Goal: Information Seeking & Learning: Learn about a topic

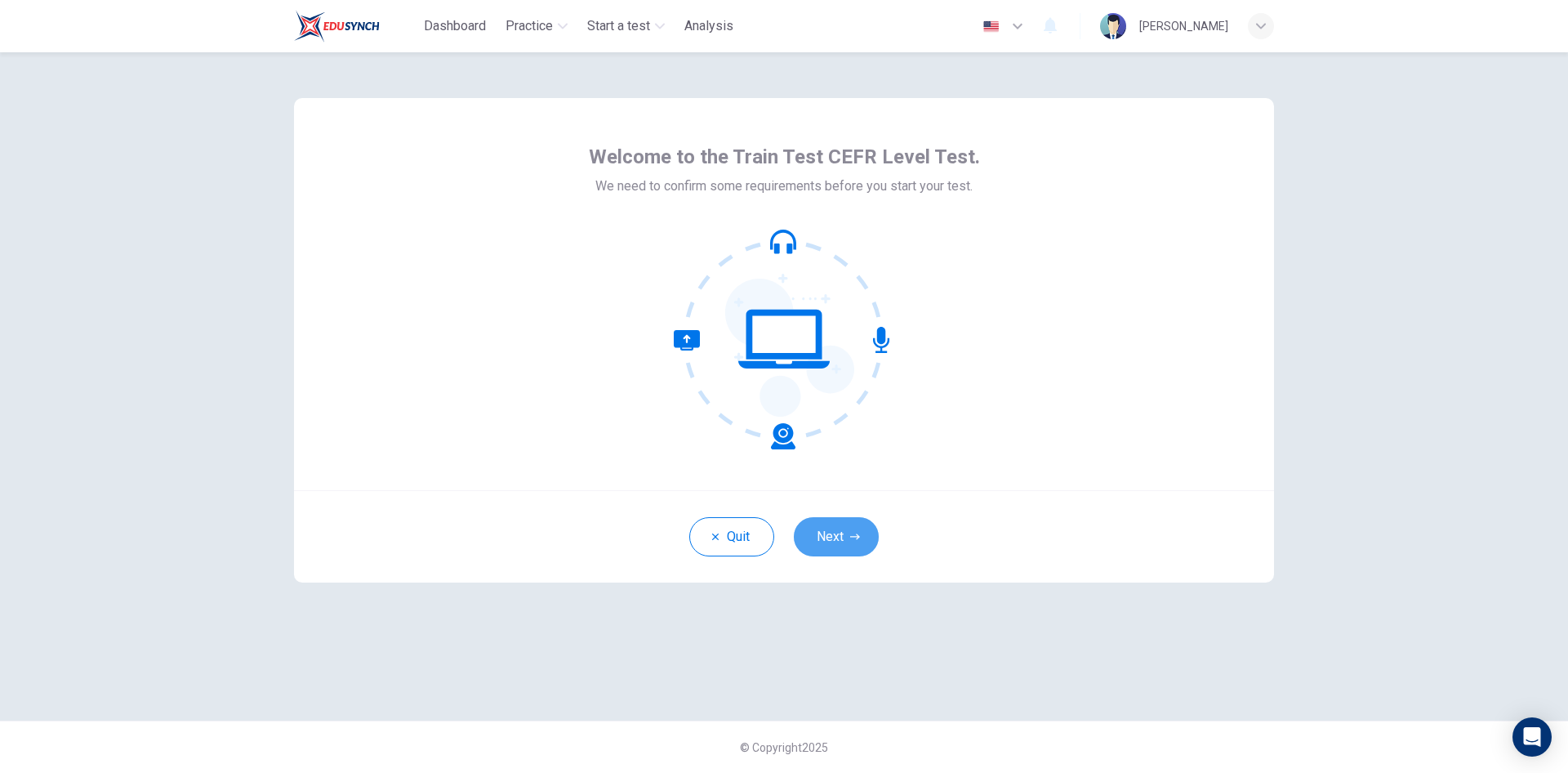
click at [840, 543] on button "Next" at bounding box center [837, 537] width 85 height 40
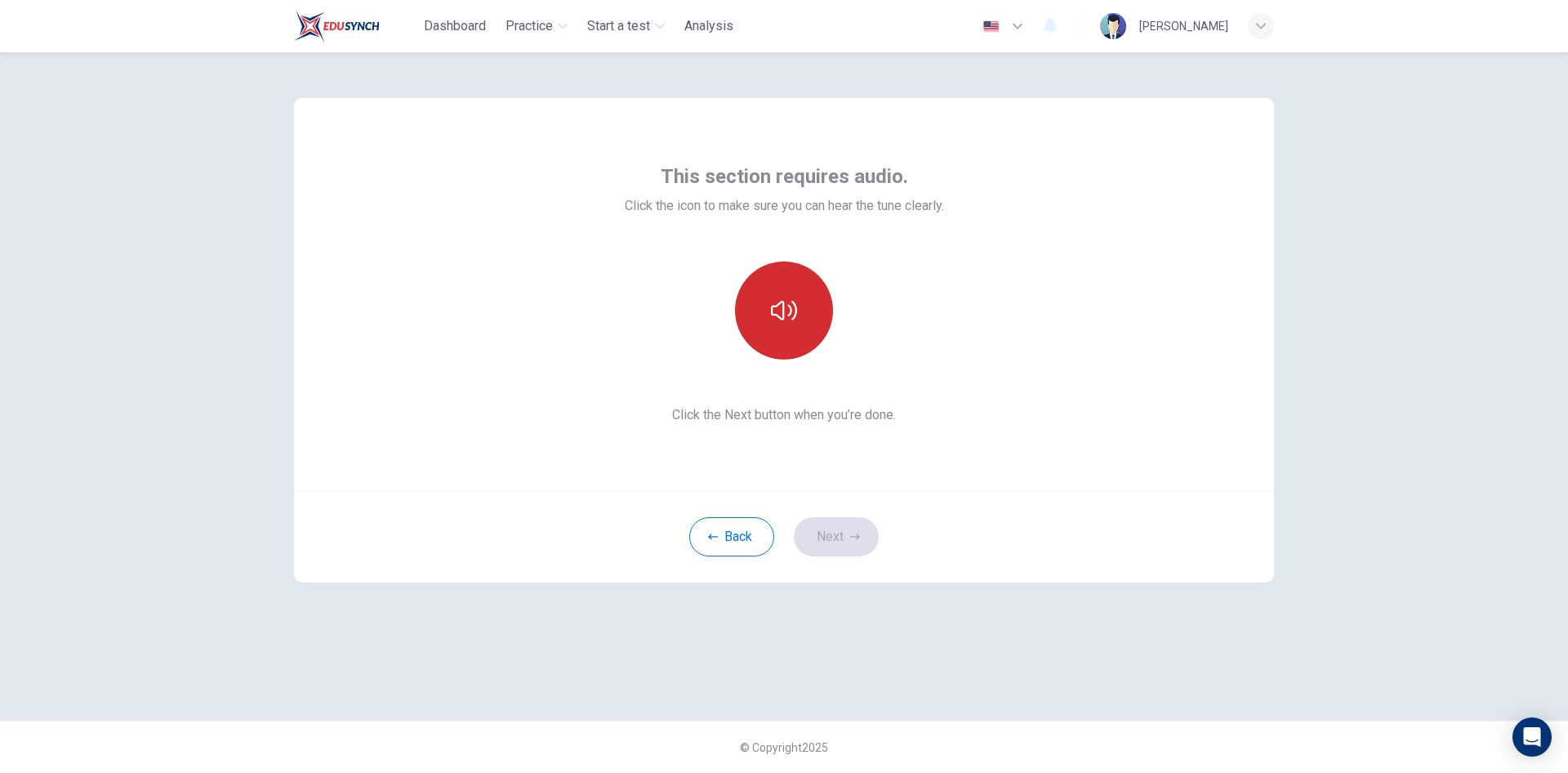
click at [785, 332] on button "button" at bounding box center [784, 310] width 98 height 98
click at [796, 312] on icon "button" at bounding box center [784, 310] width 26 height 19
click at [785, 309] on icon "button" at bounding box center [784, 310] width 26 height 26
click at [816, 535] on button "Next" at bounding box center [837, 537] width 85 height 40
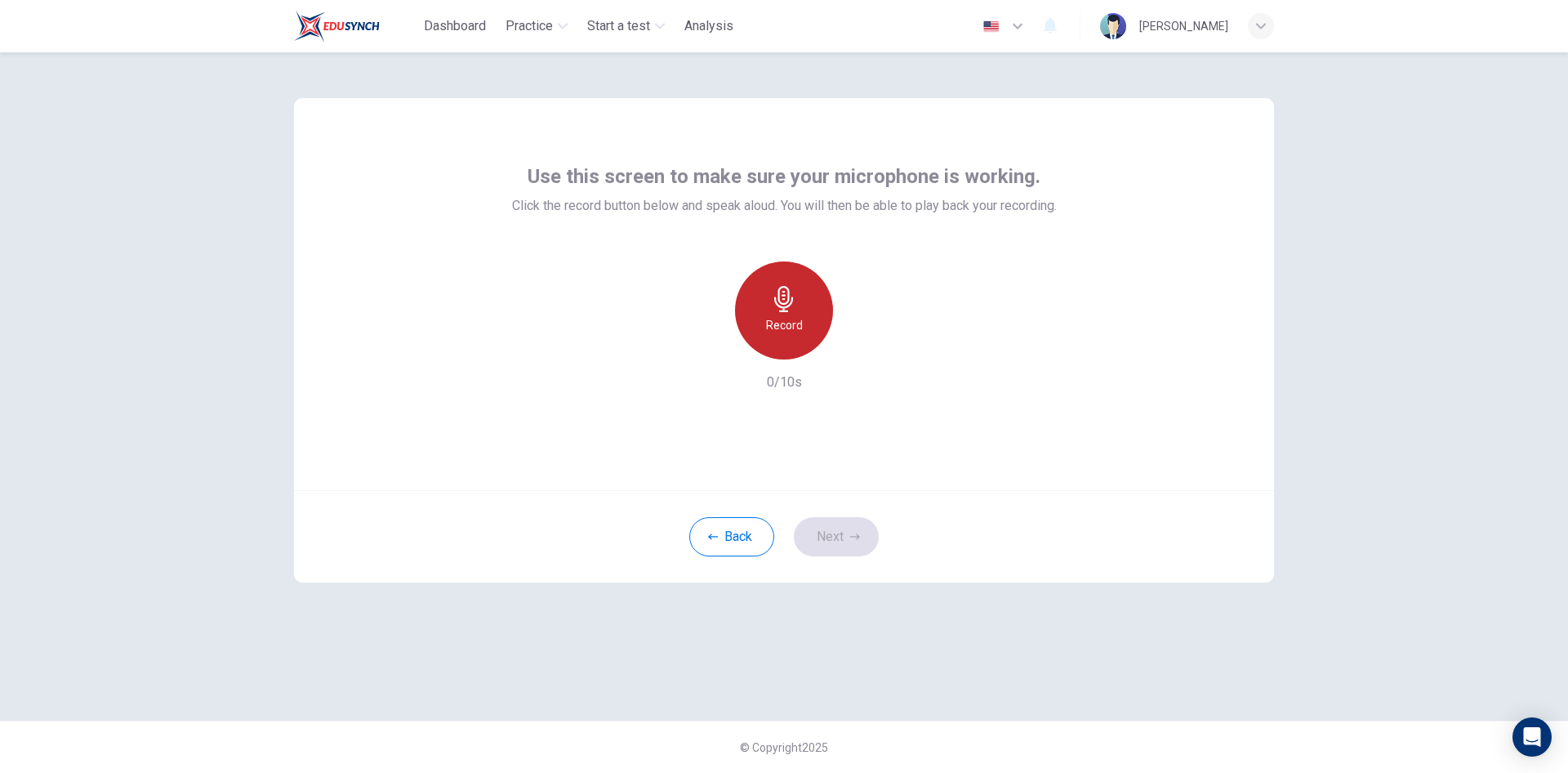
click at [787, 314] on div "Record" at bounding box center [784, 310] width 98 height 98
click at [856, 340] on icon "button" at bounding box center [859, 346] width 16 height 16
click at [706, 345] on icon "button" at bounding box center [709, 346] width 10 height 10
click at [771, 322] on h6 "Record" at bounding box center [784, 325] width 37 height 19
click at [775, 319] on h6 "Stop" at bounding box center [784, 325] width 24 height 19
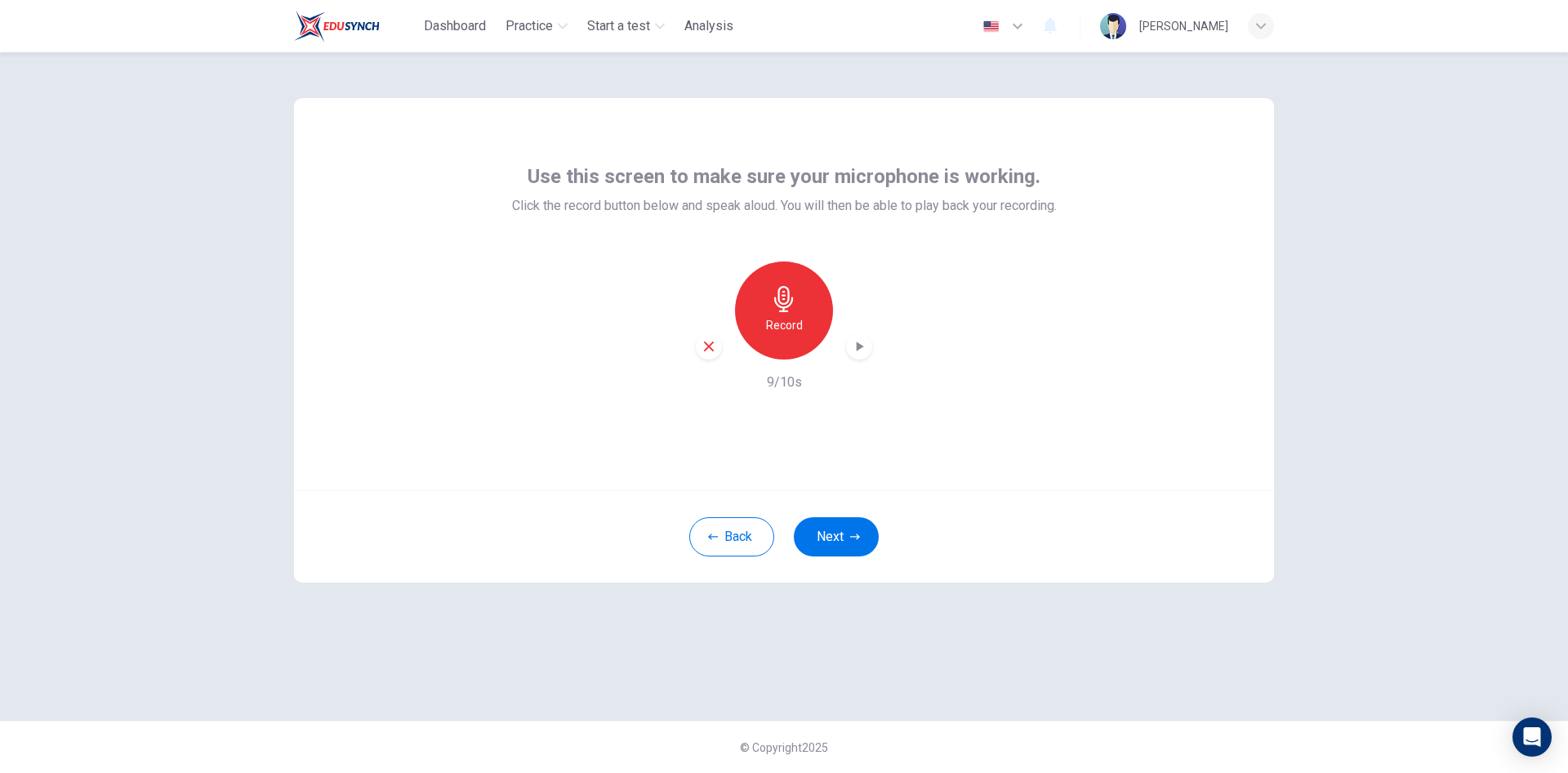
click at [852, 348] on icon "button" at bounding box center [859, 346] width 16 height 16
click at [825, 528] on button "Next" at bounding box center [837, 537] width 85 height 40
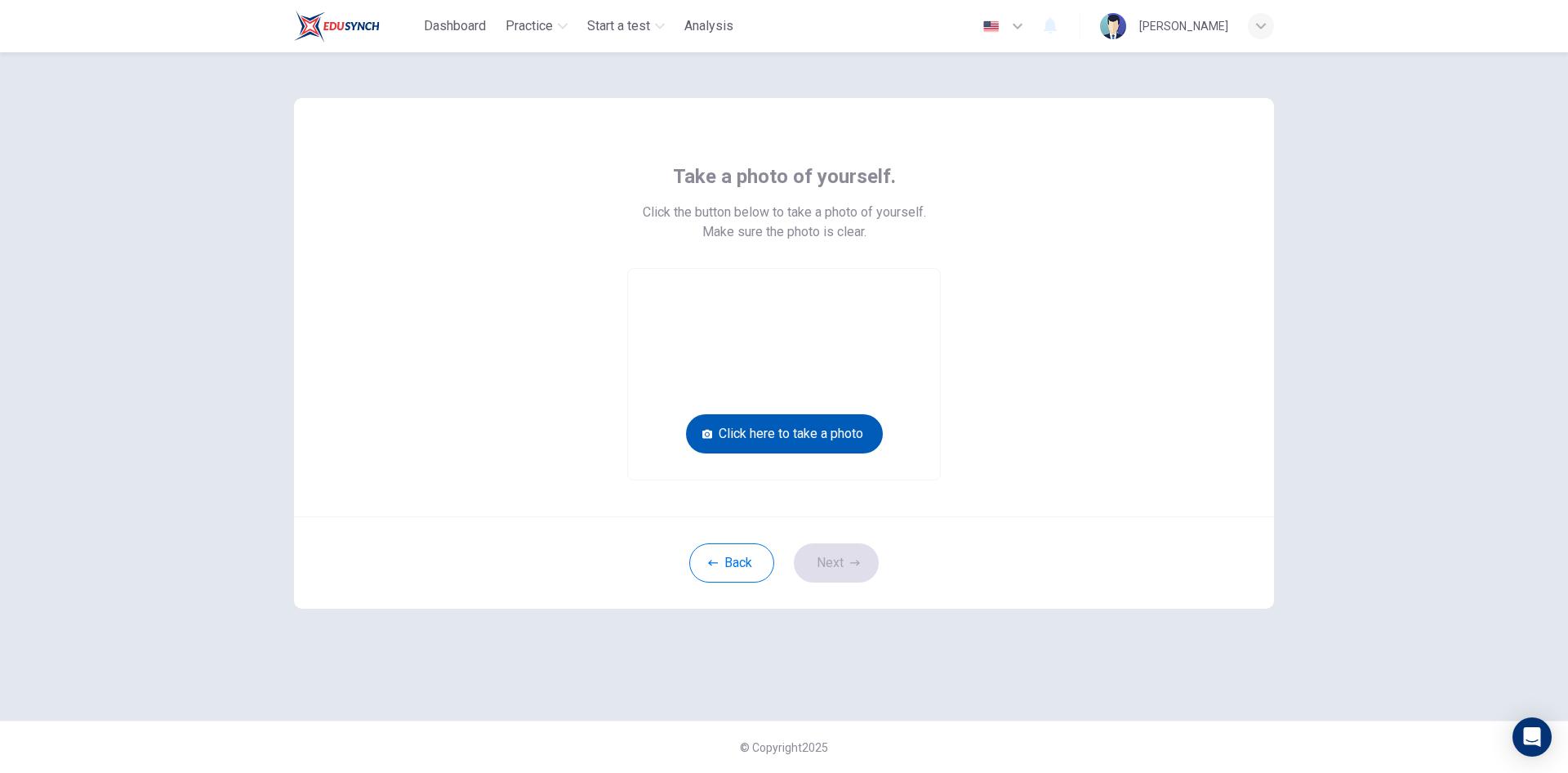
click at [811, 439] on button "Click here to take a photo" at bounding box center [784, 434] width 197 height 40
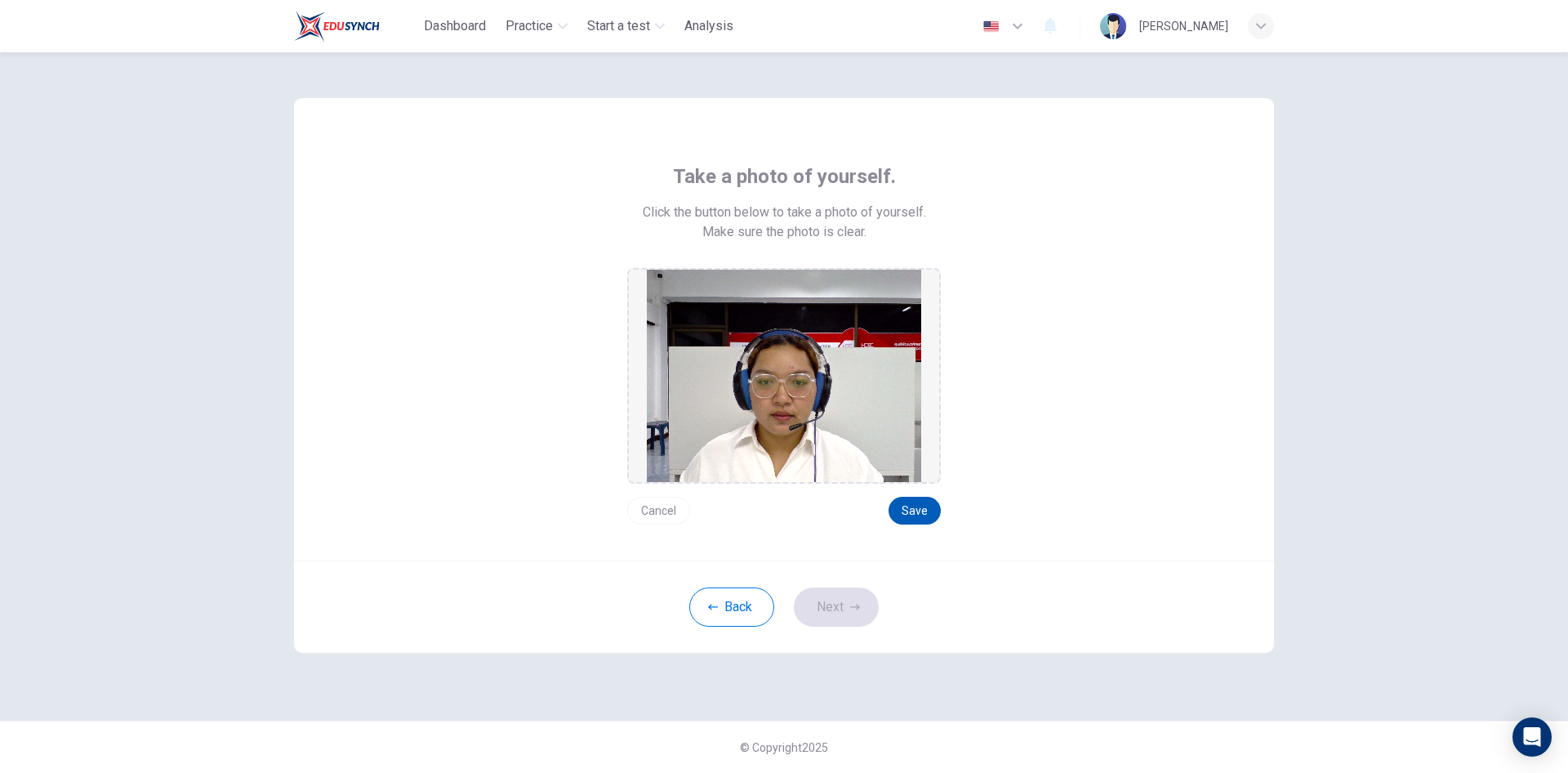
click at [919, 502] on button "Save" at bounding box center [915, 510] width 52 height 28
click at [915, 511] on button "Save" at bounding box center [915, 510] width 52 height 28
click at [831, 601] on button "Next" at bounding box center [837, 606] width 85 height 40
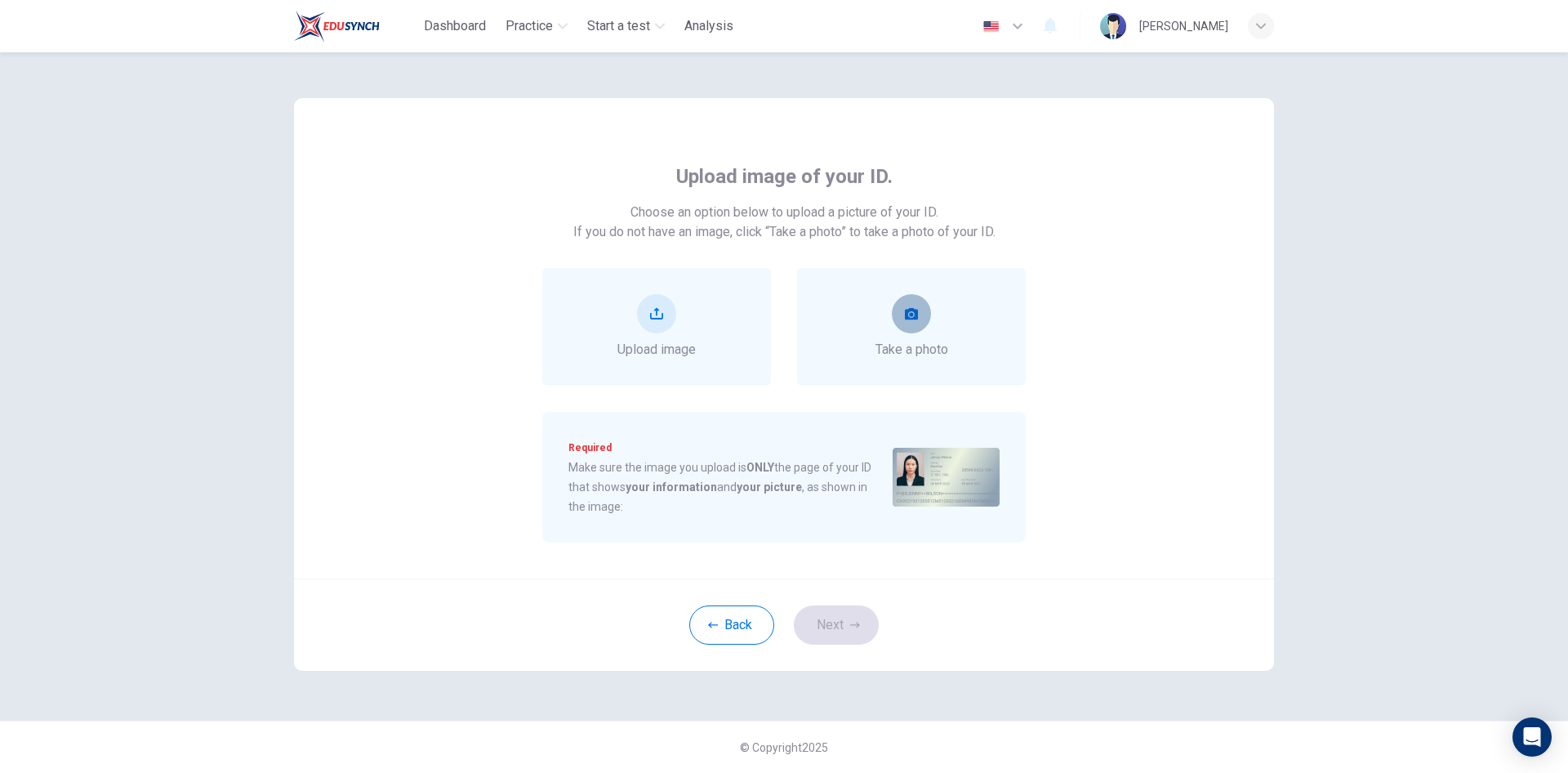
click at [919, 328] on button "take photo" at bounding box center [912, 313] width 40 height 40
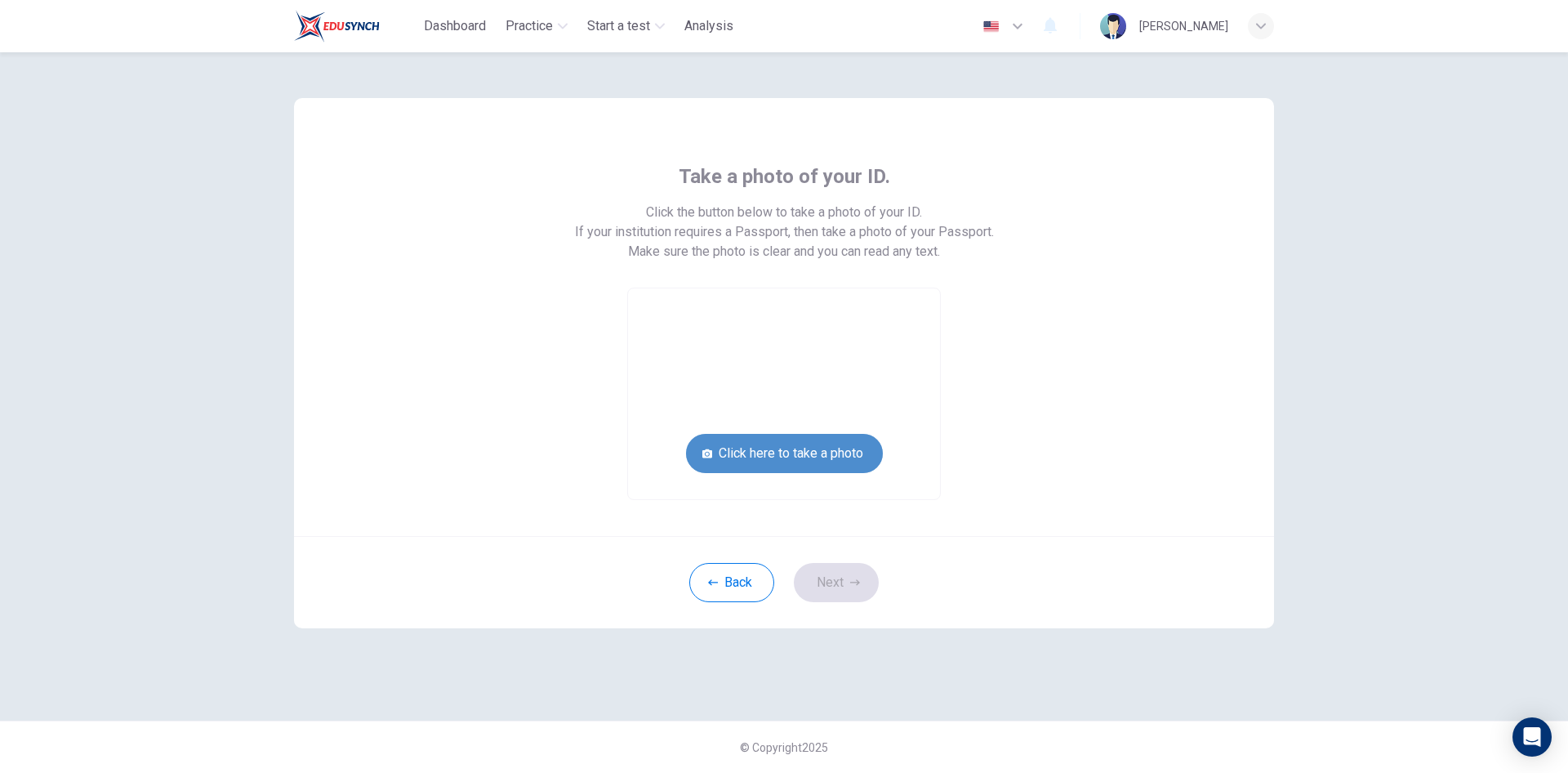
click at [829, 445] on button "Click here to take a photo" at bounding box center [784, 453] width 197 height 40
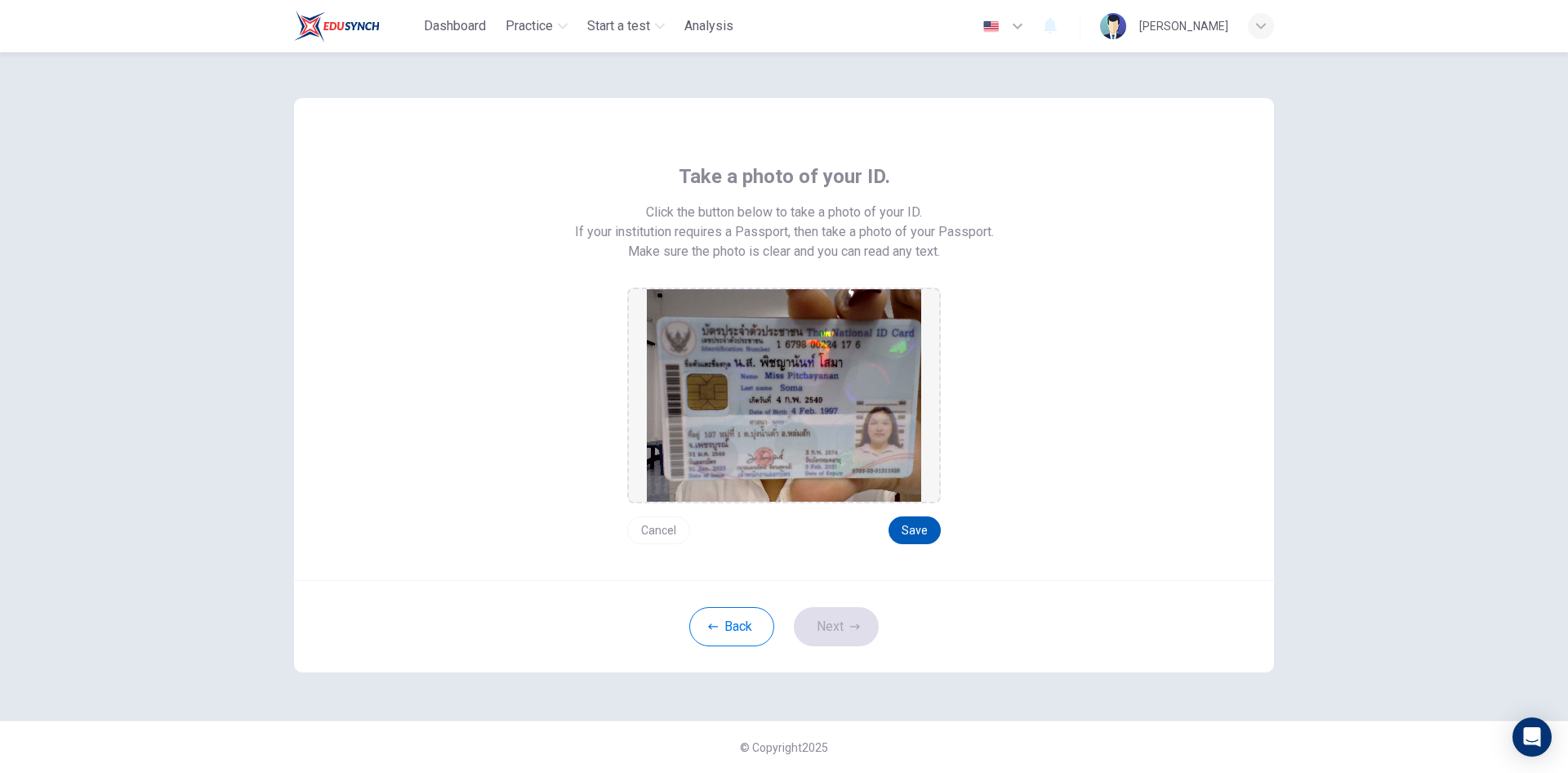
click at [899, 531] on button "Save" at bounding box center [915, 530] width 52 height 28
click at [722, 633] on button "Back" at bounding box center [731, 626] width 85 height 40
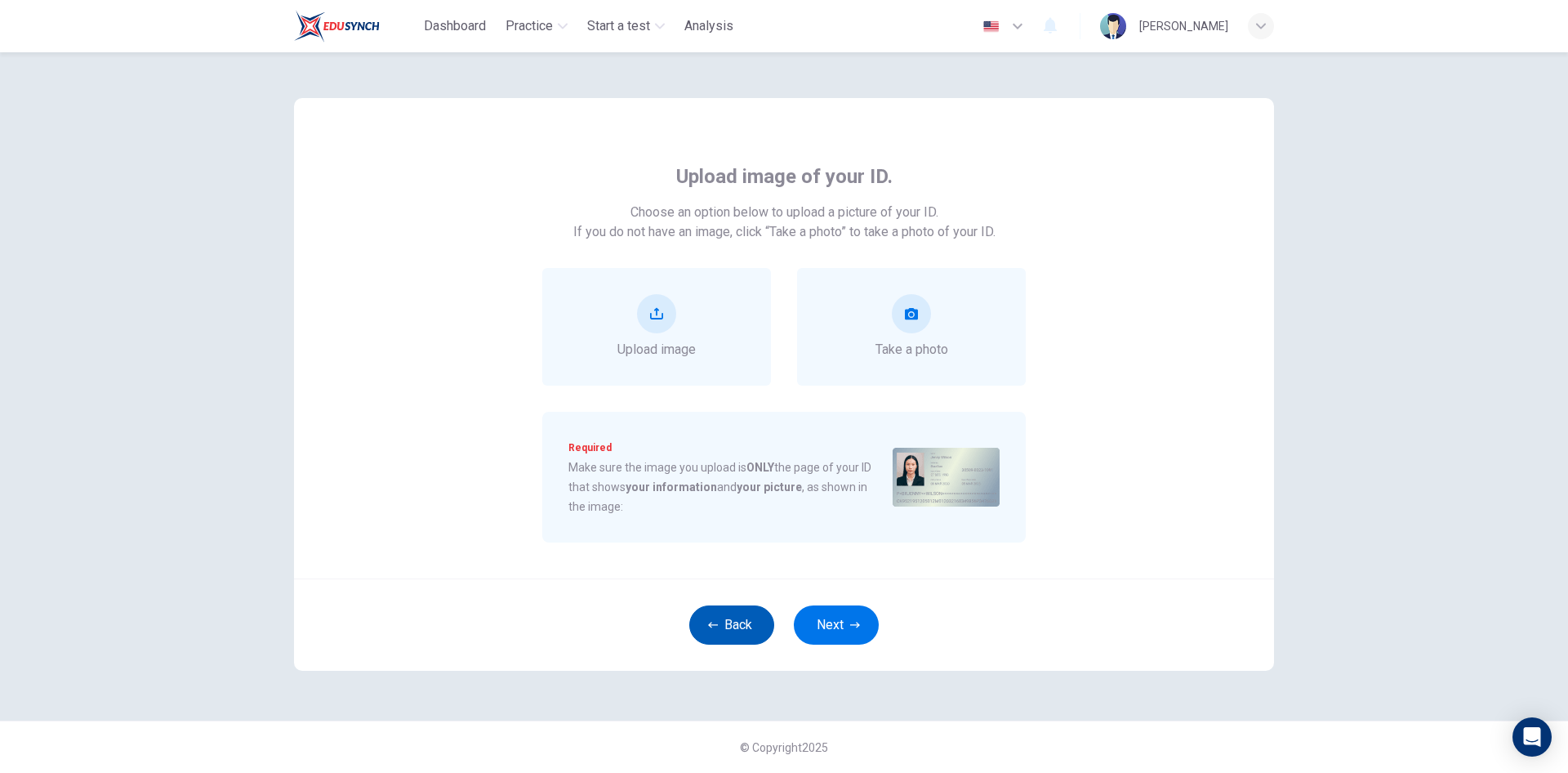
click at [722, 633] on button "Back" at bounding box center [731, 625] width 85 height 40
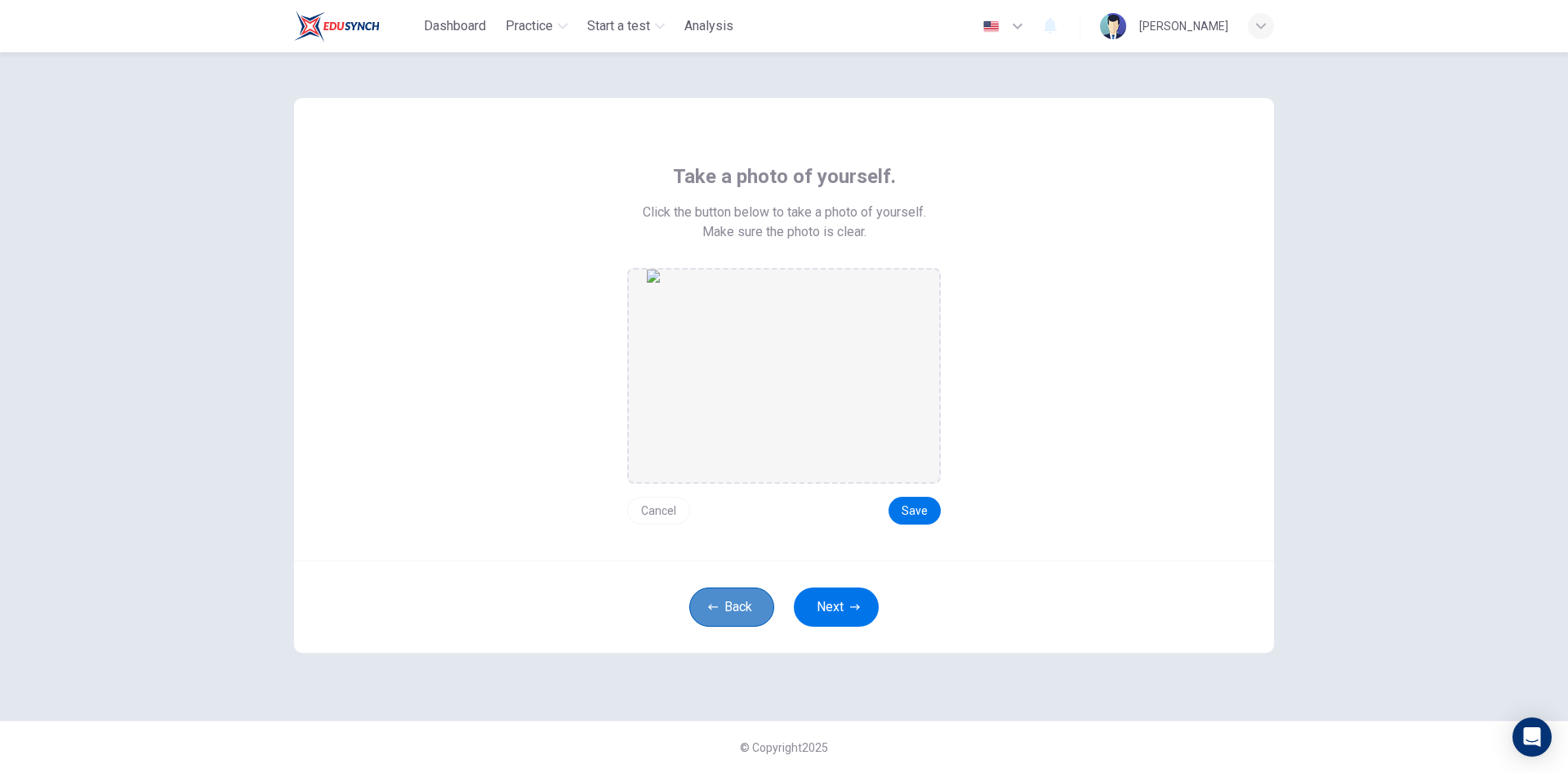
click at [728, 618] on button "Back" at bounding box center [731, 606] width 85 height 40
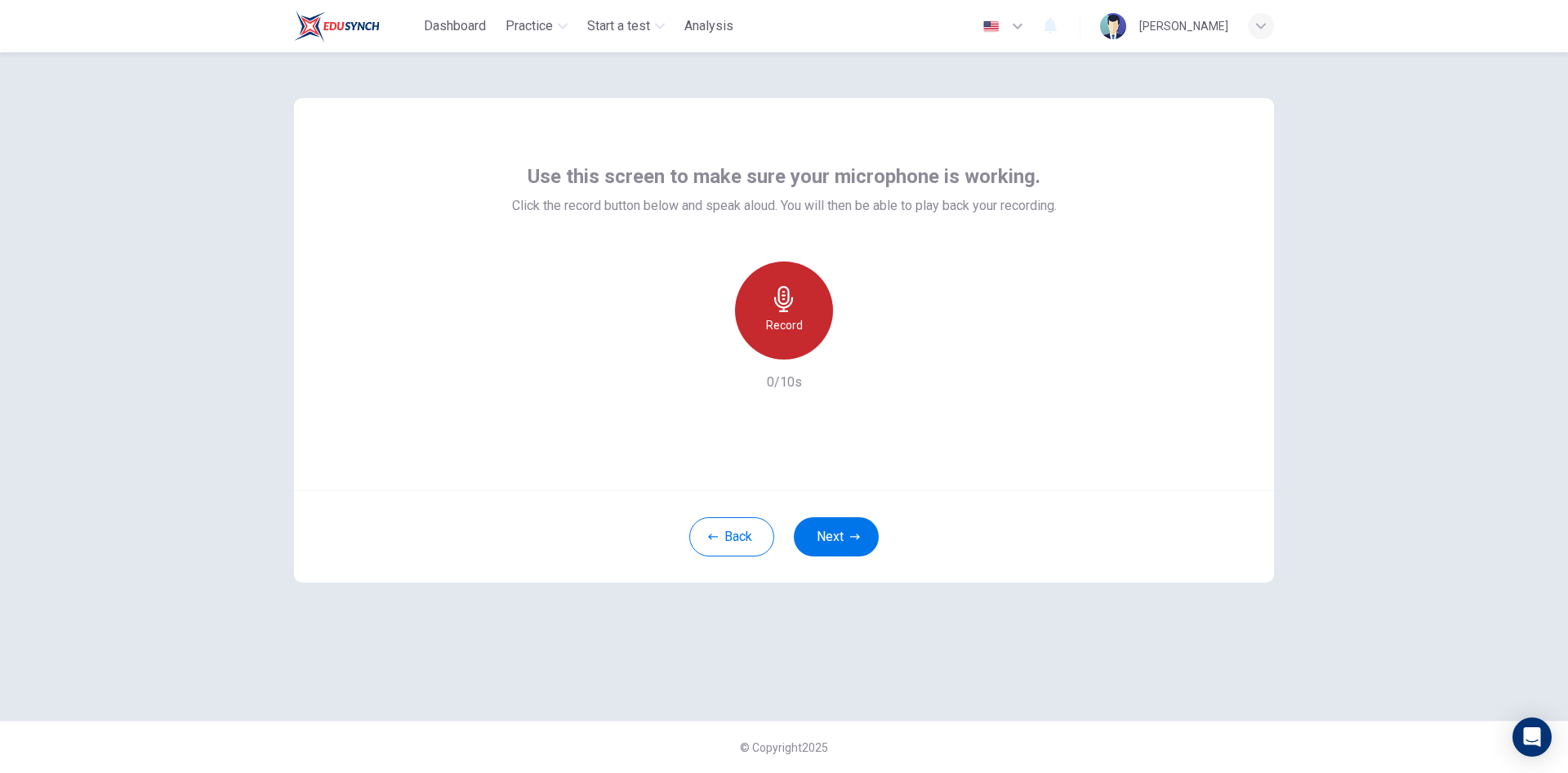
click at [776, 325] on h6 "Record" at bounding box center [784, 325] width 37 height 19
click at [855, 338] on icon "button" at bounding box center [859, 346] width 16 height 16
click at [856, 338] on icon "button" at bounding box center [859, 346] width 16 height 16
click at [701, 353] on div "button" at bounding box center [708, 346] width 26 height 26
click at [789, 319] on h6 "Record" at bounding box center [784, 325] width 37 height 19
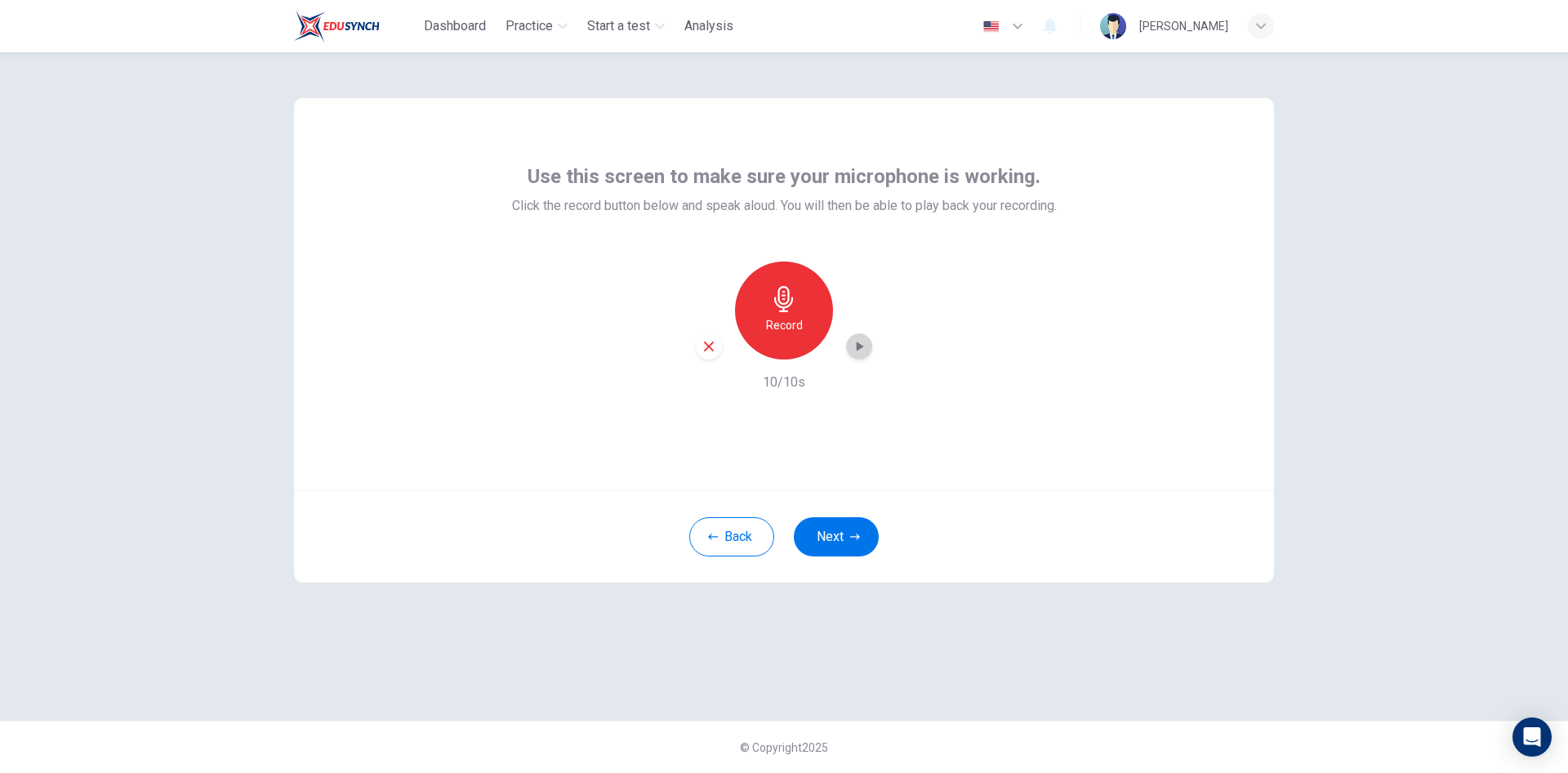
click at [856, 345] on icon "button" at bounding box center [859, 346] width 16 height 16
click at [709, 351] on icon "button" at bounding box center [708, 346] width 14 height 14
click at [793, 331] on h6 "Record" at bounding box center [784, 325] width 37 height 19
click at [793, 331] on h6 "Stop" at bounding box center [784, 325] width 24 height 19
click at [850, 349] on div "button" at bounding box center [859, 346] width 26 height 26
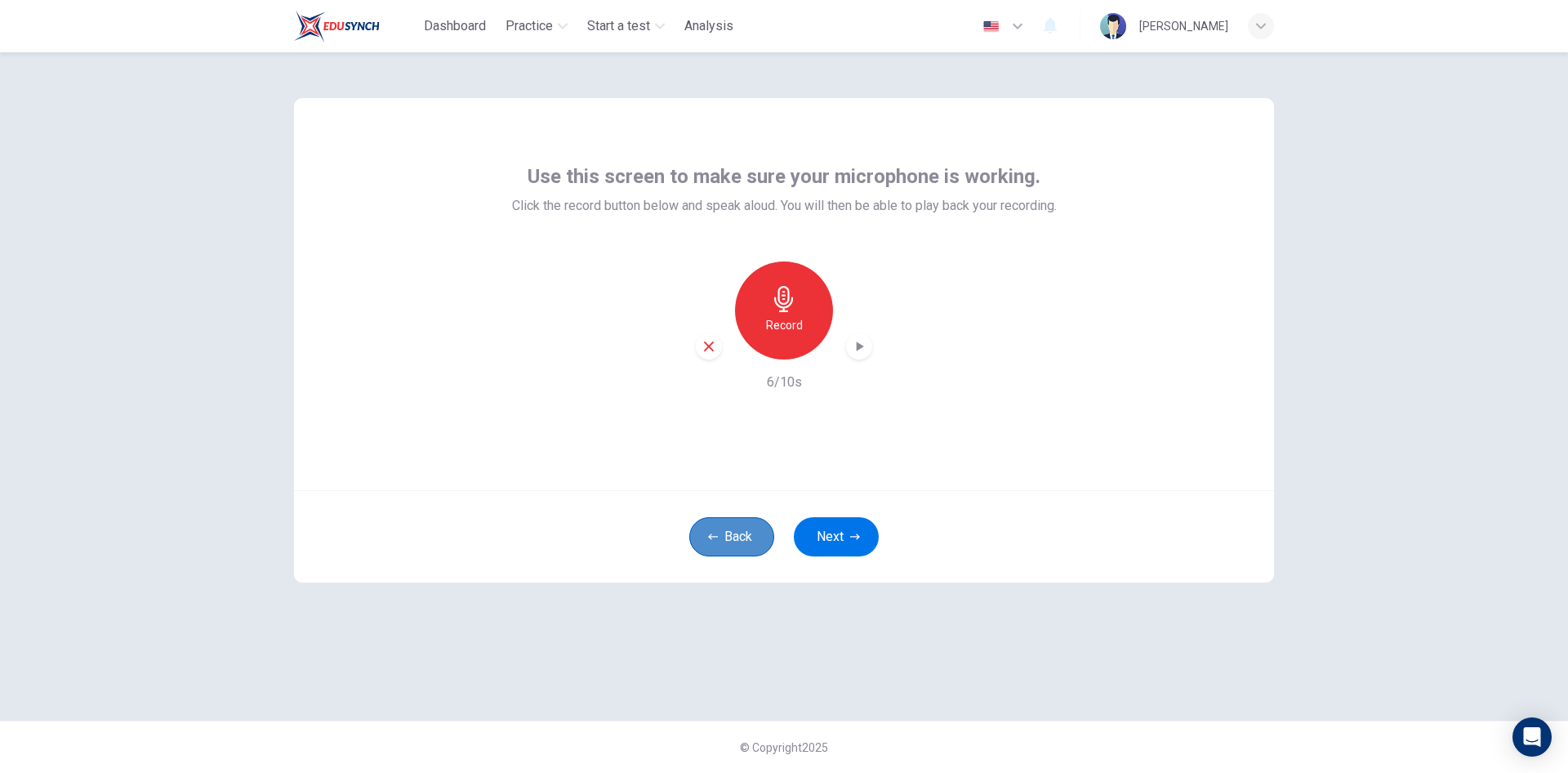
click at [728, 539] on button "Back" at bounding box center [731, 537] width 85 height 40
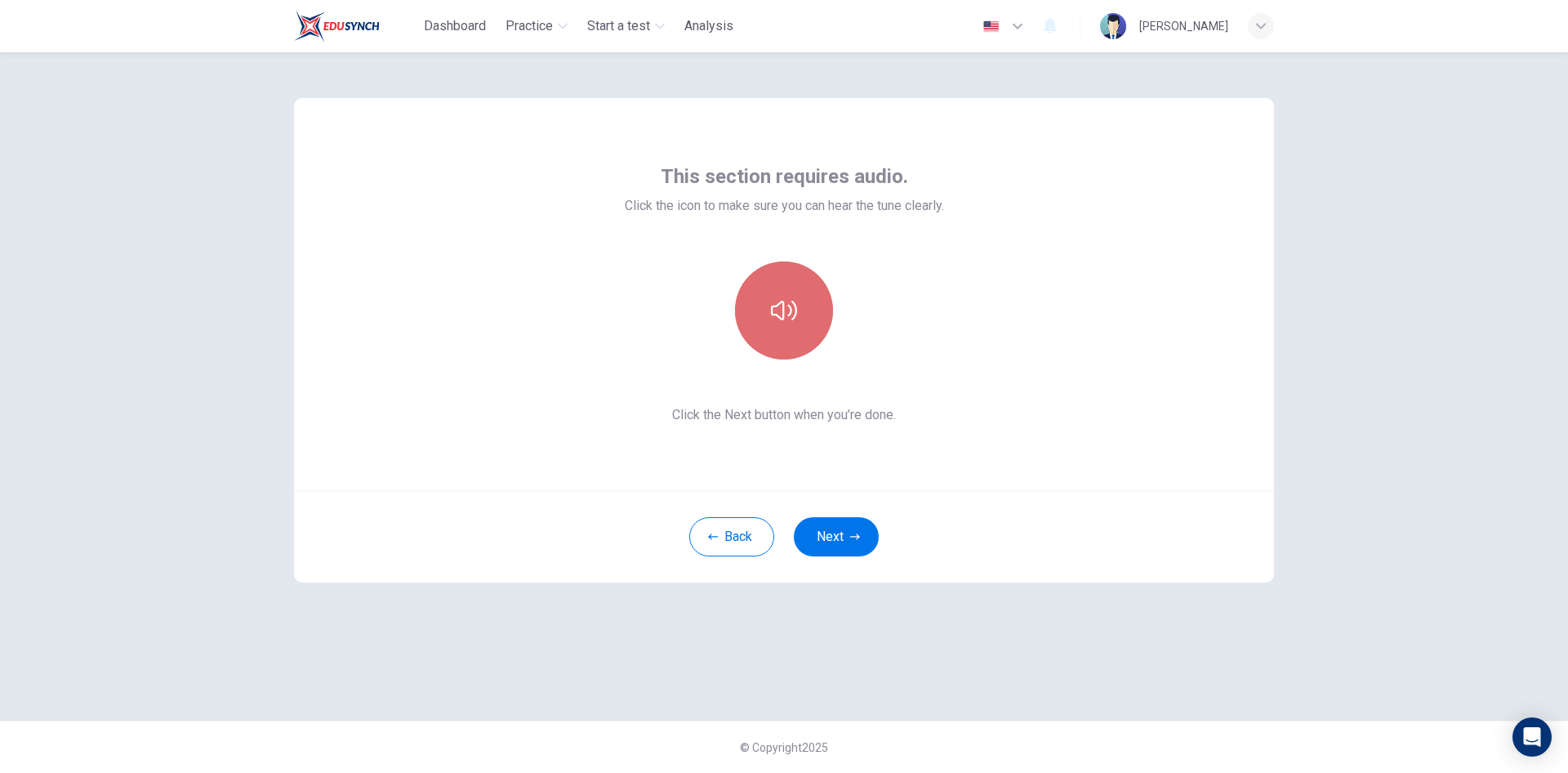
click at [788, 351] on button "button" at bounding box center [784, 310] width 98 height 98
click at [826, 532] on button "Next" at bounding box center [837, 537] width 85 height 40
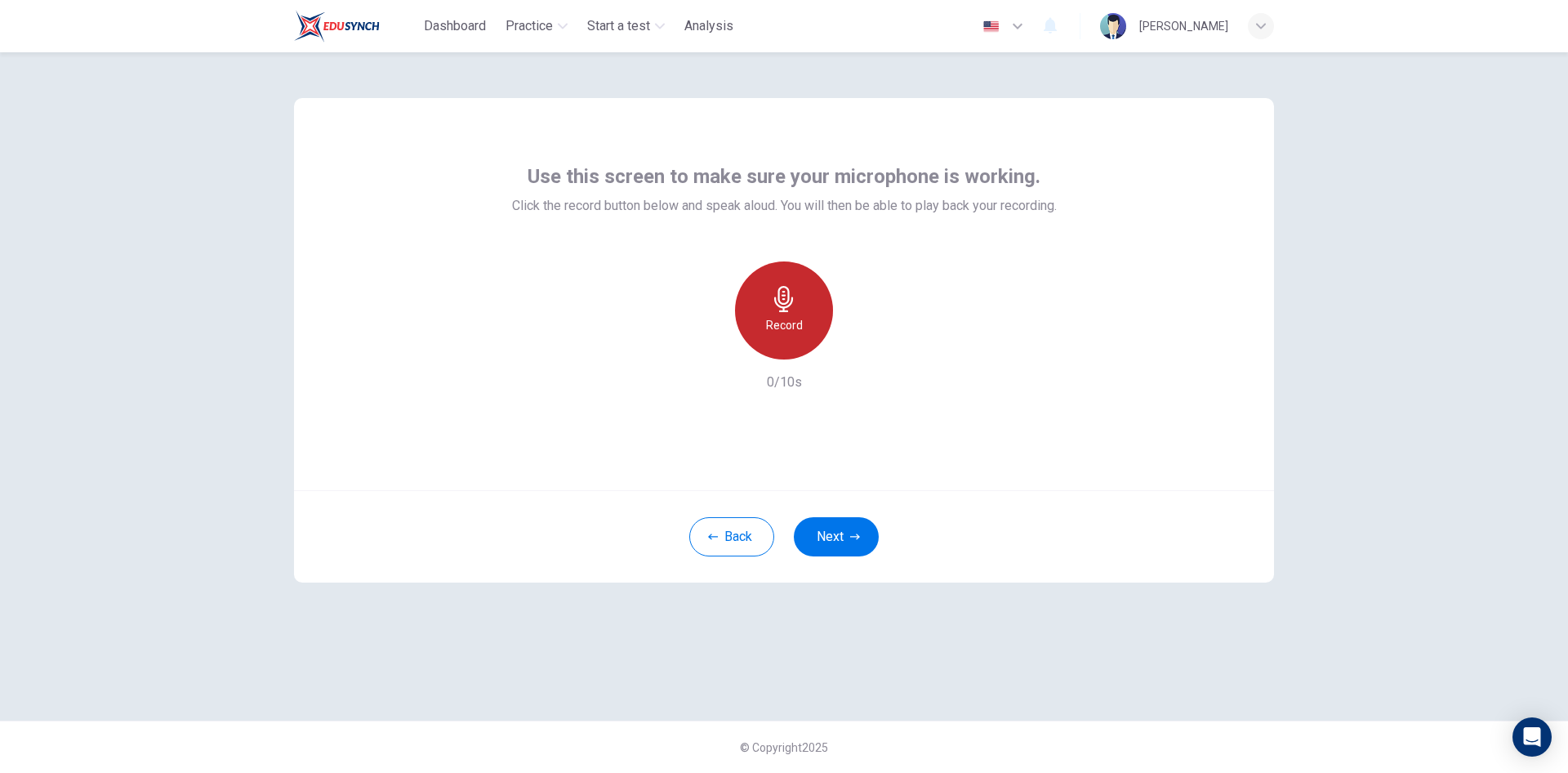
click at [801, 329] on h6 "Record" at bounding box center [784, 325] width 37 height 19
click at [791, 329] on h6 "Stop" at bounding box center [784, 325] width 24 height 19
click at [853, 346] on icon "button" at bounding box center [859, 346] width 16 height 16
click at [844, 530] on button "Next" at bounding box center [837, 537] width 85 height 40
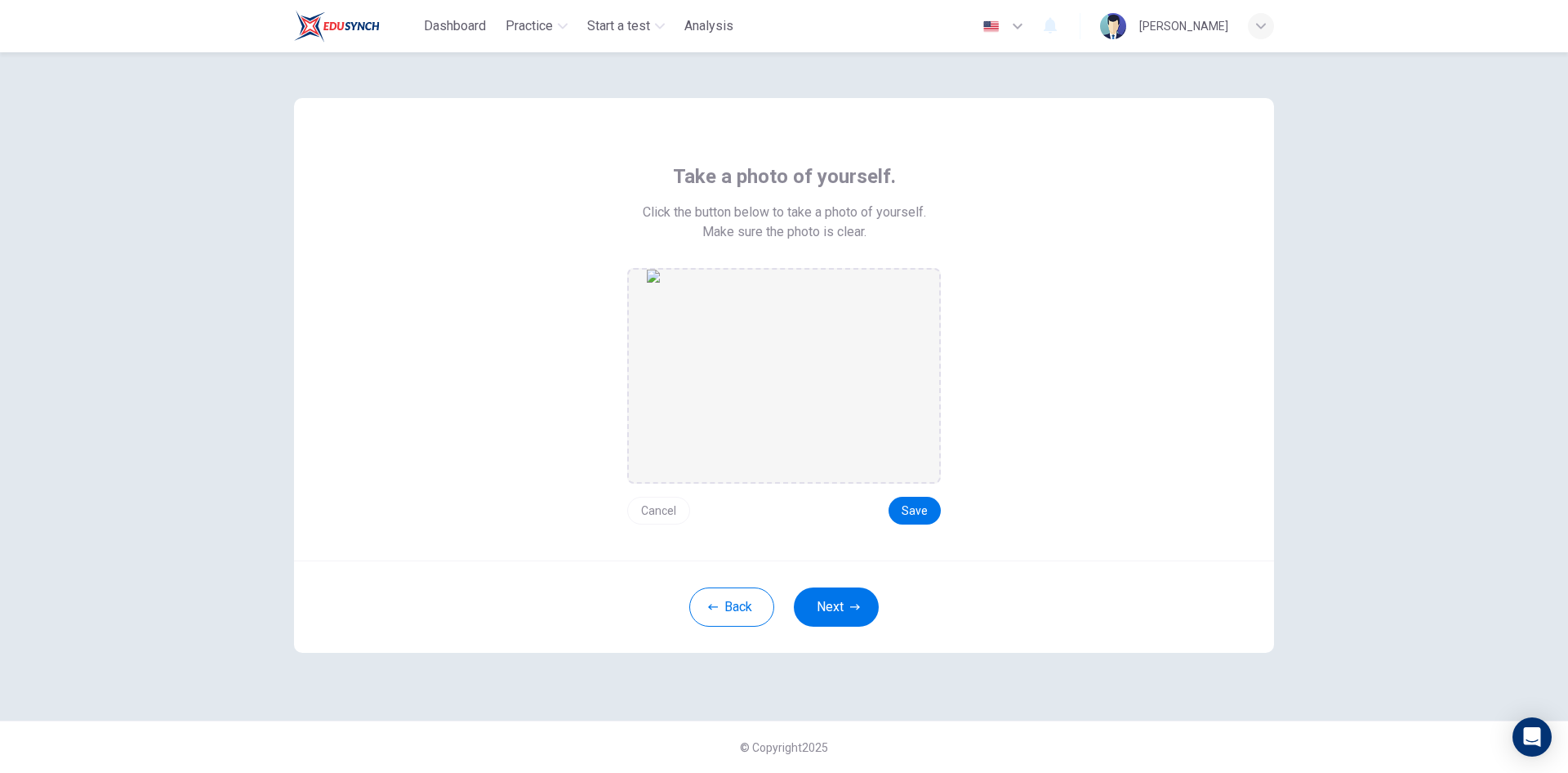
click at [672, 511] on button "Cancel" at bounding box center [658, 510] width 63 height 28
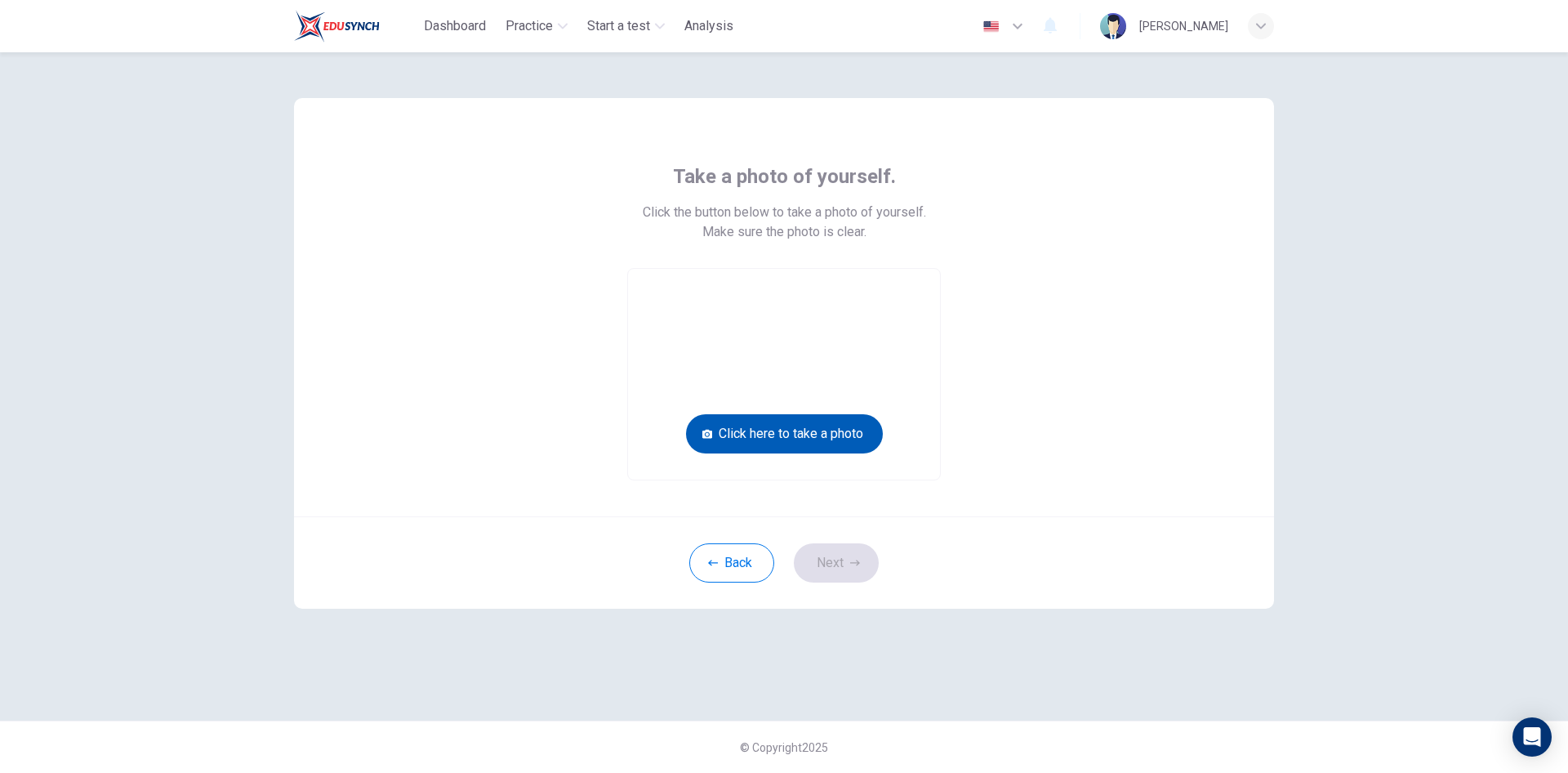
click at [787, 435] on button "Click here to take a photo" at bounding box center [784, 434] width 197 height 40
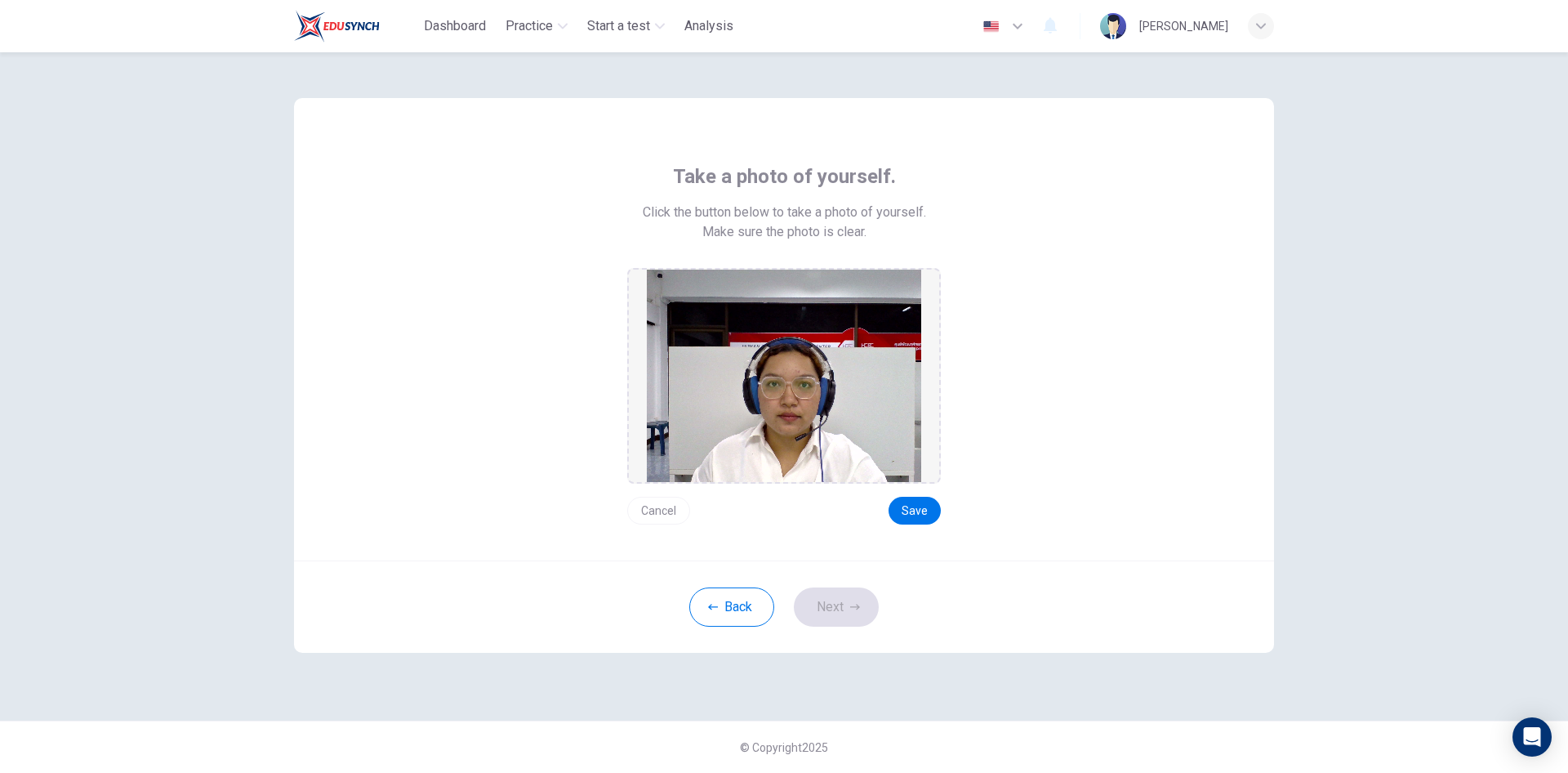
click at [667, 510] on button "Cancel" at bounding box center [658, 510] width 63 height 28
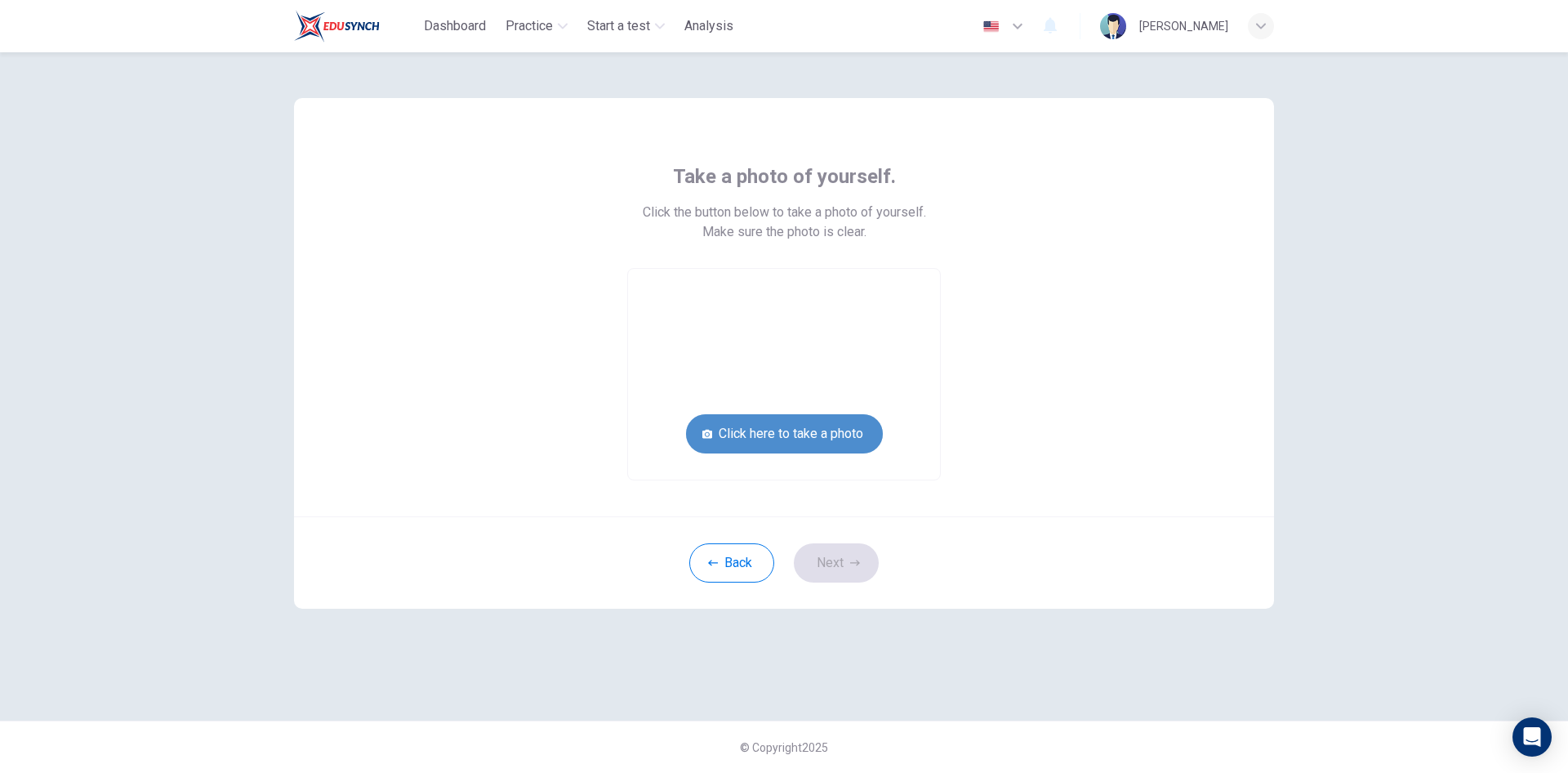
click at [773, 429] on button "Click here to take a photo" at bounding box center [784, 434] width 197 height 40
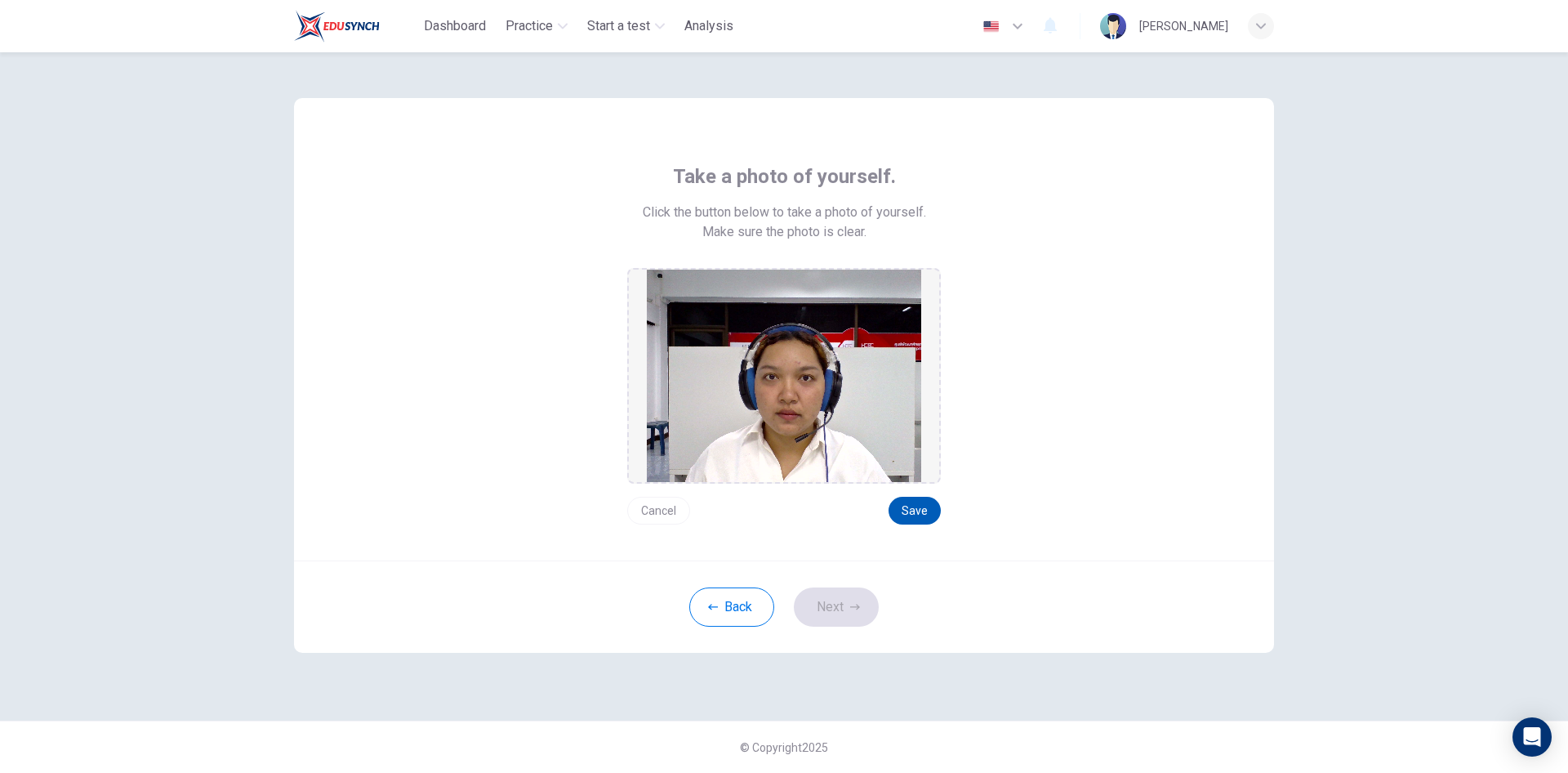
click at [909, 512] on button "Save" at bounding box center [915, 510] width 52 height 28
click at [821, 607] on button "Next" at bounding box center [837, 606] width 85 height 40
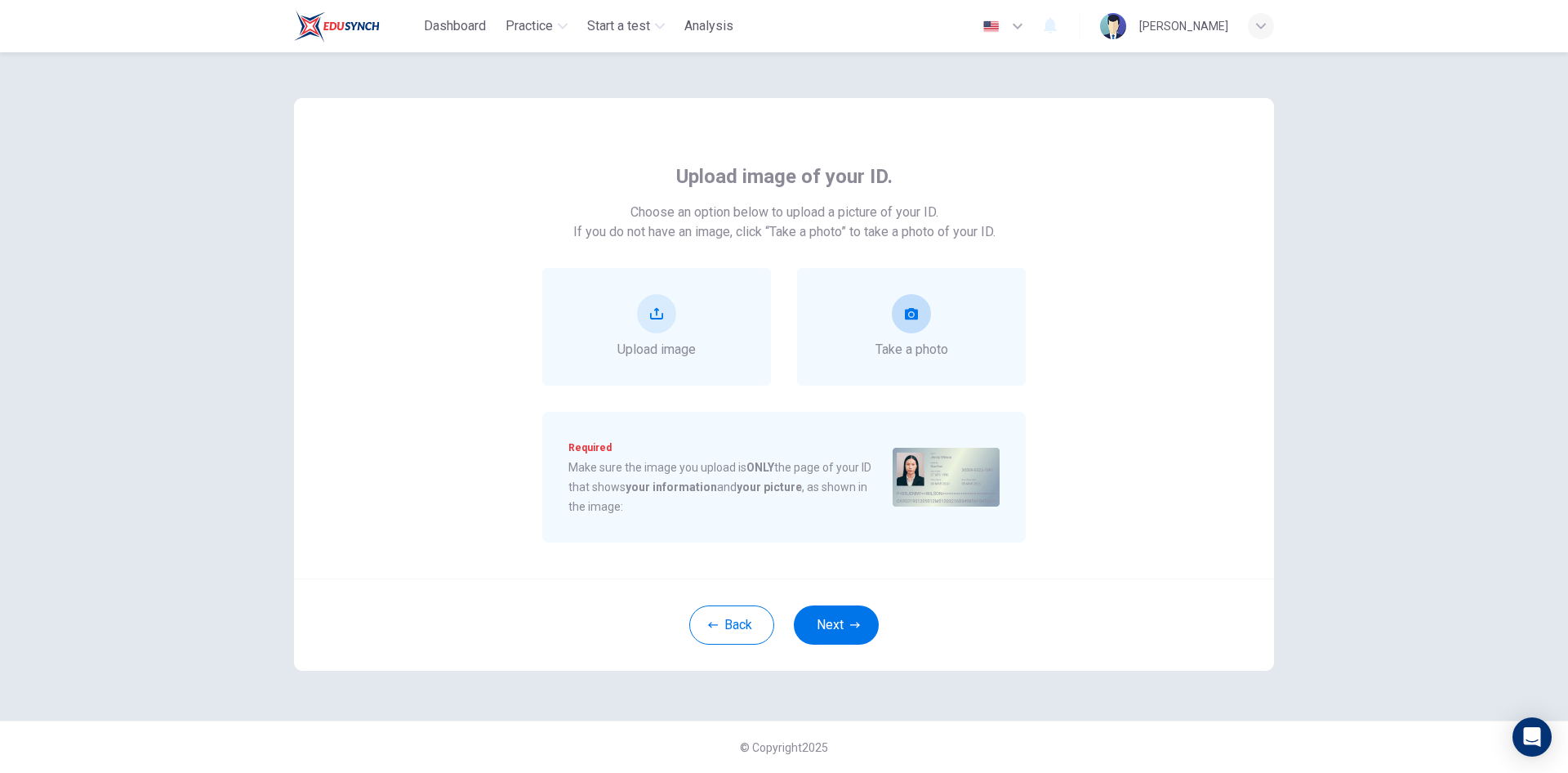
click at [900, 334] on div "Take a photo" at bounding box center [912, 327] width 72 height 66
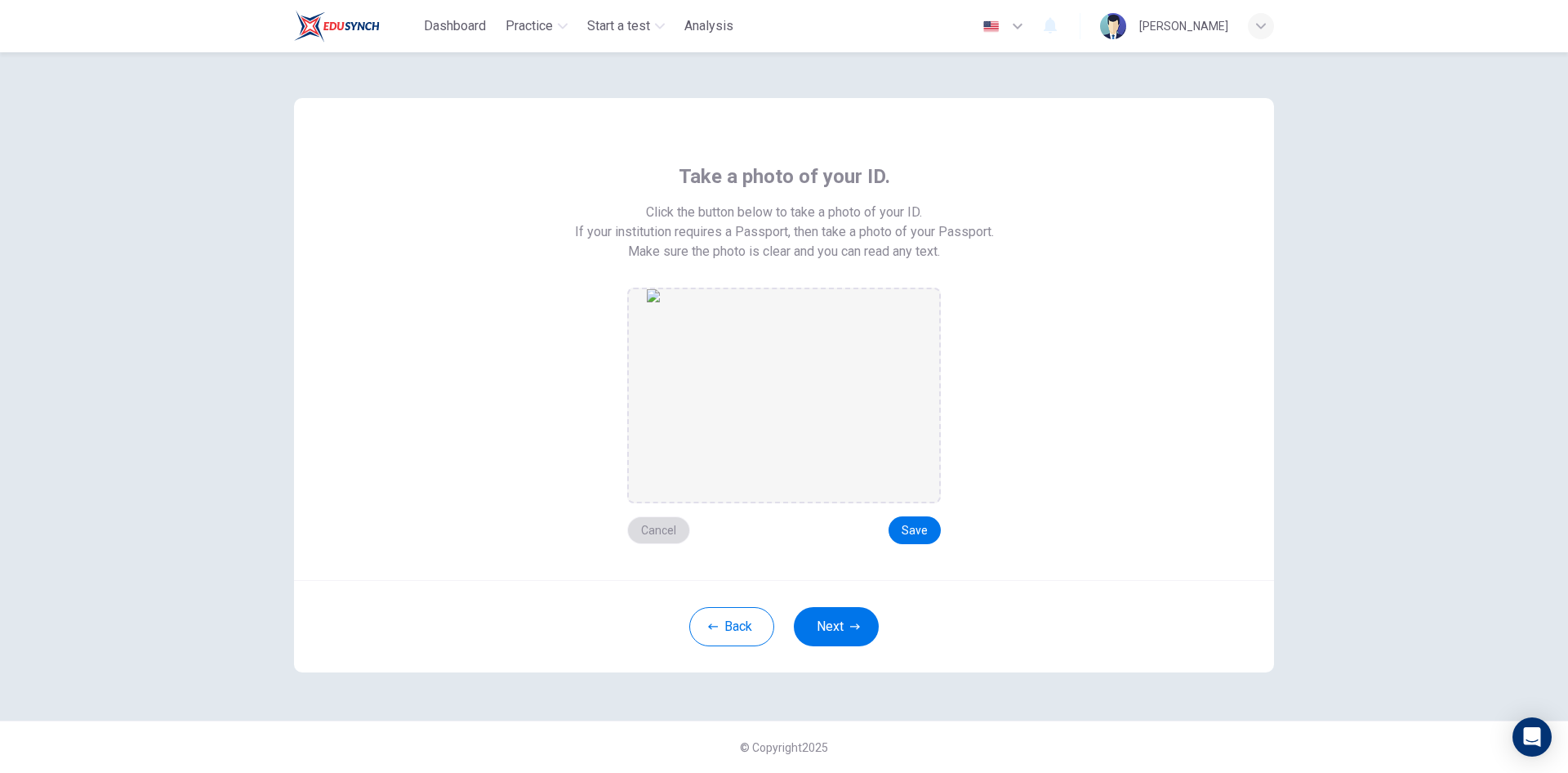
click at [670, 526] on button "Cancel" at bounding box center [658, 530] width 63 height 28
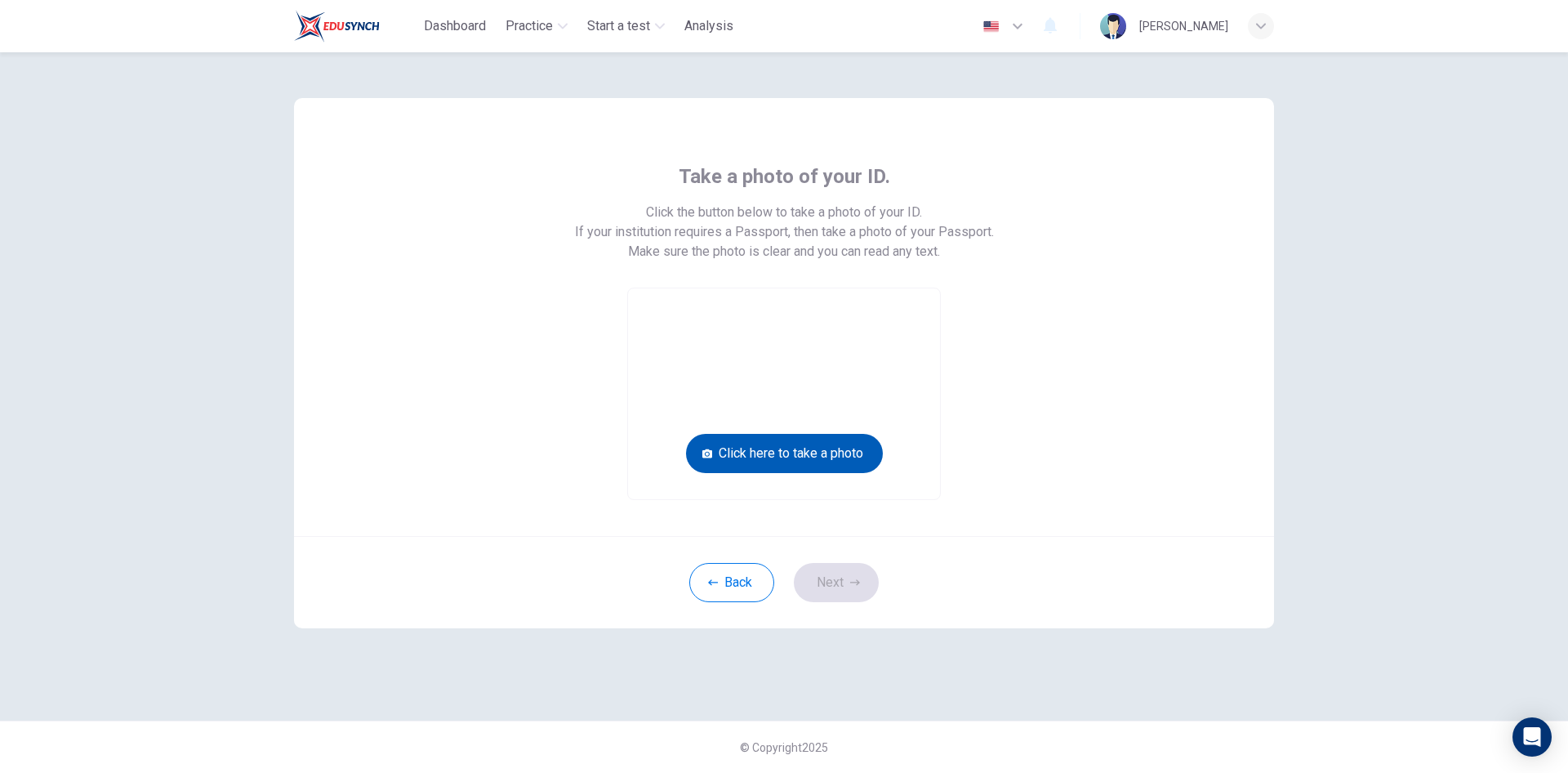
click at [811, 438] on button "Click here to take a photo" at bounding box center [784, 453] width 197 height 40
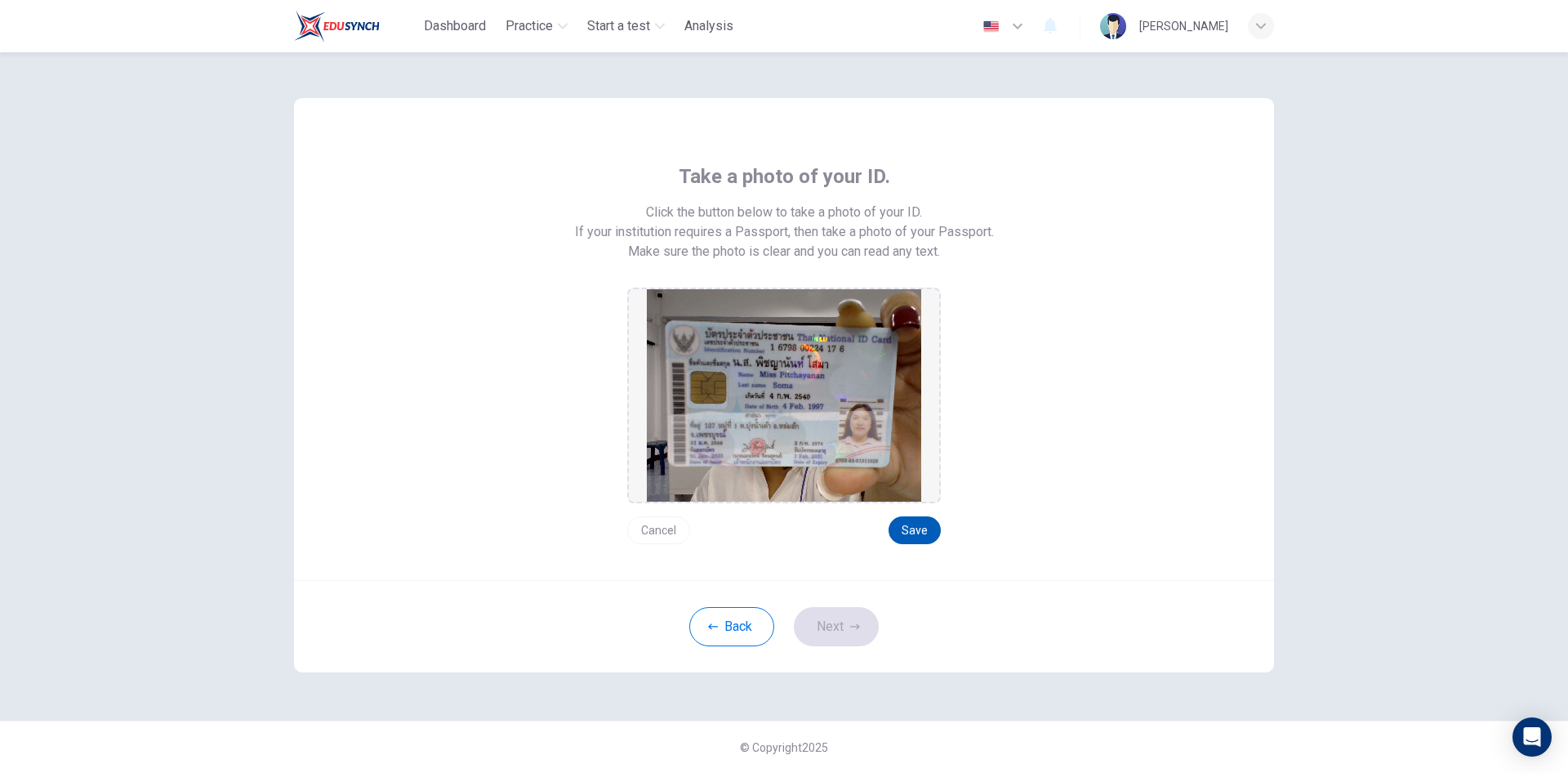
click at [906, 532] on button "Save" at bounding box center [915, 530] width 52 height 28
click at [839, 619] on button "Next" at bounding box center [837, 626] width 85 height 40
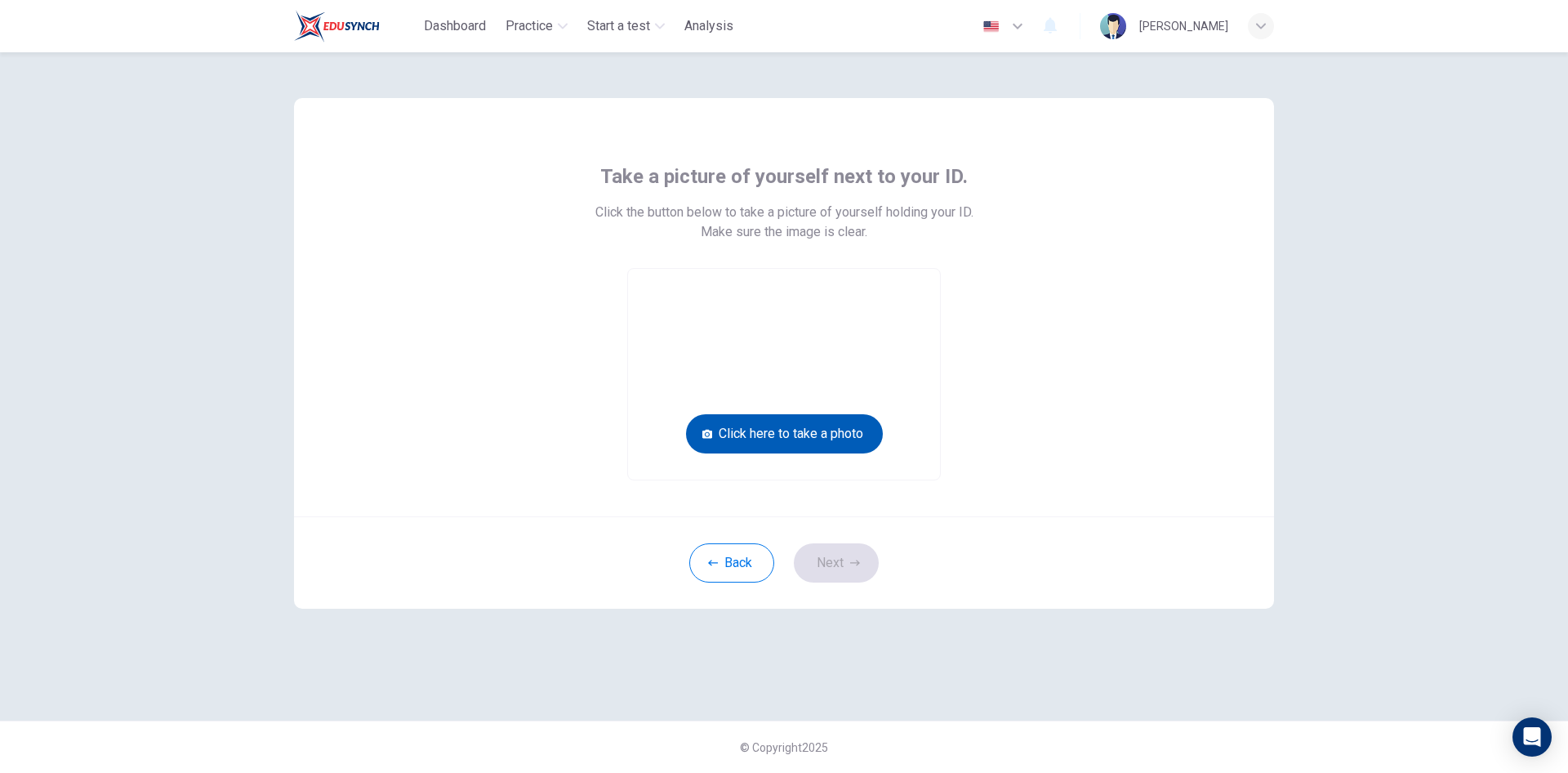
click at [815, 435] on button "Click here to take a photo" at bounding box center [784, 434] width 197 height 40
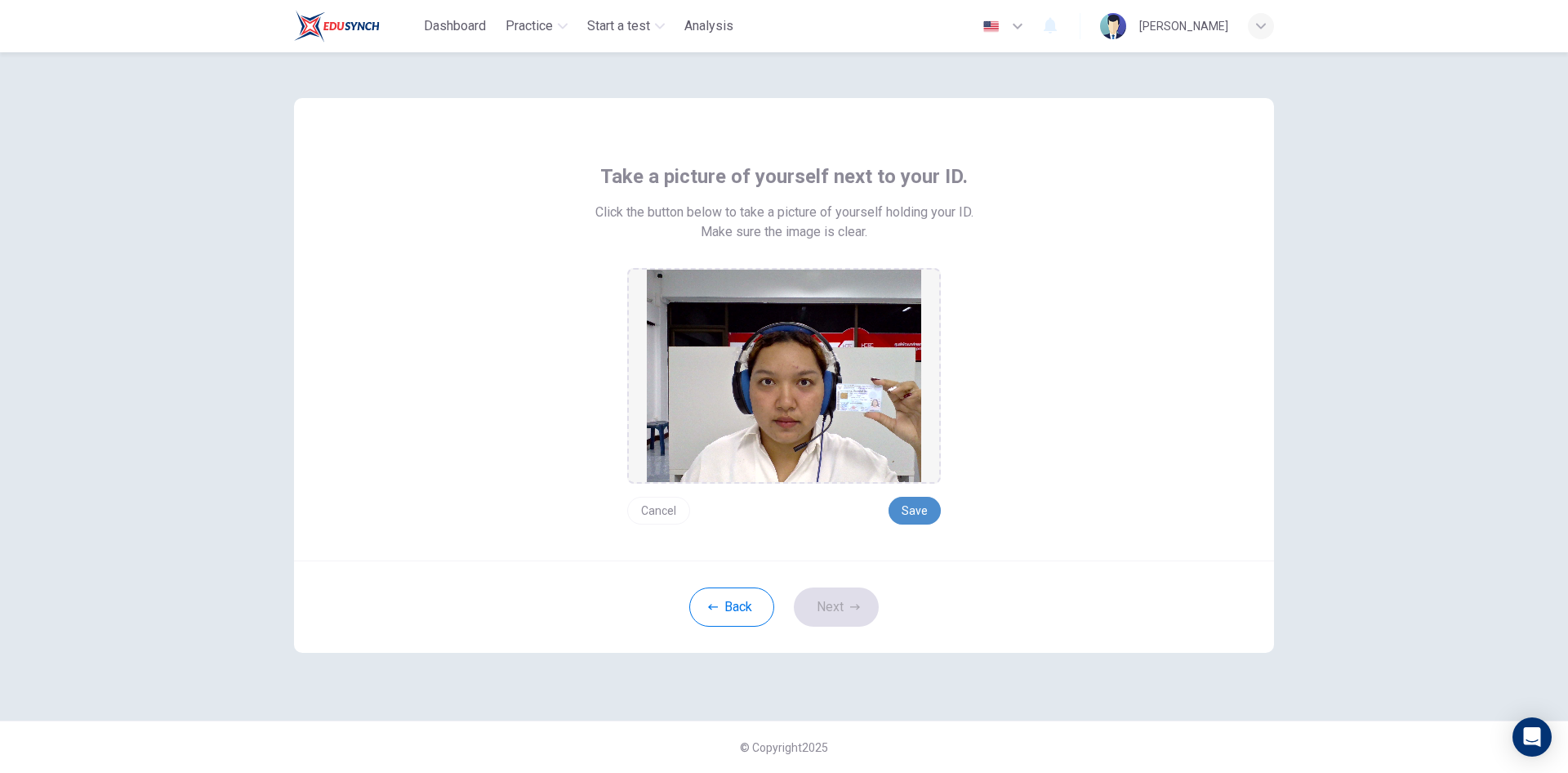
click at [916, 512] on button "Save" at bounding box center [915, 510] width 52 height 28
click at [845, 599] on button "Next" at bounding box center [837, 606] width 85 height 40
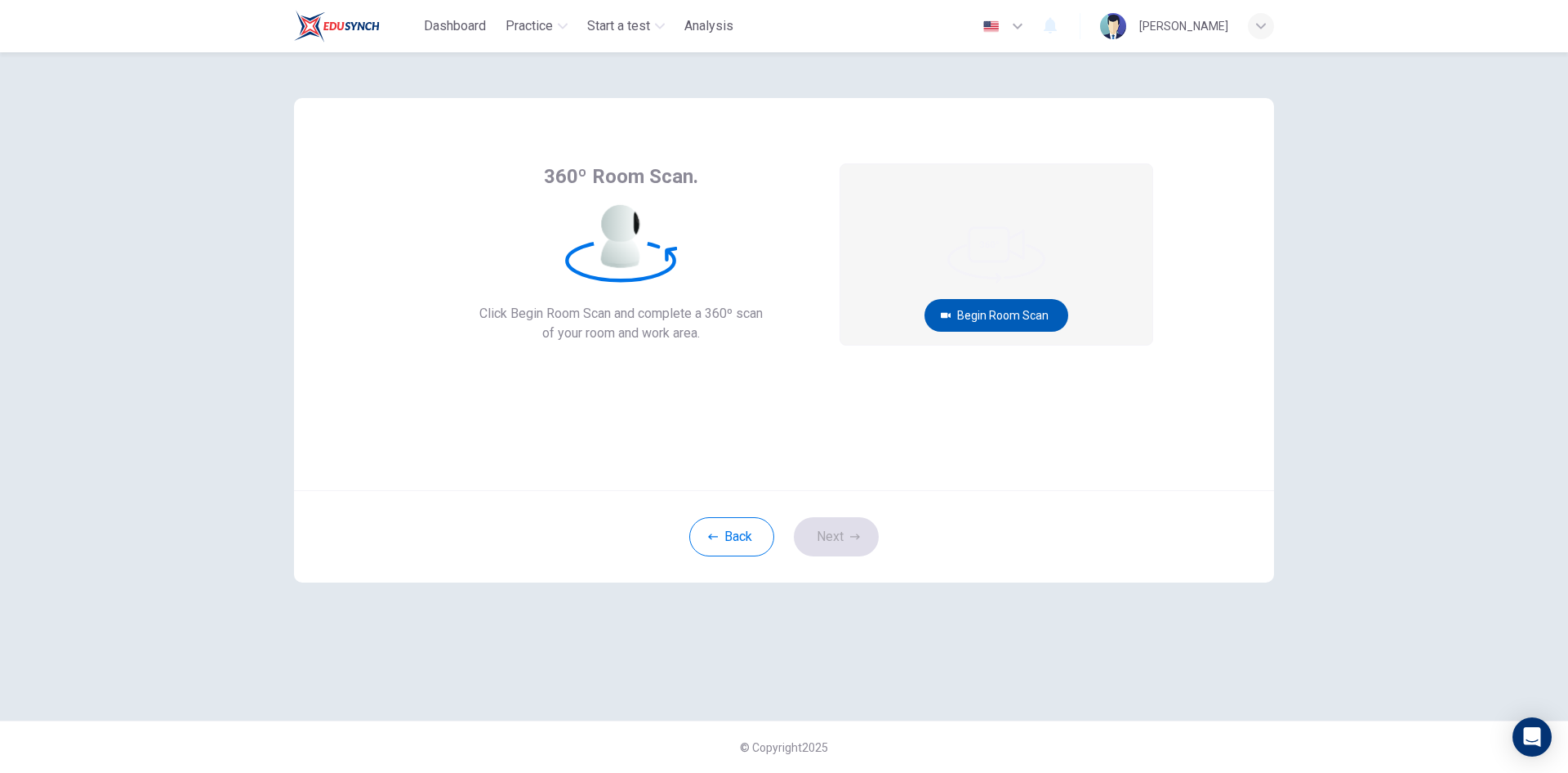
click at [994, 311] on button "Begin Room Scan" at bounding box center [996, 315] width 144 height 33
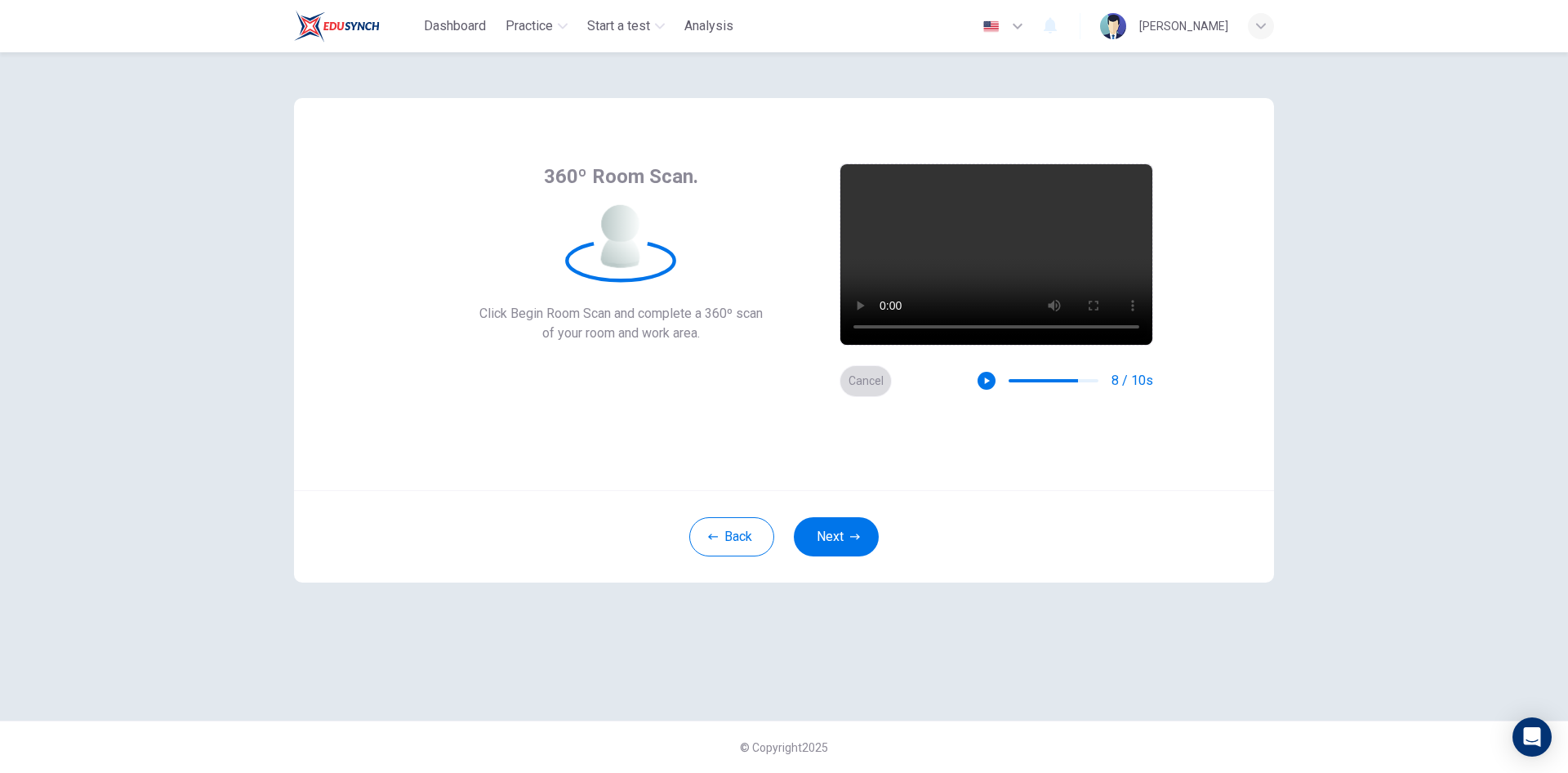
click at [855, 383] on button "Cancel" at bounding box center [865, 381] width 52 height 32
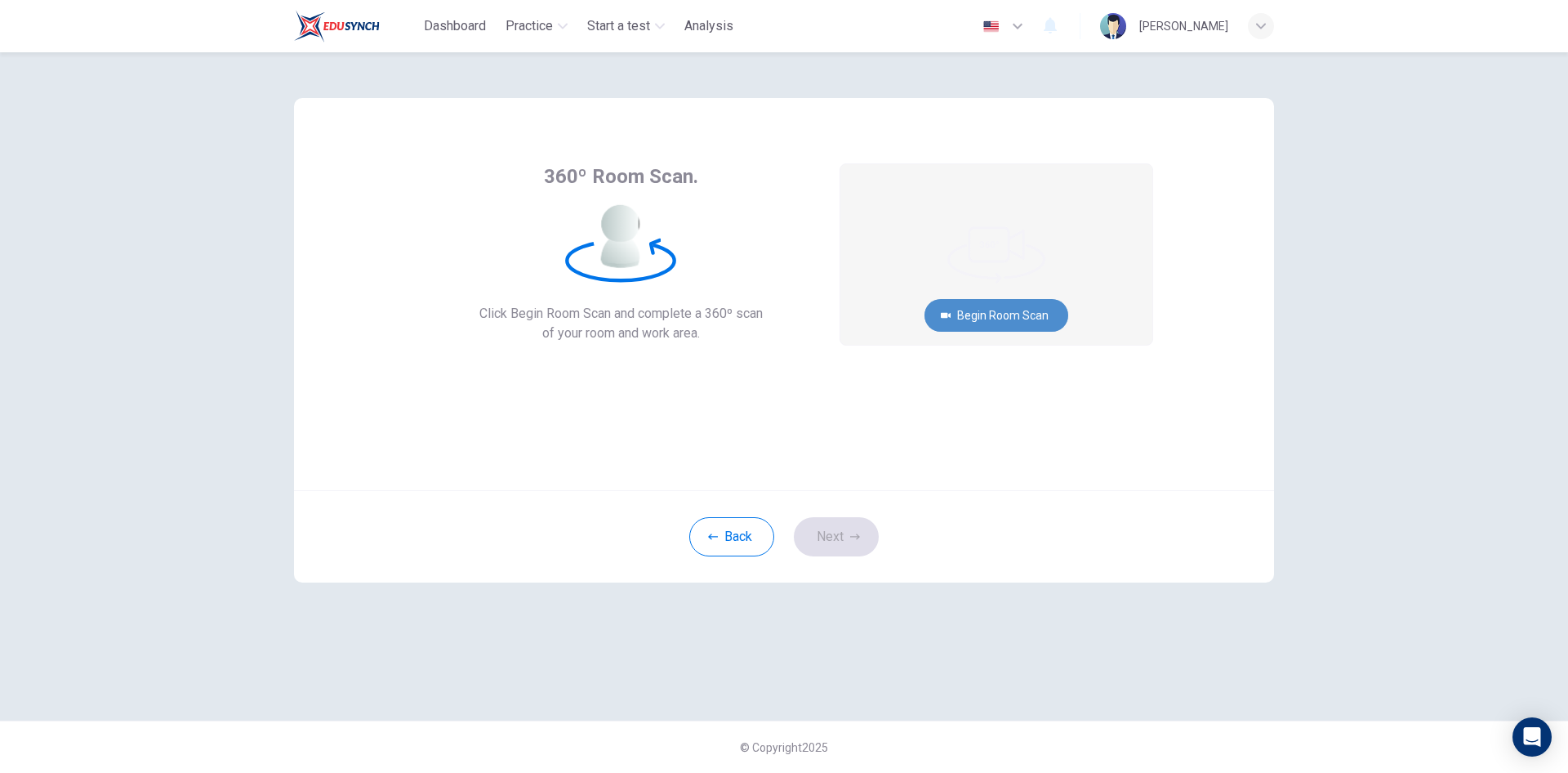
click at [966, 314] on button "Begin Room Scan" at bounding box center [996, 315] width 144 height 33
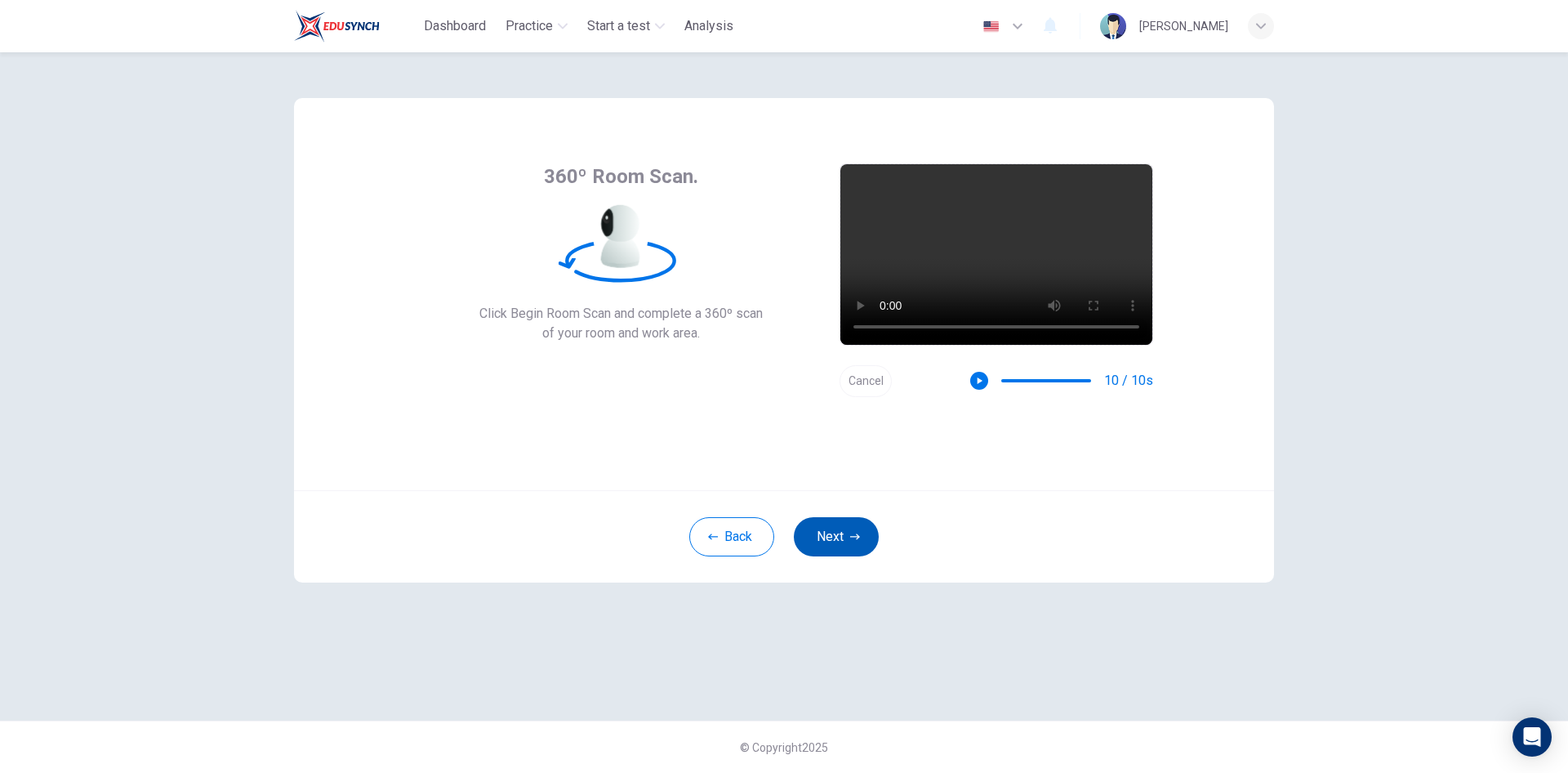
click at [848, 534] on button "Next" at bounding box center [837, 537] width 85 height 40
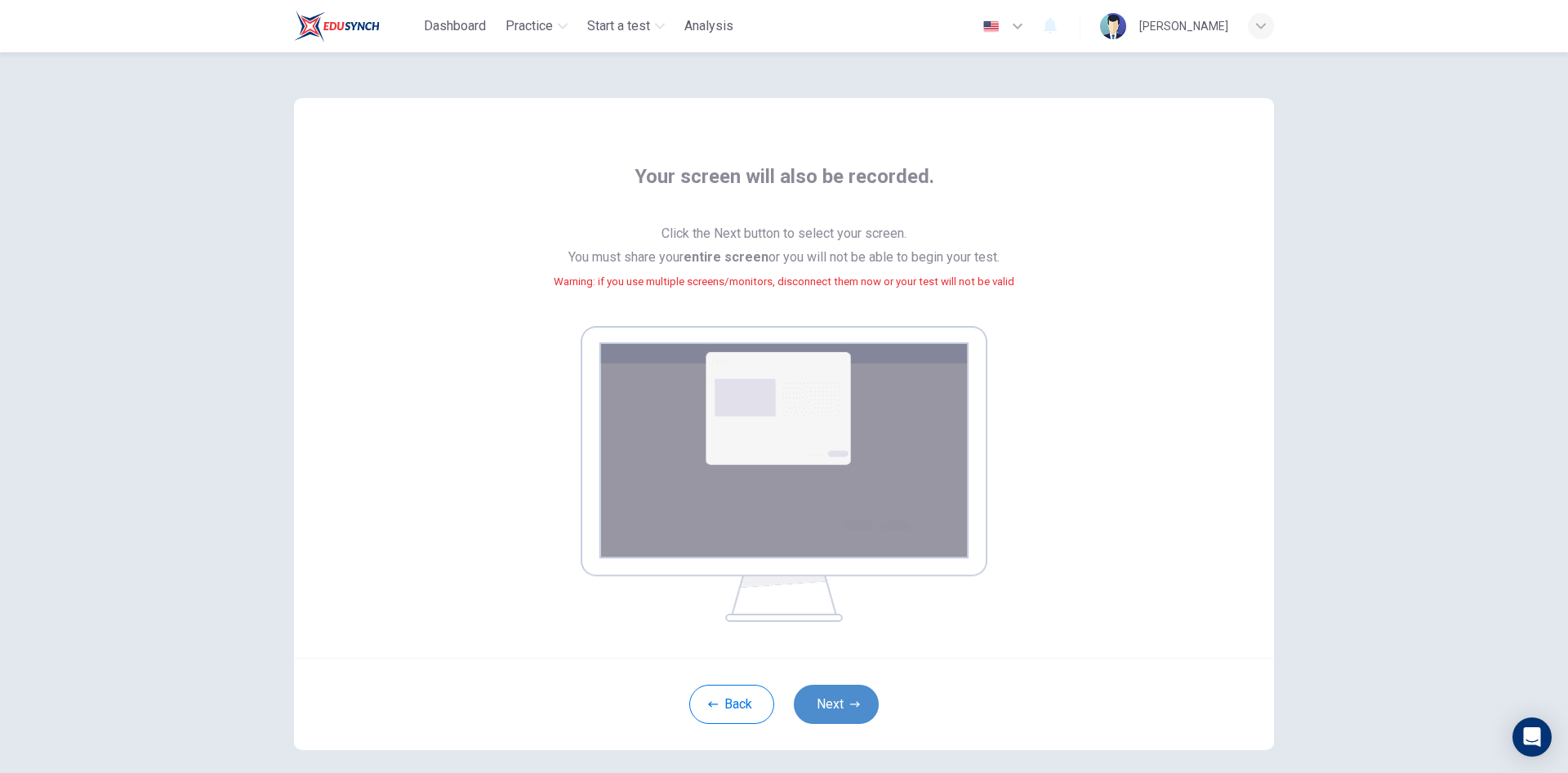
click at [839, 715] on button "Next" at bounding box center [837, 704] width 85 height 40
click at [851, 701] on icon "button" at bounding box center [855, 705] width 10 height 10
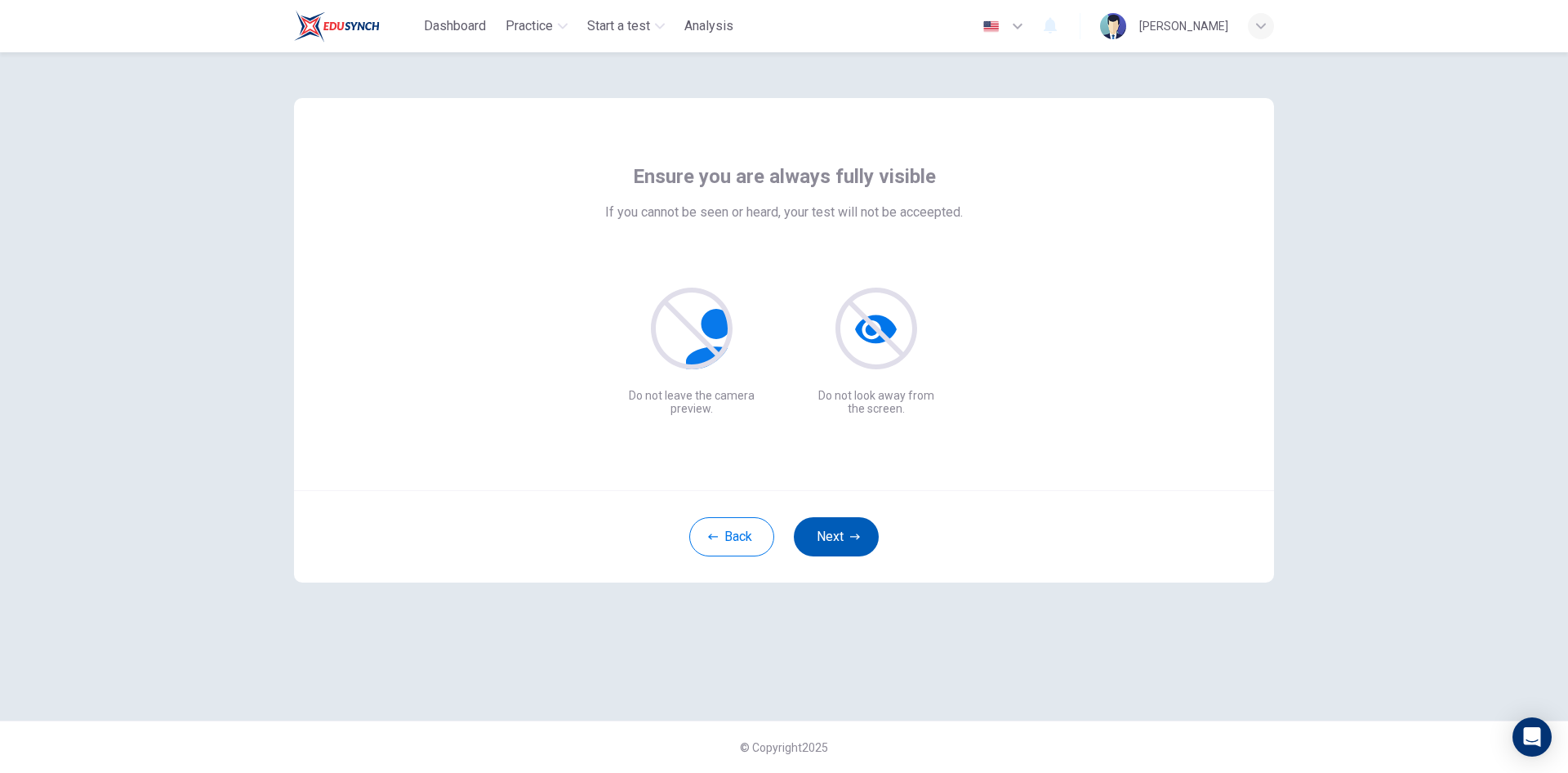
click at [838, 527] on button "Next" at bounding box center [837, 537] width 85 height 40
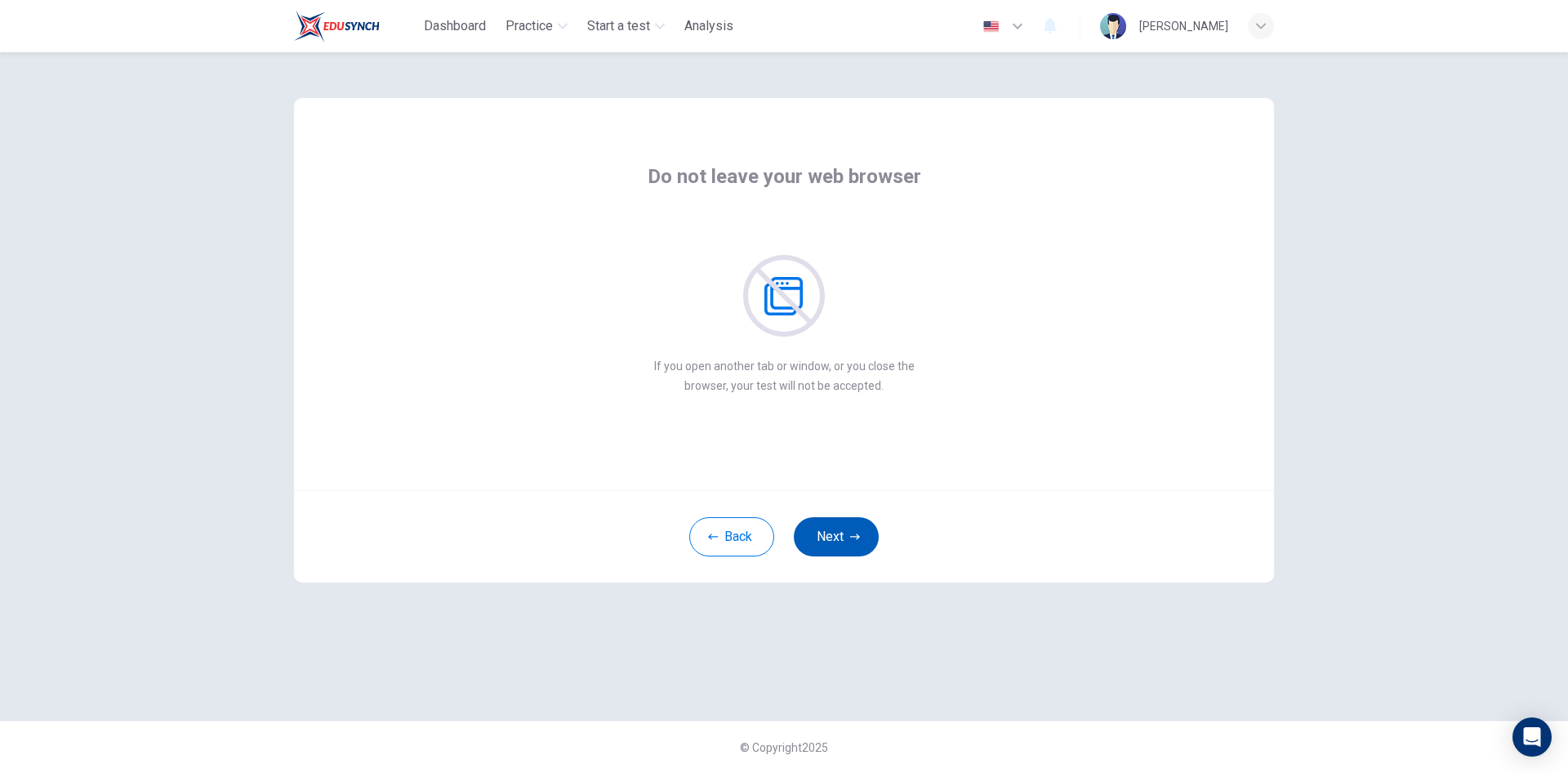
click at [825, 526] on button "Next" at bounding box center [837, 537] width 85 height 40
click at [859, 531] on button "Next" at bounding box center [837, 537] width 85 height 40
click at [836, 531] on button "Next" at bounding box center [837, 537] width 85 height 40
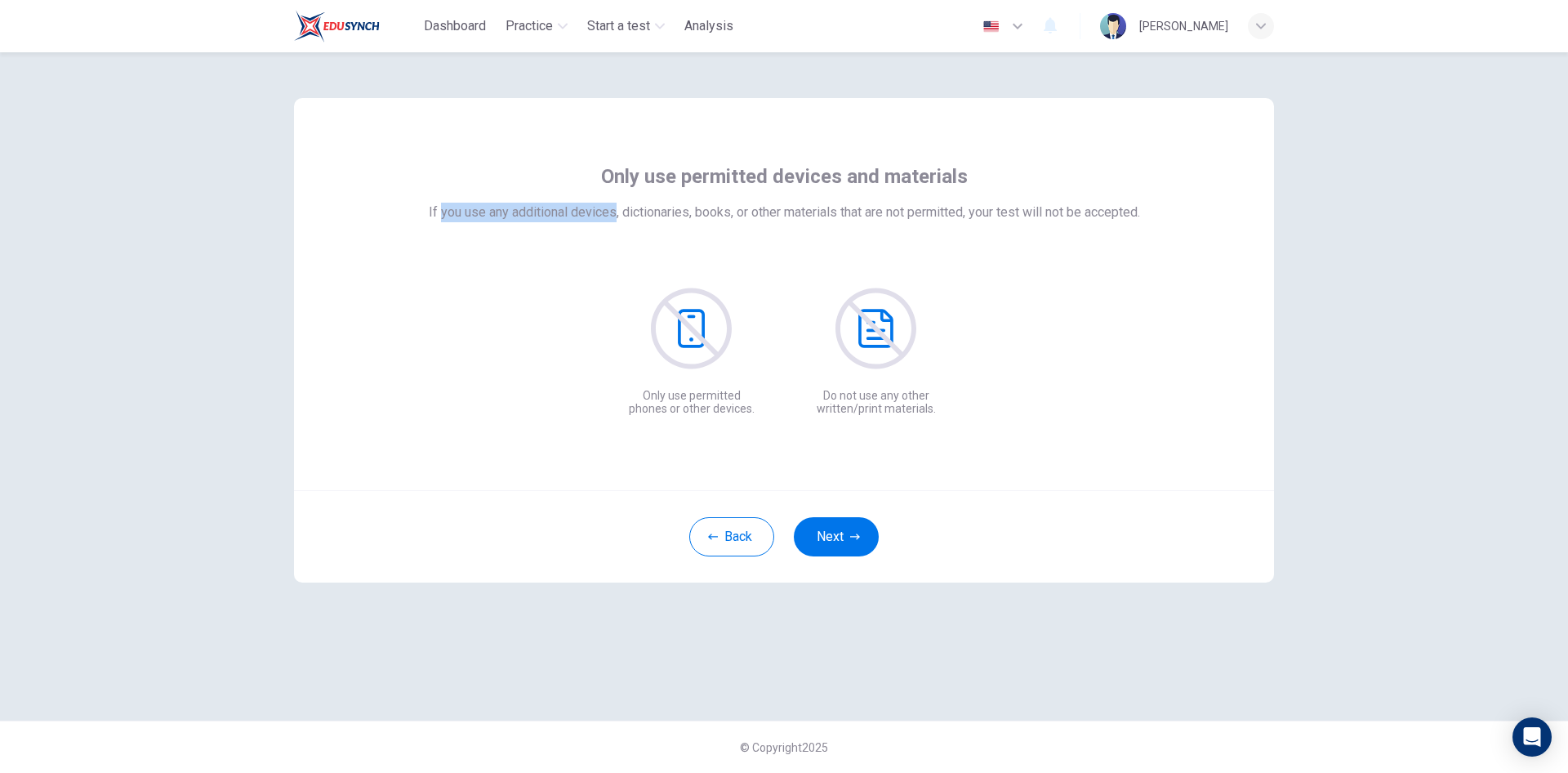
drag, startPoint x: 435, startPoint y: 217, endPoint x: 612, endPoint y: 211, distance: 177.1
click at [611, 211] on span "If you use any additional devices, dictionaries, books, or other materials that…" at bounding box center [784, 212] width 711 height 19
drag, startPoint x: 641, startPoint y: 211, endPoint x: 714, endPoint y: 217, distance: 73.2
click at [714, 217] on span "If you use any additional devices, dictionaries, books, or other materials that…" at bounding box center [784, 212] width 711 height 19
drag, startPoint x: 782, startPoint y: 218, endPoint x: 1102, endPoint y: 214, distance: 320.0
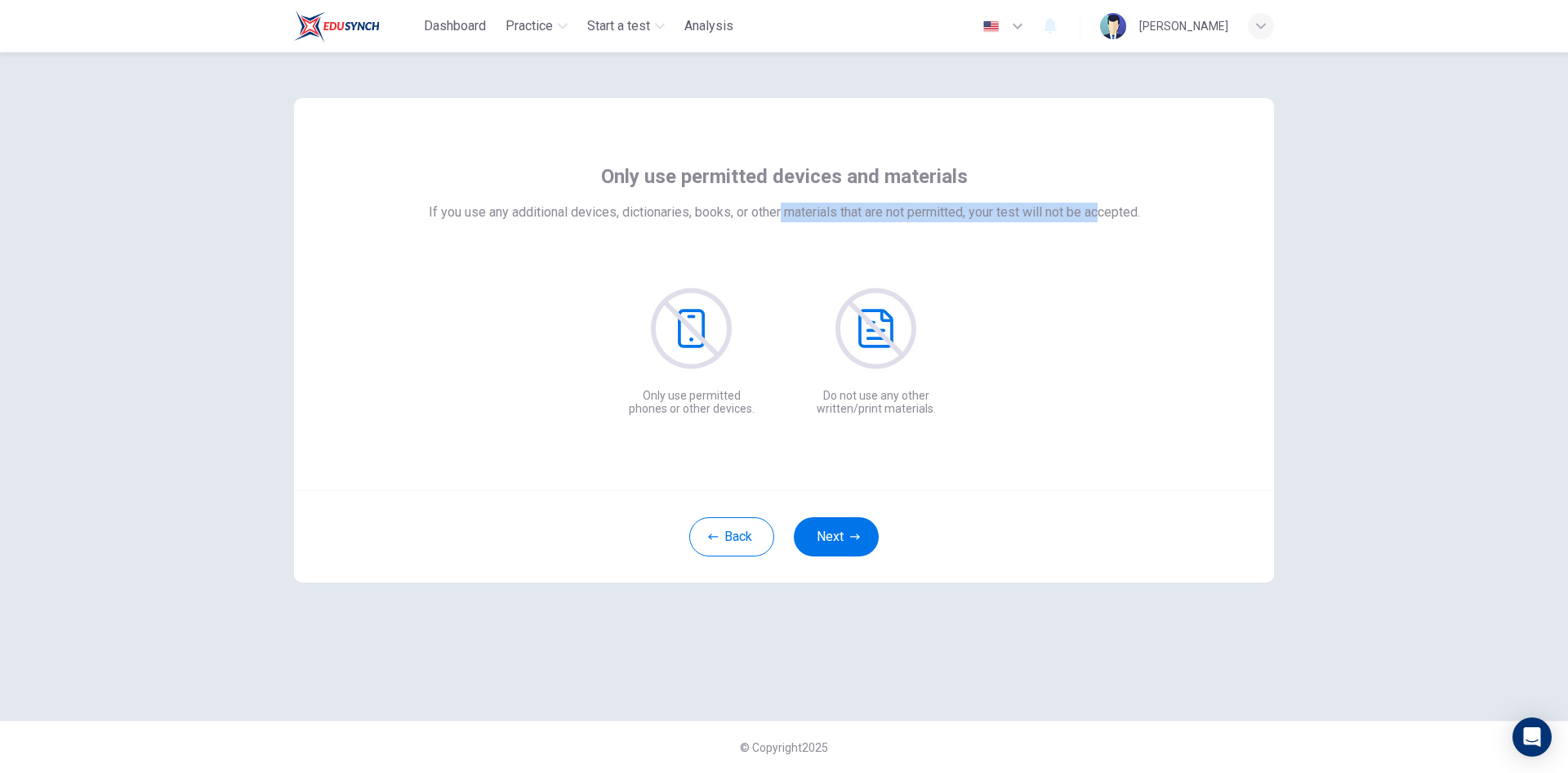
click at [1102, 214] on span "If you use any additional devices, dictionaries, books, or other materials that…" at bounding box center [784, 212] width 711 height 19
click at [851, 541] on icon "button" at bounding box center [855, 537] width 10 height 10
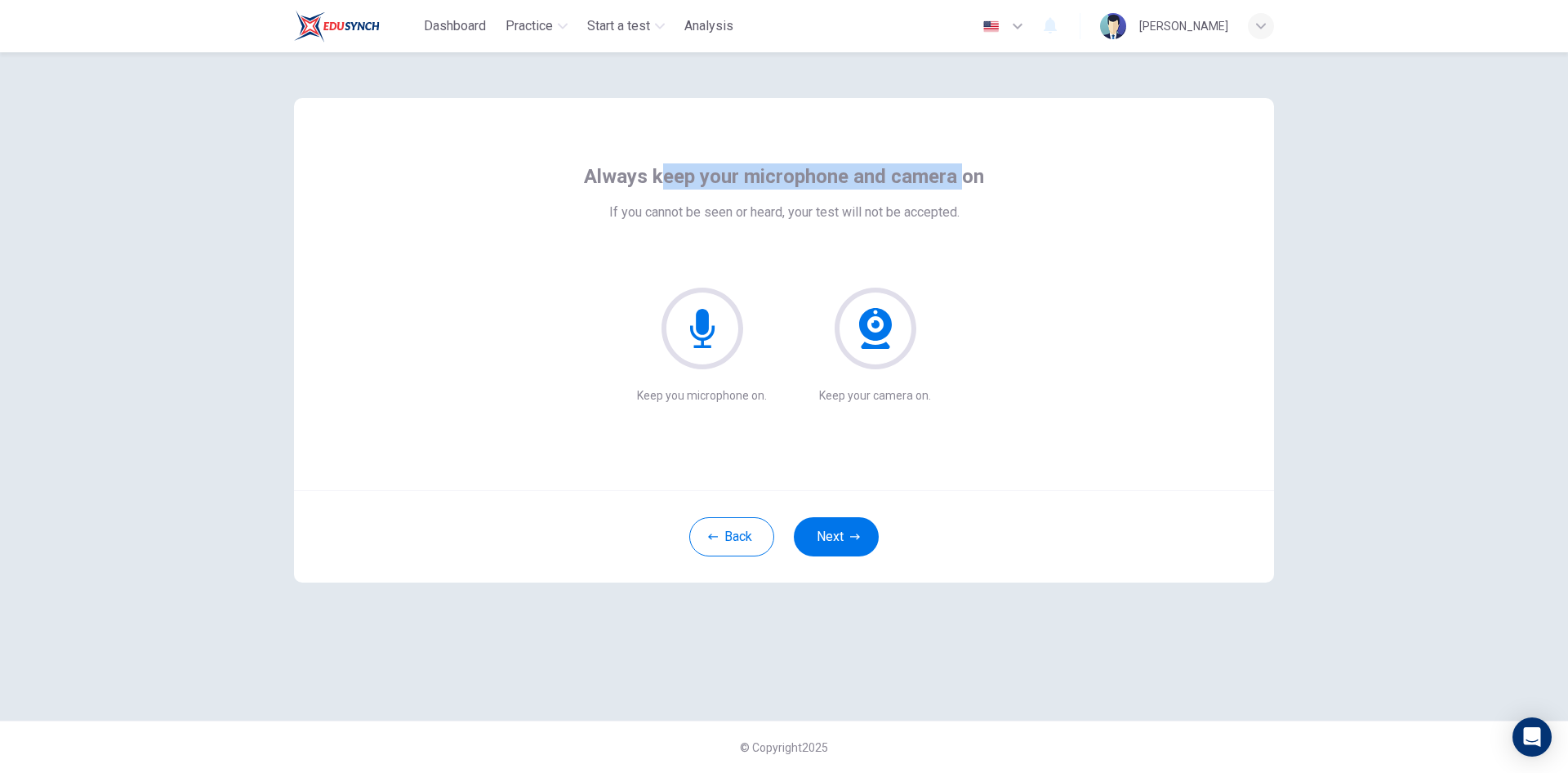
drag, startPoint x: 658, startPoint y: 172, endPoint x: 962, endPoint y: 165, distance: 304.1
click at [962, 165] on span "Always keep your microphone and camera on" at bounding box center [784, 176] width 400 height 26
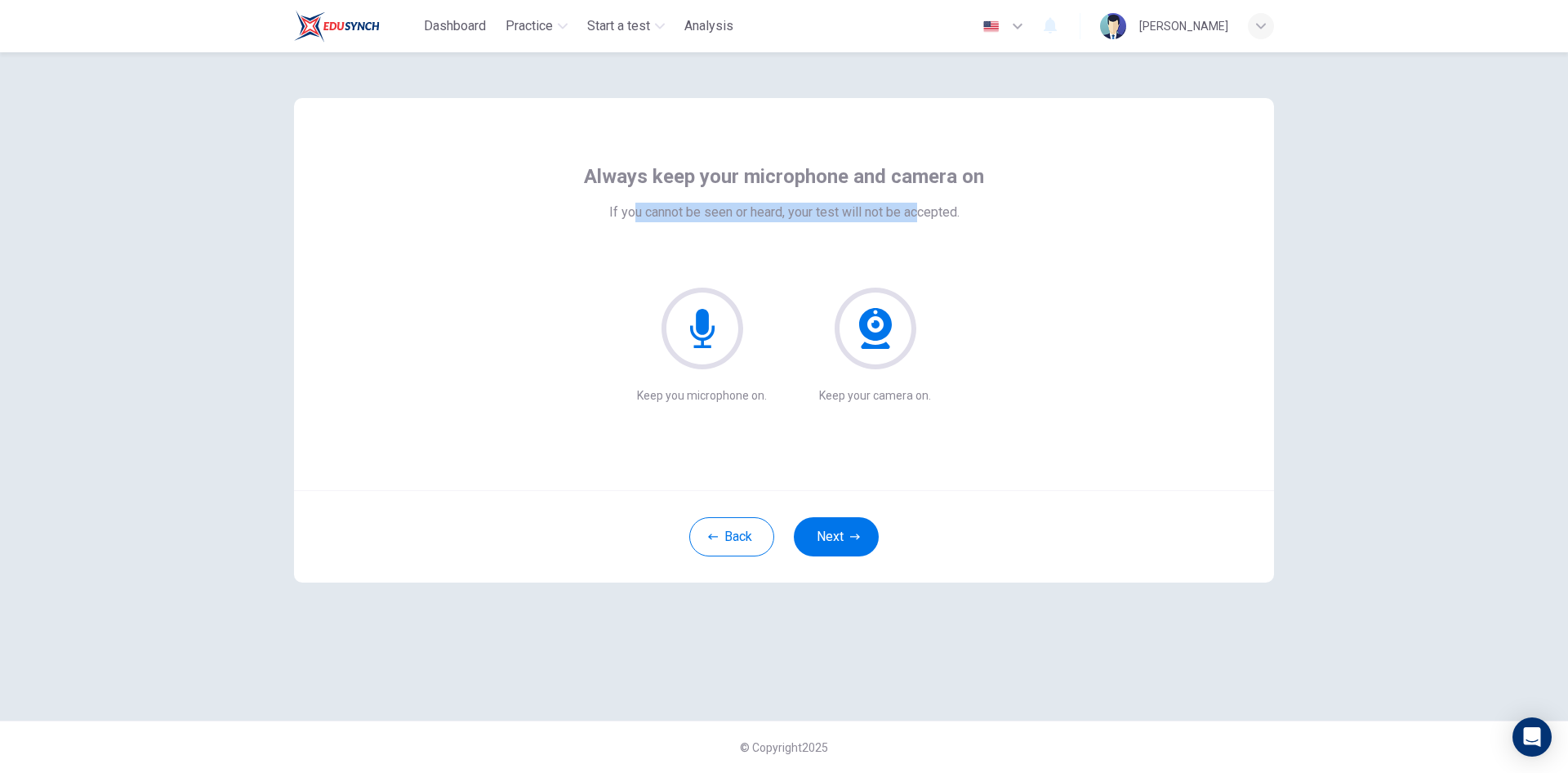
drag, startPoint x: 635, startPoint y: 206, endPoint x: 919, endPoint y: 216, distance: 284.2
click at [919, 216] on span "If you cannot be seen or heard, your test will not be accepted." at bounding box center [784, 212] width 351 height 19
click at [831, 528] on button "Next" at bounding box center [837, 537] width 85 height 40
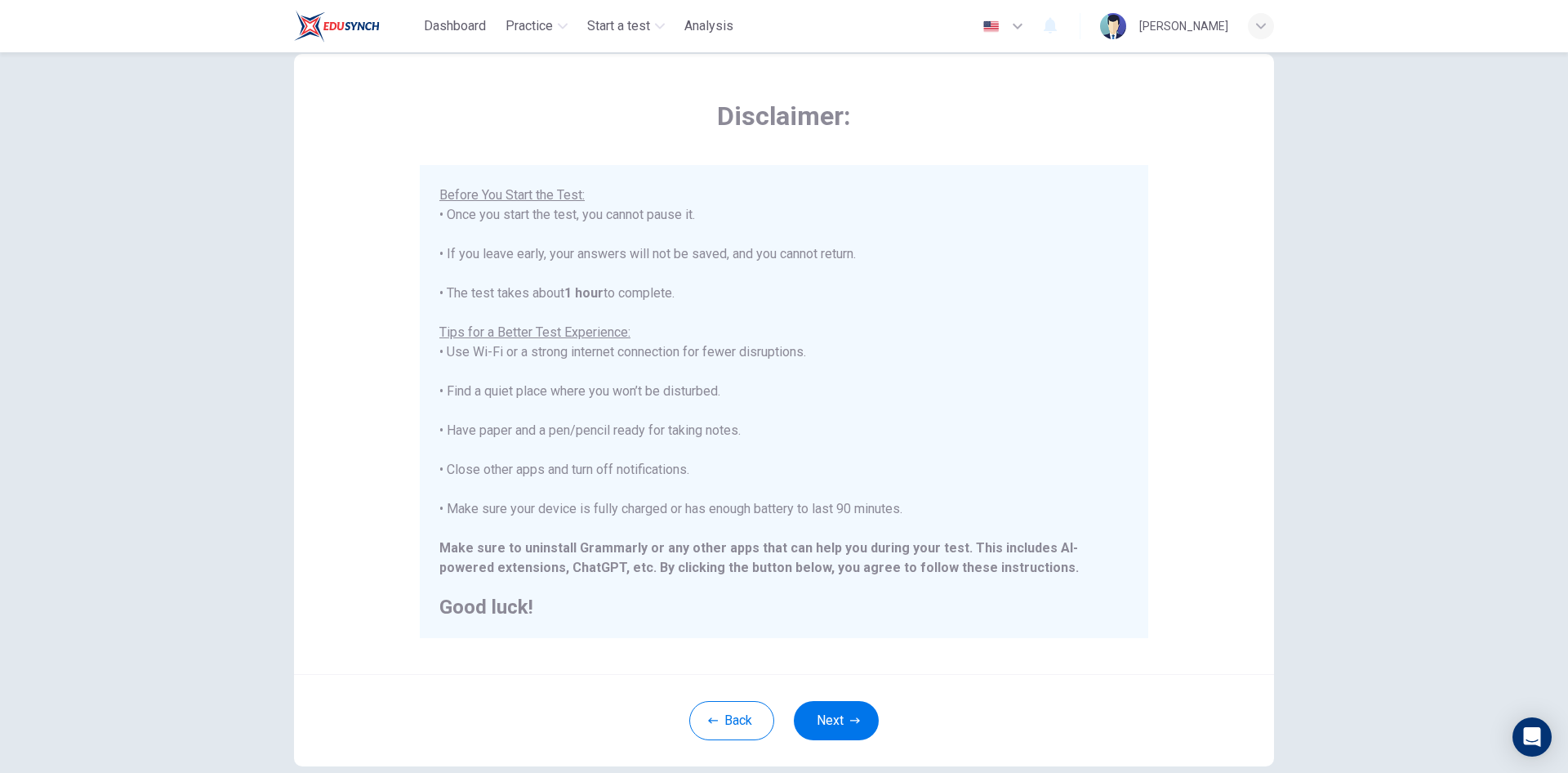
scroll to position [82, 0]
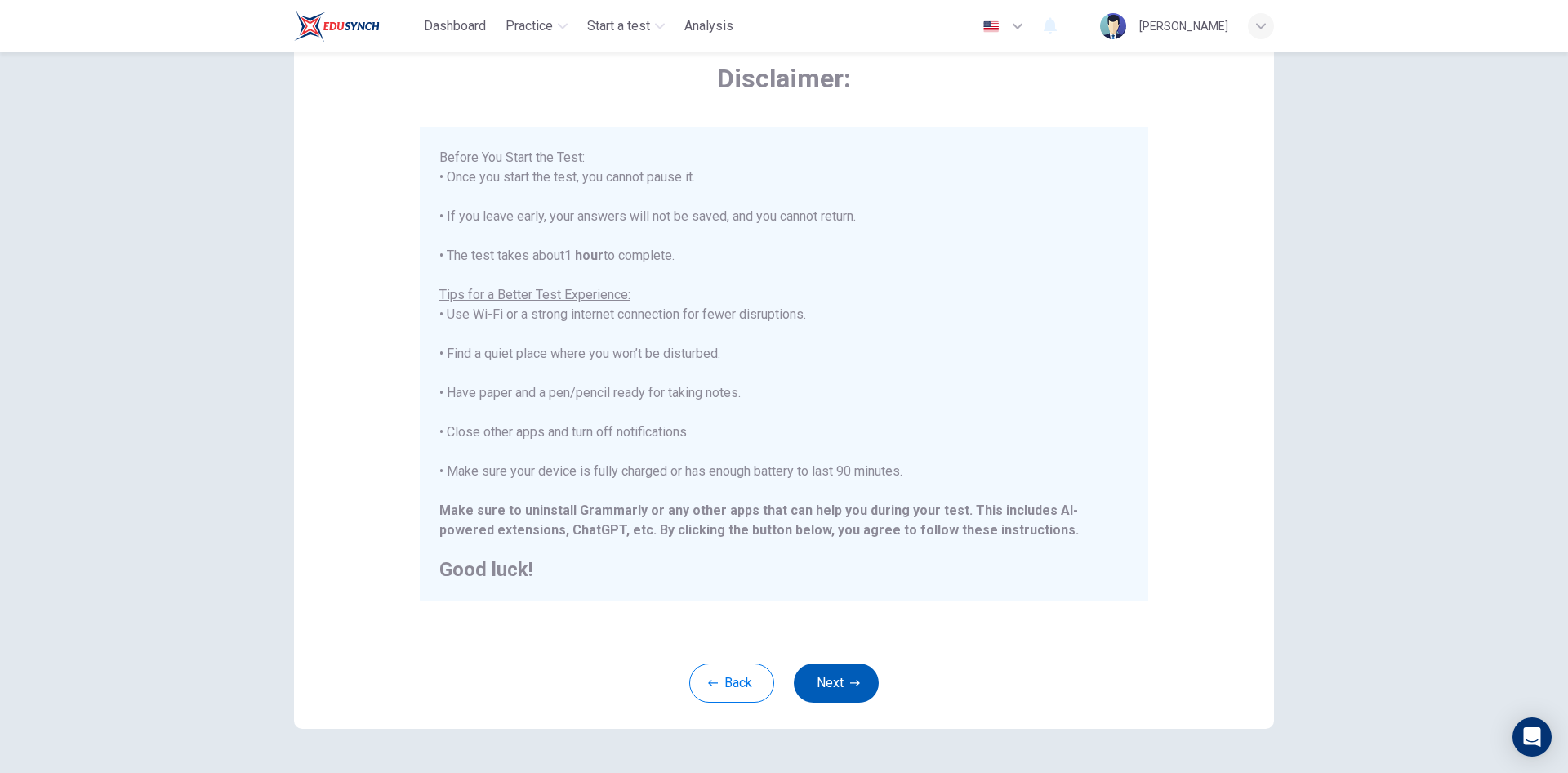
click at [826, 681] on button "Next" at bounding box center [837, 682] width 85 height 40
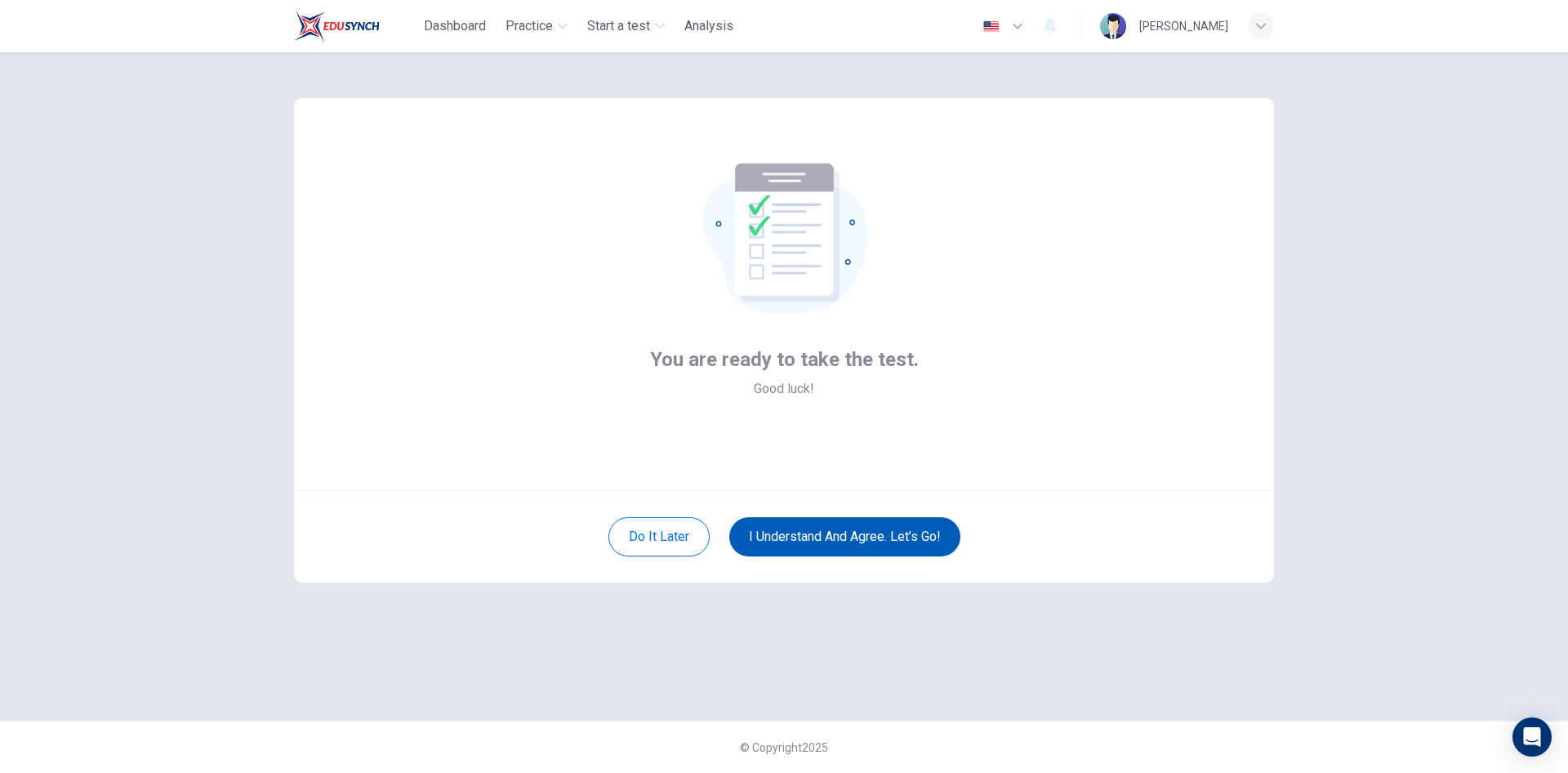
scroll to position [0, 0]
click at [855, 526] on button "I understand and agree. Let’s go!" at bounding box center [845, 537] width 231 height 40
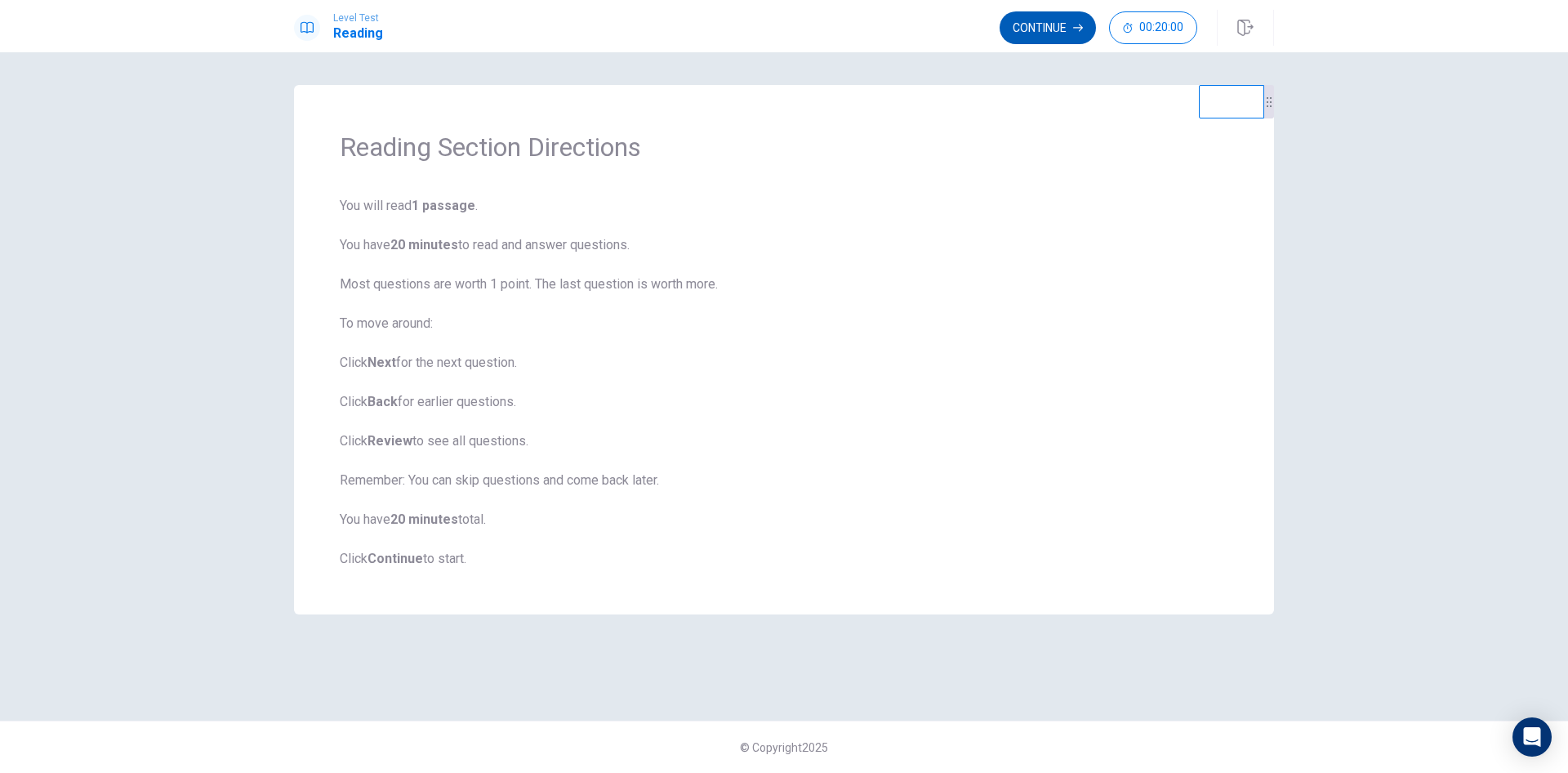
click at [1048, 26] on button "Continue" at bounding box center [1048, 28] width 96 height 33
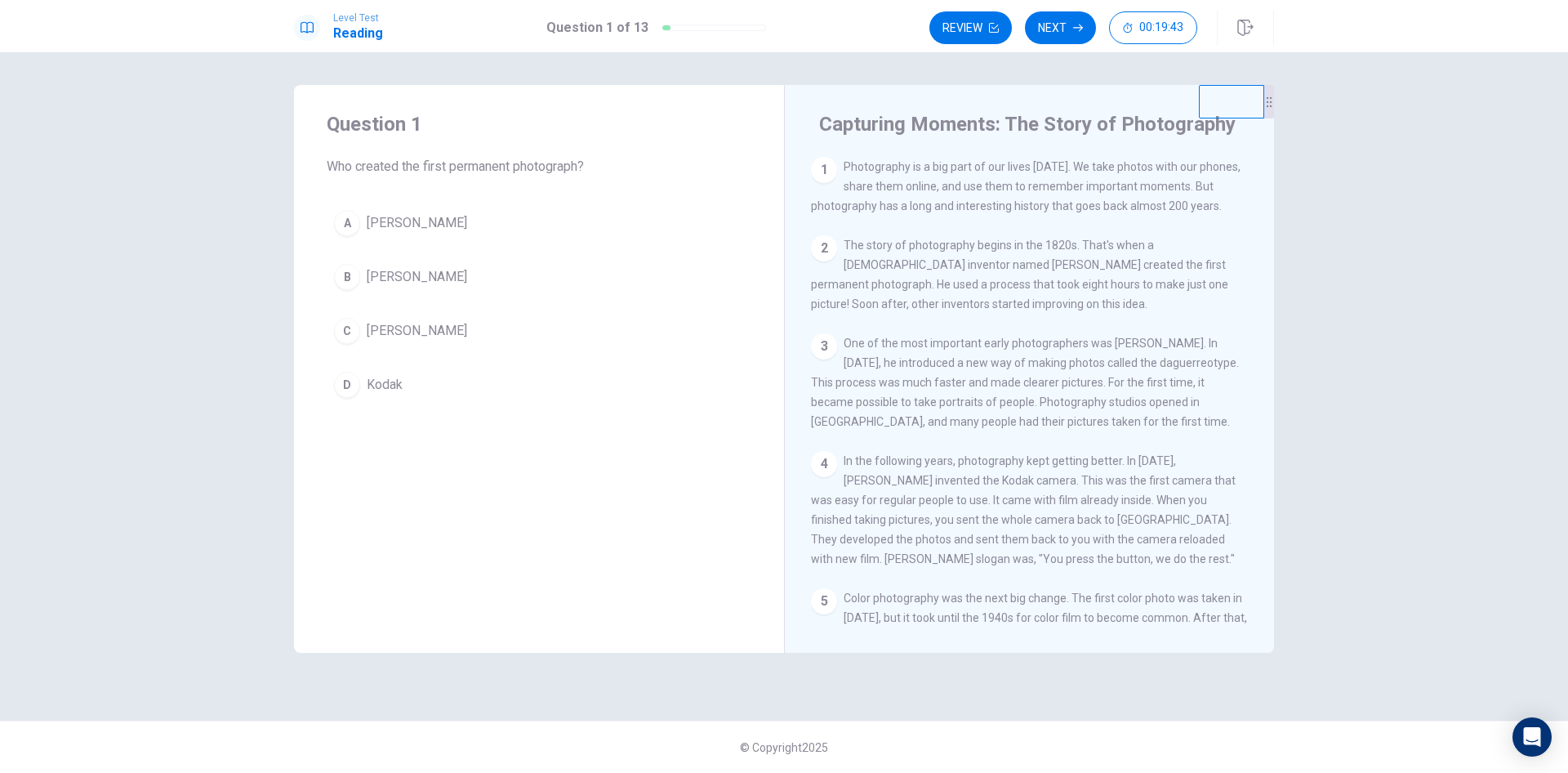
drag, startPoint x: 864, startPoint y: 166, endPoint x: 932, endPoint y: 163, distance: 68.1
click at [932, 163] on span "Photography is a big part of our lives [DATE]. We take photos with our phones, …" at bounding box center [1026, 186] width 430 height 52
drag, startPoint x: 824, startPoint y: 208, endPoint x: 873, endPoint y: 205, distance: 49.1
click at [873, 205] on span "Photography is a big part of our lives [DATE]. We take photos with our phones, …" at bounding box center [1026, 186] width 430 height 52
click at [442, 335] on span "[PERSON_NAME]" at bounding box center [417, 331] width 100 height 19
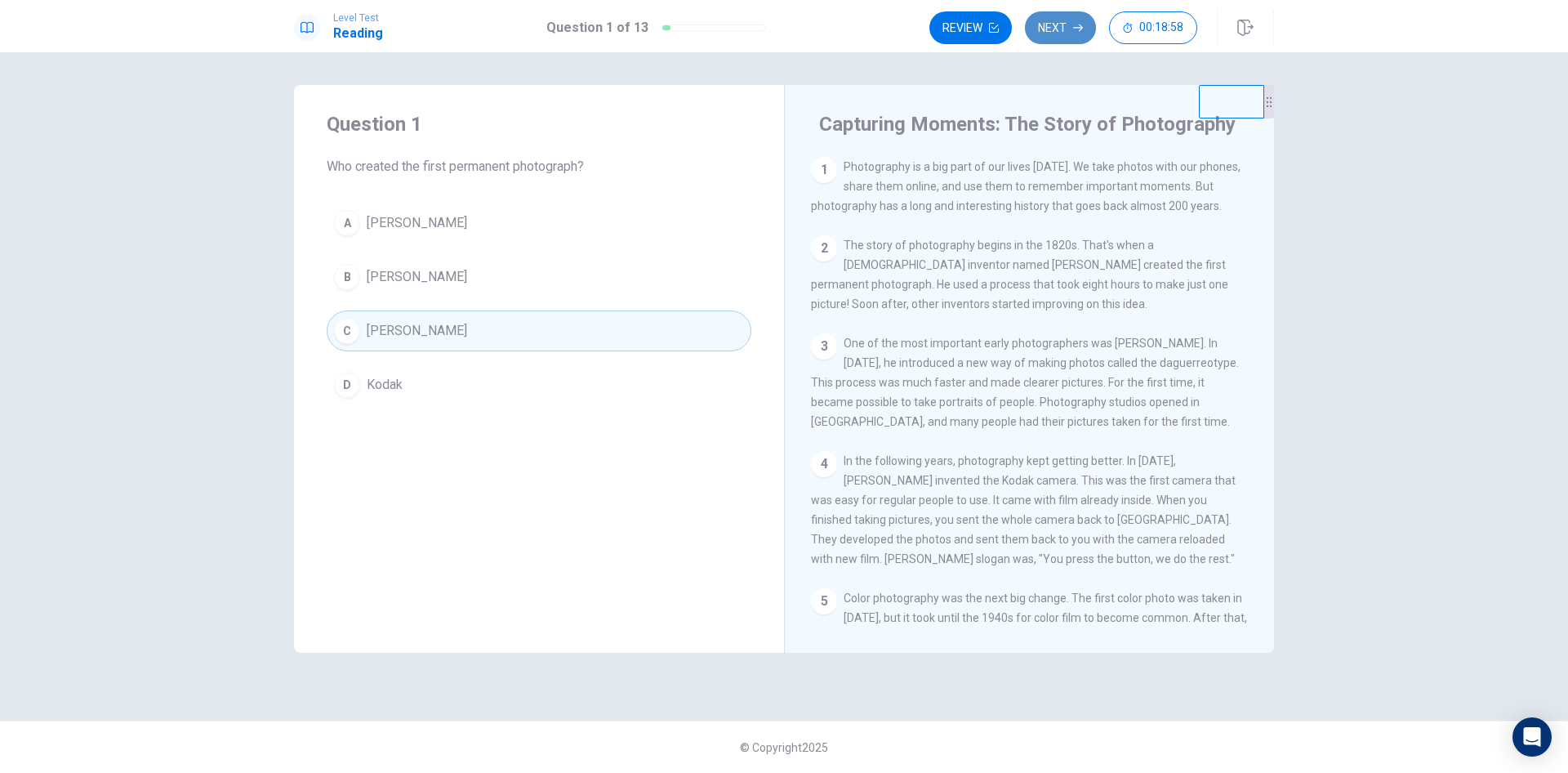
click at [1060, 35] on button "Next" at bounding box center [1061, 28] width 71 height 33
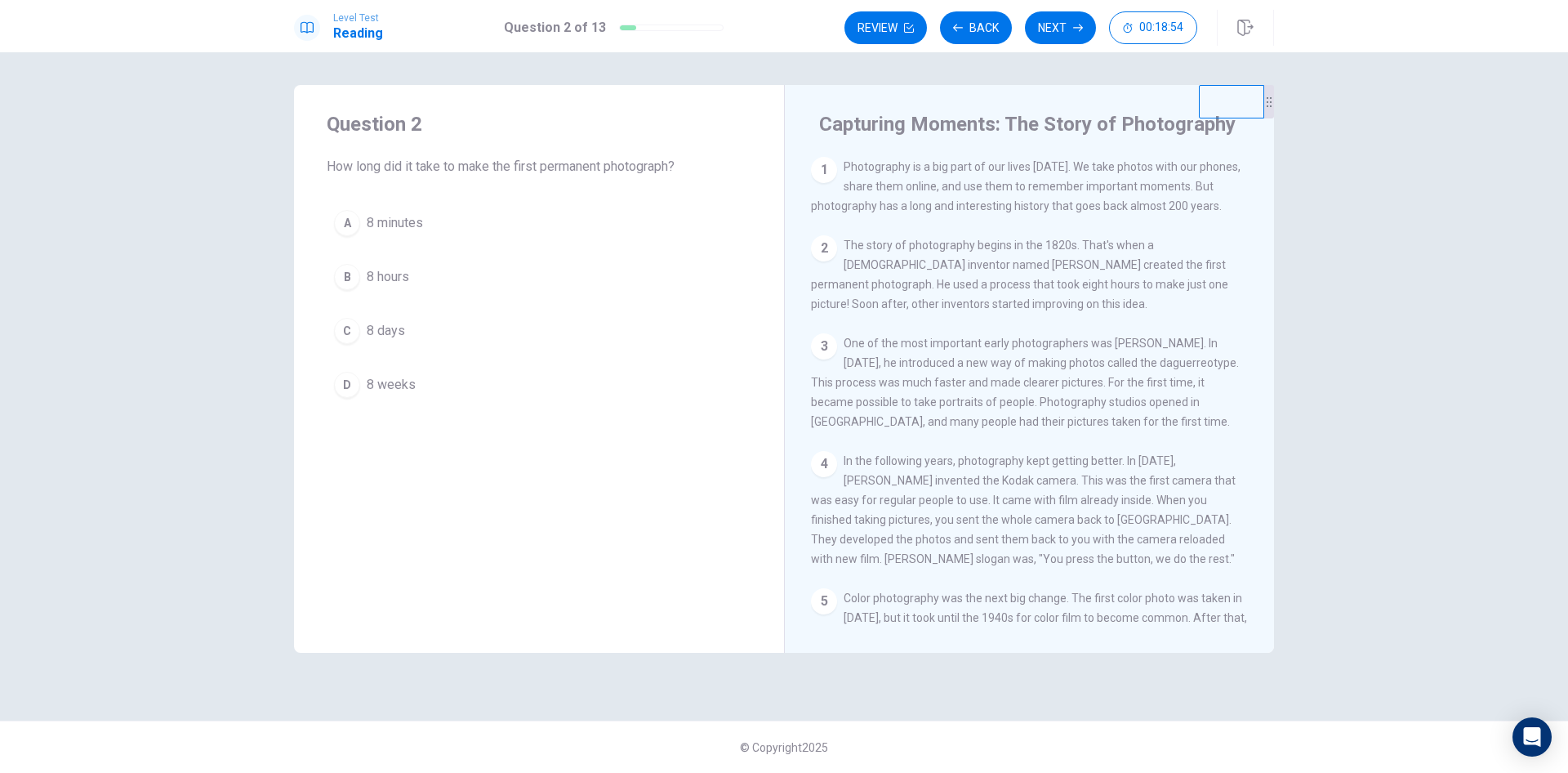
drag, startPoint x: 343, startPoint y: 164, endPoint x: 545, endPoint y: 164, distance: 202.0
click at [545, 164] on span "How long did it take to make the first permanent photograph?" at bounding box center [539, 167] width 425 height 19
click at [361, 283] on button "B 8 hours" at bounding box center [539, 277] width 425 height 40
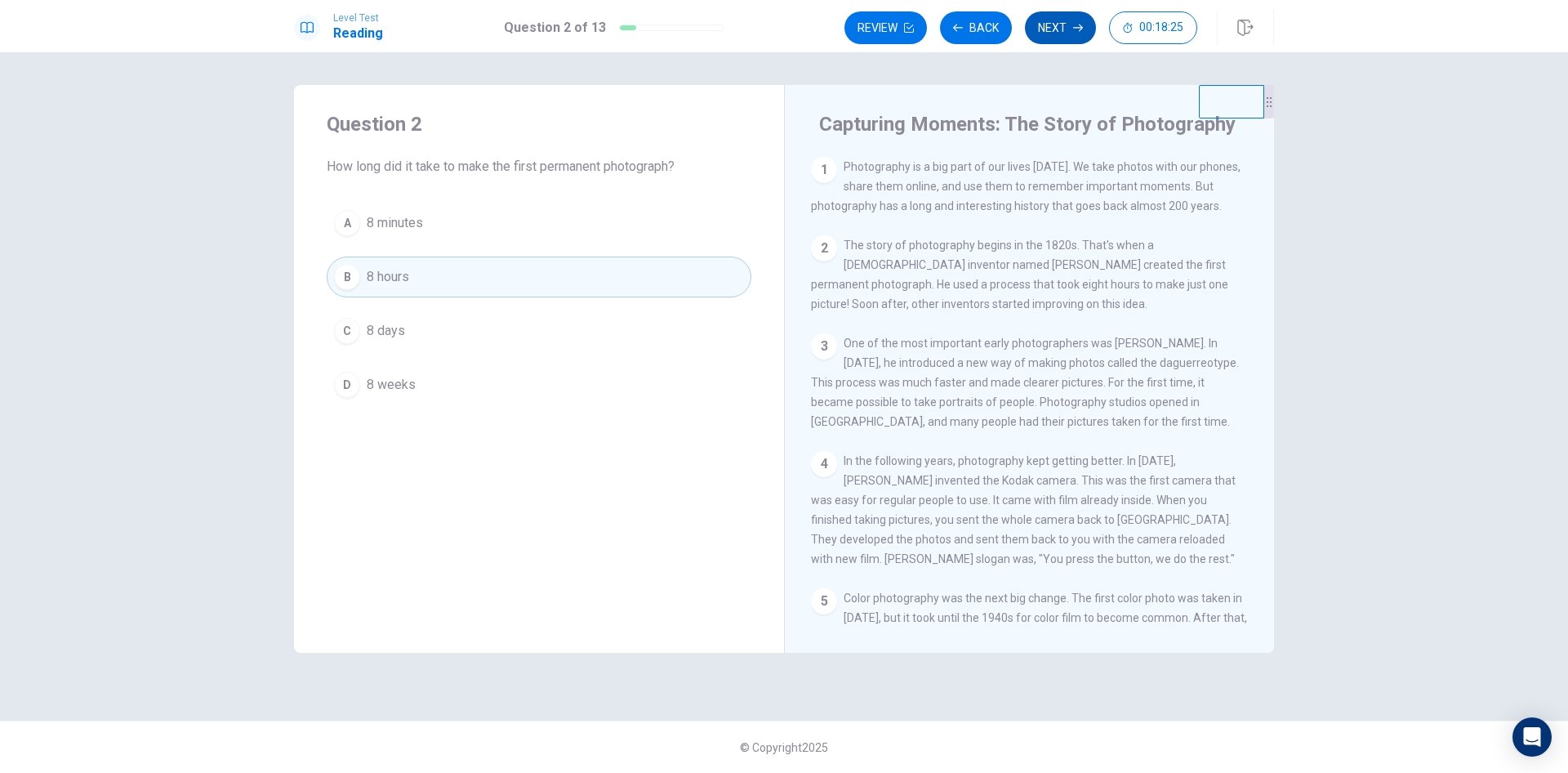
click at [1049, 25] on button "Next" at bounding box center [1061, 28] width 71 height 33
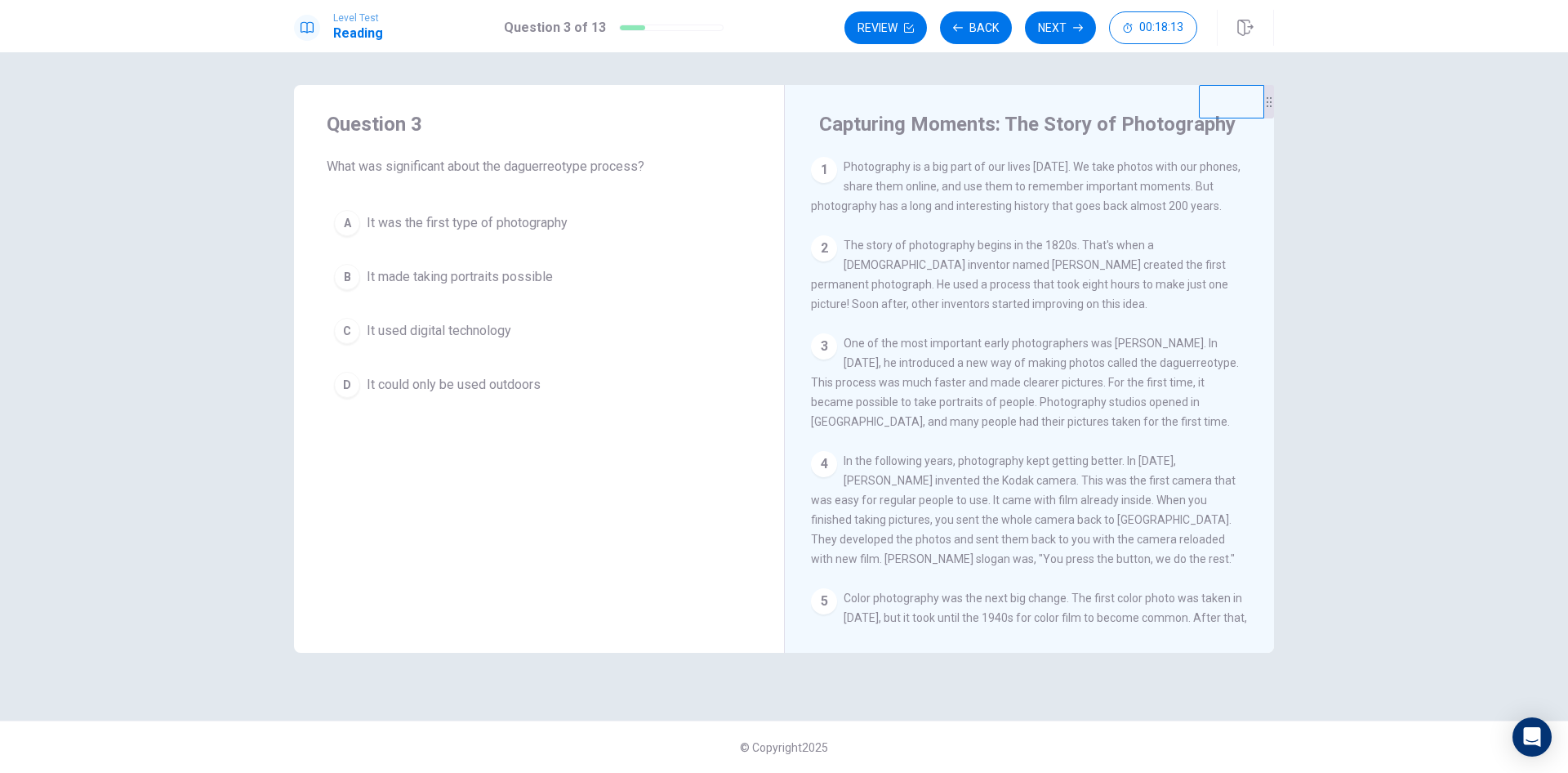
drag, startPoint x: 509, startPoint y: 164, endPoint x: 582, endPoint y: 163, distance: 73.0
click at [582, 163] on span "What was significant about the daguerreotype process?" at bounding box center [539, 167] width 425 height 19
drag, startPoint x: 1115, startPoint y: 369, endPoint x: 1183, endPoint y: 369, distance: 68.0
click at [1183, 369] on span "One of the most important early photographers was [PERSON_NAME]. In [DATE], he …" at bounding box center [1025, 382] width 428 height 92
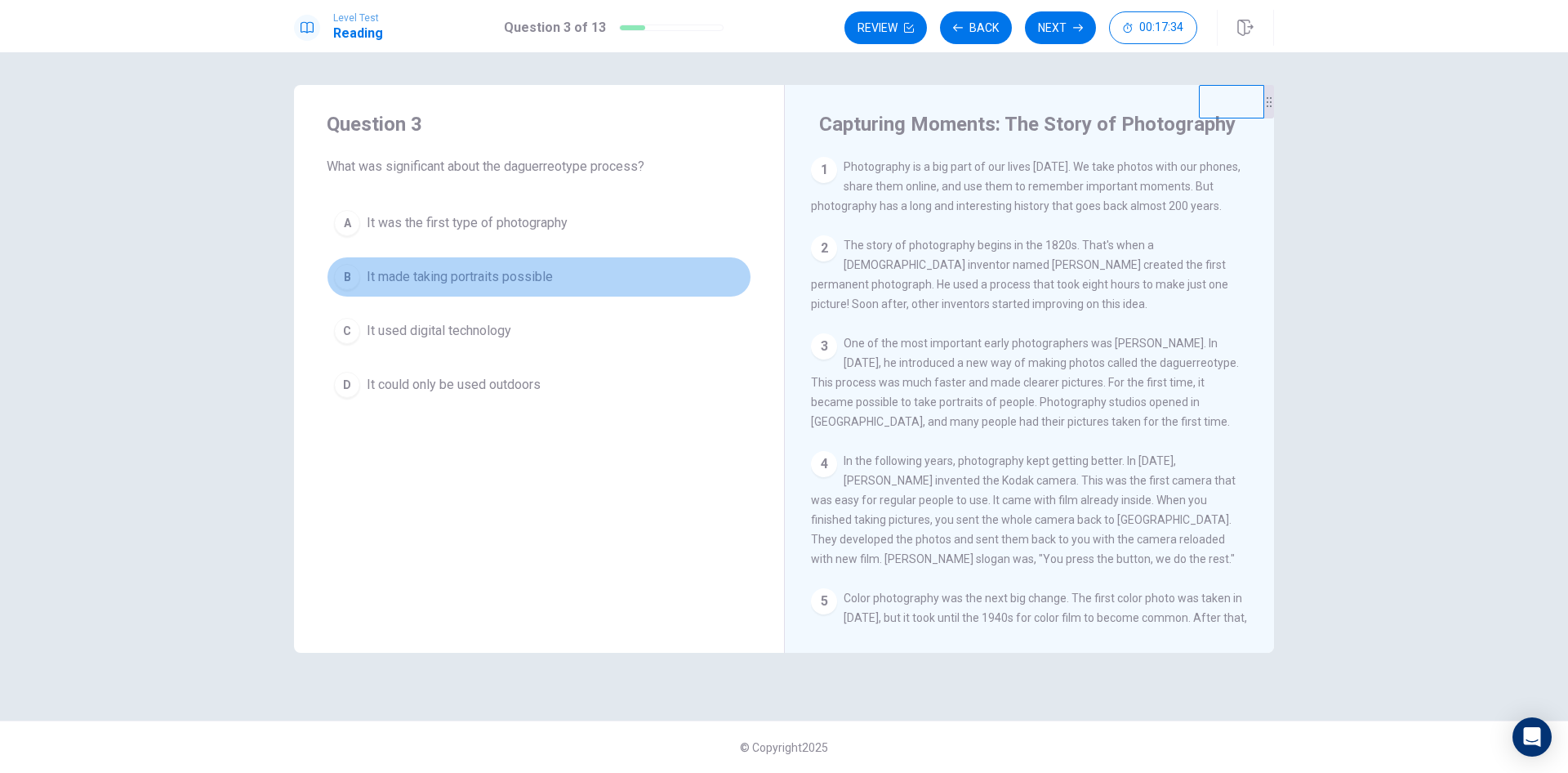
click at [455, 276] on span "It made taking portraits possible" at bounding box center [460, 277] width 186 height 19
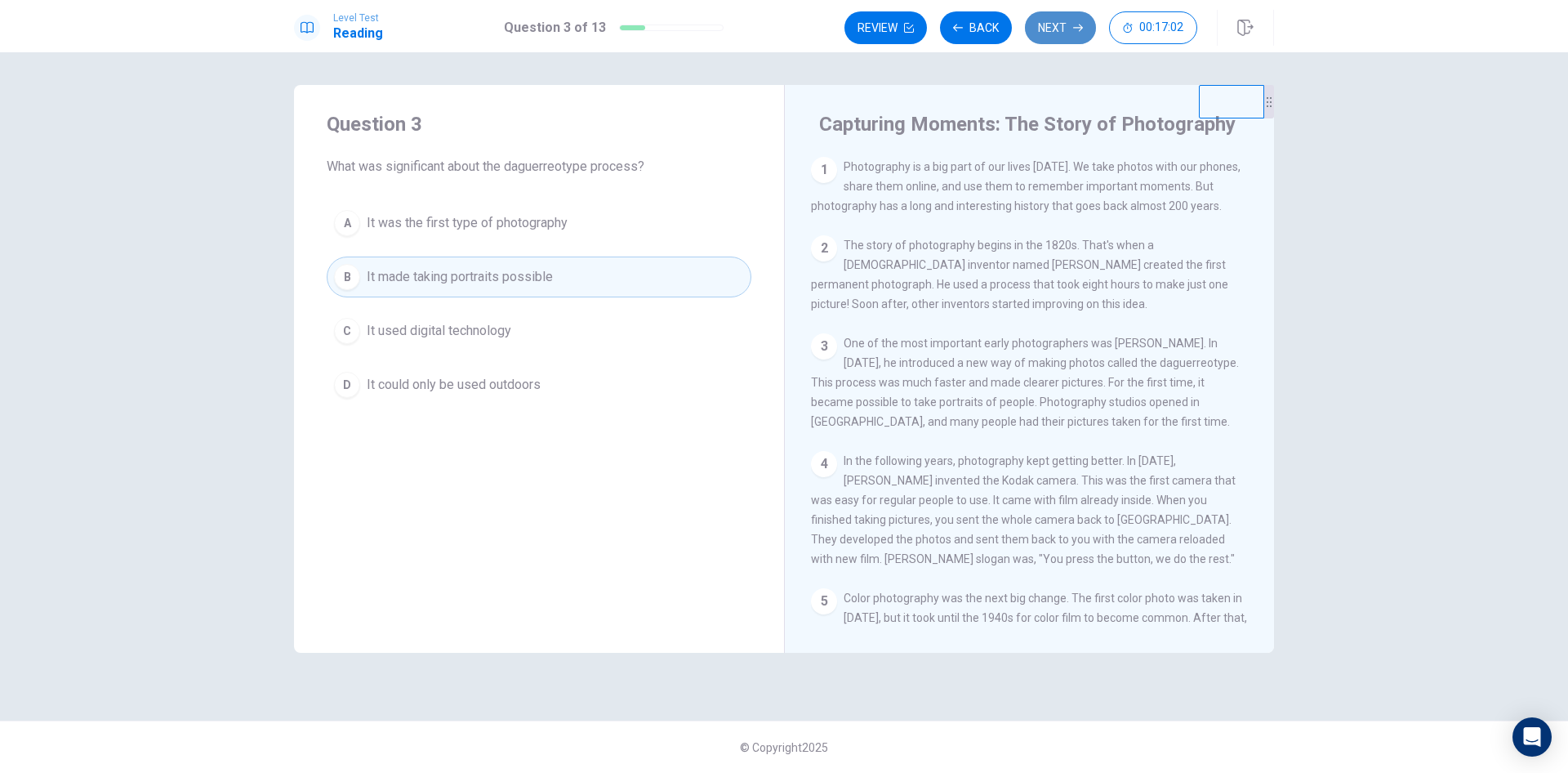
click at [1064, 23] on button "Next" at bounding box center [1061, 28] width 71 height 33
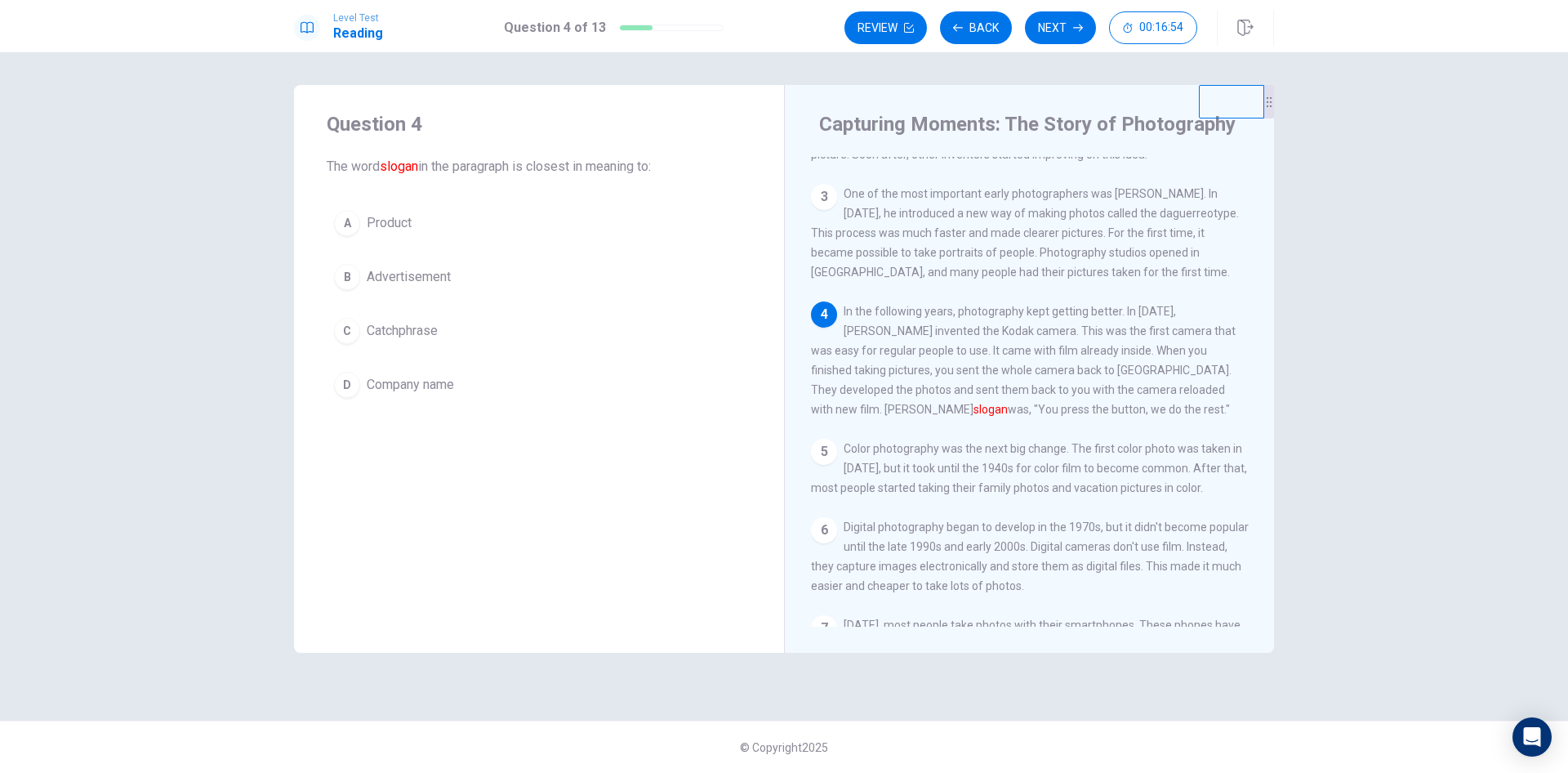
scroll to position [164, 0]
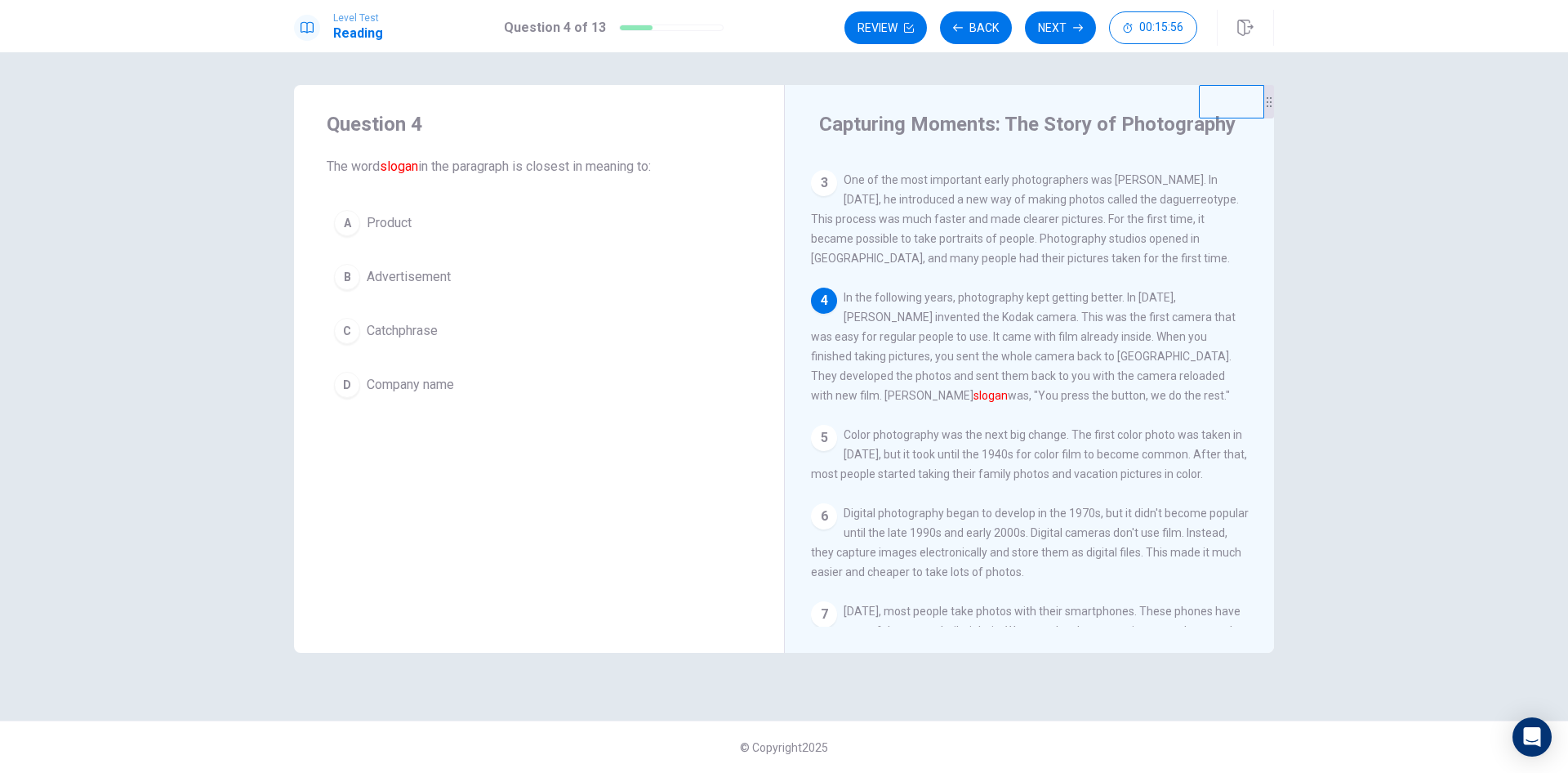
click at [388, 277] on span "Advertisement" at bounding box center [409, 277] width 84 height 19
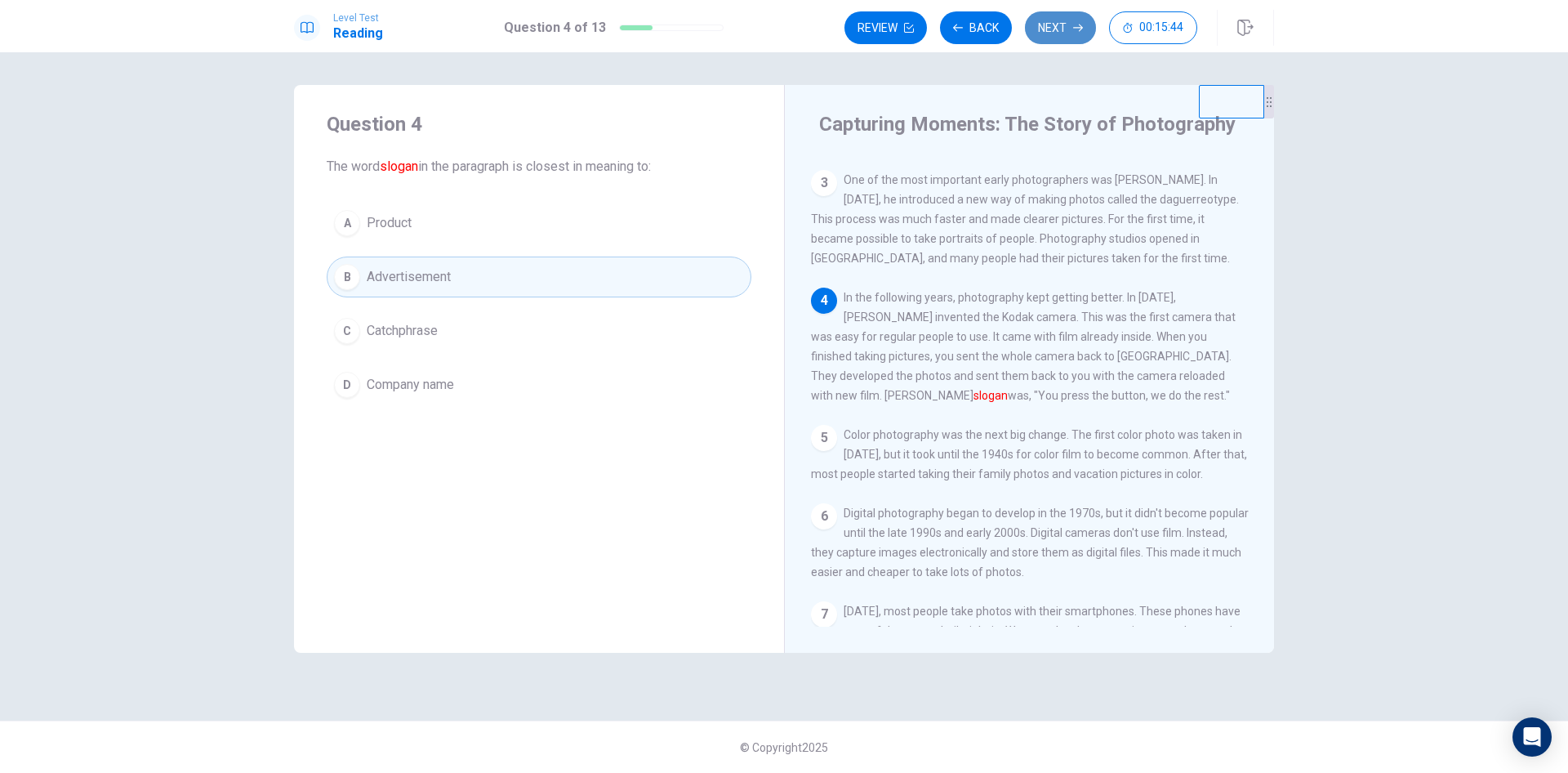
click at [1069, 28] on button "Next" at bounding box center [1061, 28] width 71 height 33
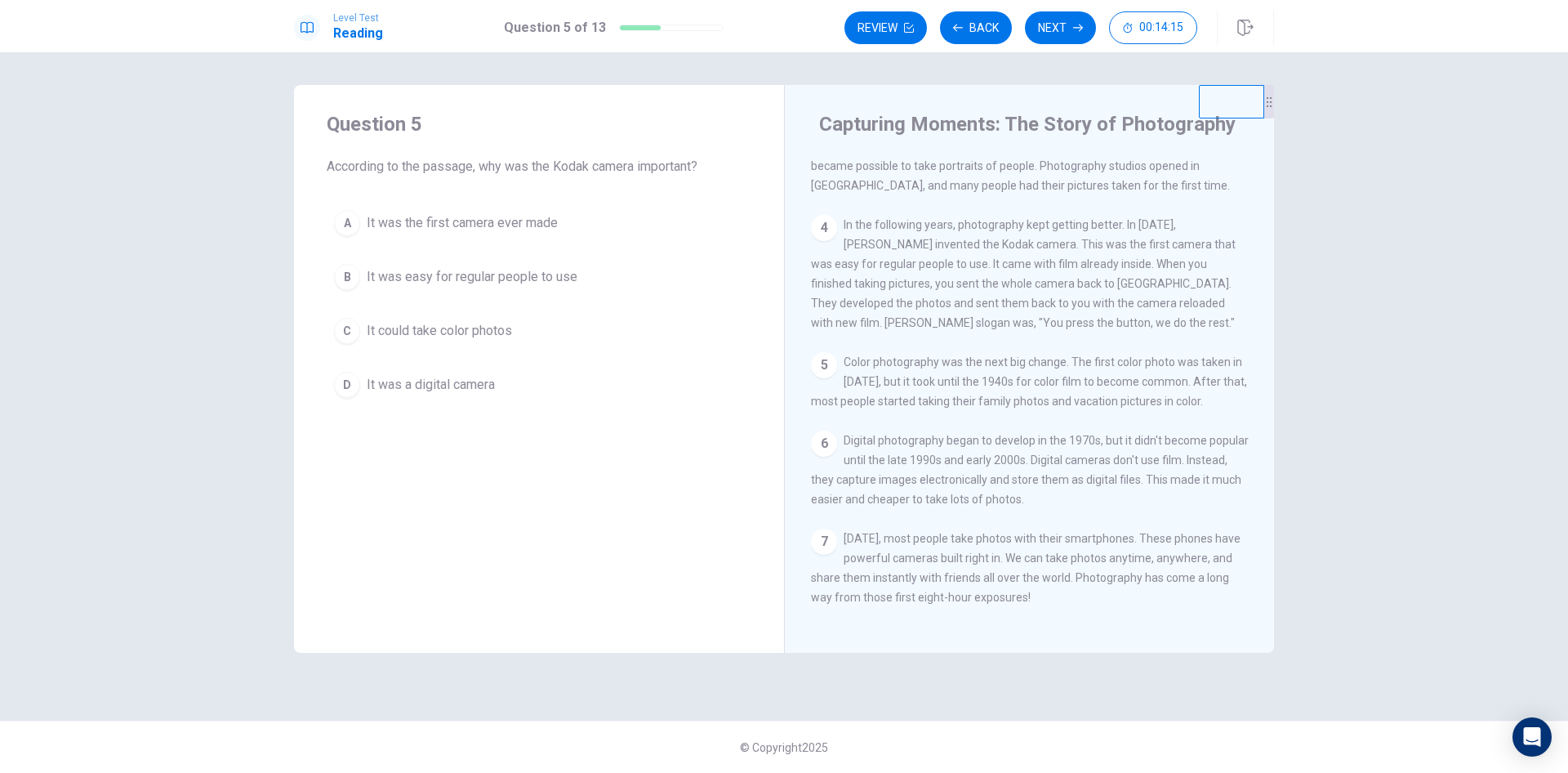
scroll to position [260, 0]
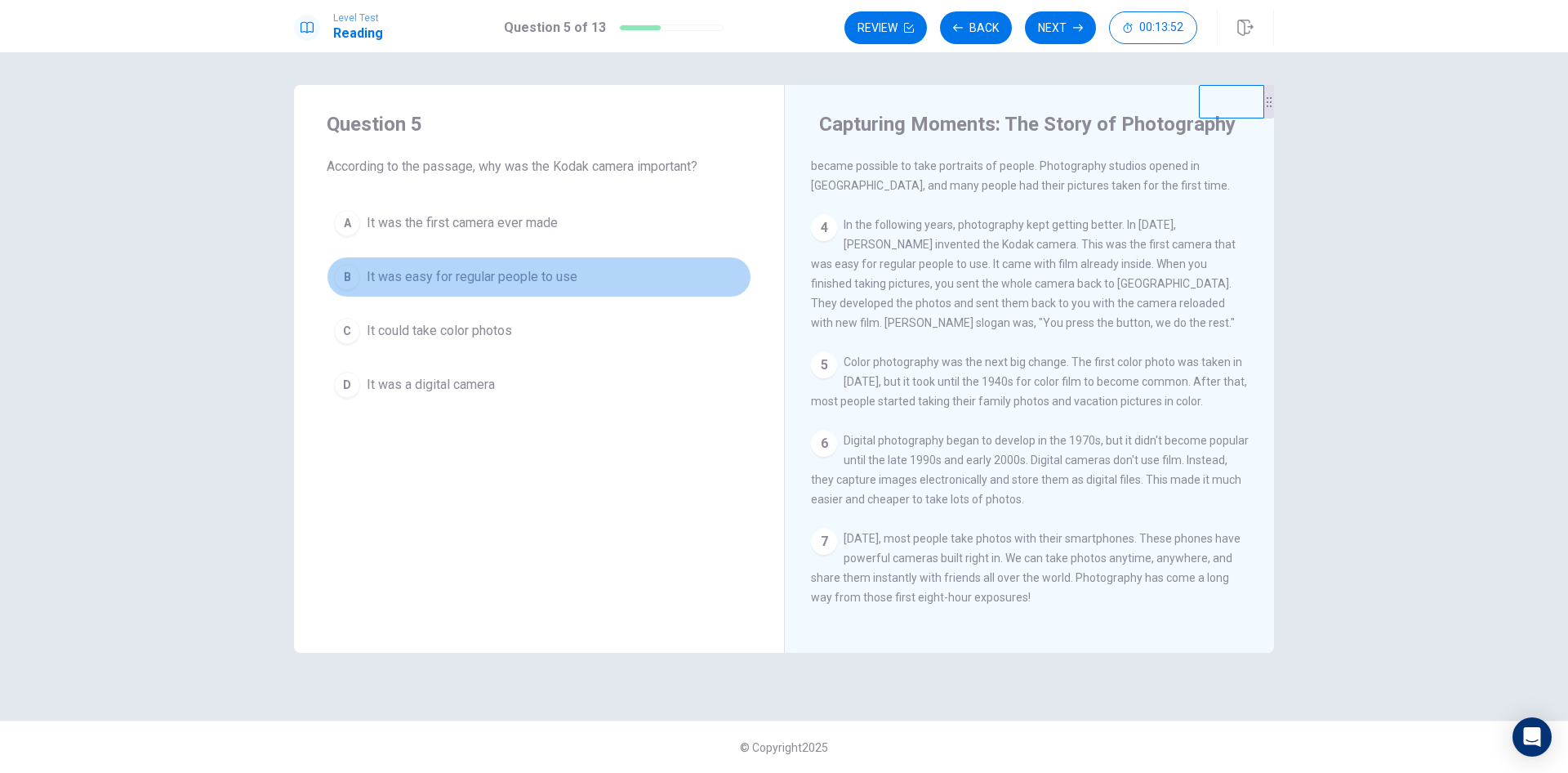
click at [500, 281] on span "It was easy for regular people to use" at bounding box center [472, 277] width 211 height 19
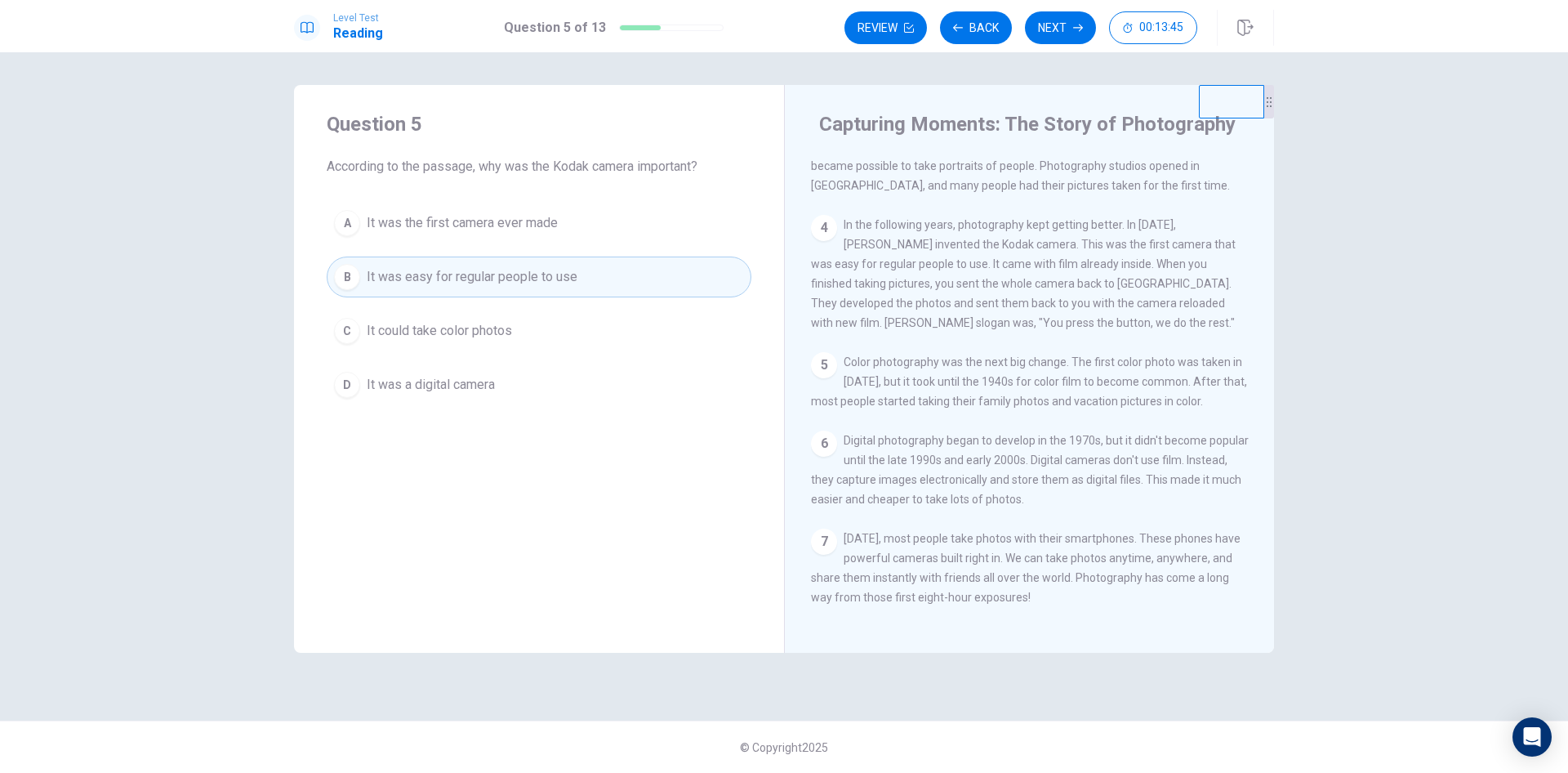
drag, startPoint x: 851, startPoint y: 554, endPoint x: 942, endPoint y: 554, distance: 91.0
click at [942, 554] on span "[DATE], most people take photos with their smartphones. These phones have power…" at bounding box center [1026, 568] width 430 height 72
drag, startPoint x: 1029, startPoint y: 560, endPoint x: 1090, endPoint y: 565, distance: 61.2
click at [1090, 565] on div "7 [DATE], most people take photos with their smartphones. These phones have pow…" at bounding box center [1030, 567] width 438 height 78
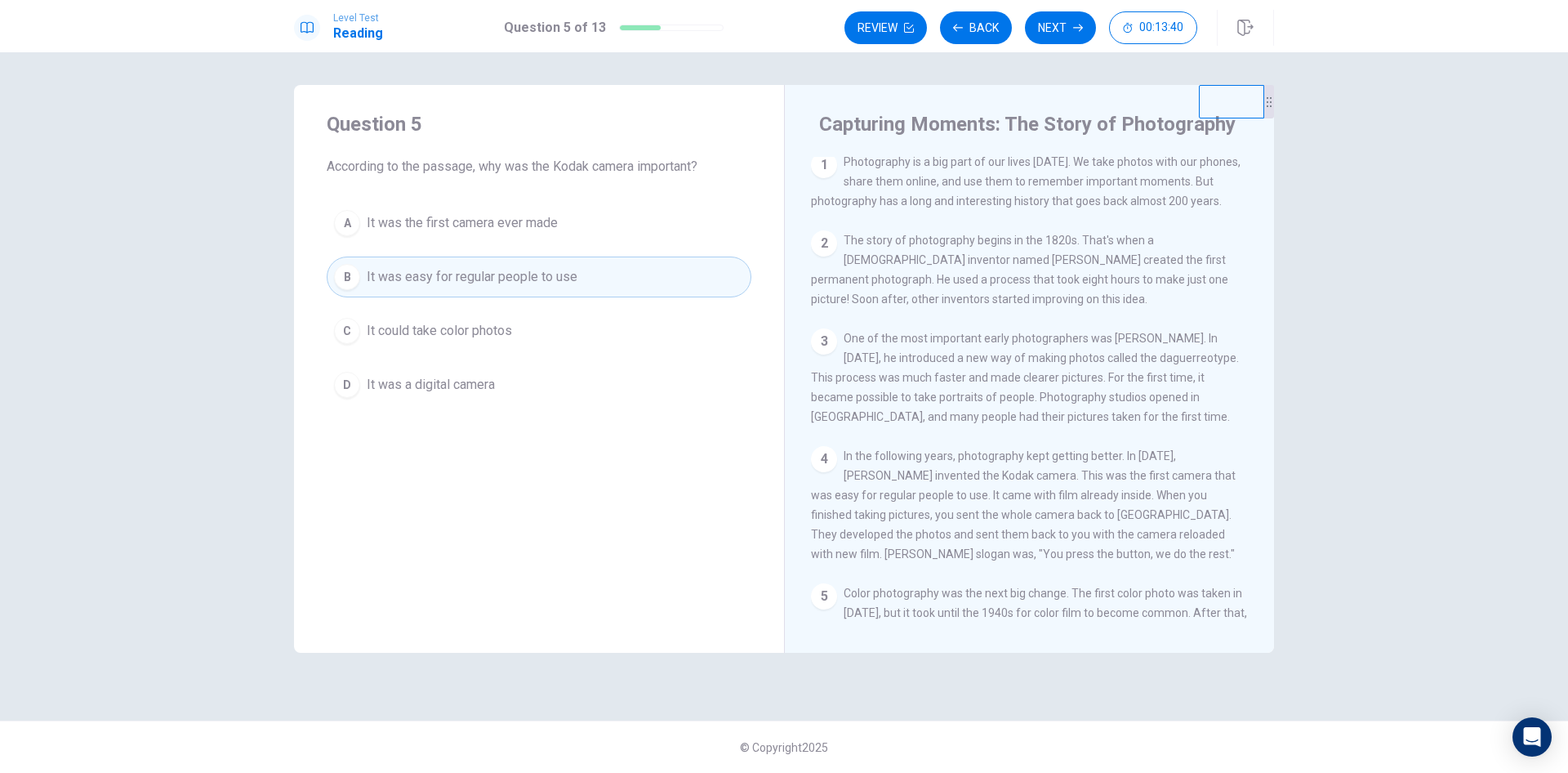
scroll to position [0, 0]
drag, startPoint x: 898, startPoint y: 200, endPoint x: 1102, endPoint y: 193, distance: 204.1
click at [1102, 193] on span "Photography is a big part of our lives [DATE]. We take photos with our phones, …" at bounding box center [1026, 186] width 430 height 52
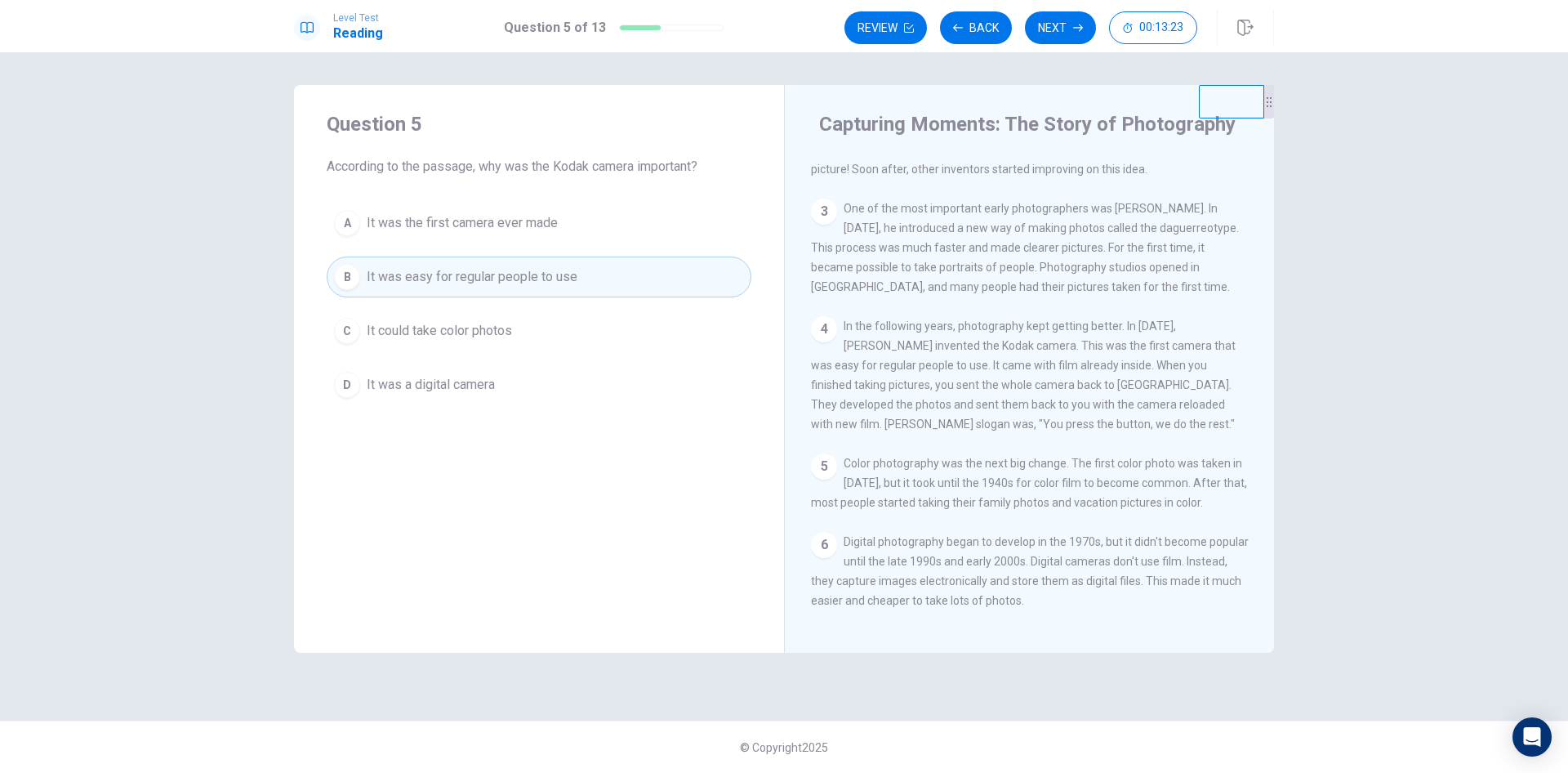
scroll to position [164, 0]
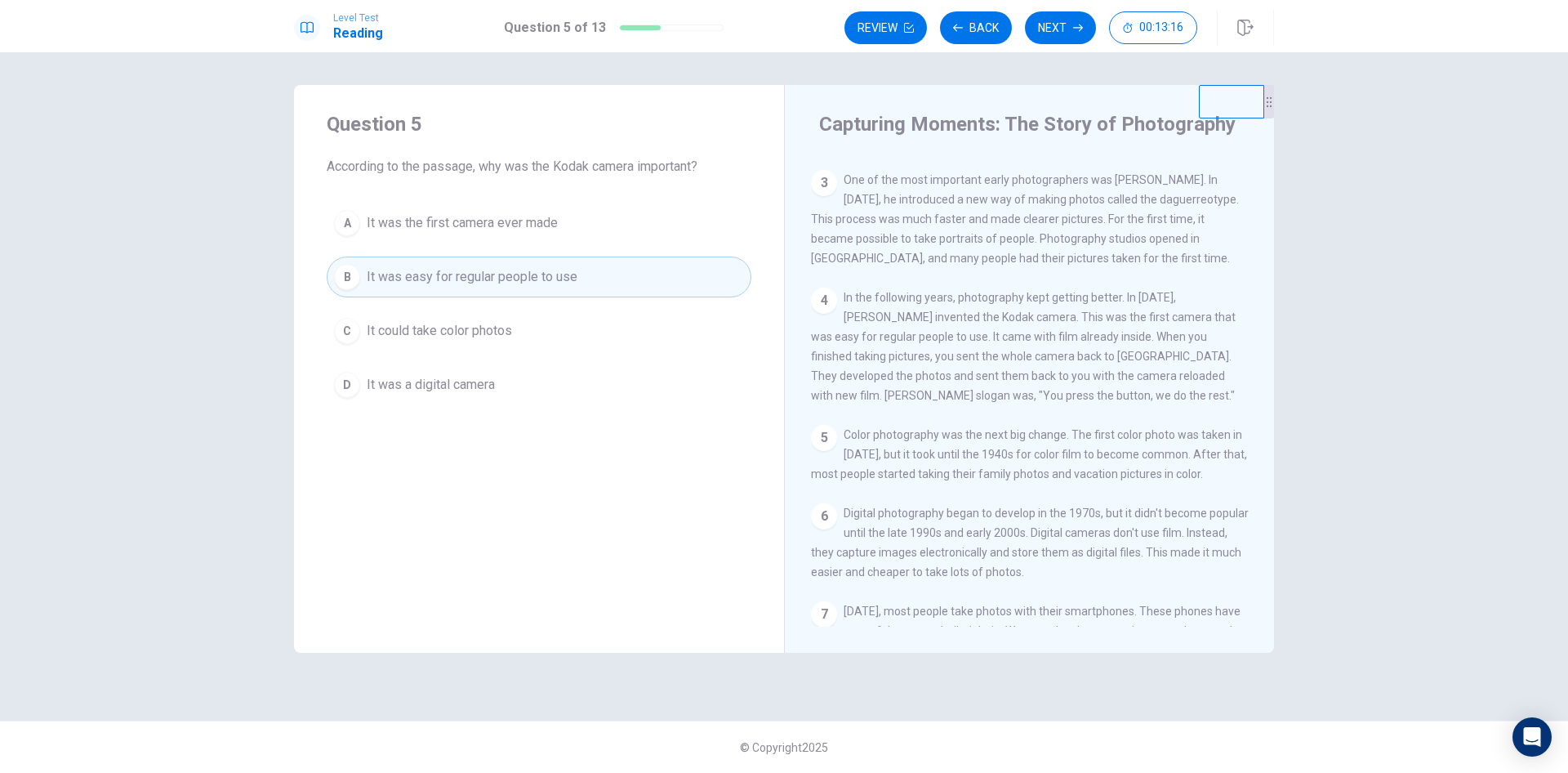
click at [555, 229] on span "It was the first camera ever made" at bounding box center [463, 223] width 191 height 19
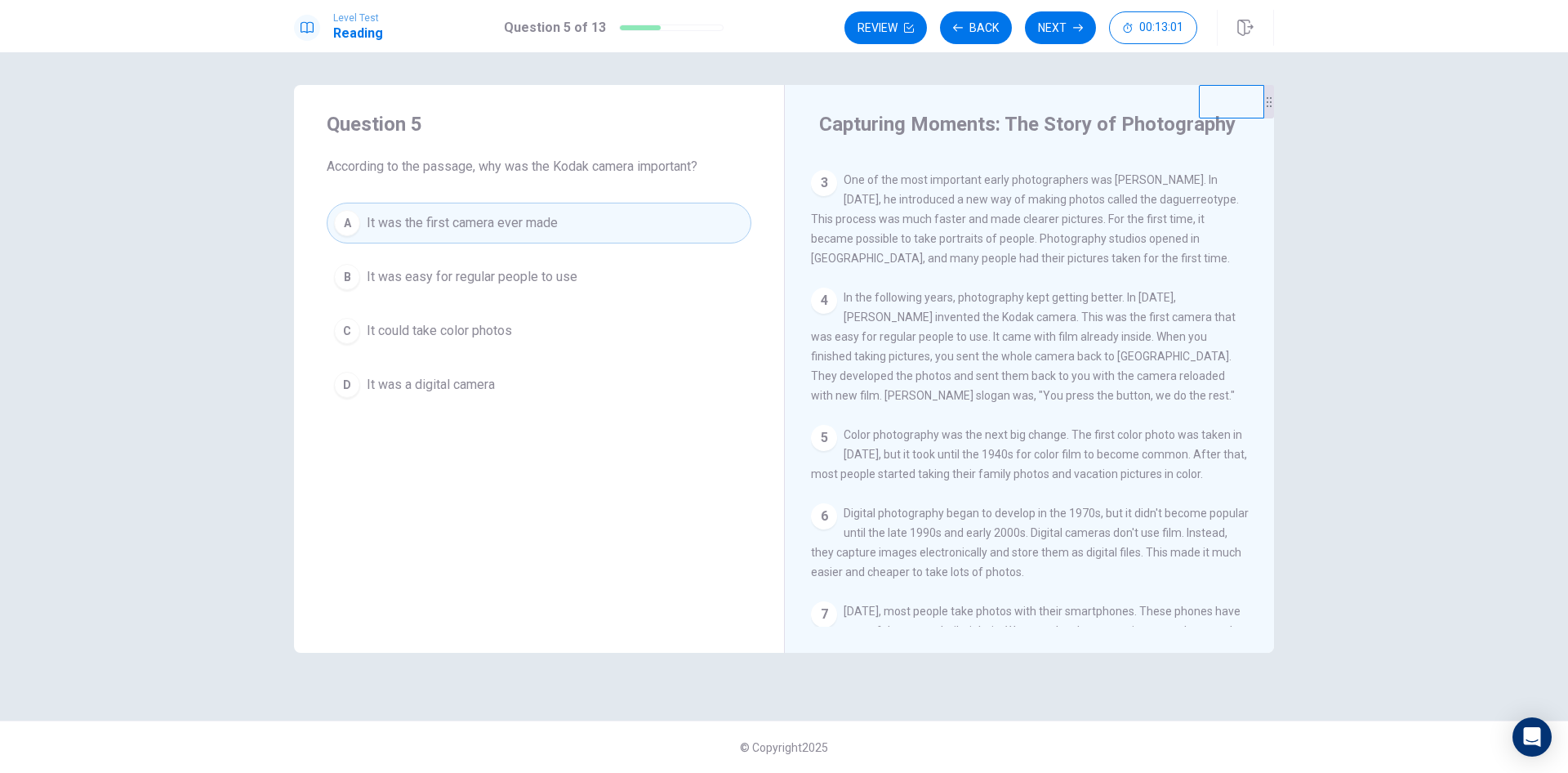
scroll to position [245, 0]
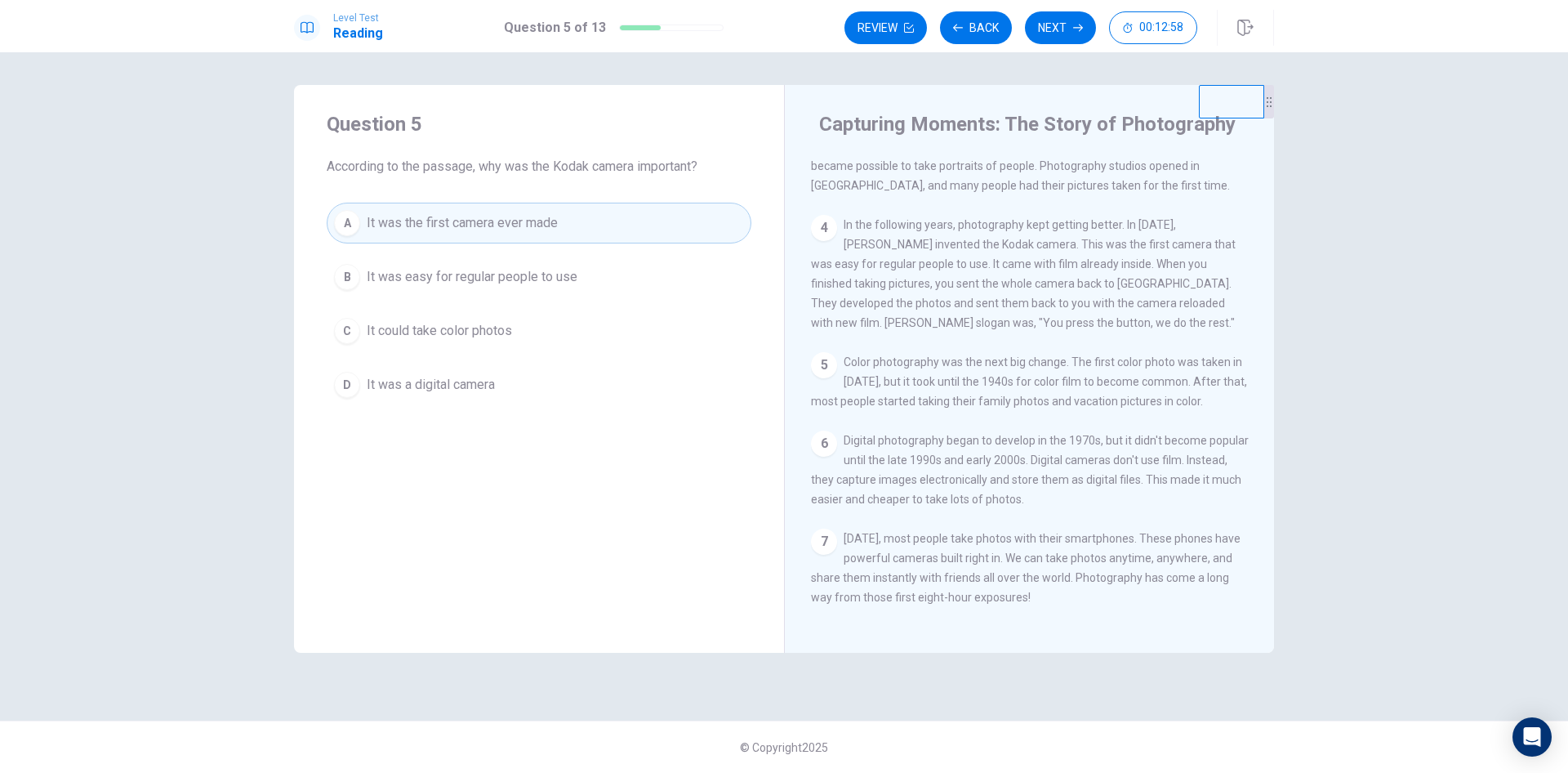
drag, startPoint x: 846, startPoint y: 410, endPoint x: 980, endPoint y: 417, distance: 134.2
click at [980, 411] on div "5 Color photography was the next big change. The first color photo was taken in…" at bounding box center [1030, 381] width 438 height 59
click at [623, 284] on button "B It was easy for regular people to use" at bounding box center [539, 277] width 425 height 40
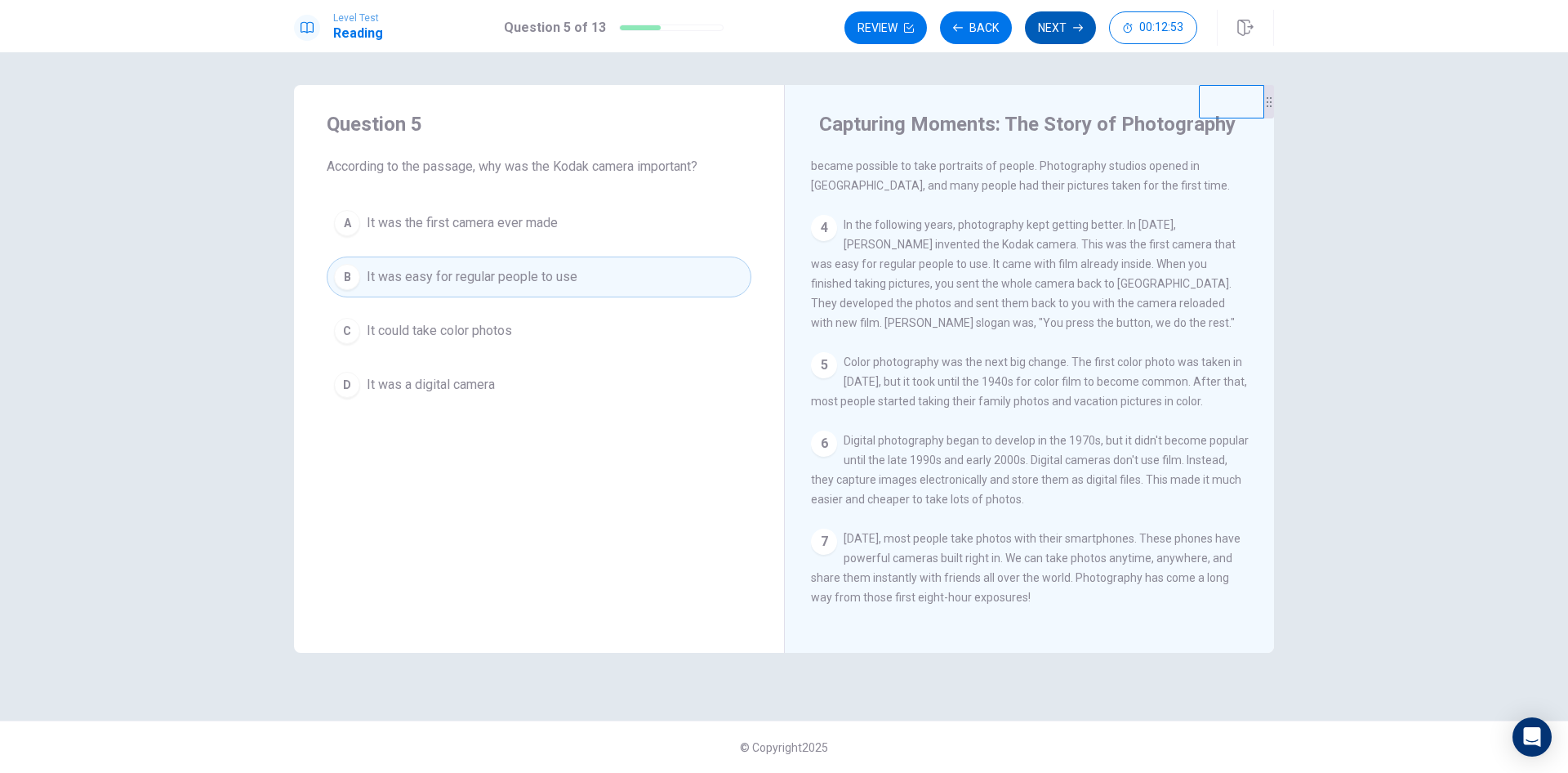
click at [1043, 19] on button "Next" at bounding box center [1061, 28] width 71 height 33
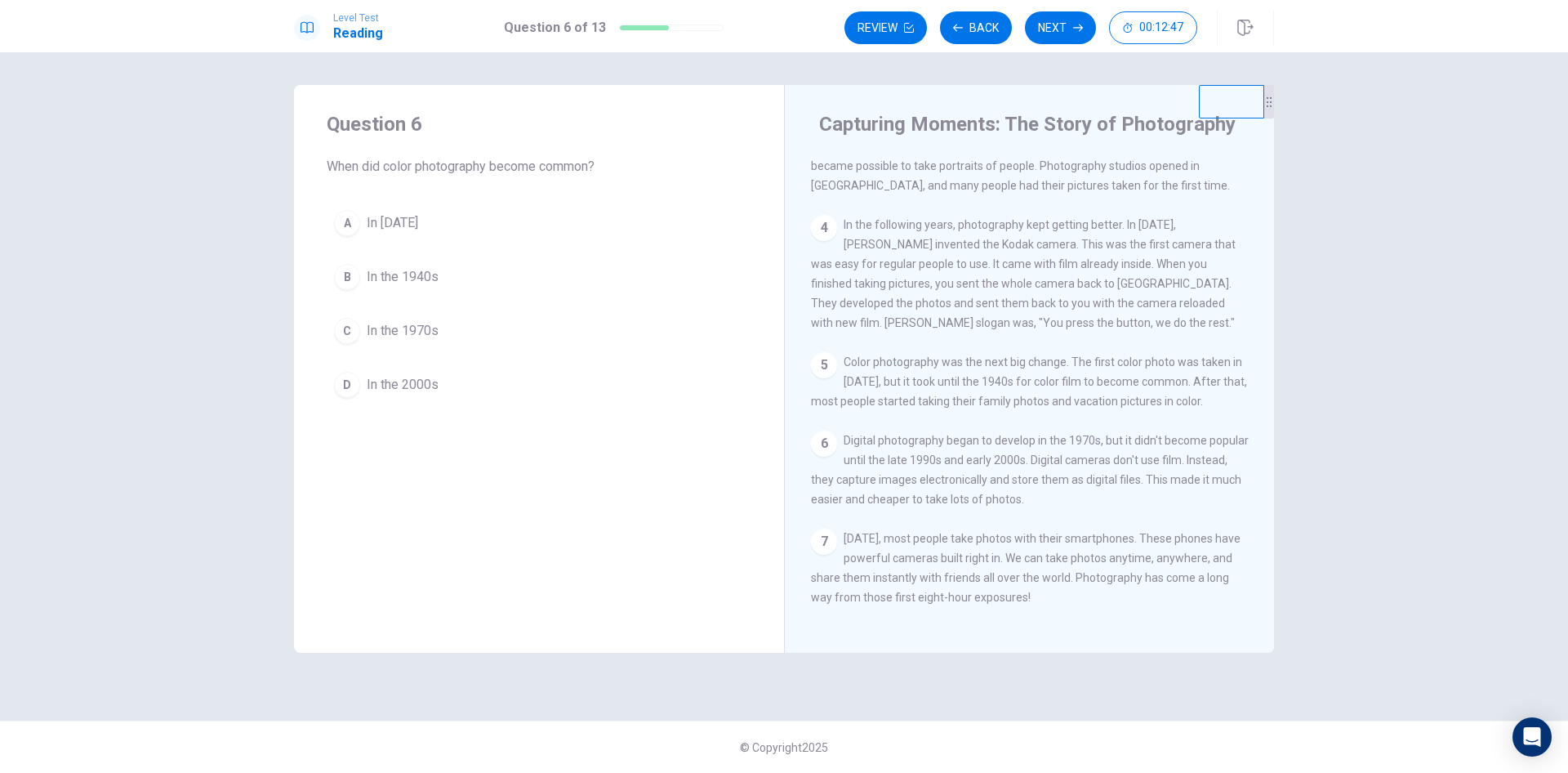
drag, startPoint x: 1114, startPoint y: 363, endPoint x: 1164, endPoint y: 367, distance: 50.2
click at [1164, 367] on span "Color photography was the next big change. The first color photo was taken in […" at bounding box center [1029, 382] width 437 height 52
click at [384, 279] on span "In the 1940s" at bounding box center [403, 277] width 72 height 19
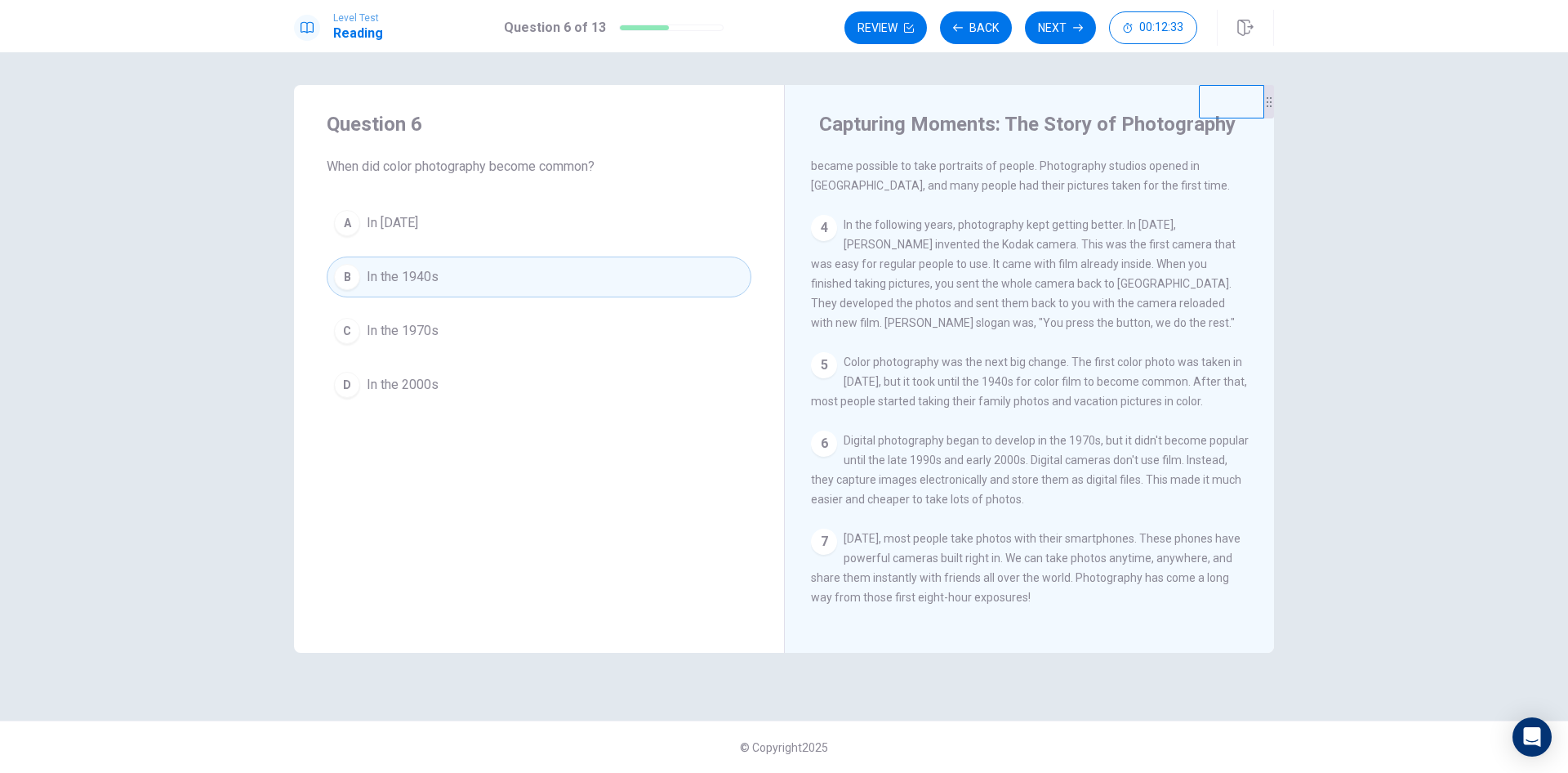
scroll to position [260, 0]
drag, startPoint x: 1051, startPoint y: 31, endPoint x: 1060, endPoint y: 379, distance: 348.1
click at [1060, 379] on div "Level Test Reading Question 6 of 13 Review Back Next 00:12:17 Question 6 of 13 …" at bounding box center [784, 386] width 1568 height 773
click at [1054, 28] on button "Next" at bounding box center [1061, 28] width 71 height 33
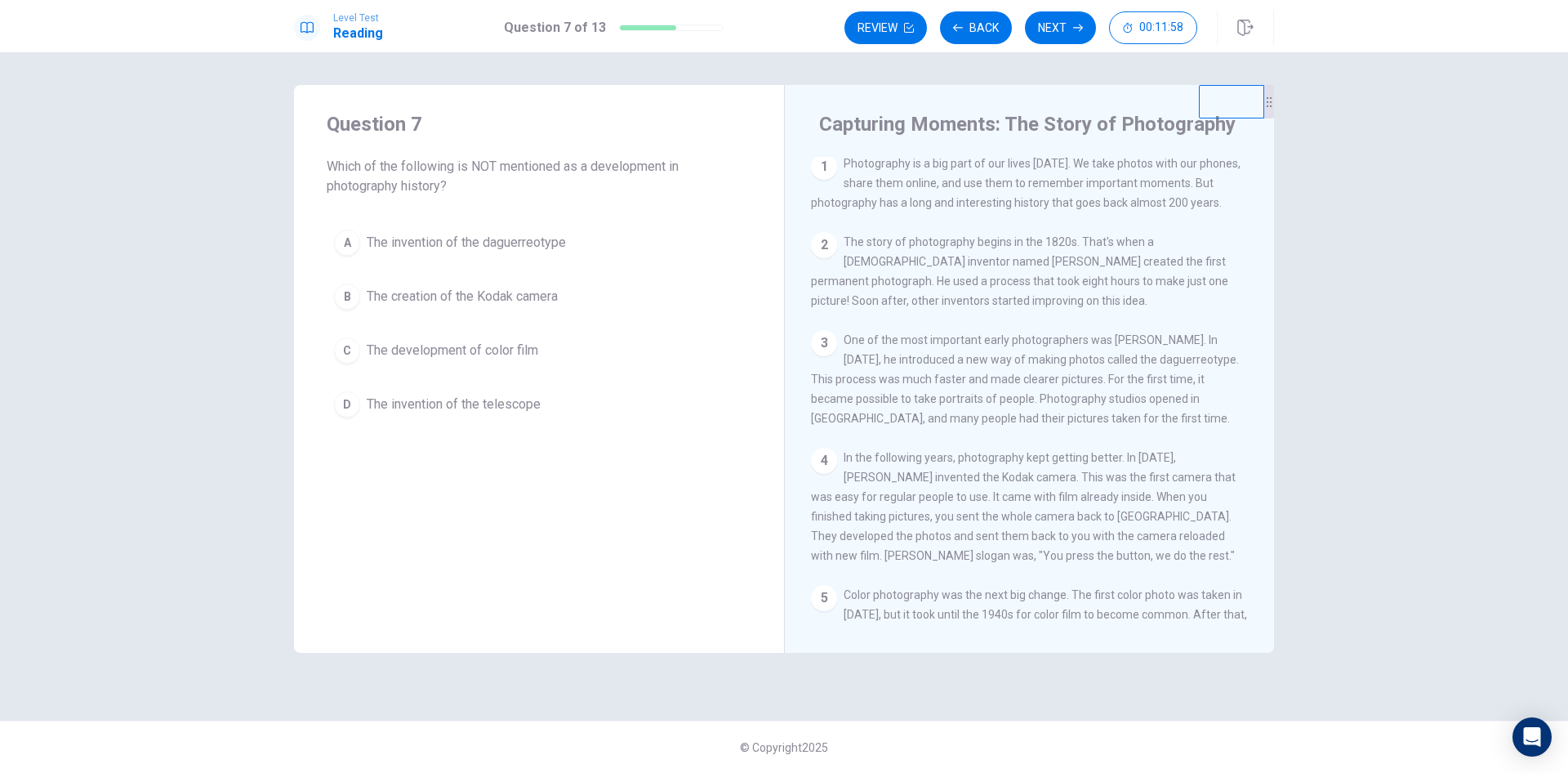
scroll to position [0, 0]
drag, startPoint x: 1031, startPoint y: 368, endPoint x: 1134, endPoint y: 370, distance: 103.0
click at [1134, 370] on span "One of the most important early photographers was [PERSON_NAME]. In [DATE], he …" at bounding box center [1025, 382] width 428 height 92
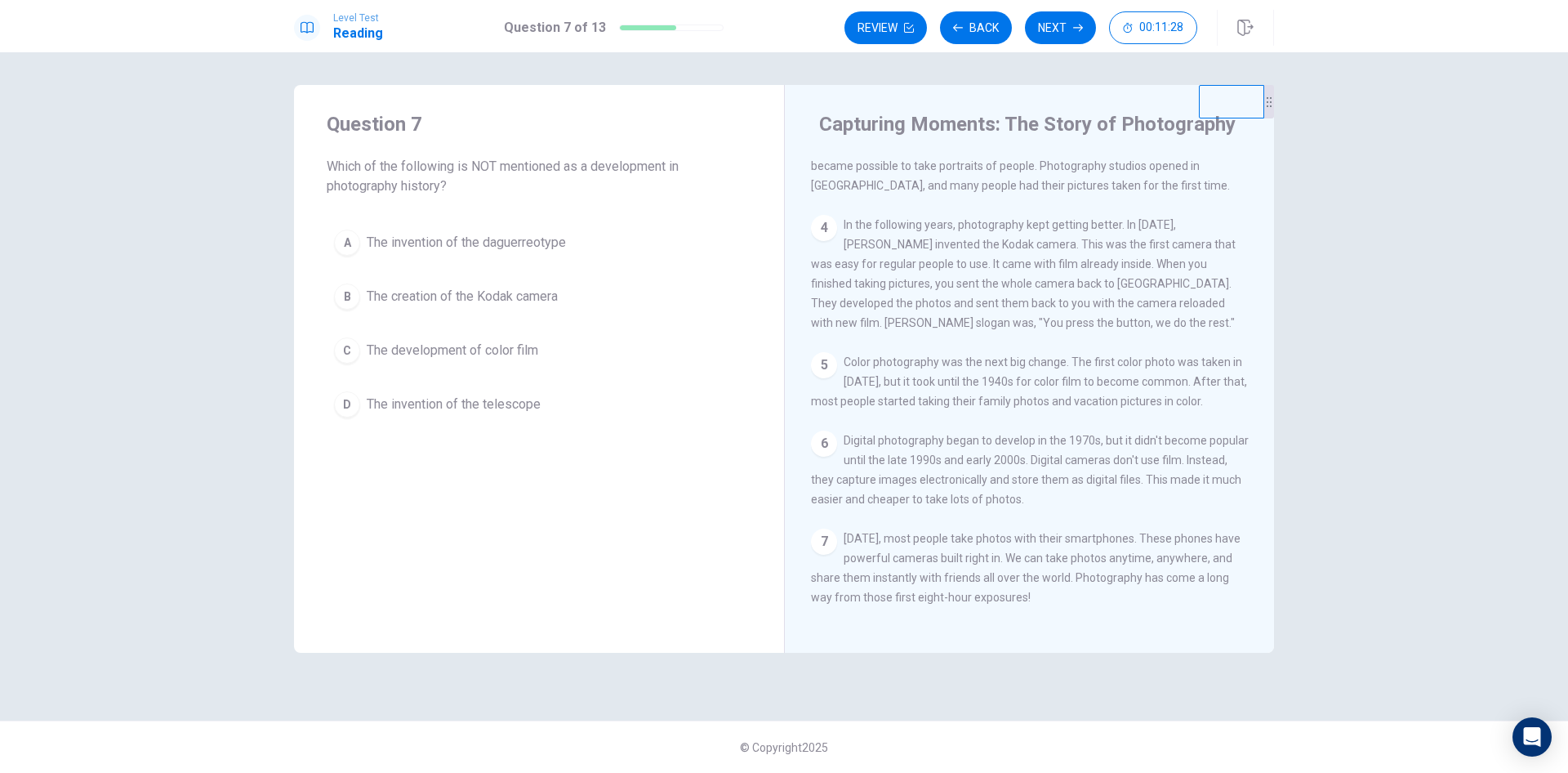
scroll to position [260, 0]
click at [510, 402] on span "The invention of the telescope" at bounding box center [454, 404] width 174 height 19
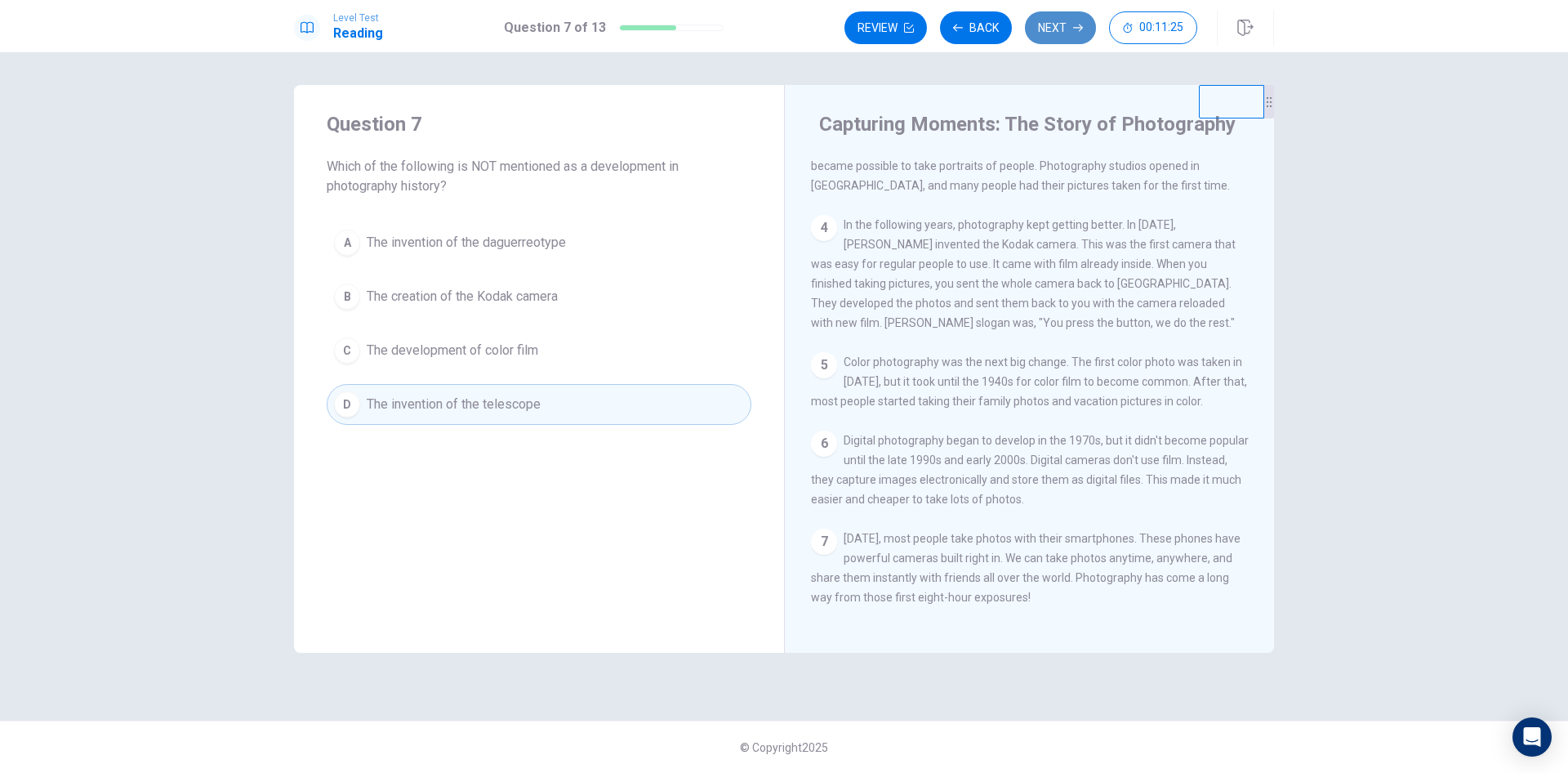
click at [1073, 32] on button "Next" at bounding box center [1061, 28] width 71 height 33
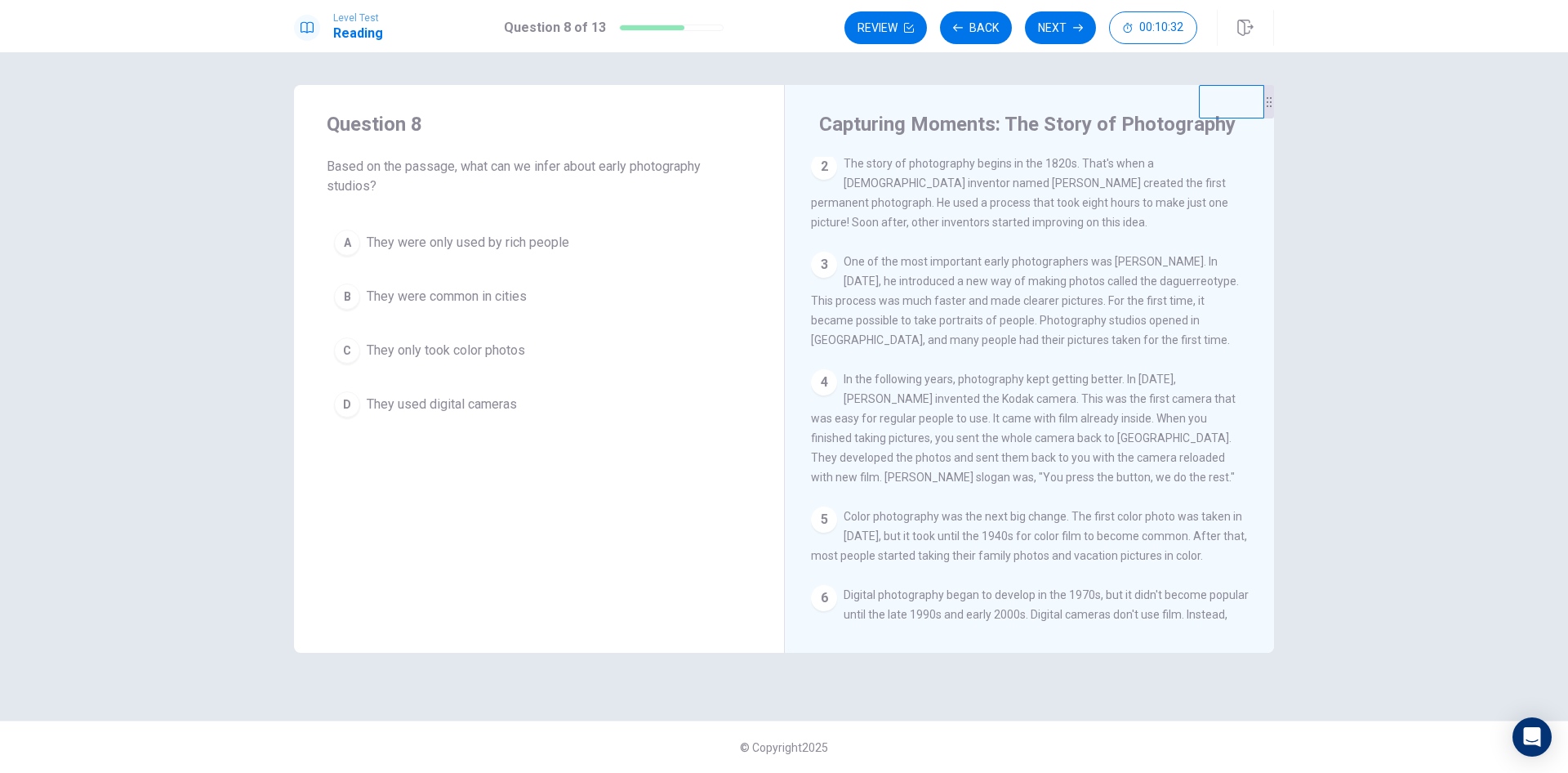
scroll to position [164, 0]
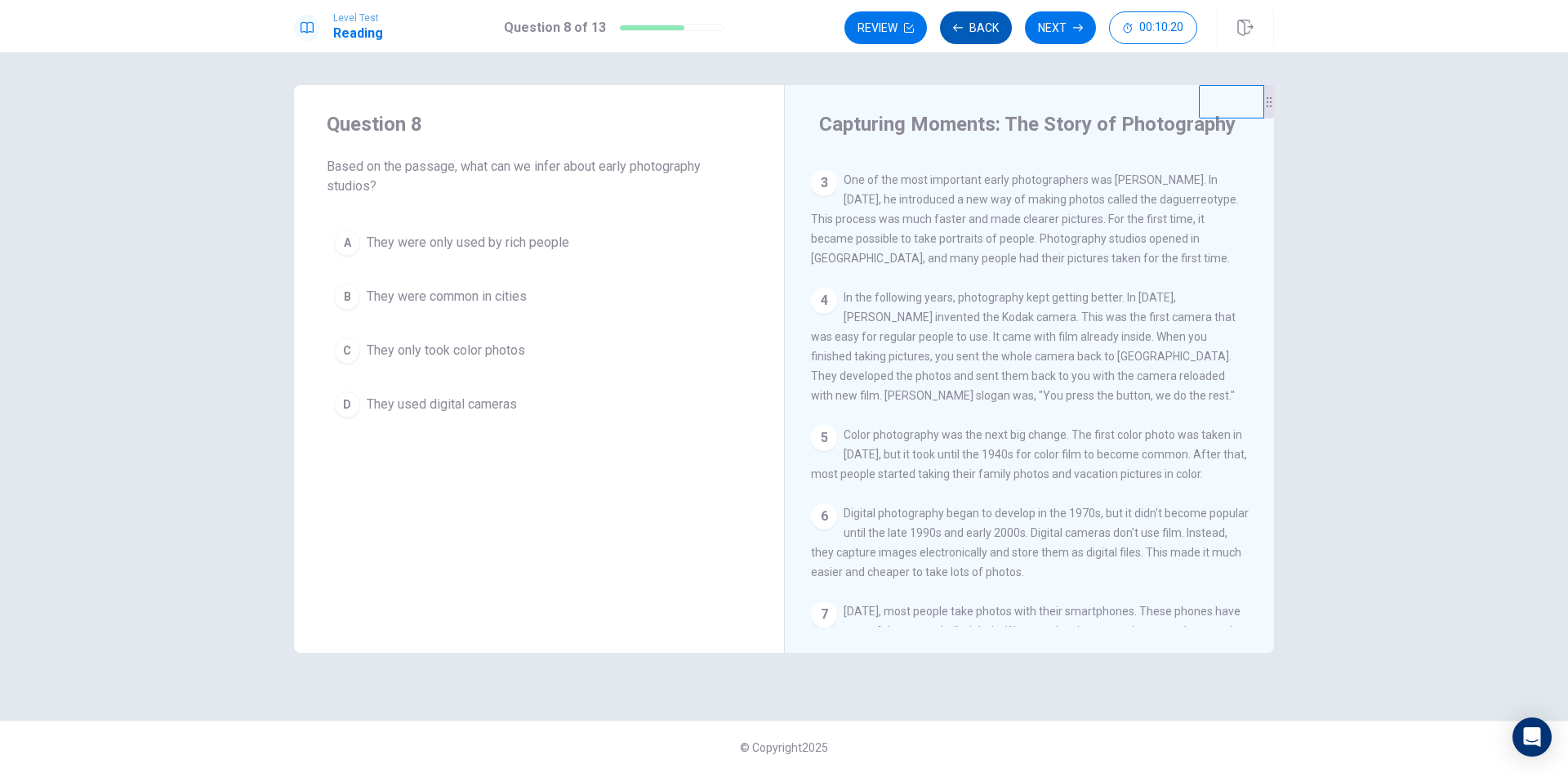
click at [988, 32] on button "Back" at bounding box center [976, 28] width 72 height 33
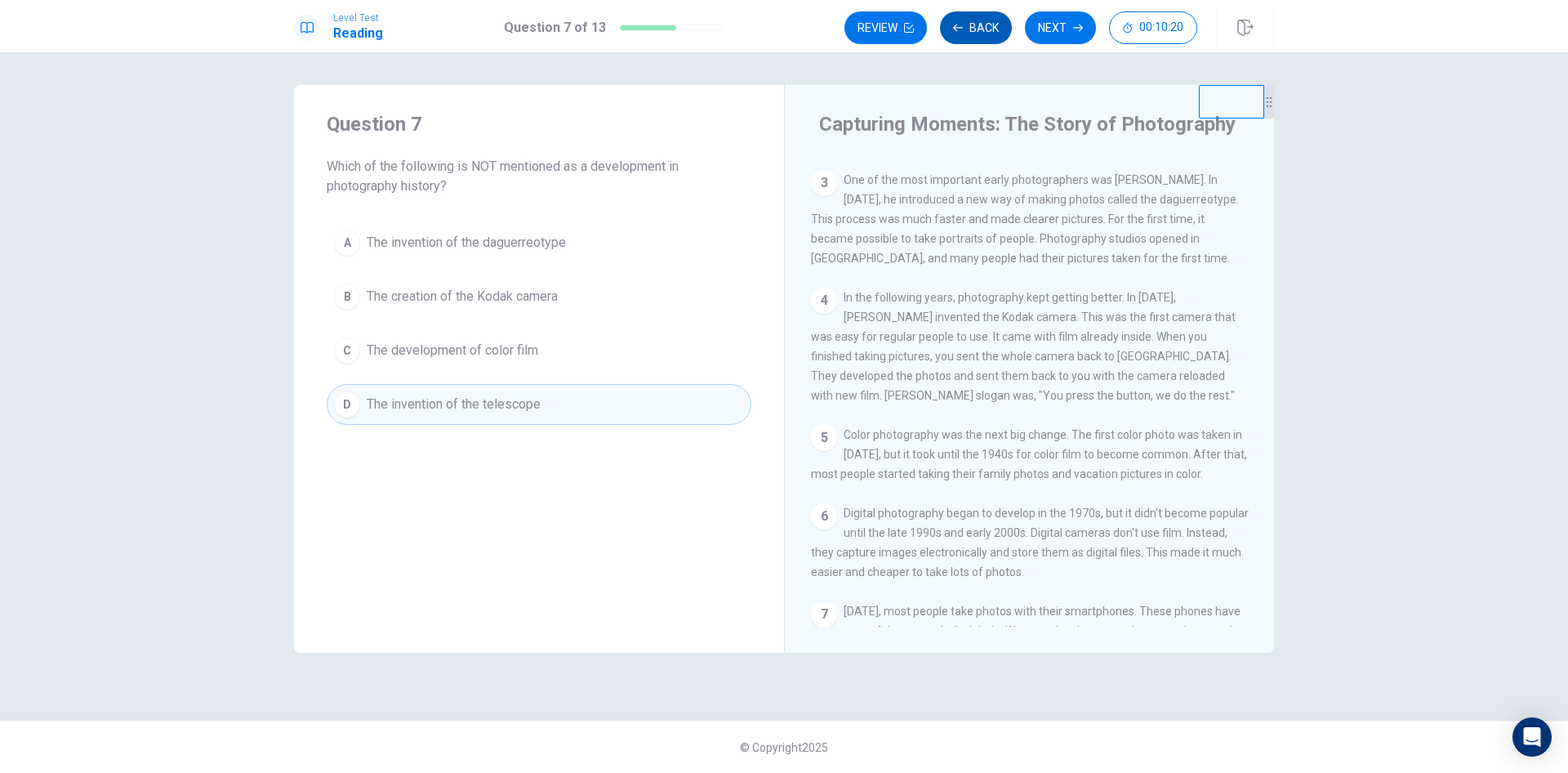
click at [988, 32] on button "Back" at bounding box center [976, 28] width 72 height 33
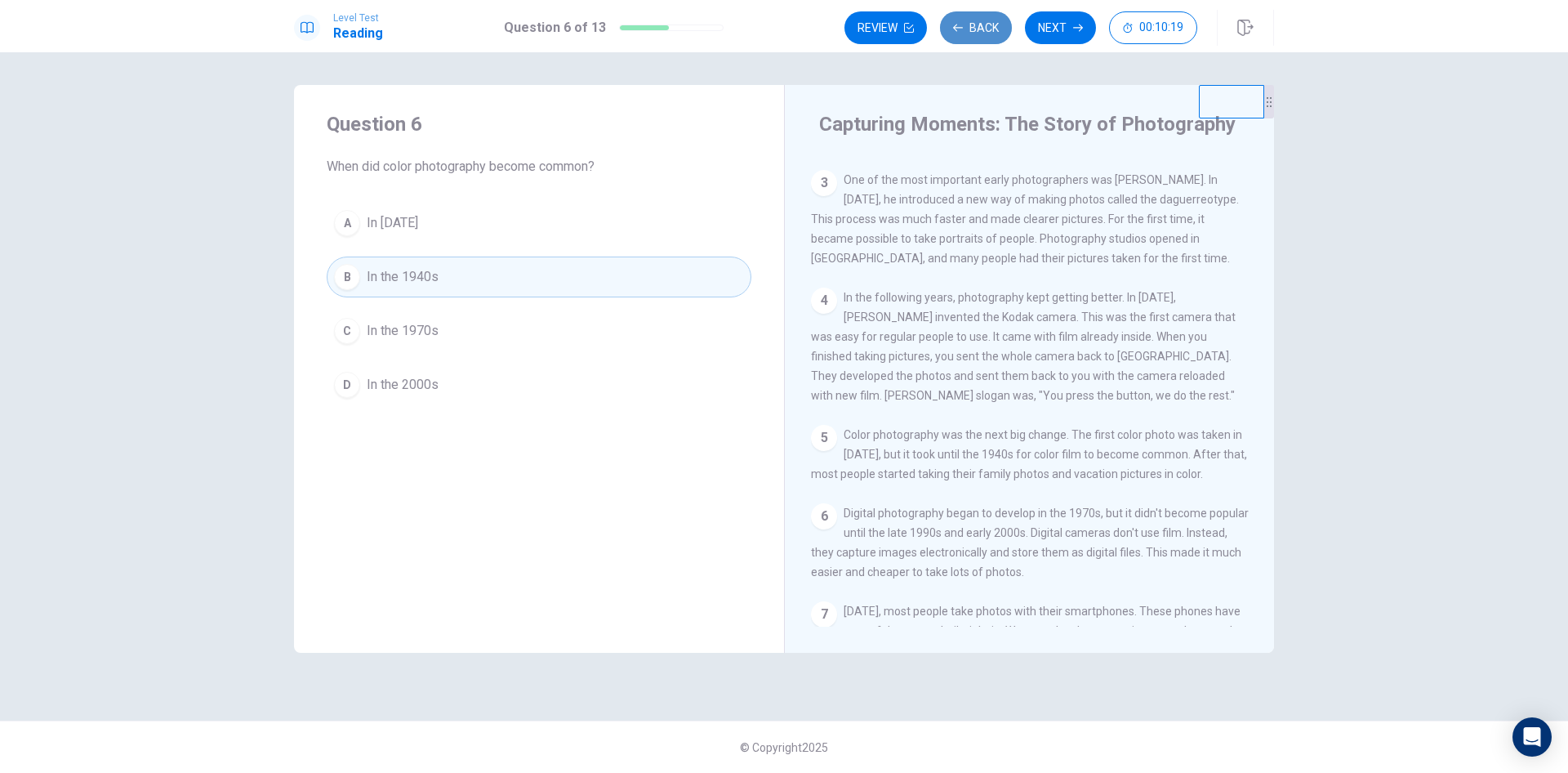
click at [988, 32] on button "Back" at bounding box center [976, 28] width 72 height 33
click at [1039, 17] on button "Next" at bounding box center [1061, 28] width 71 height 33
click at [1039, 17] on div "Review Back Next 00:10:17" at bounding box center [1021, 28] width 353 height 33
click at [1050, 18] on button "Next" at bounding box center [1061, 28] width 71 height 33
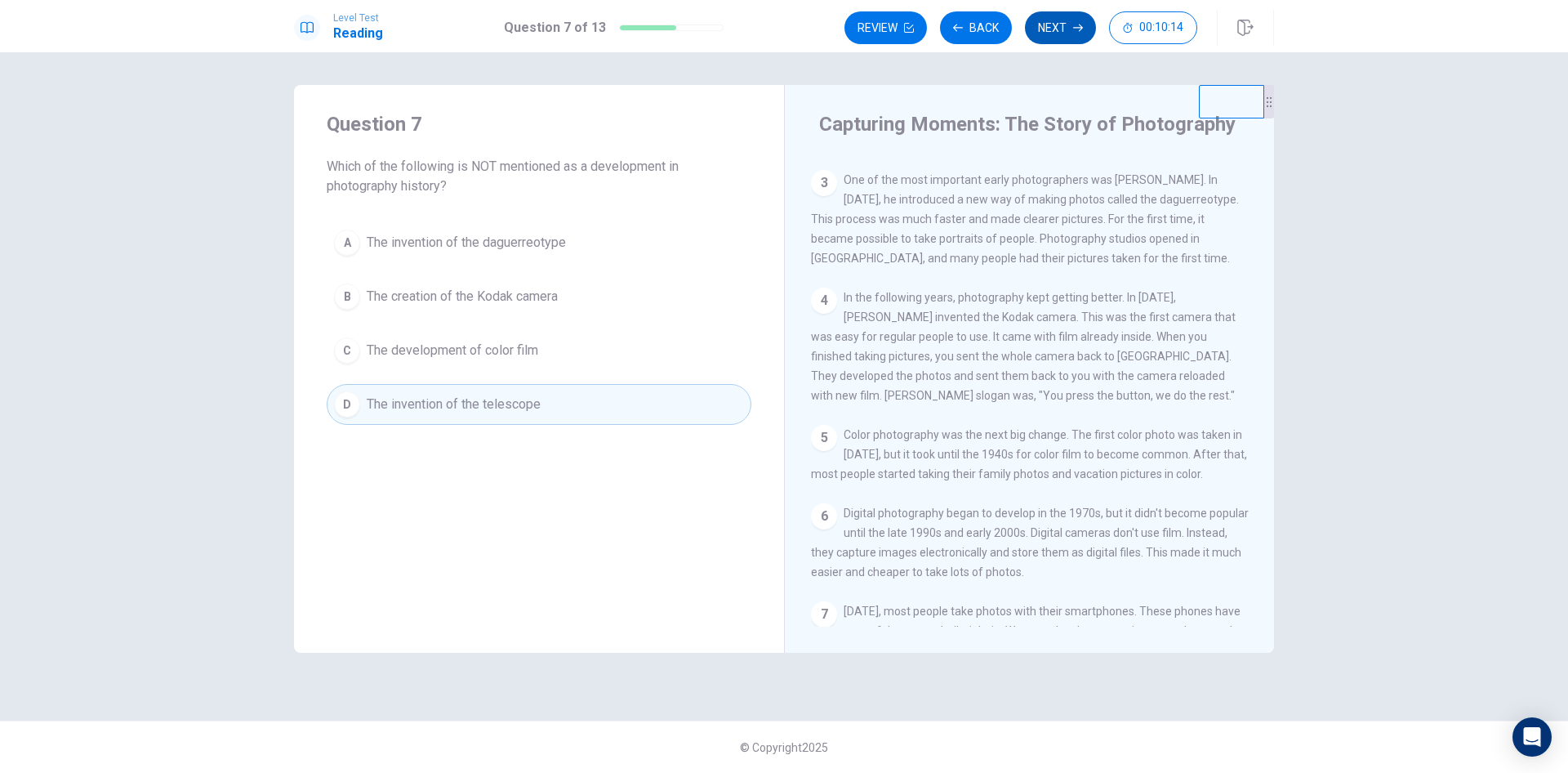
click at [1046, 24] on button "Next" at bounding box center [1061, 28] width 71 height 33
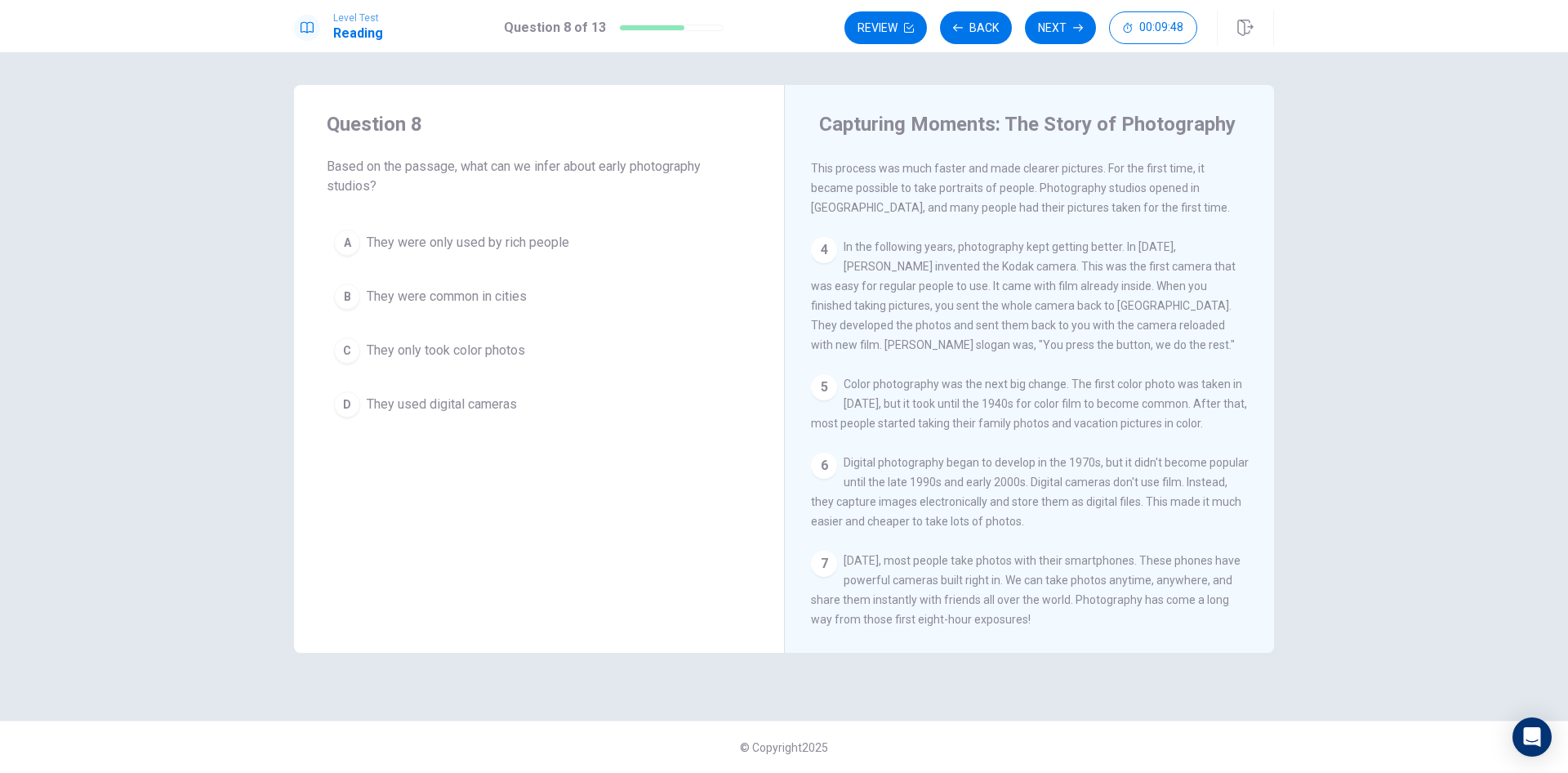
scroll to position [178, 0]
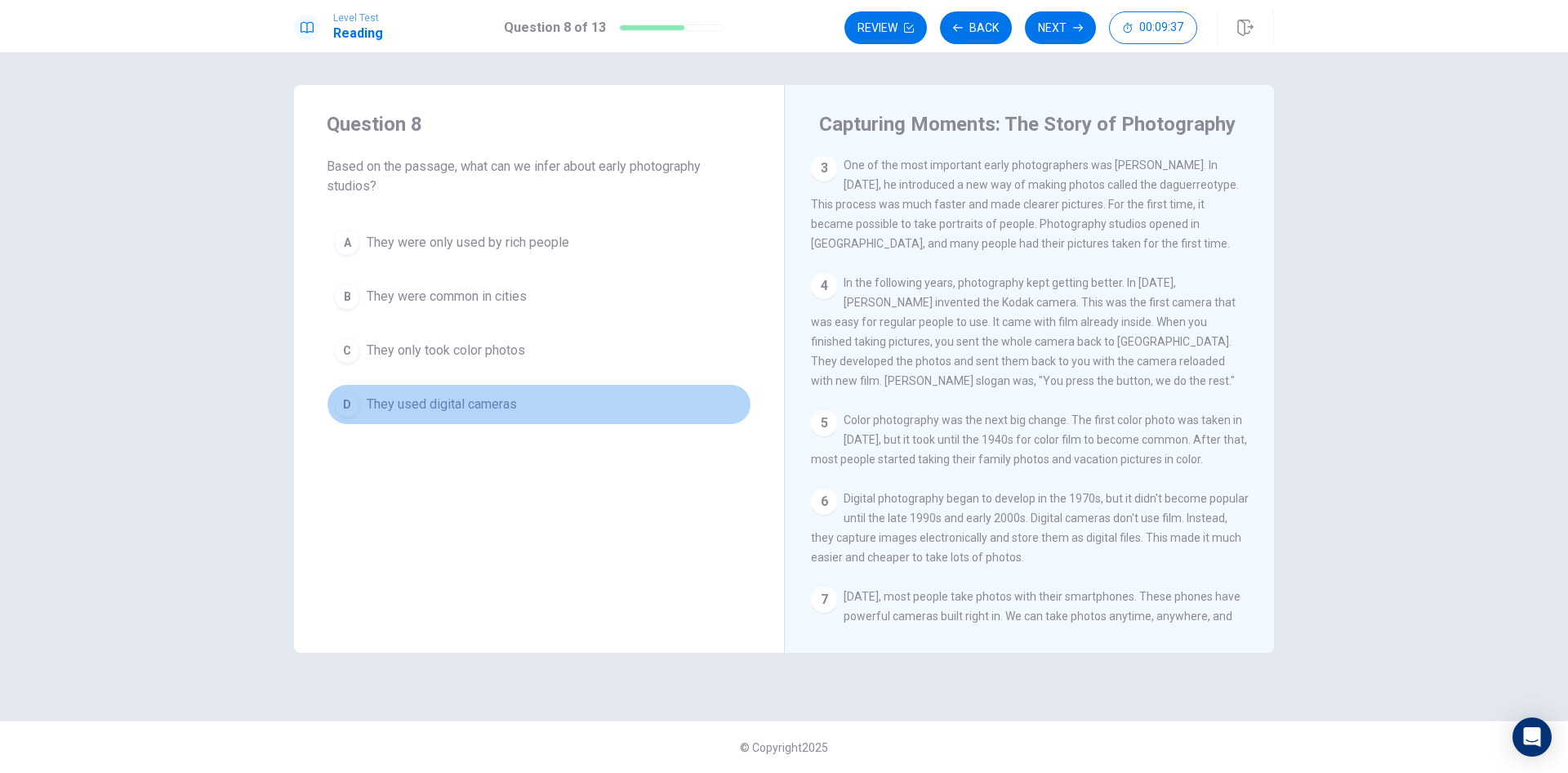
click at [492, 407] on span "They used digital cameras" at bounding box center [442, 404] width 150 height 19
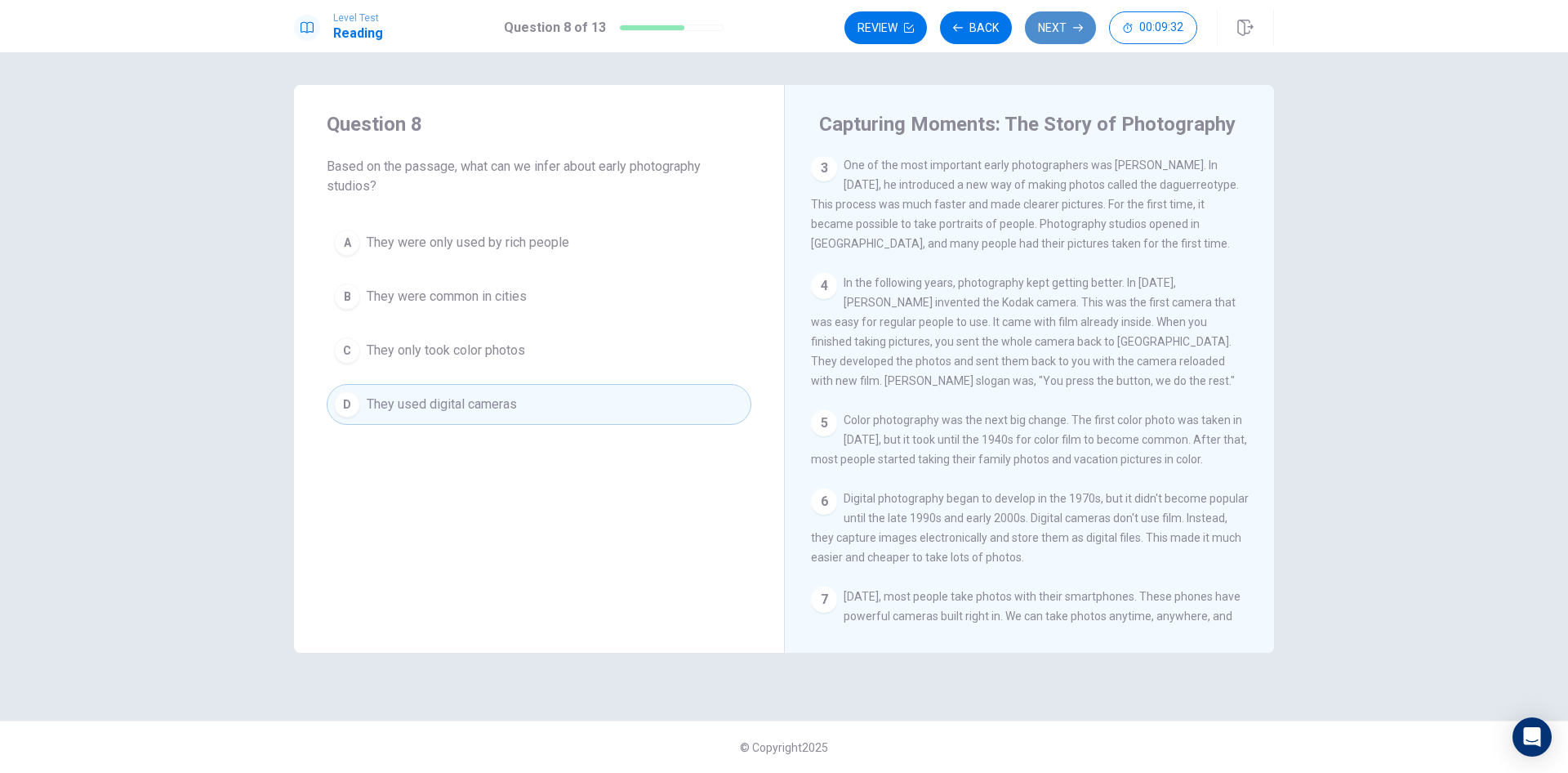
click at [1061, 29] on button "Next" at bounding box center [1061, 28] width 71 height 33
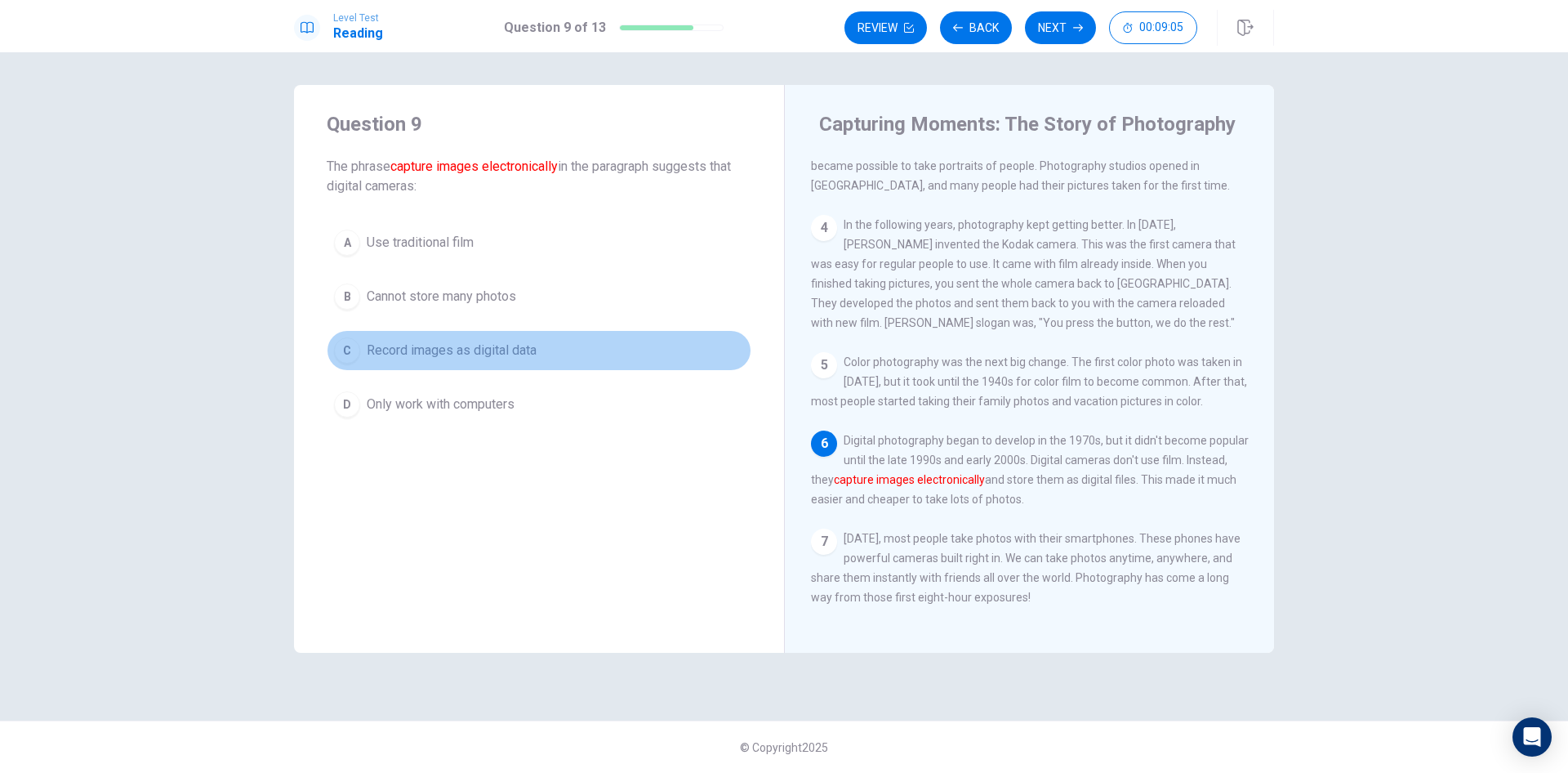
click at [467, 358] on span "Record images as digital data" at bounding box center [452, 350] width 170 height 19
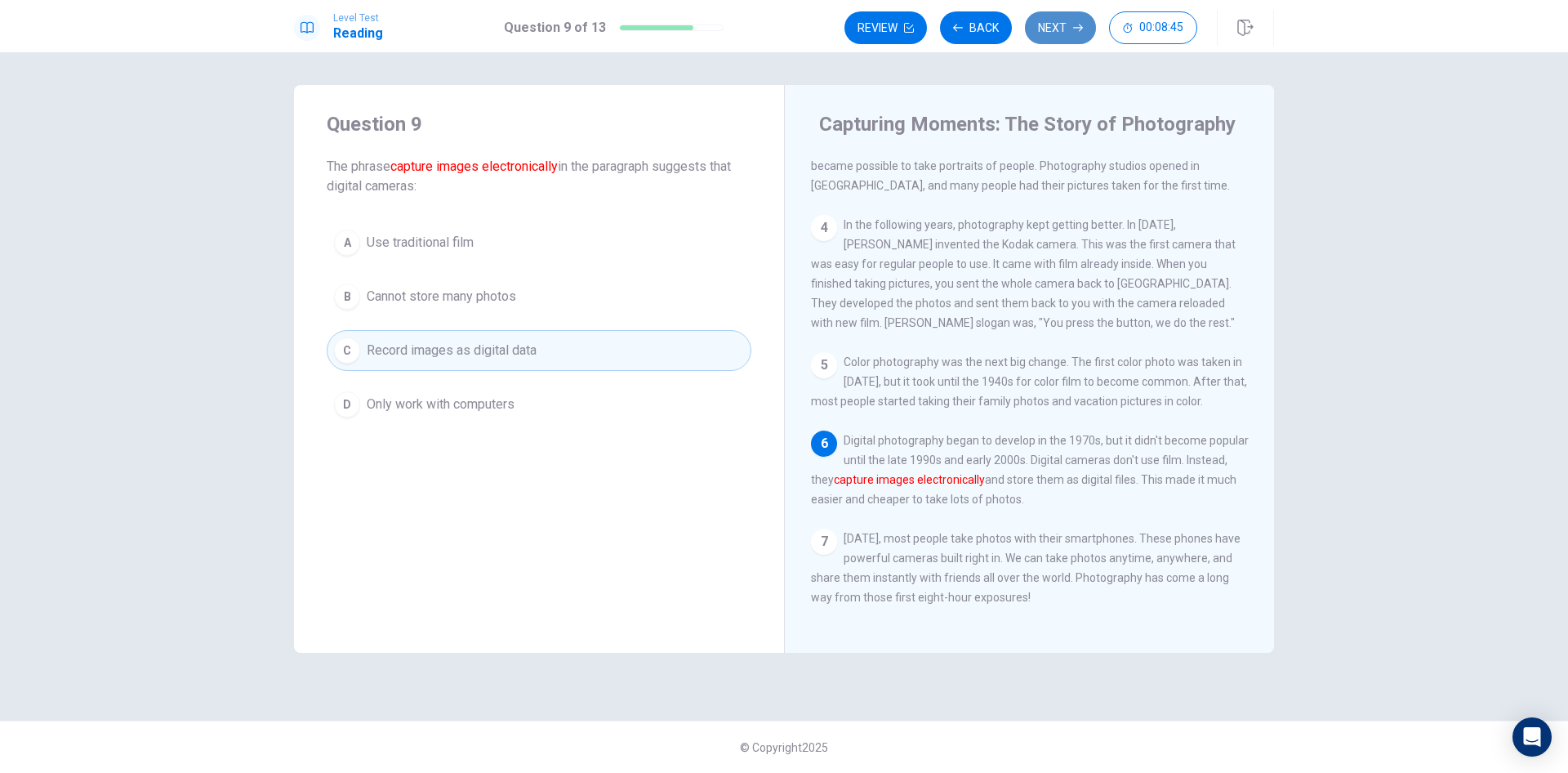
click at [1062, 29] on button "Next" at bounding box center [1061, 28] width 71 height 33
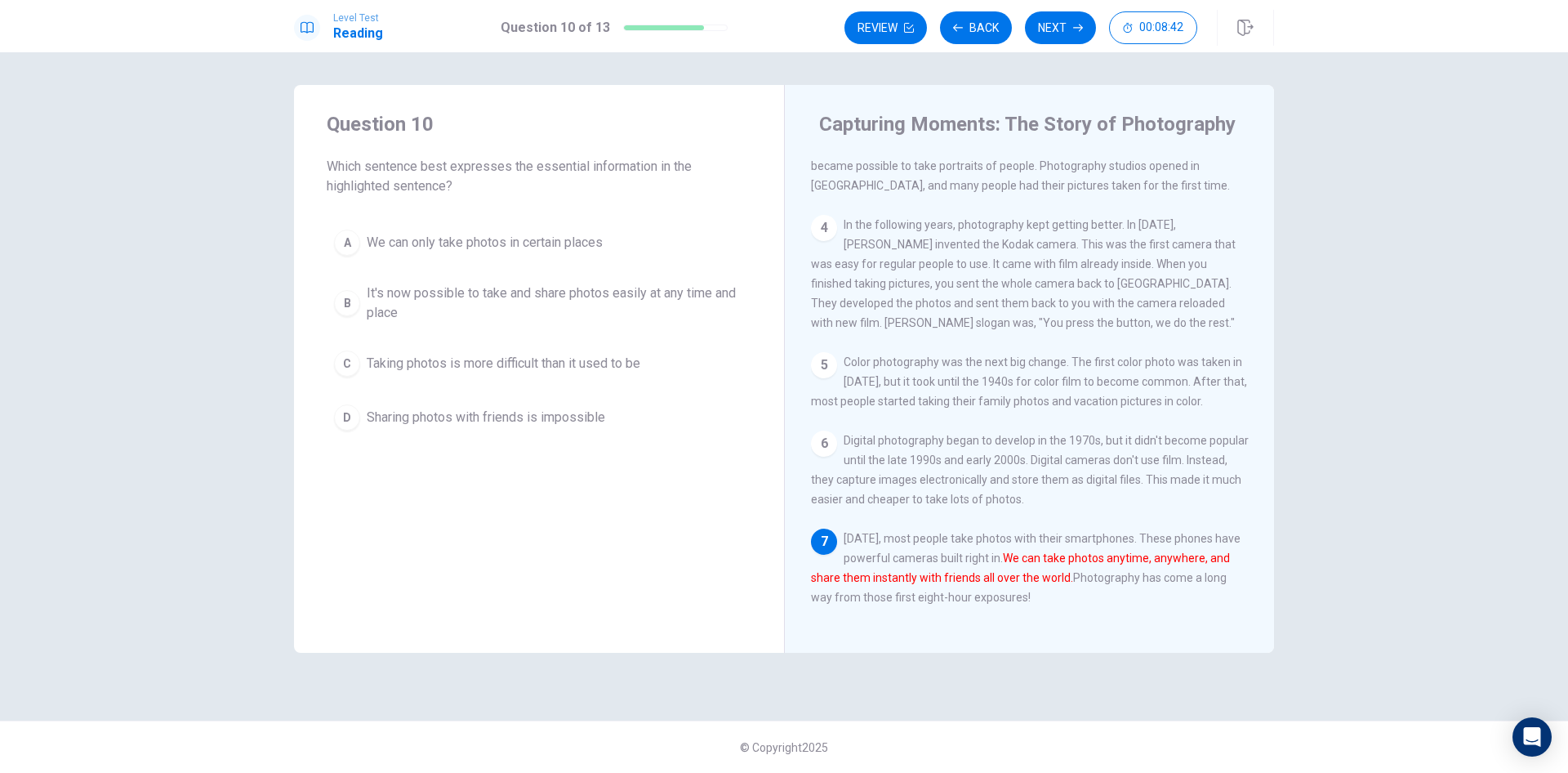
drag, startPoint x: 396, startPoint y: 163, endPoint x: 409, endPoint y: 182, distance: 23.0
click at [409, 182] on span "Which sentence best expresses the essential information in the highlighted sent…" at bounding box center [539, 176] width 425 height 40
click at [400, 310] on span "It's now possible to take and share photos easily at any time and place" at bounding box center [556, 303] width 378 height 40
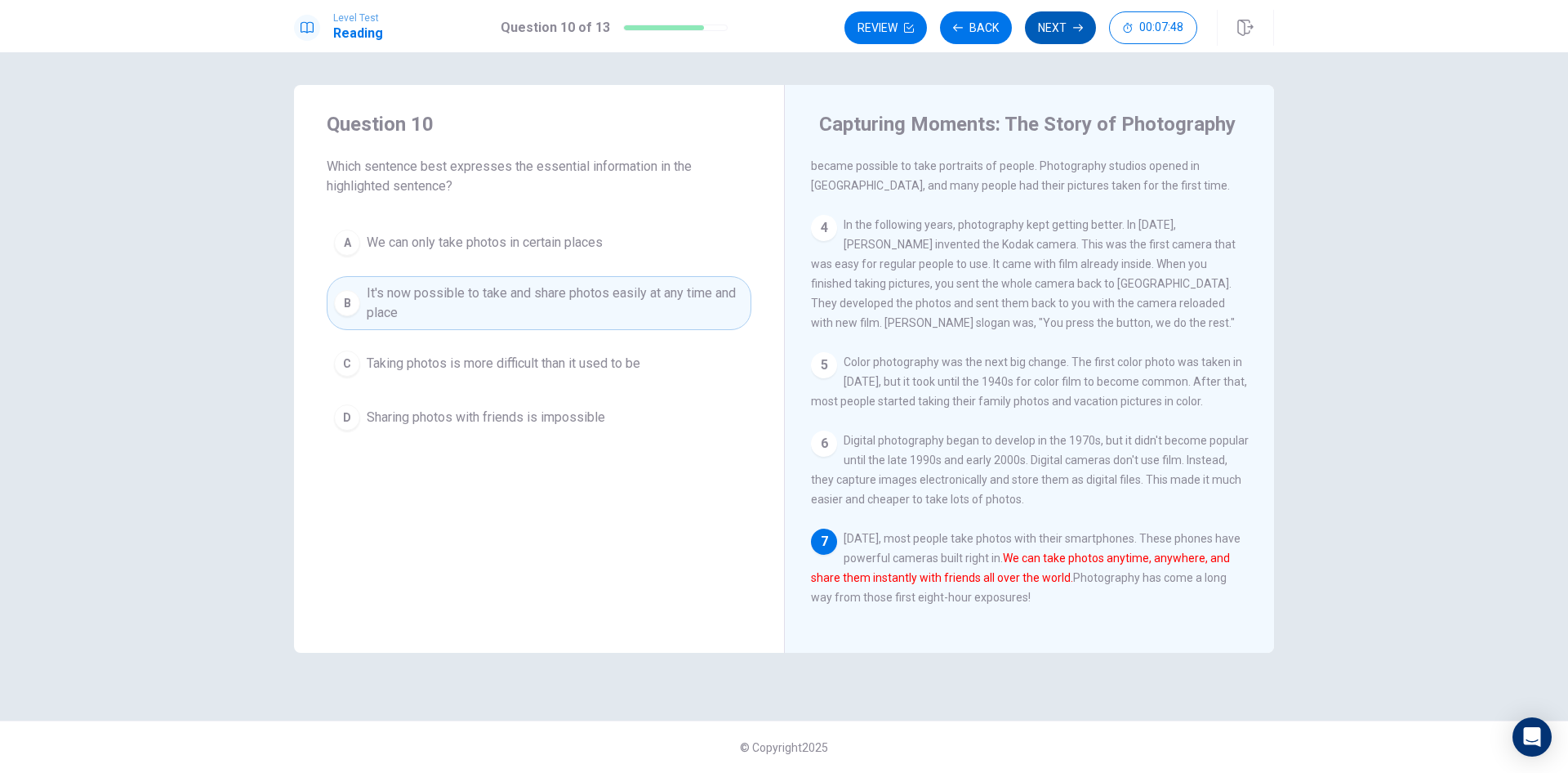
click at [1072, 30] on button "Next" at bounding box center [1061, 28] width 71 height 33
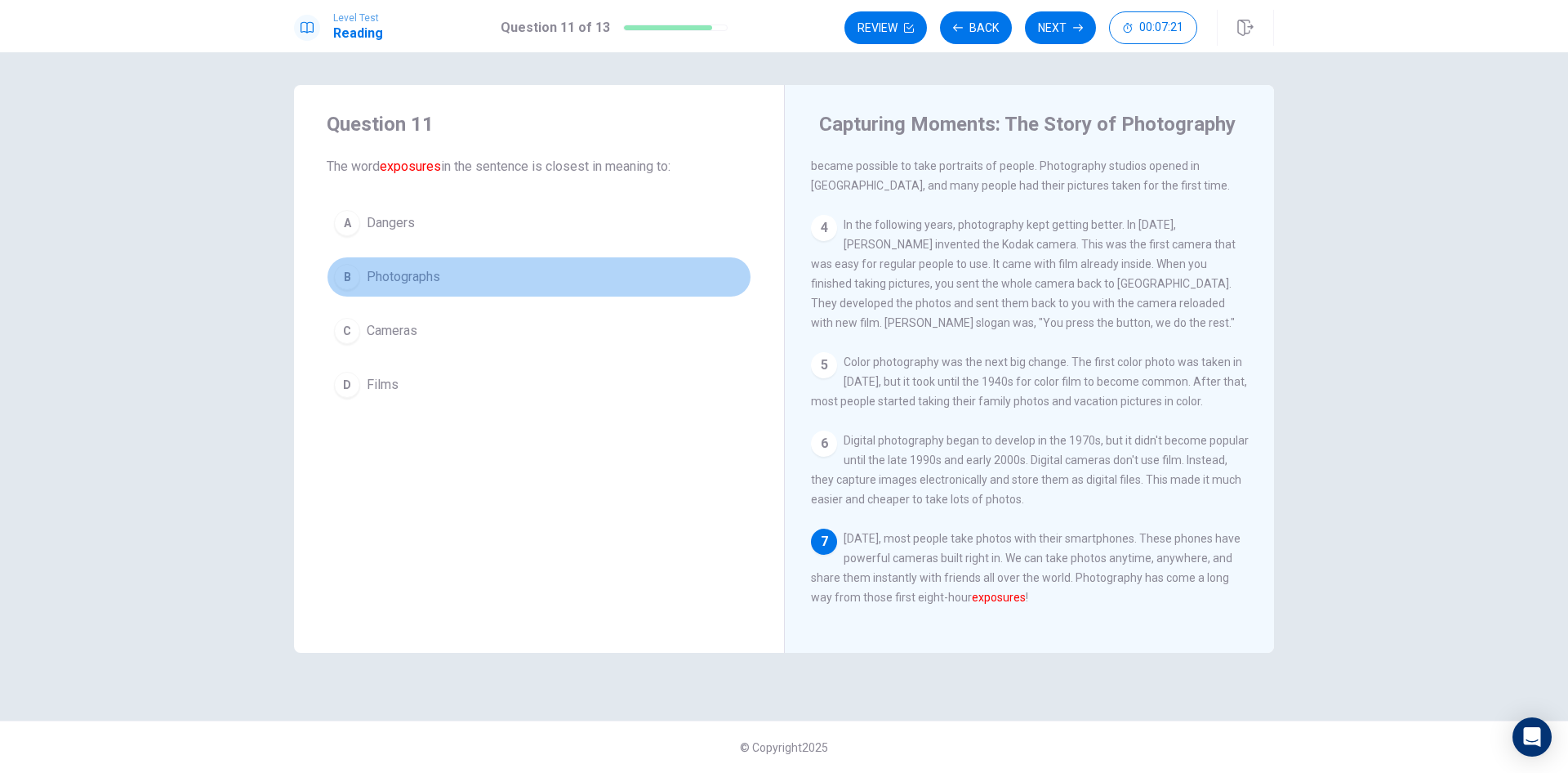
click at [437, 270] on span "Photographs" at bounding box center [404, 277] width 73 height 19
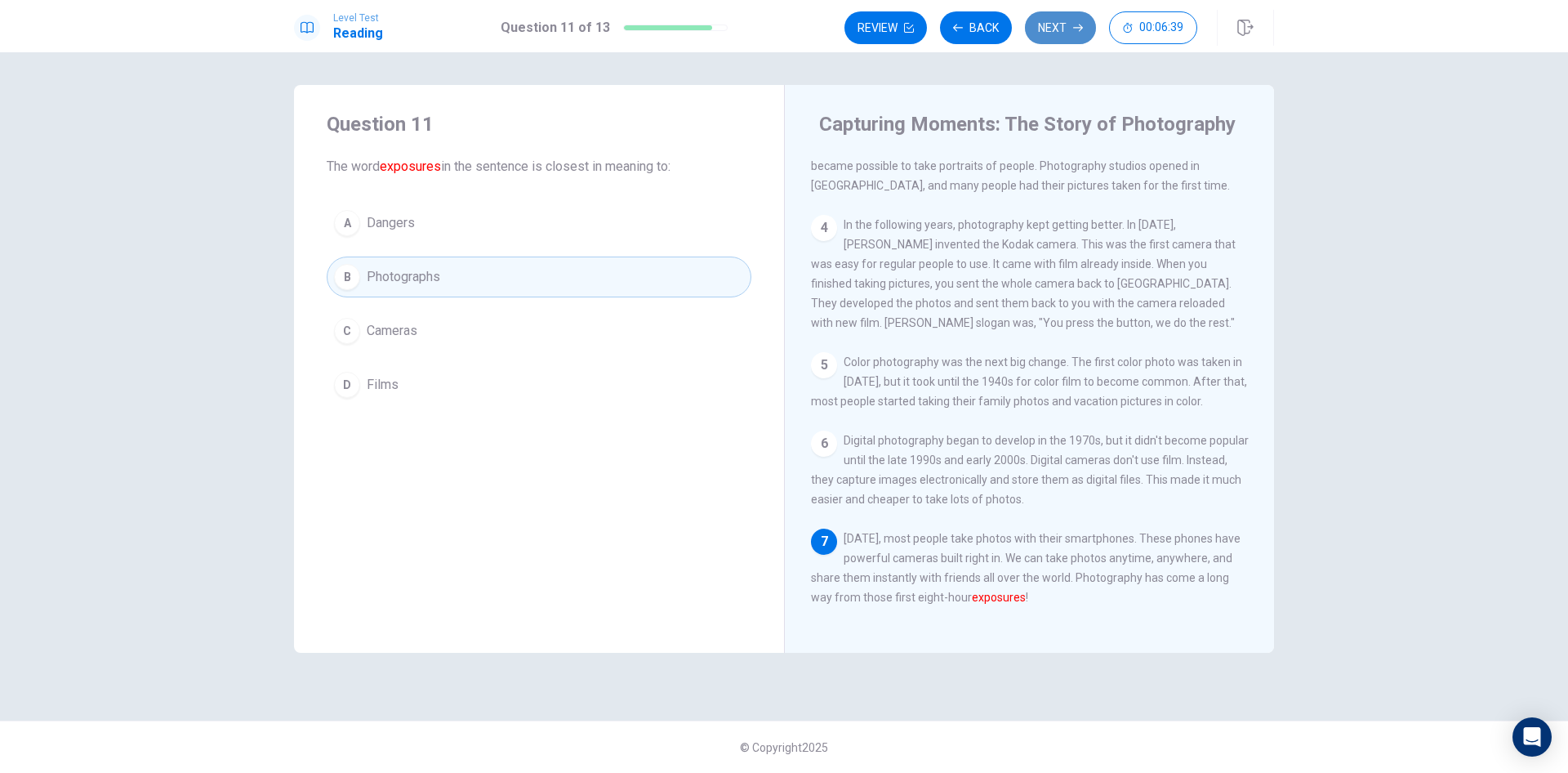
click at [1065, 32] on button "Next" at bounding box center [1061, 28] width 71 height 33
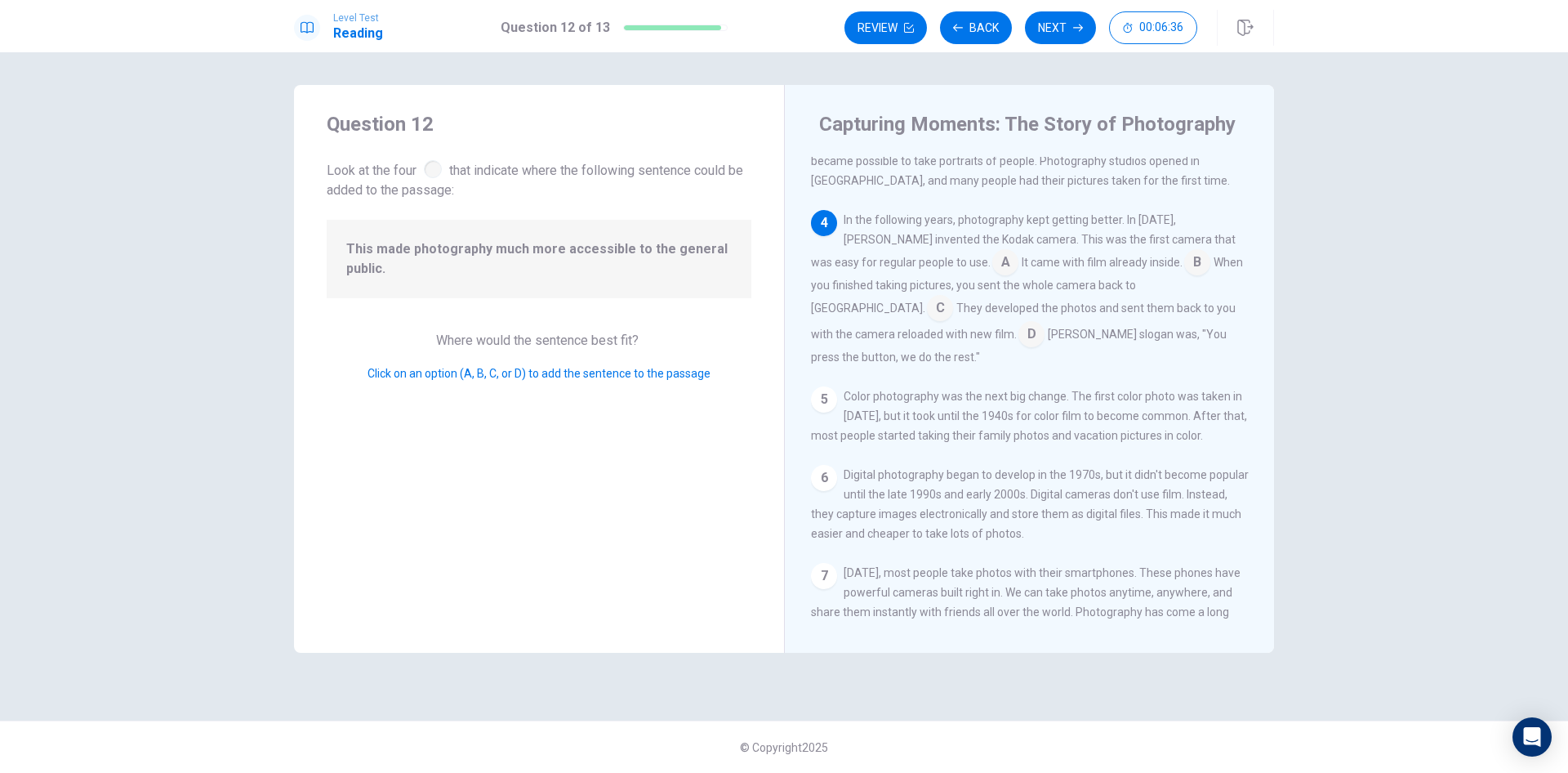
scroll to position [245, 0]
click at [953, 292] on input at bounding box center [940, 305] width 26 height 26
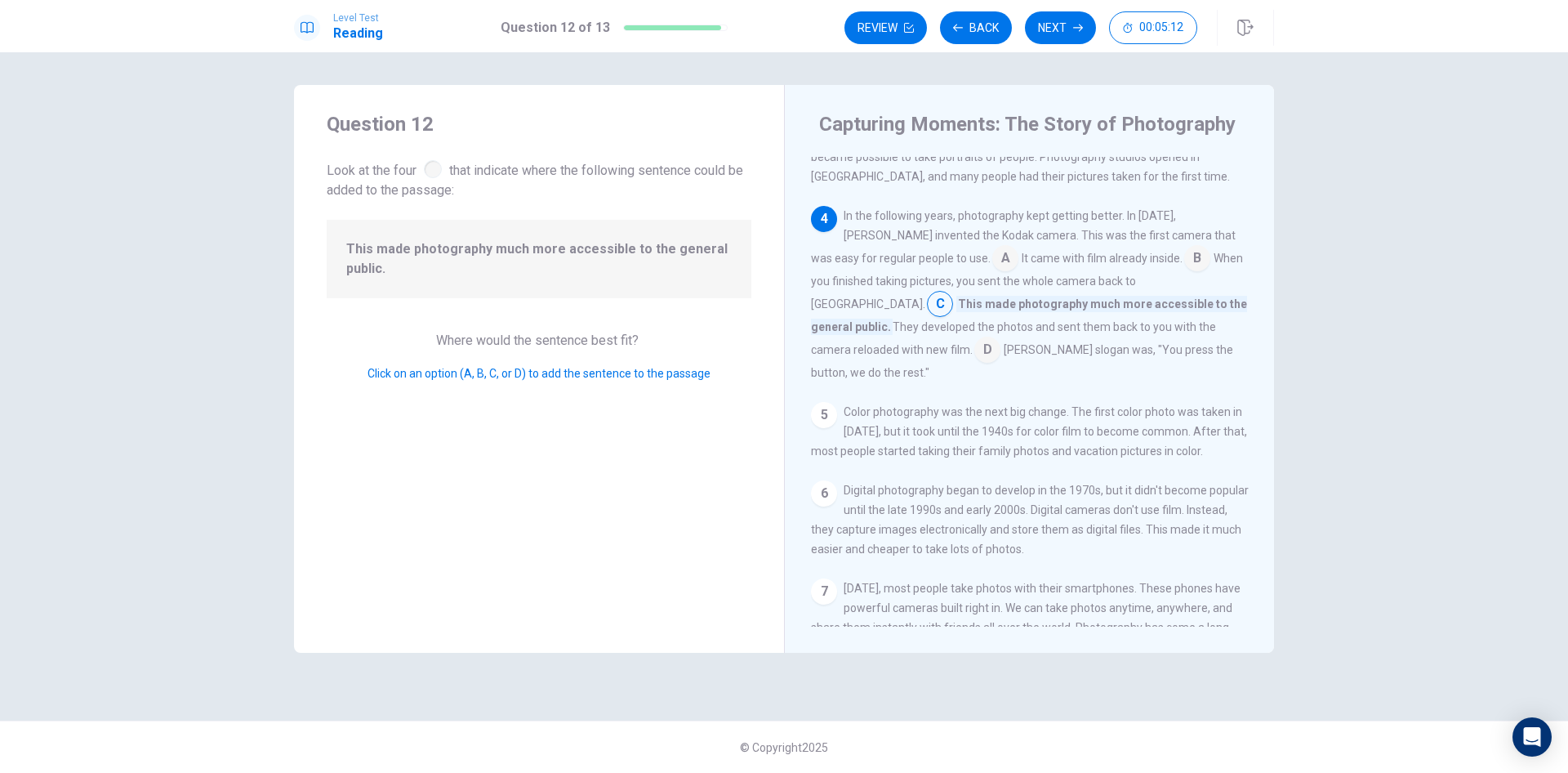
click at [953, 292] on input at bounding box center [940, 305] width 26 height 26
drag, startPoint x: 1152, startPoint y: 265, endPoint x: 1156, endPoint y: 276, distance: 11.7
click at [1184, 265] on input at bounding box center [1197, 259] width 26 height 26
click at [838, 312] on input at bounding box center [825, 325] width 26 height 26
click at [993, 267] on input at bounding box center [1005, 259] width 26 height 26
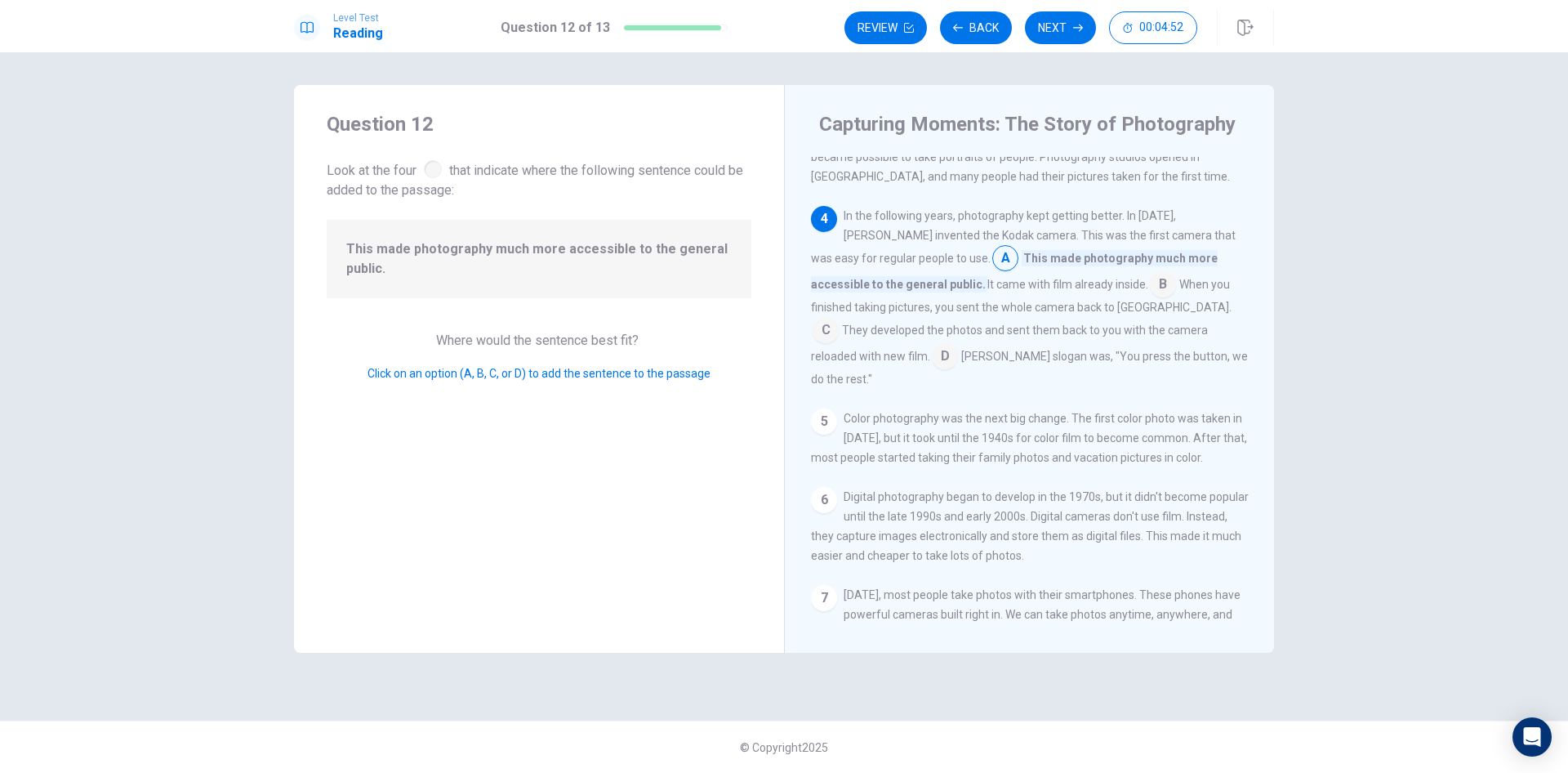
click at [993, 271] on input at bounding box center [1005, 259] width 26 height 26
click at [838, 322] on input at bounding box center [825, 332] width 26 height 26
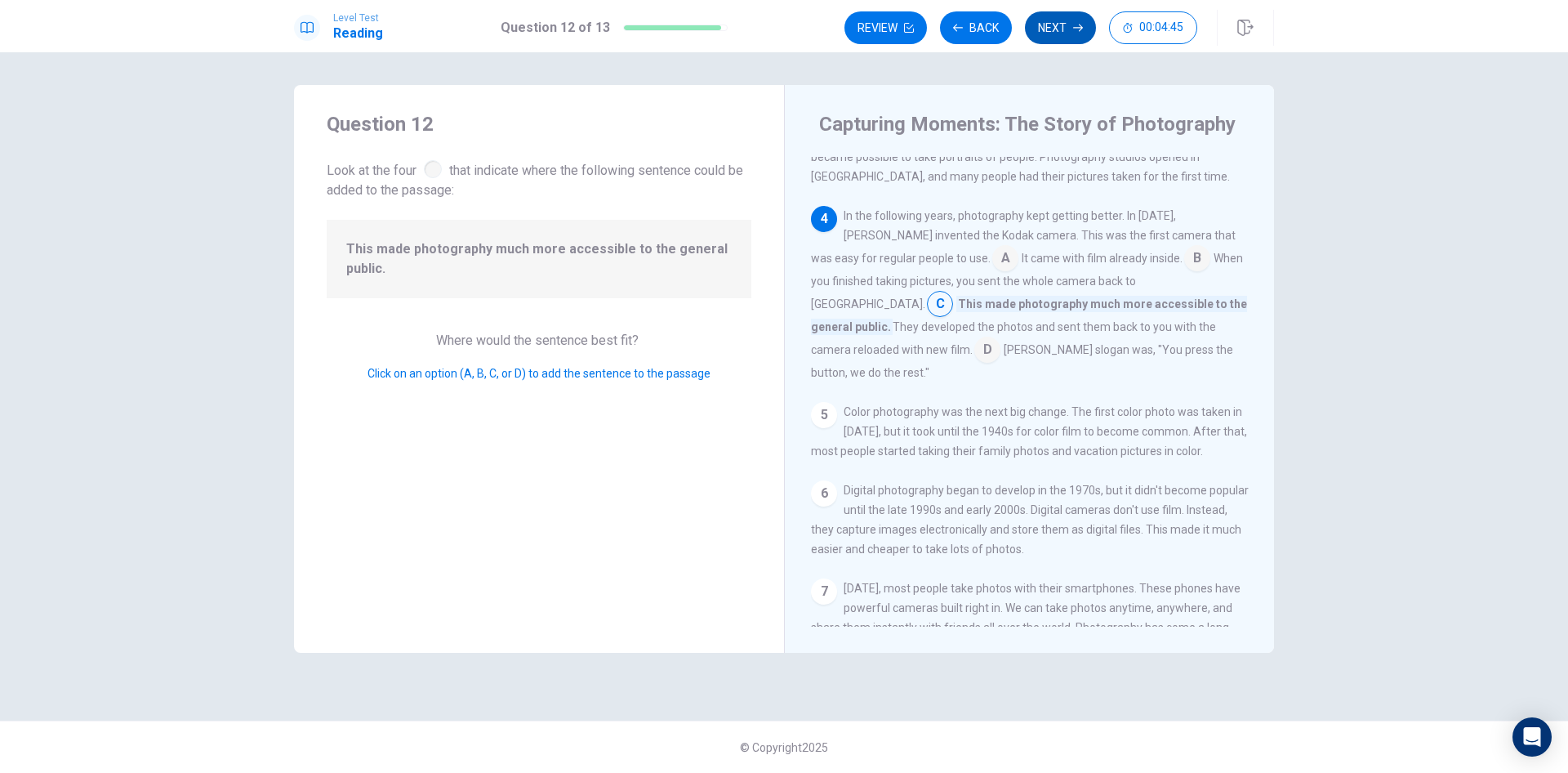
click at [1059, 26] on button "Next" at bounding box center [1061, 28] width 71 height 33
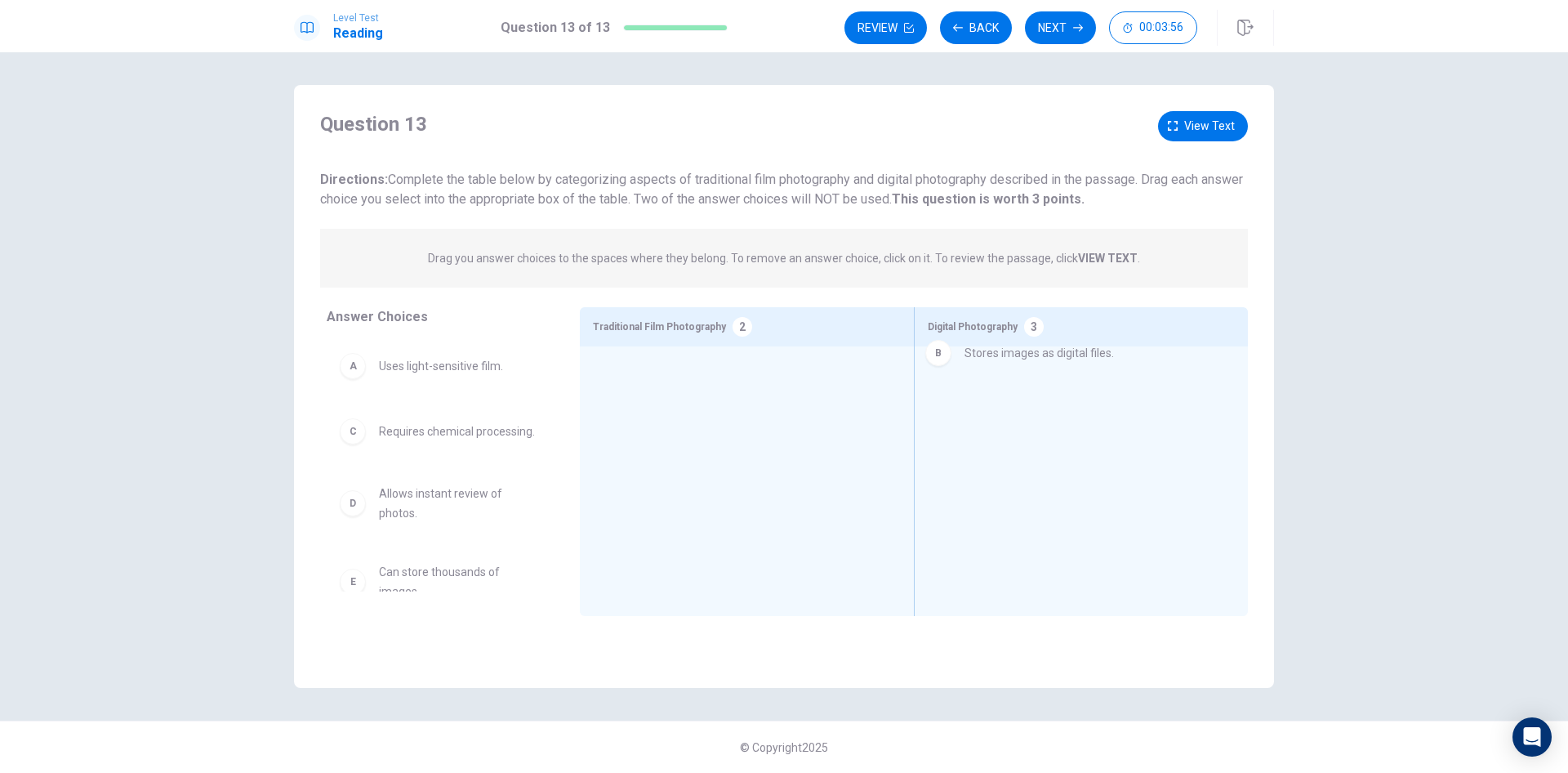
drag, startPoint x: 432, startPoint y: 438, endPoint x: 1026, endPoint y: 359, distance: 599.2
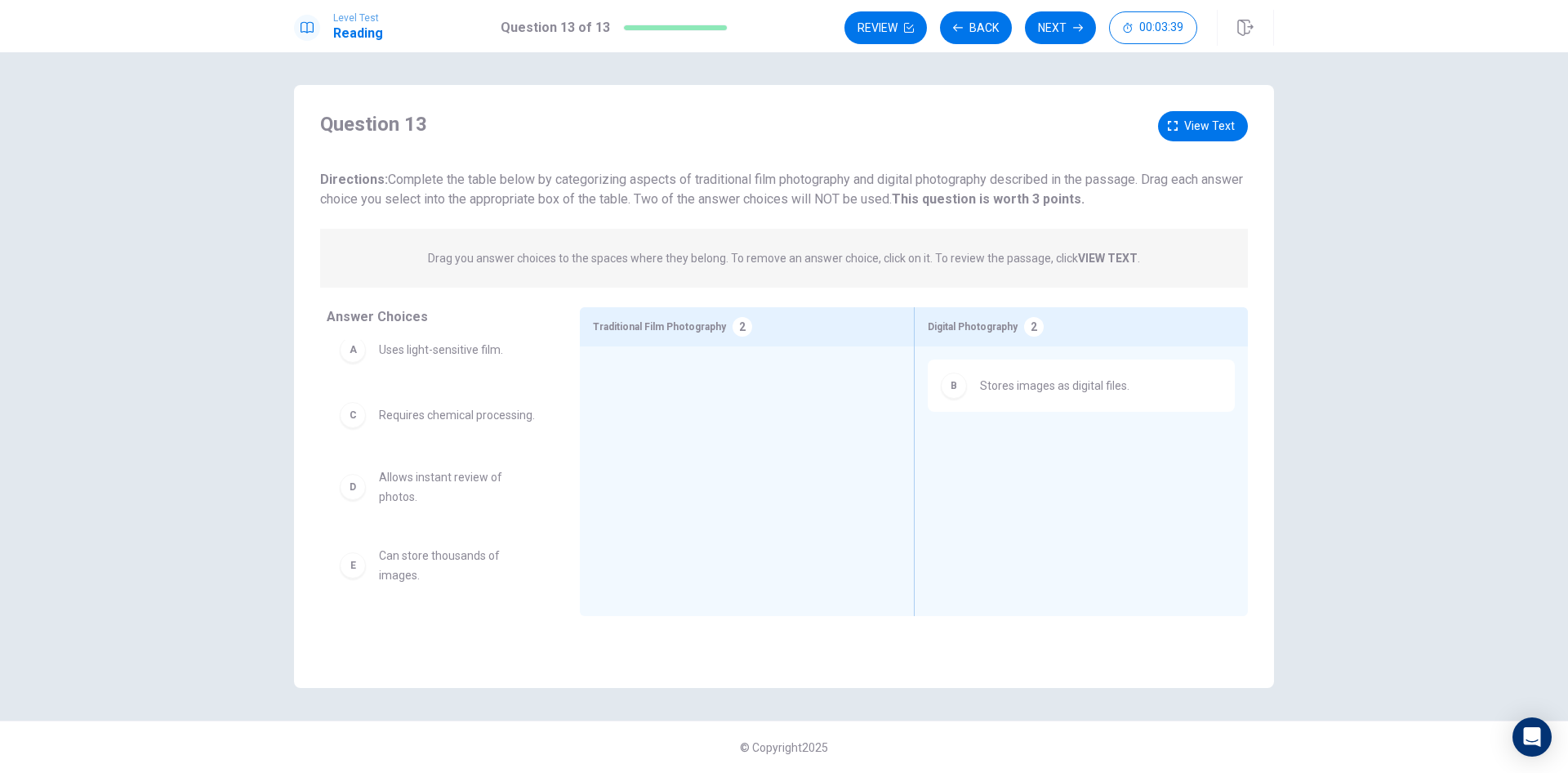
scroll to position [0, 0]
drag, startPoint x: 428, startPoint y: 458, endPoint x: 678, endPoint y: 381, distance: 261.6
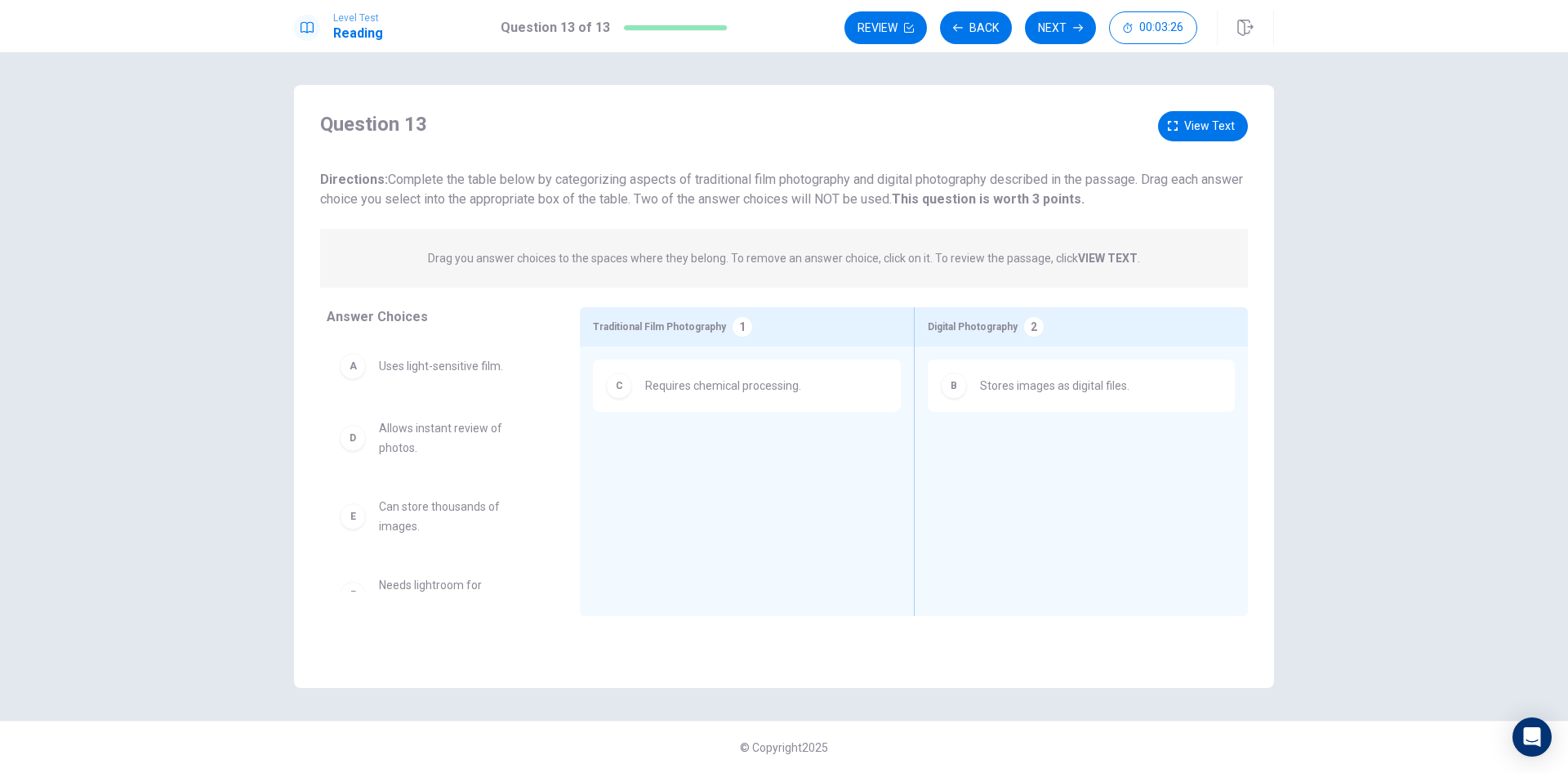
drag, startPoint x: 675, startPoint y: 200, endPoint x: 761, endPoint y: 201, distance: 86.0
click at [761, 201] on span "Directions: Complete the table below by categorizing aspects of traditional fil…" at bounding box center [782, 189] width 923 height 35
click at [1196, 120] on span "View text" at bounding box center [1209, 125] width 51 height 20
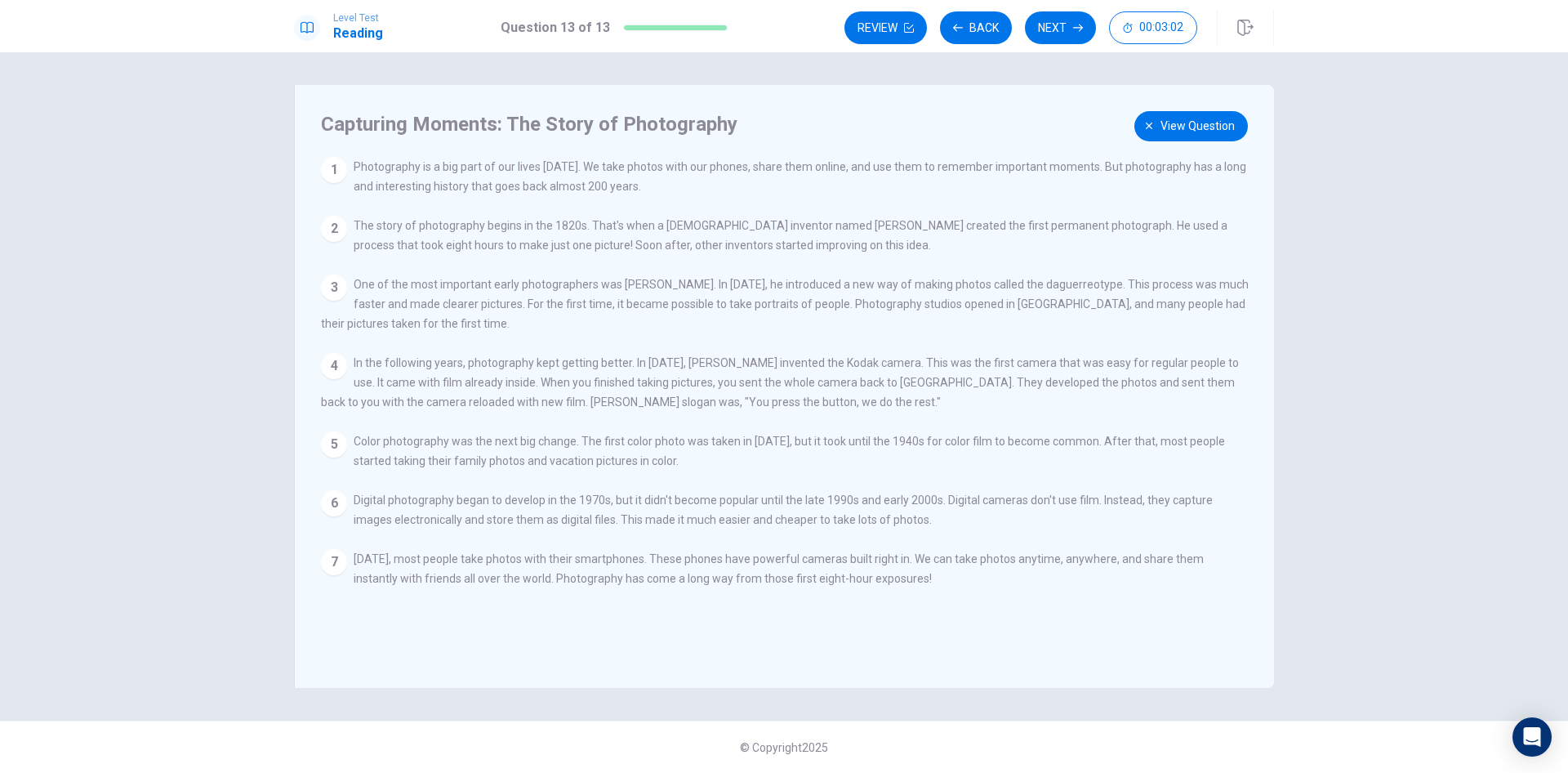
scroll to position [82, 0]
click at [1202, 120] on span "View question" at bounding box center [1197, 125] width 74 height 20
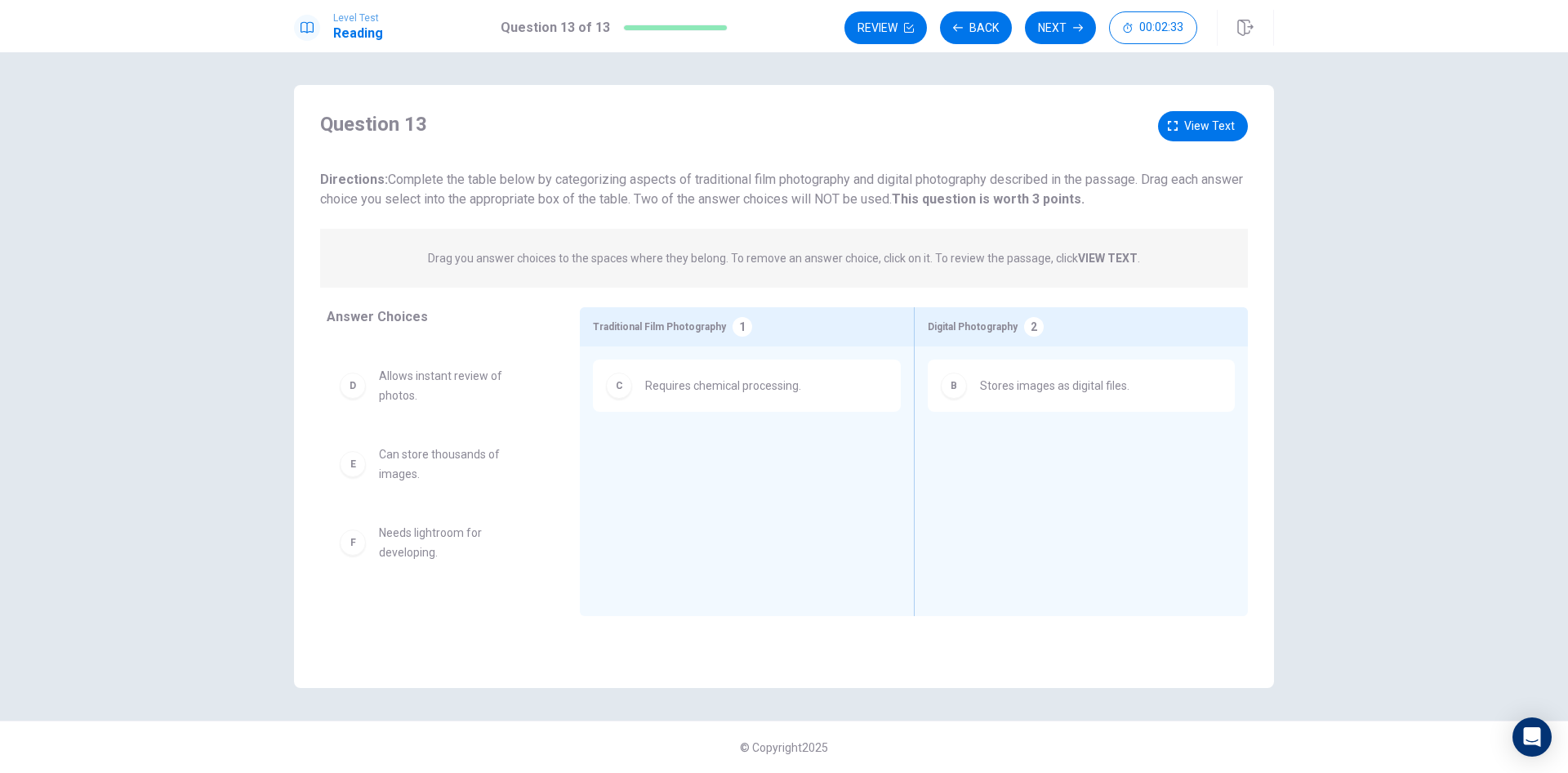
scroll to position [101, 0]
drag, startPoint x: 401, startPoint y: 506, endPoint x: 688, endPoint y: 452, distance: 292.0
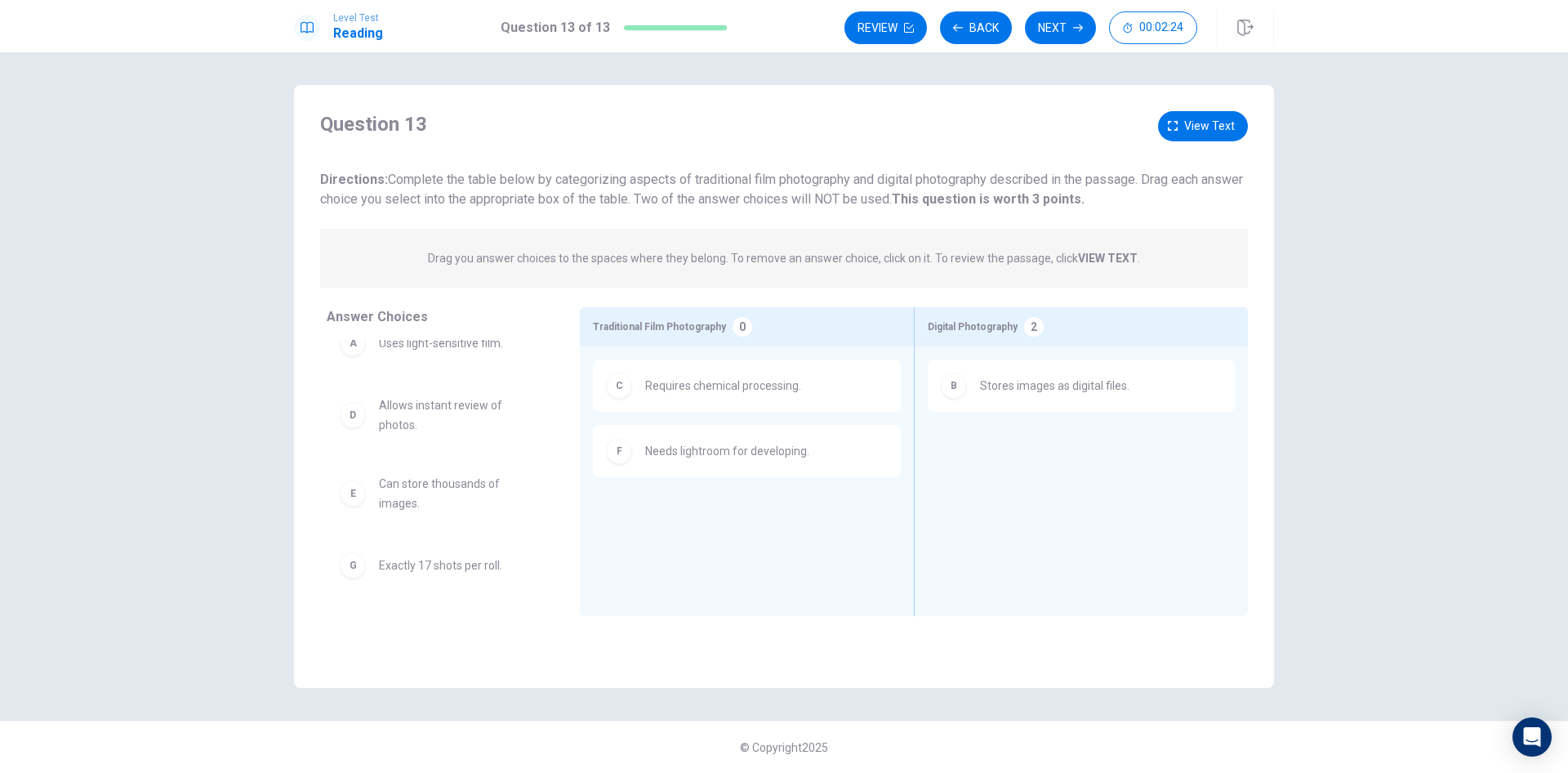
scroll to position [23, 0]
click at [1190, 120] on span "View text" at bounding box center [1209, 125] width 51 height 20
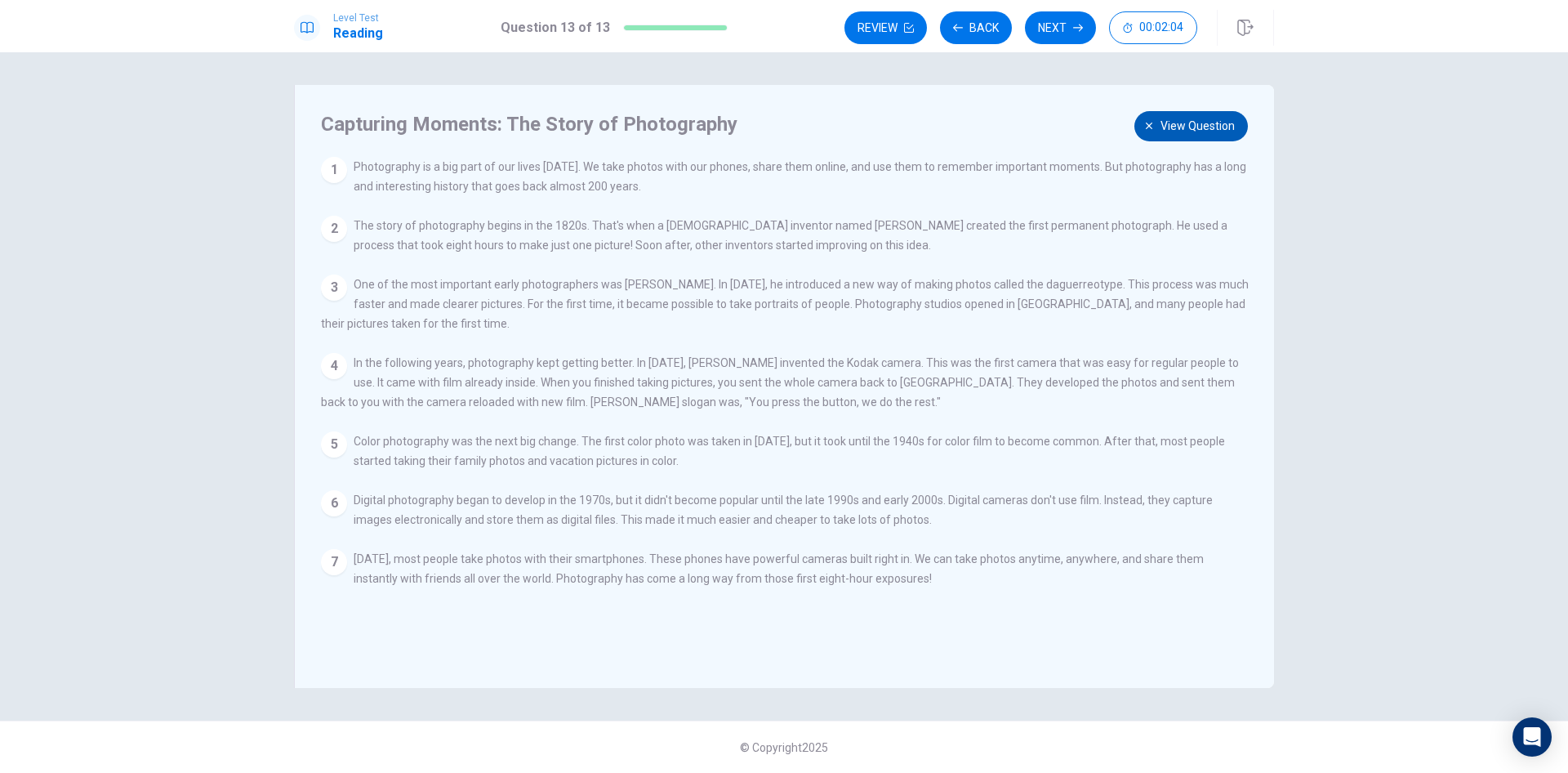
click at [1165, 131] on span "View question" at bounding box center [1197, 125] width 74 height 20
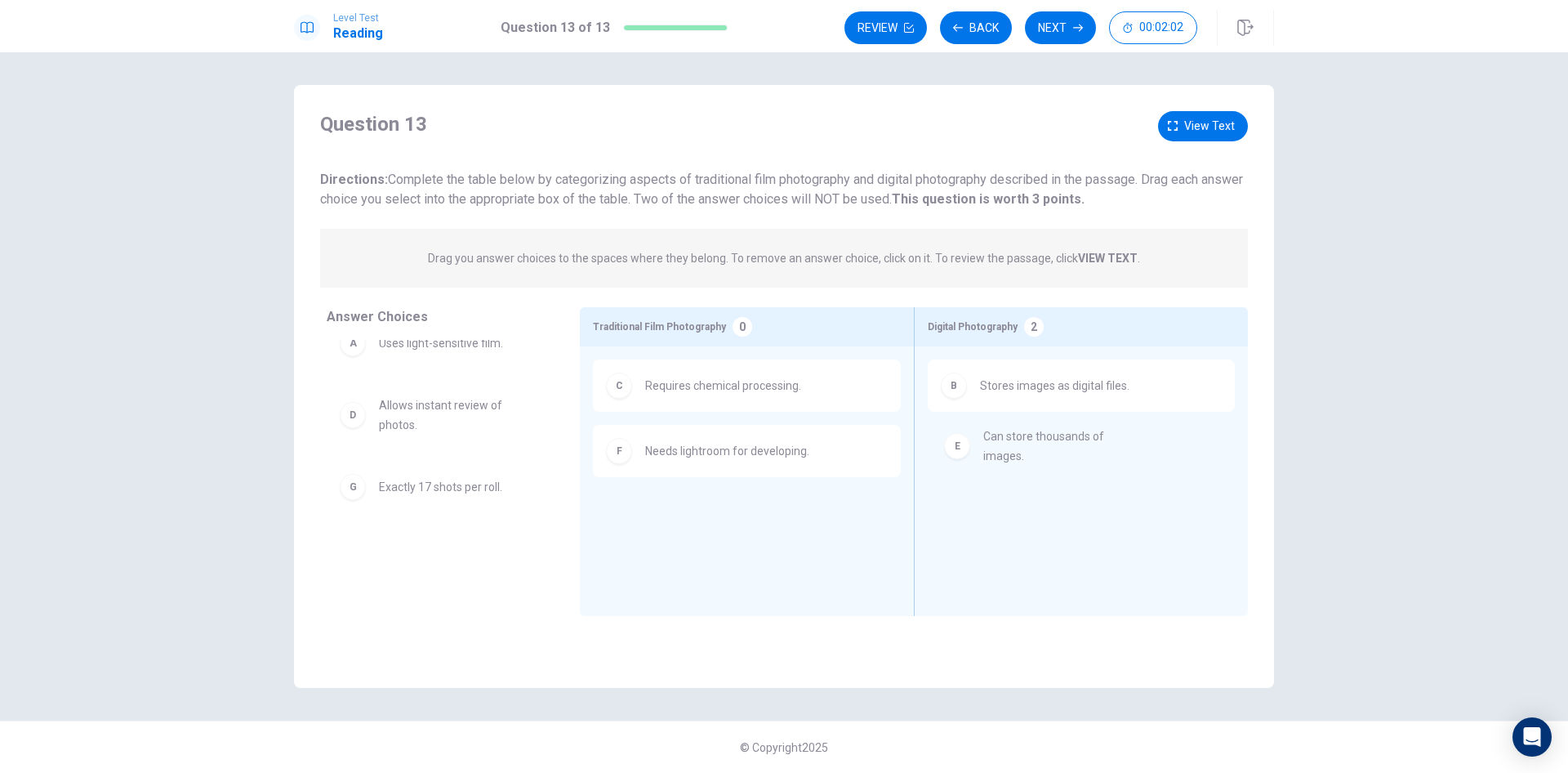
drag, startPoint x: 474, startPoint y: 501, endPoint x: 1087, endPoint y: 452, distance: 615.0
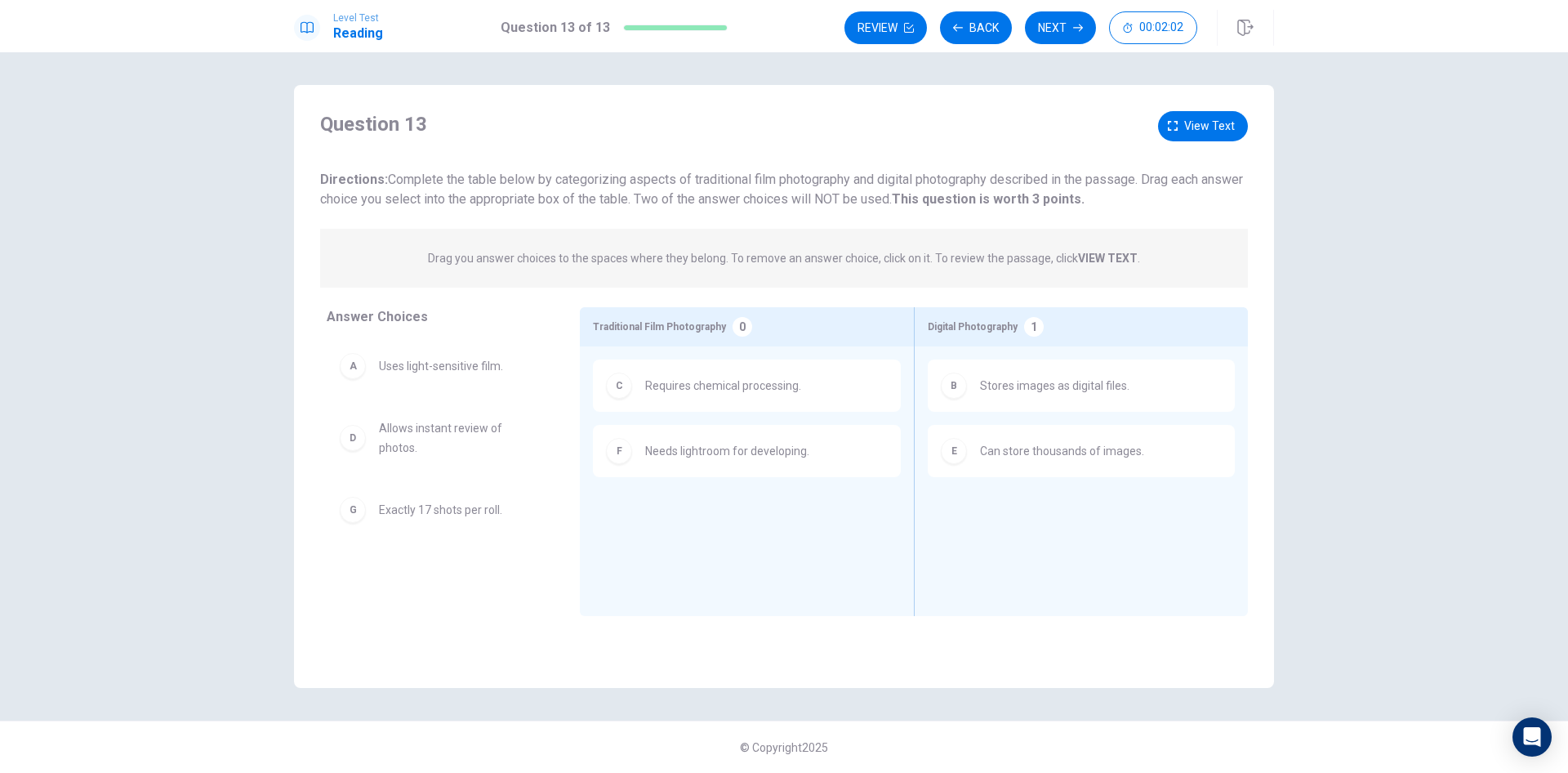
scroll to position [0, 0]
click at [1194, 126] on span "View text" at bounding box center [1209, 125] width 51 height 20
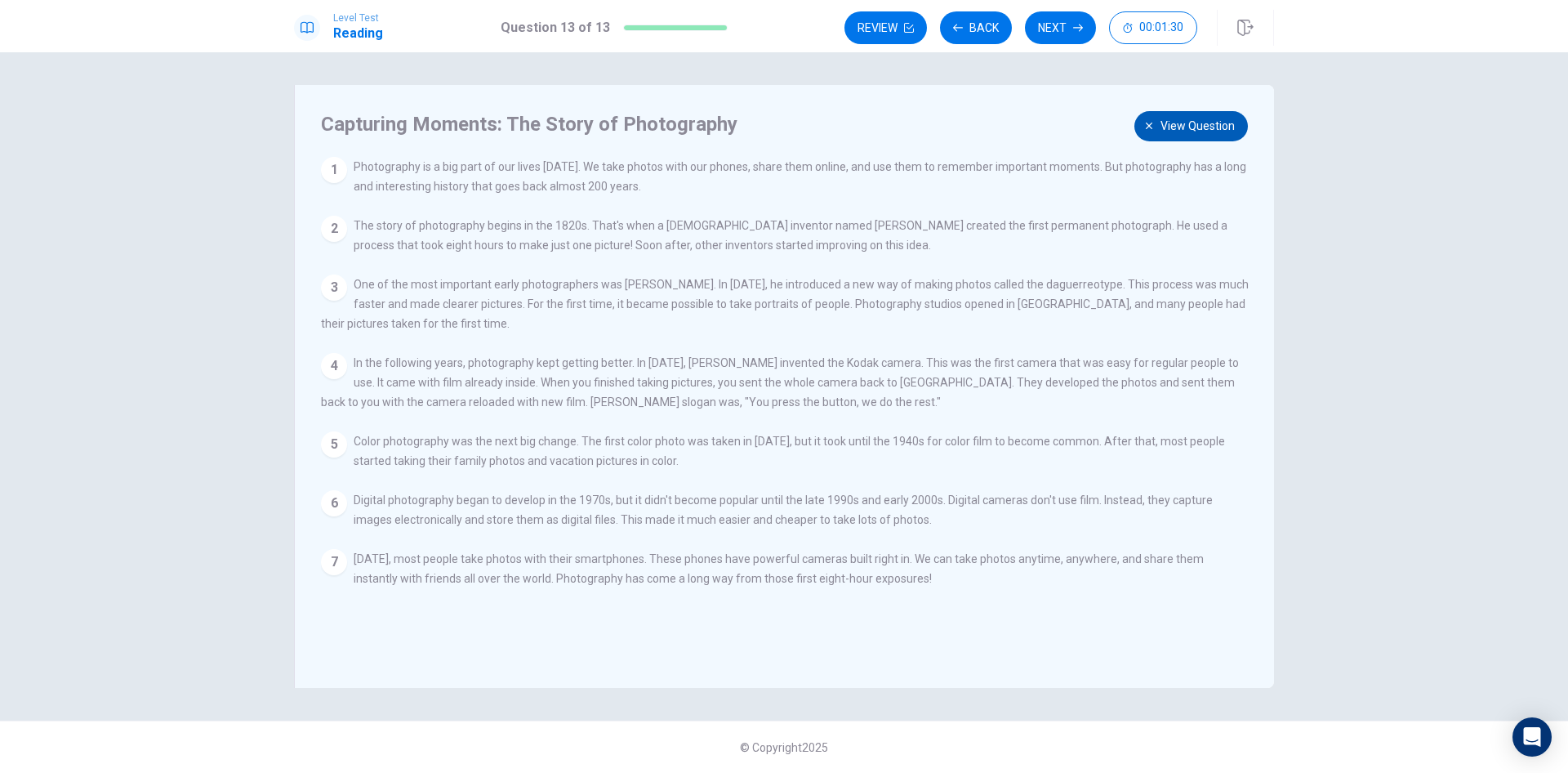
click at [1178, 140] on button "View question" at bounding box center [1191, 125] width 114 height 30
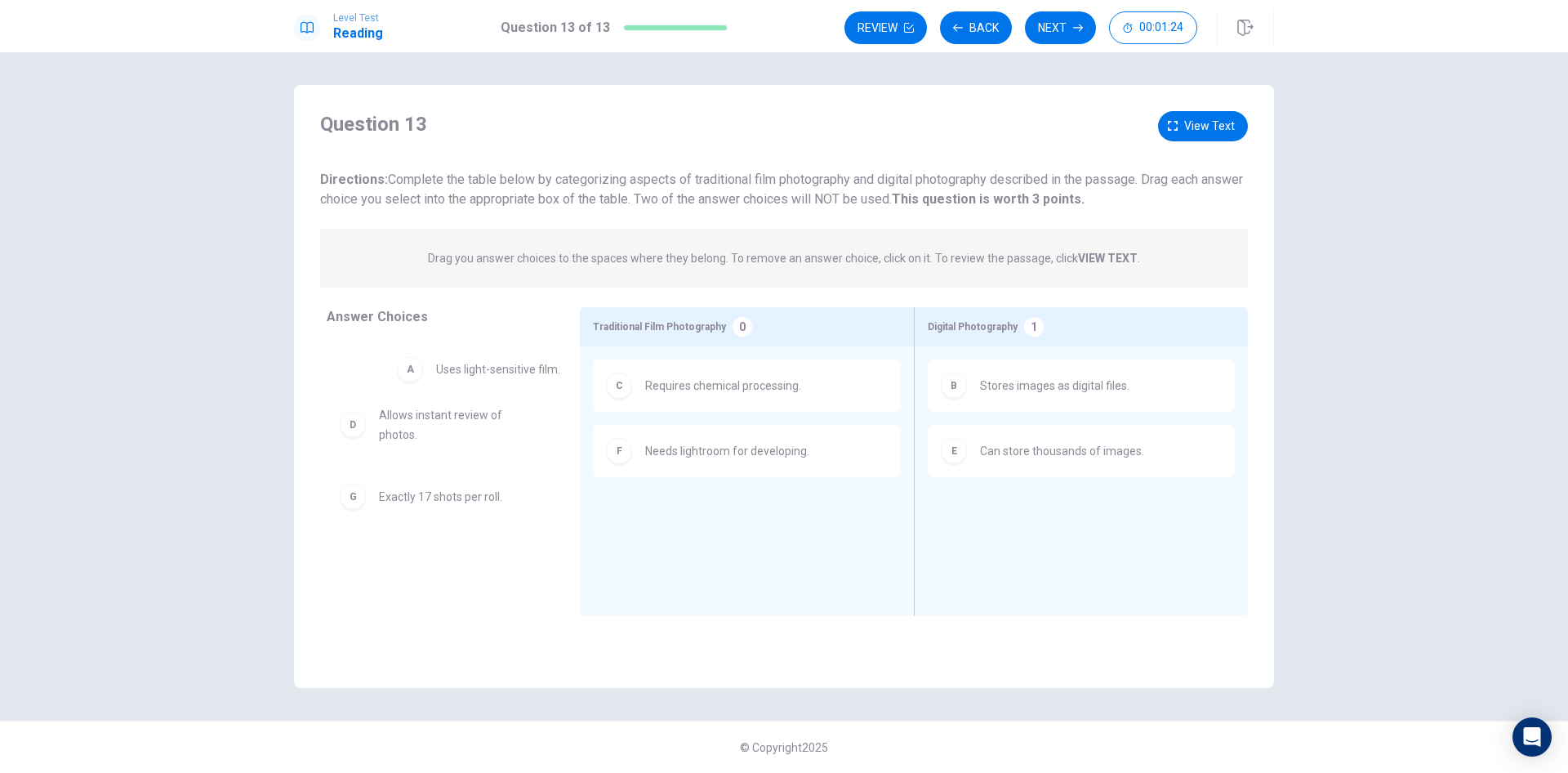
drag, startPoint x: 459, startPoint y: 380, endPoint x: 518, endPoint y: 384, distance: 59.1
drag, startPoint x: 459, startPoint y: 438, endPoint x: 1096, endPoint y: 513, distance: 641.4
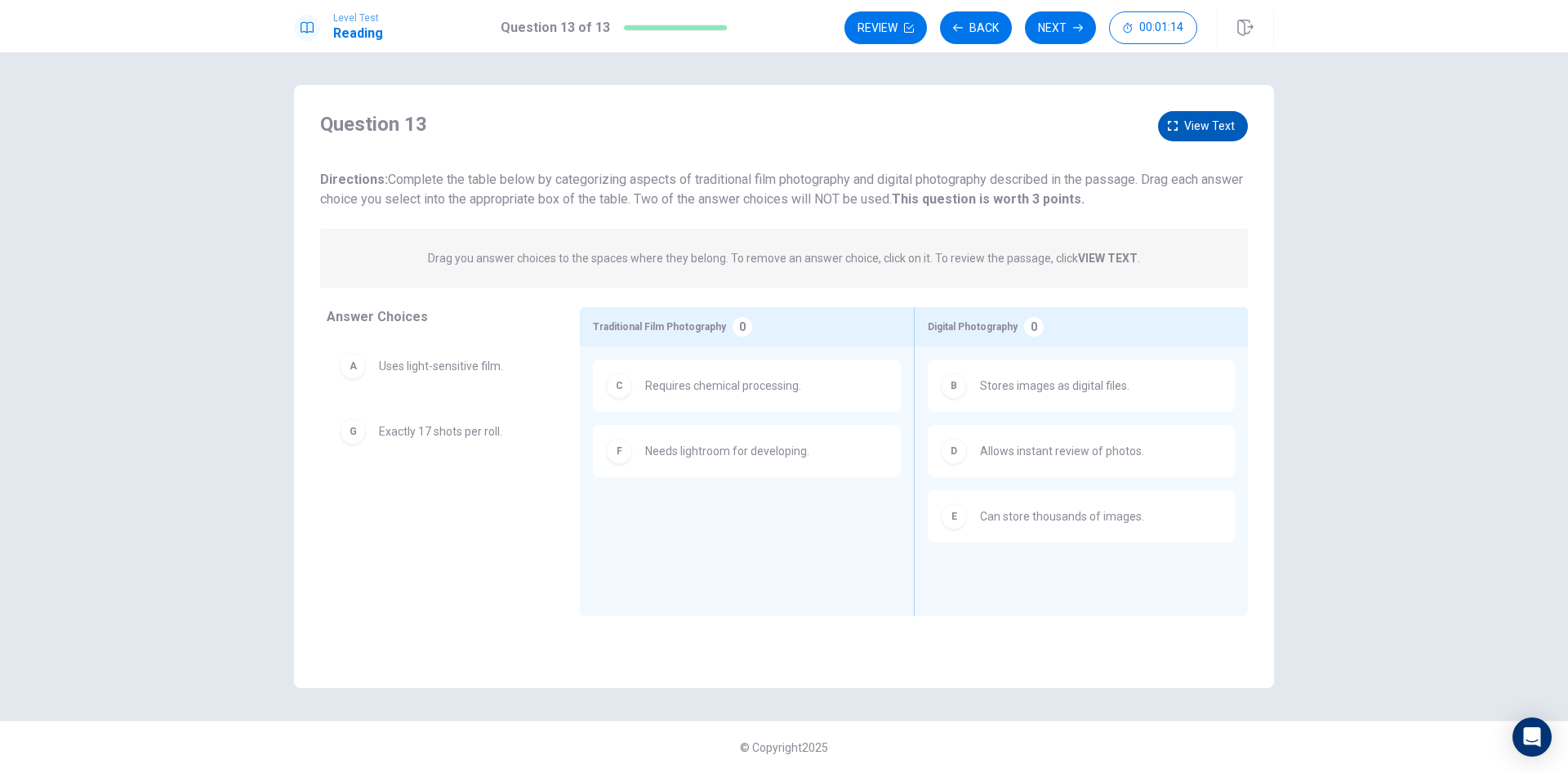
click at [1178, 129] on icon "button" at bounding box center [1173, 125] width 10 height 10
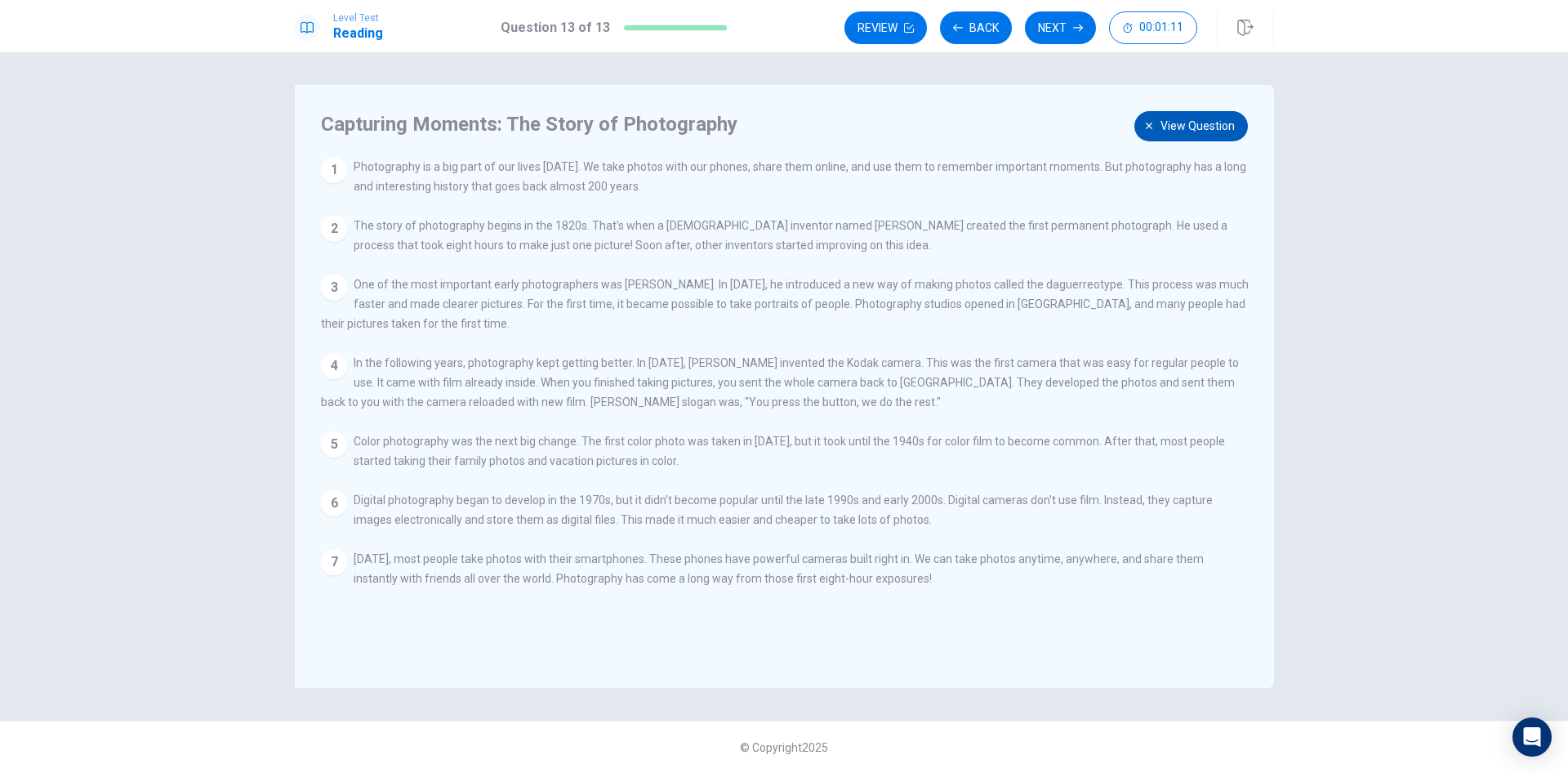
drag, startPoint x: 563, startPoint y: 510, endPoint x: 960, endPoint y: 522, distance: 397.2
click at [942, 527] on div "6 Digital photography began to develop in the 1970s, but it didn't become popul…" at bounding box center [784, 510] width 928 height 40
drag, startPoint x: 987, startPoint y: 518, endPoint x: 624, endPoint y: 521, distance: 363.0
click at [760, 527] on div "6 Digital photography began to develop in the 1970s, but it didn't become popul…" at bounding box center [784, 510] width 928 height 40
drag, startPoint x: 409, startPoint y: 531, endPoint x: 596, endPoint y: 531, distance: 187.0
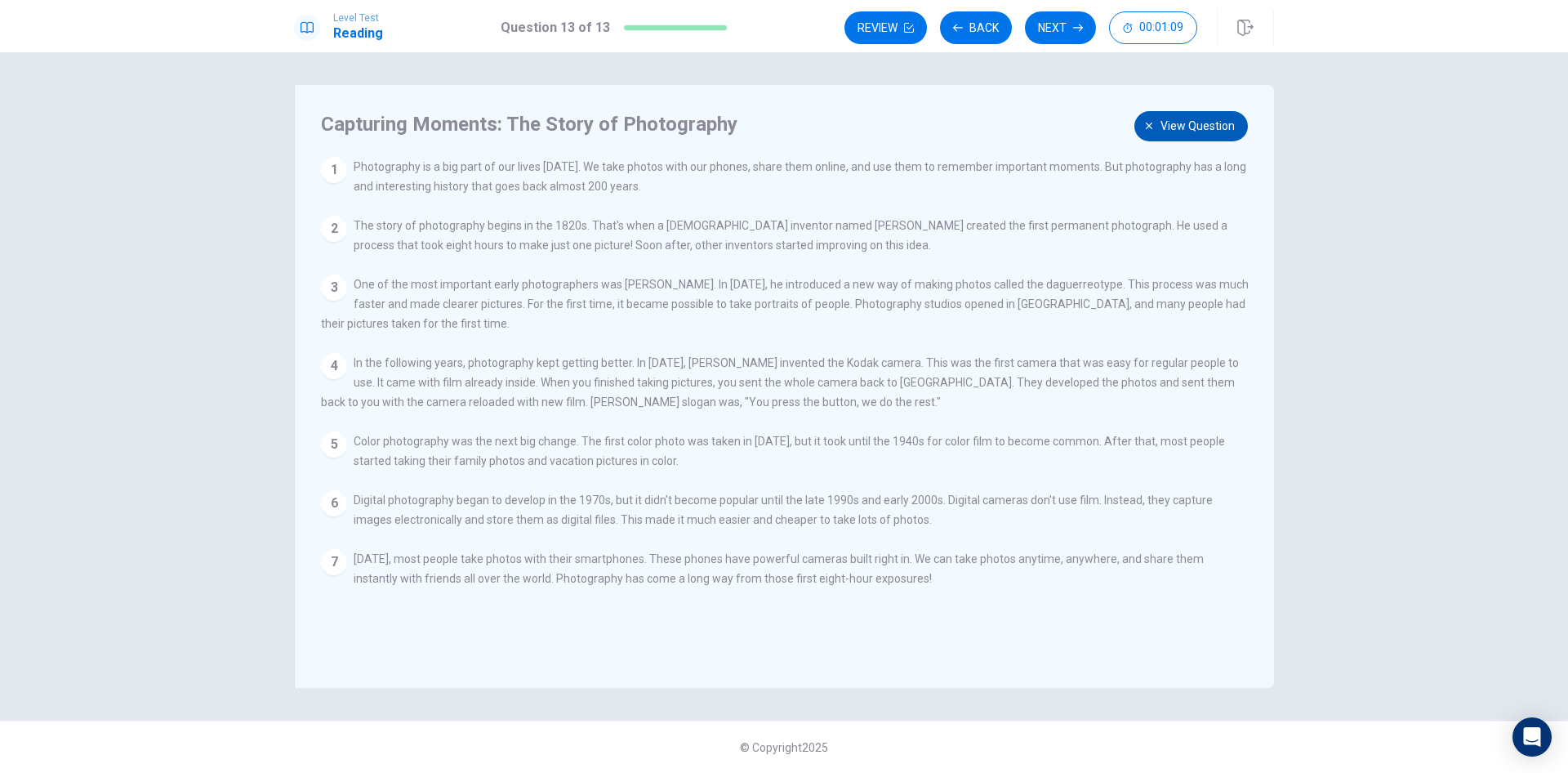
click at [591, 526] on span "Digital photography began to develop in the 1970s, but it didn't become popular…" at bounding box center [784, 510] width 860 height 33
drag, startPoint x: 630, startPoint y: 531, endPoint x: 819, endPoint y: 539, distance: 189.2
click at [819, 529] on div "6 Digital photography began to develop in the 1970s, but it didn't become popul…" at bounding box center [784, 510] width 928 height 40
drag, startPoint x: 853, startPoint y: 528, endPoint x: 880, endPoint y: 528, distance: 27.0
click at [880, 526] on span "Digital photography began to develop in the 1970s, but it didn't become popular…" at bounding box center [784, 510] width 860 height 33
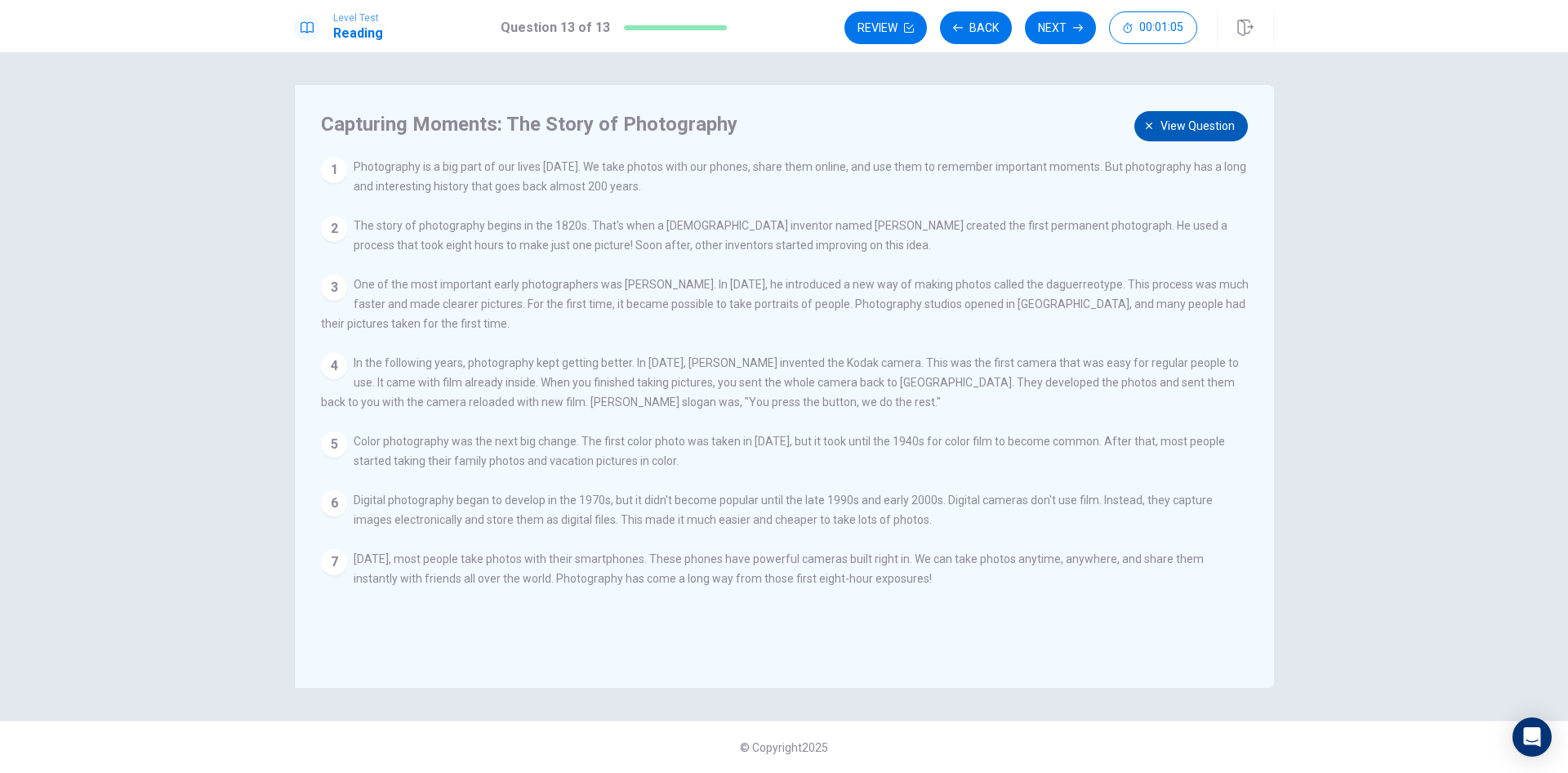
drag, startPoint x: 880, startPoint y: 528, endPoint x: 715, endPoint y: 514, distance: 165.6
click at [715, 514] on span "Digital photography began to develop in the 1970s, but it didn't become popular…" at bounding box center [784, 510] width 860 height 33
click at [649, 409] on span "In the following years, photography kept getting better. In [DATE], [PERSON_NAM…" at bounding box center [780, 383] width 918 height 52
drag, startPoint x: 678, startPoint y: 387, endPoint x: 594, endPoint y: 387, distance: 84.0
click at [594, 387] on span "In the following years, photography kept getting better. In [DATE], [PERSON_NAM…" at bounding box center [780, 383] width 918 height 52
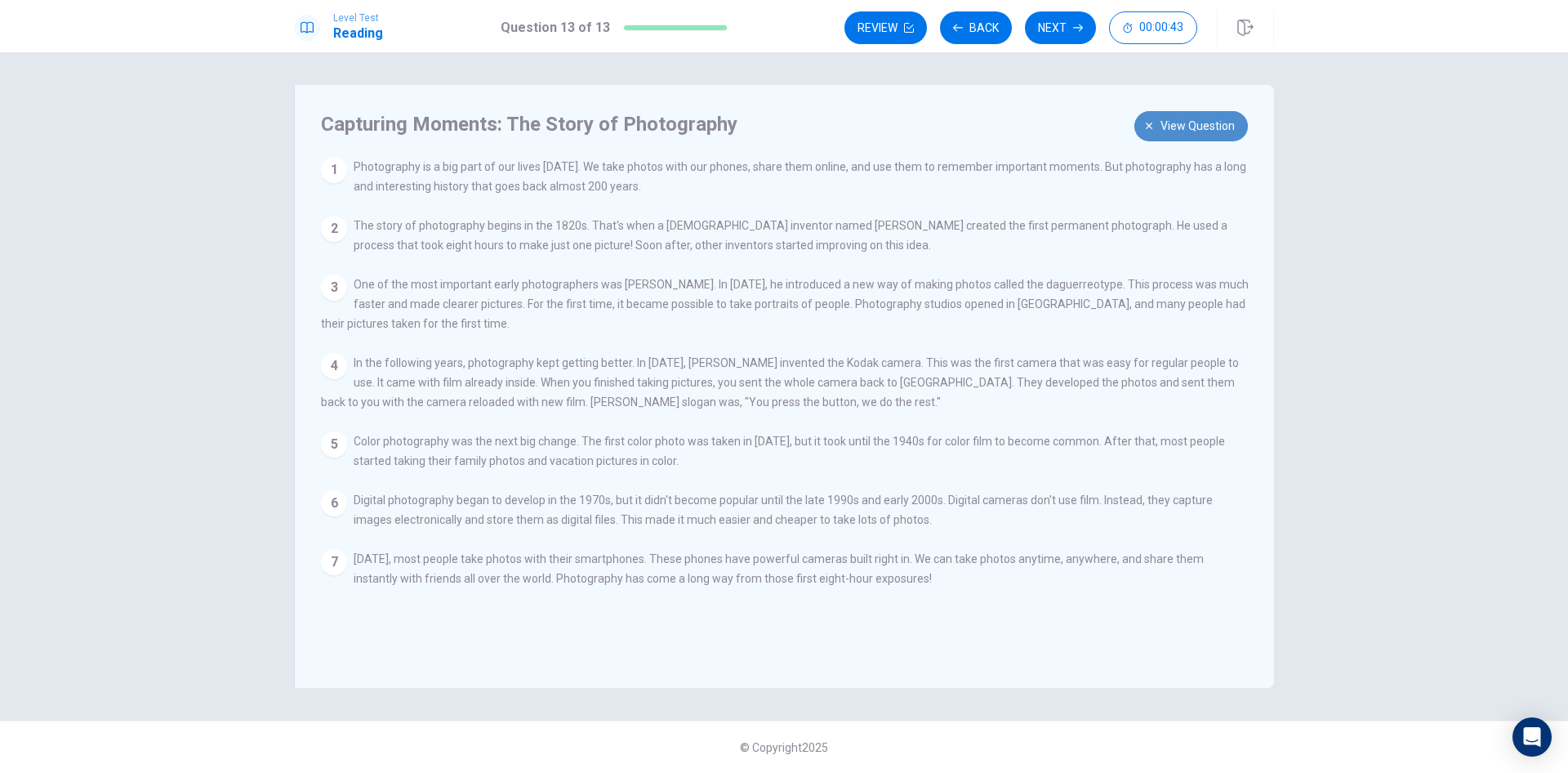
click at [1200, 131] on span "View question" at bounding box center [1197, 125] width 74 height 20
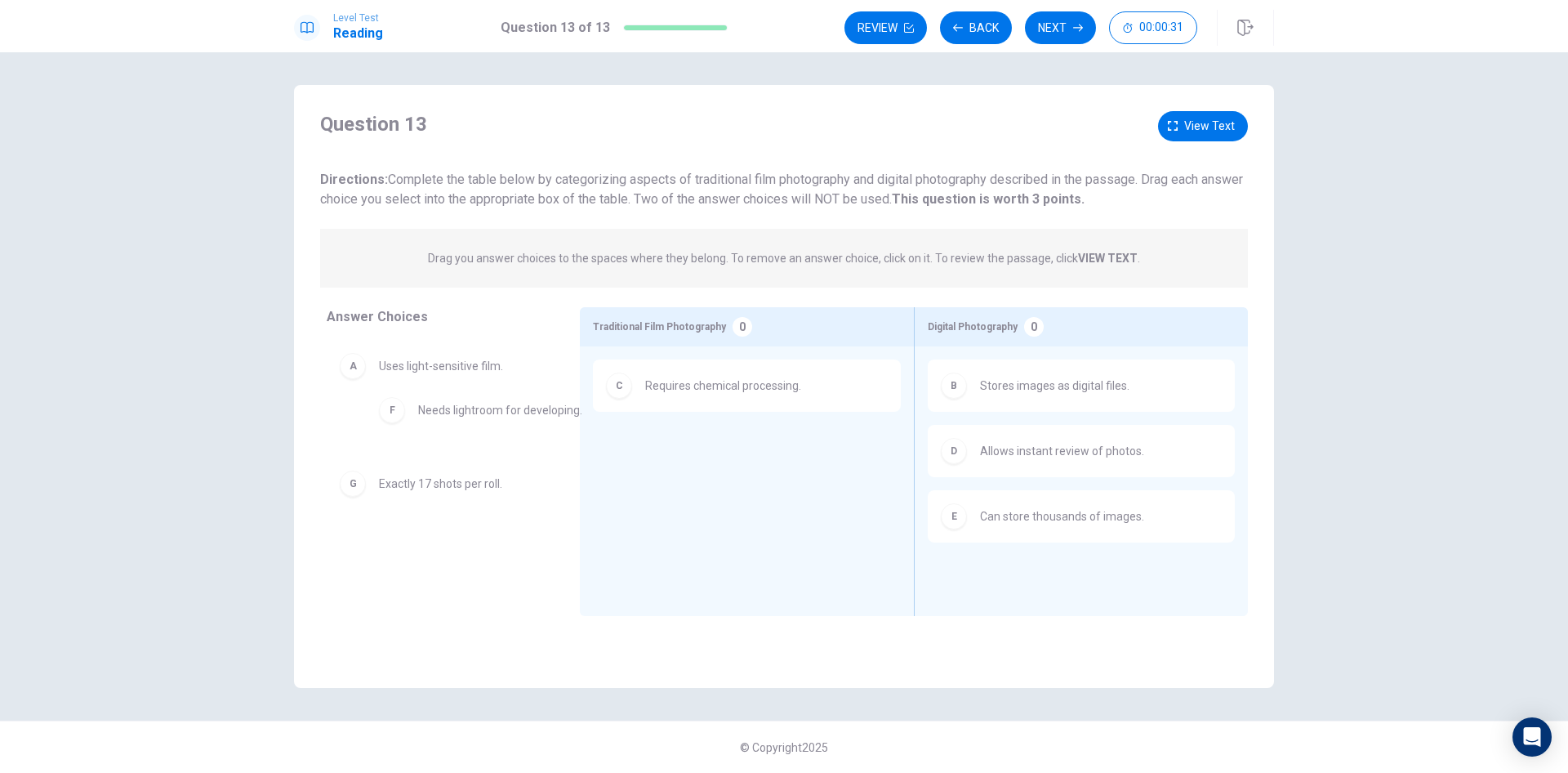
drag, startPoint x: 713, startPoint y: 459, endPoint x: 449, endPoint y: 412, distance: 268.2
drag, startPoint x: 465, startPoint y: 360, endPoint x: 720, endPoint y: 422, distance: 262.4
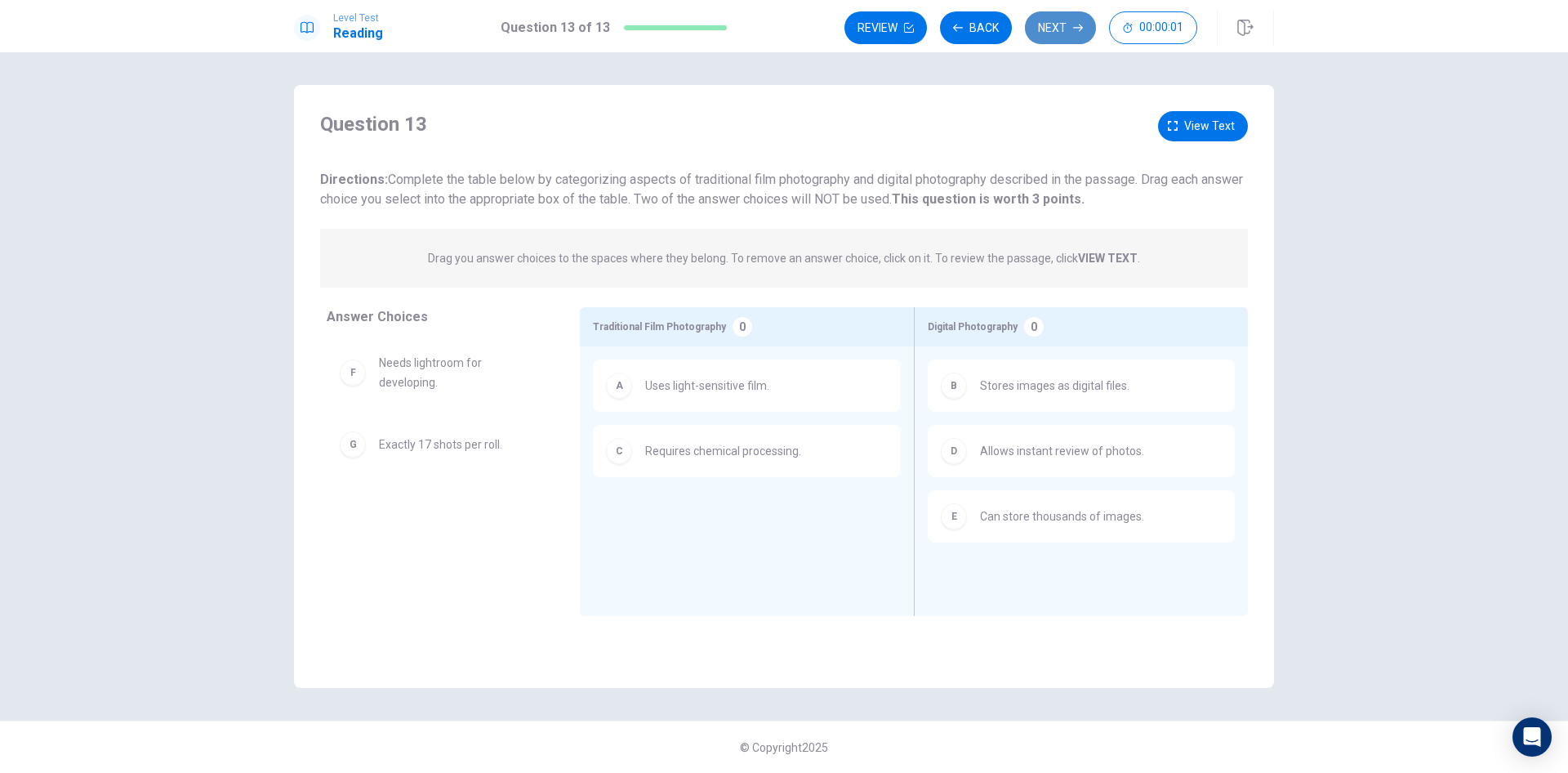
click at [1058, 30] on button "Next" at bounding box center [1061, 28] width 71 height 33
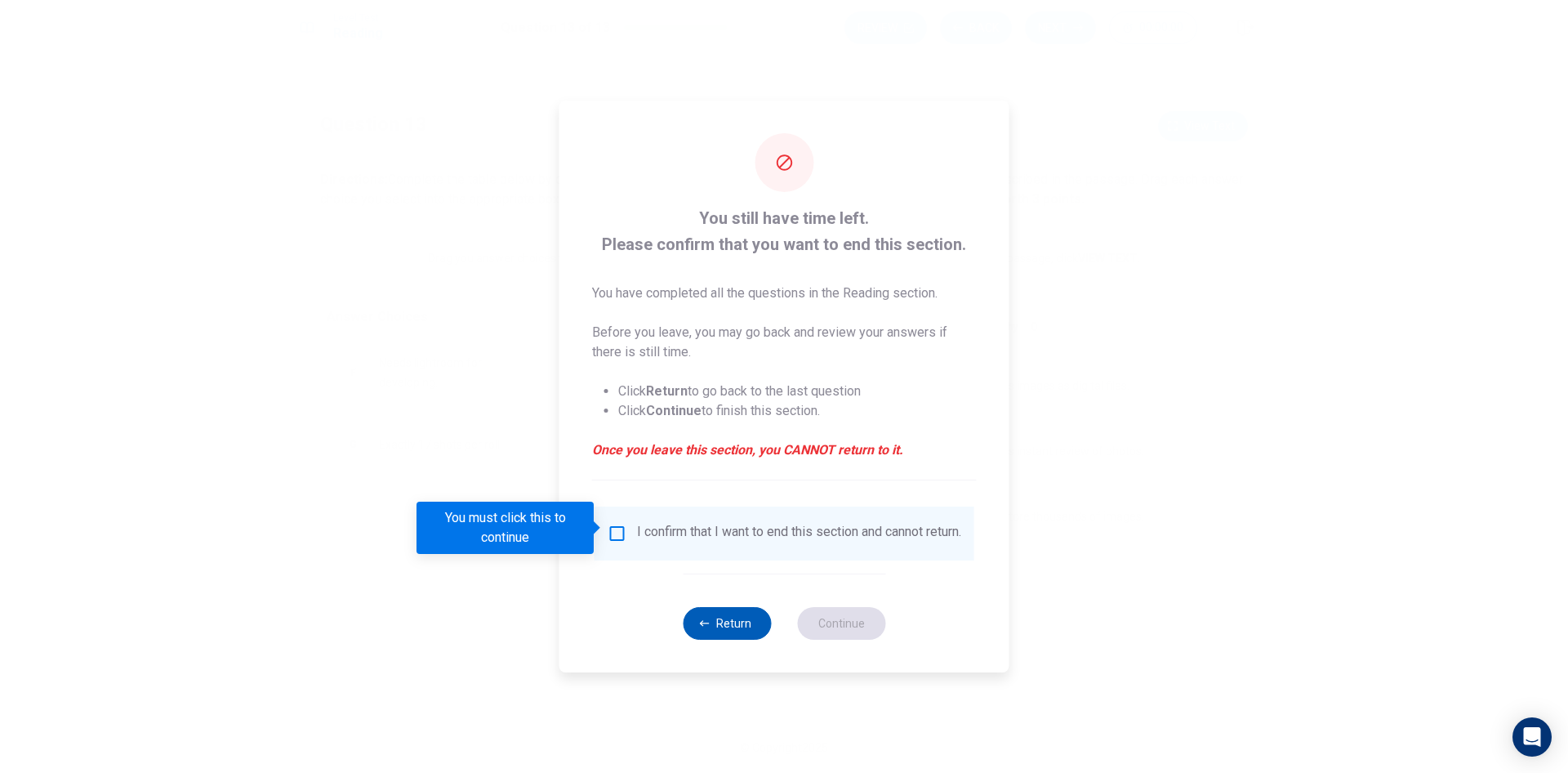
click at [729, 632] on button "Return" at bounding box center [728, 624] width 89 height 33
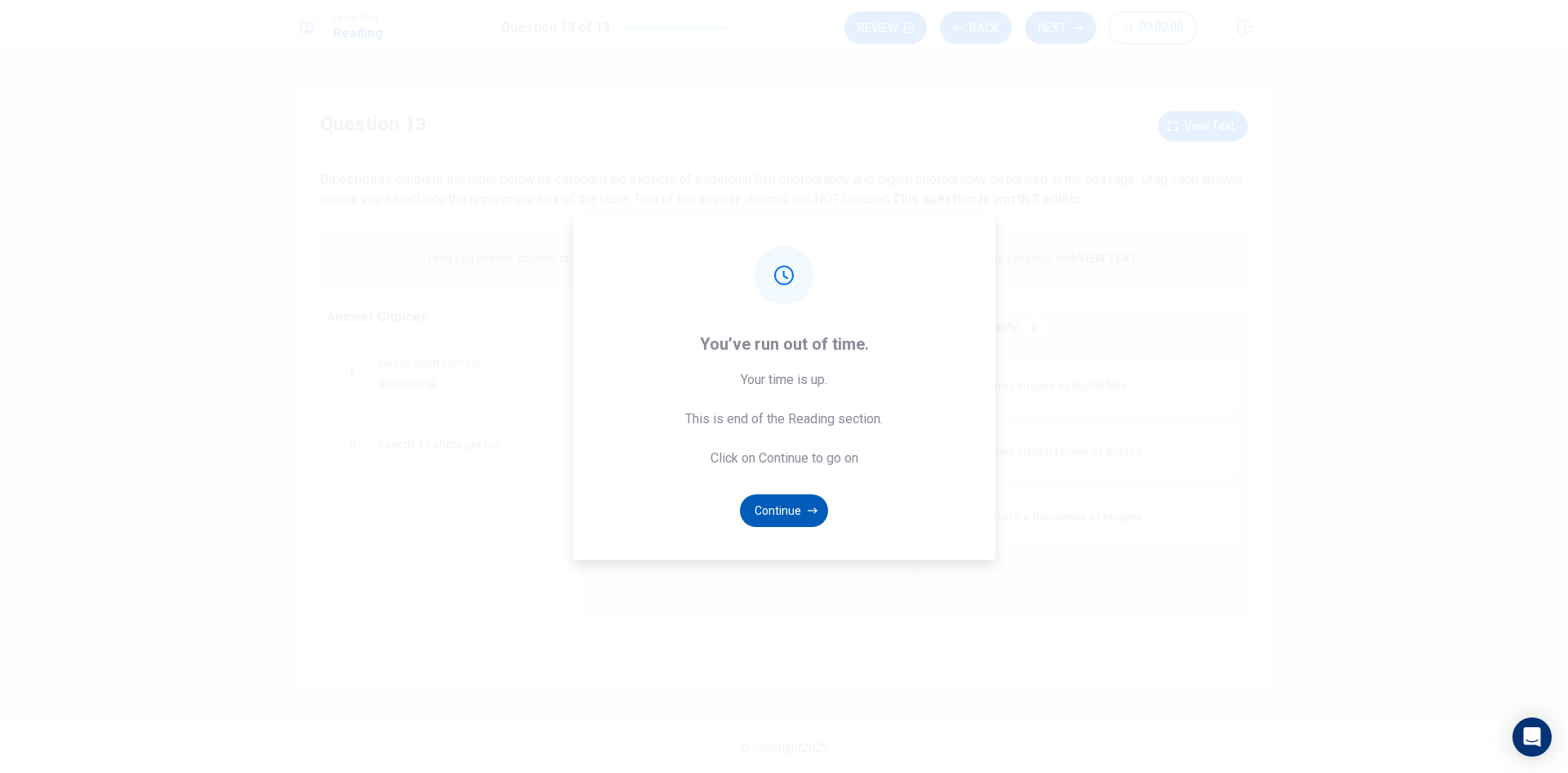
click at [769, 508] on button "Continue" at bounding box center [784, 511] width 89 height 33
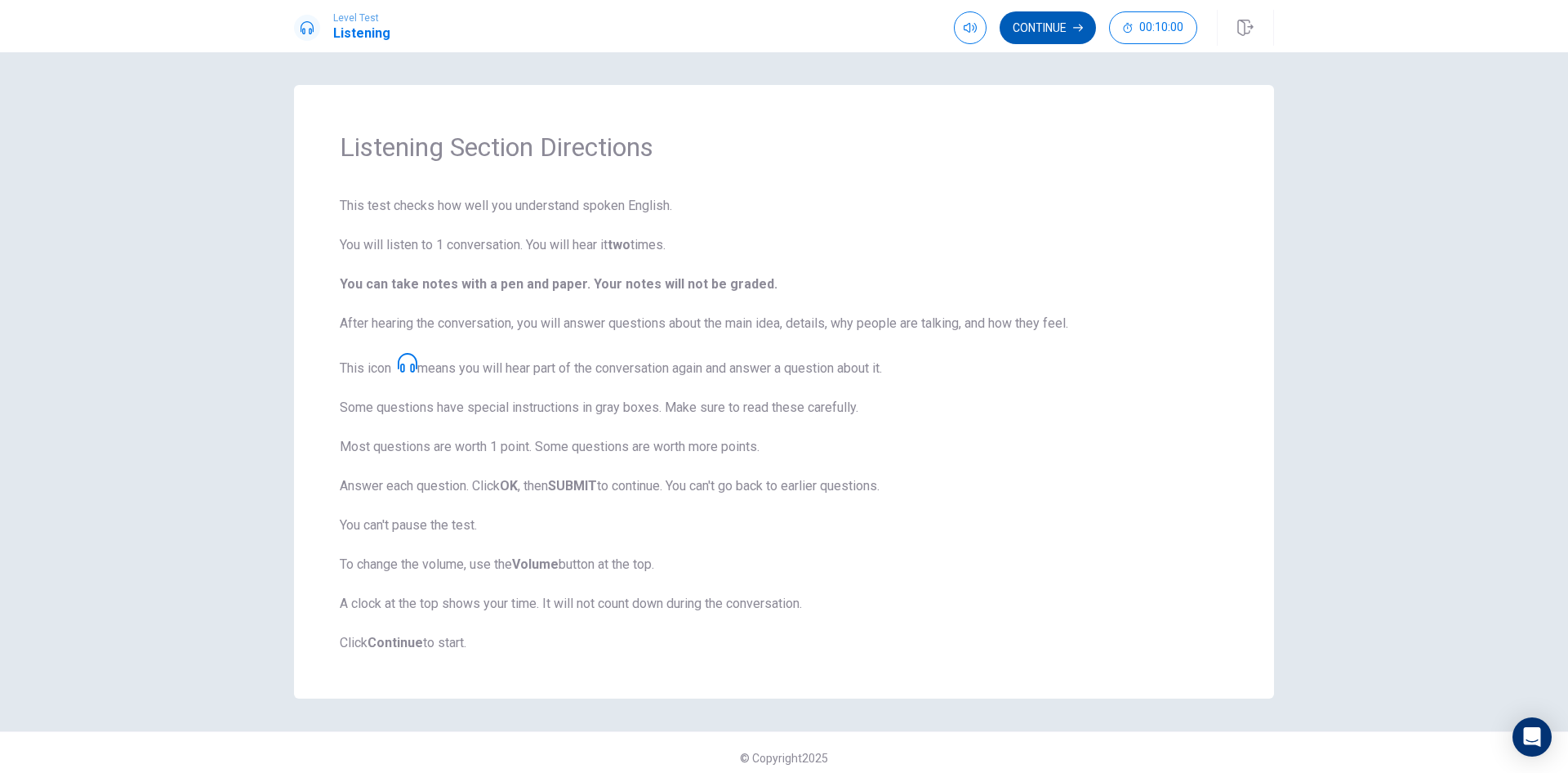
click at [1030, 24] on button "Continue" at bounding box center [1048, 28] width 96 height 33
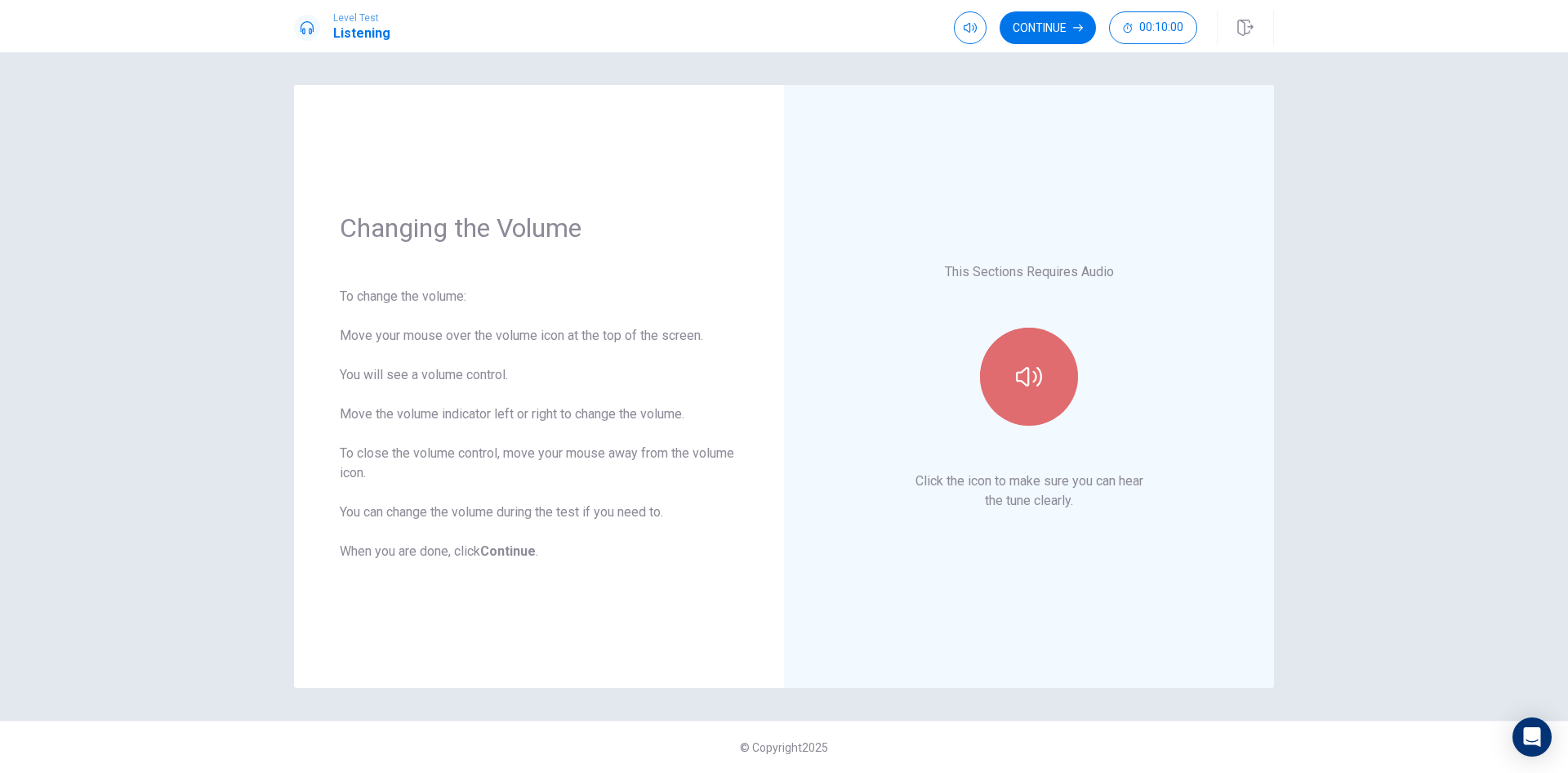
drag, startPoint x: 1011, startPoint y: 390, endPoint x: 1070, endPoint y: 388, distance: 59.0
click at [1070, 388] on button "button" at bounding box center [1029, 377] width 98 height 98
click at [1042, 378] on icon "button" at bounding box center [1028, 376] width 26 height 26
click at [1027, 379] on icon "button" at bounding box center [1028, 376] width 26 height 26
click at [1027, 379] on icon "button" at bounding box center [1028, 377] width 26 height 19
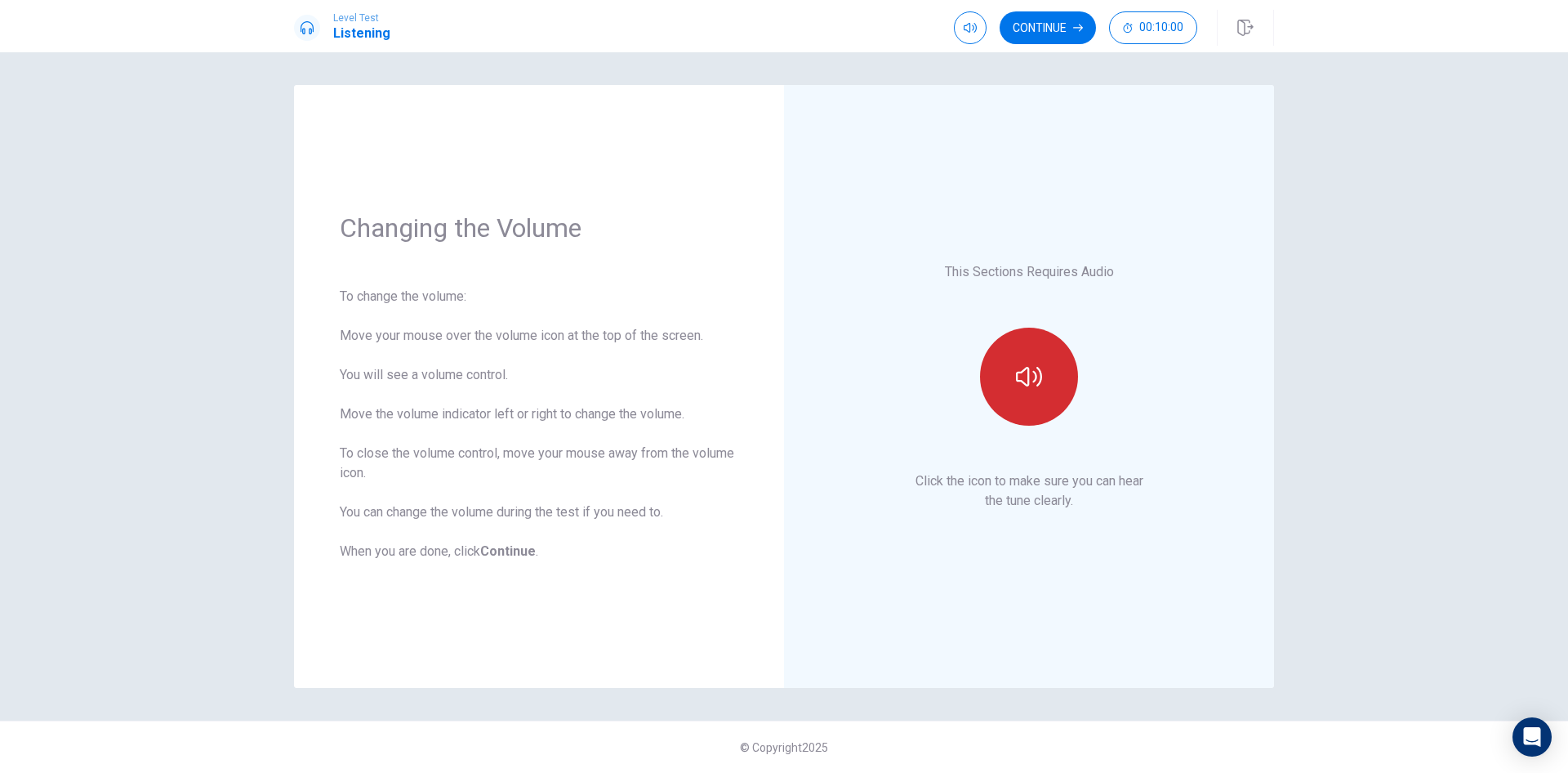
click at [1027, 379] on icon "button" at bounding box center [1028, 376] width 26 height 26
click at [1050, 24] on button "Continue" at bounding box center [1048, 28] width 96 height 33
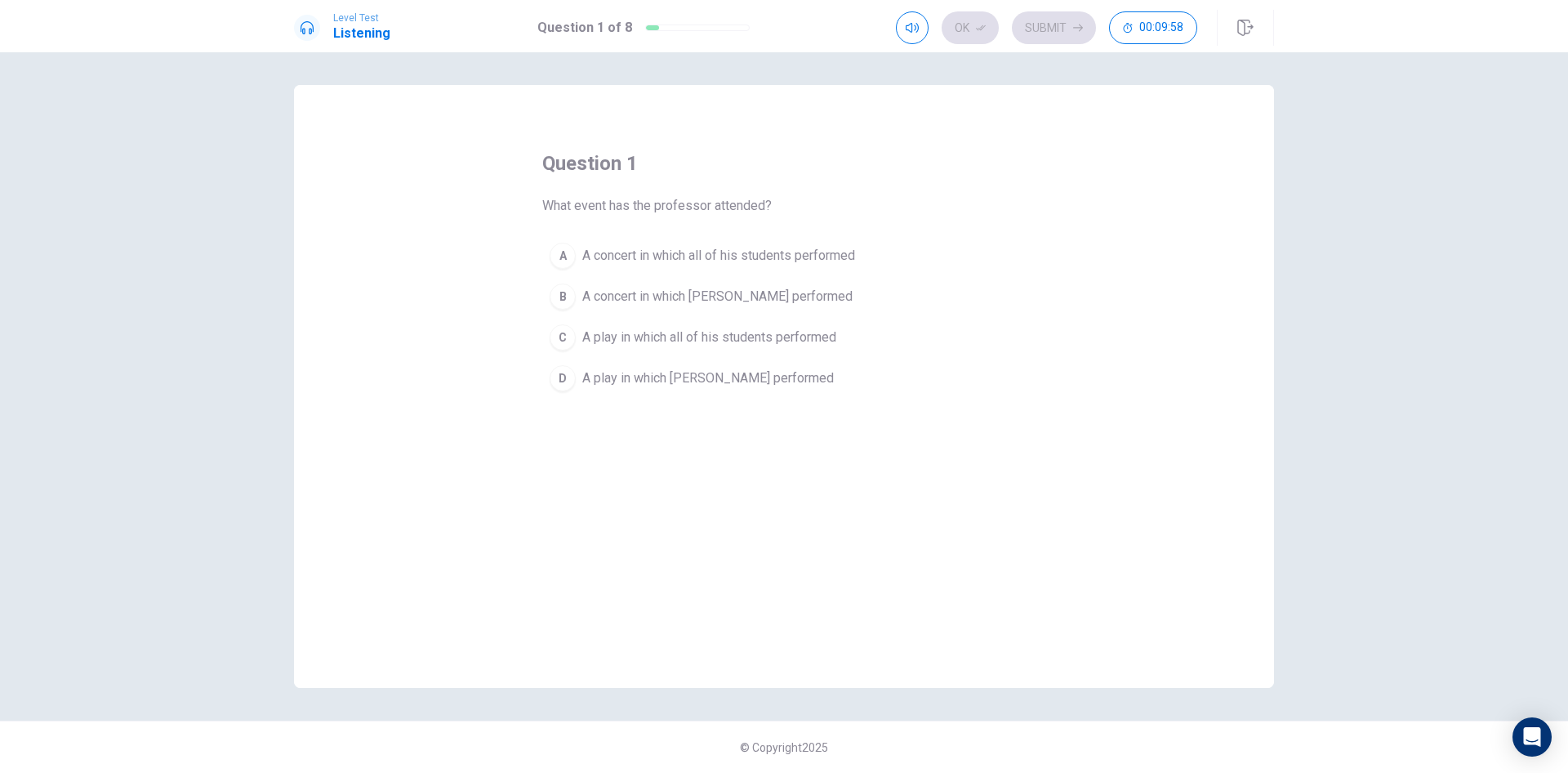
drag, startPoint x: 569, startPoint y: 201, endPoint x: 717, endPoint y: 203, distance: 148.0
click at [717, 203] on span "What event has the professor attended?" at bounding box center [657, 205] width 229 height 19
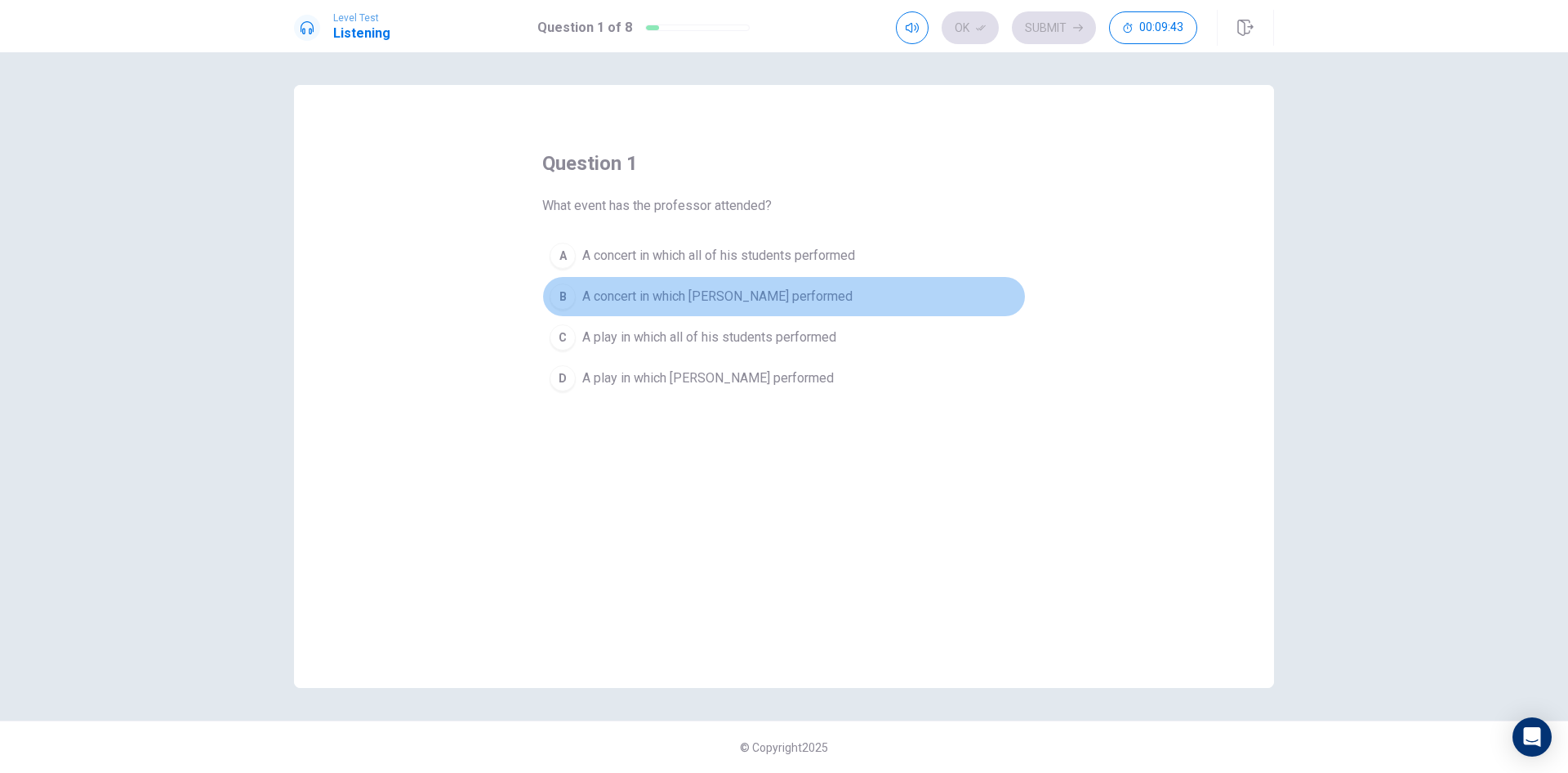
click at [652, 298] on span "A concert in which [PERSON_NAME] performed" at bounding box center [717, 297] width 271 height 19
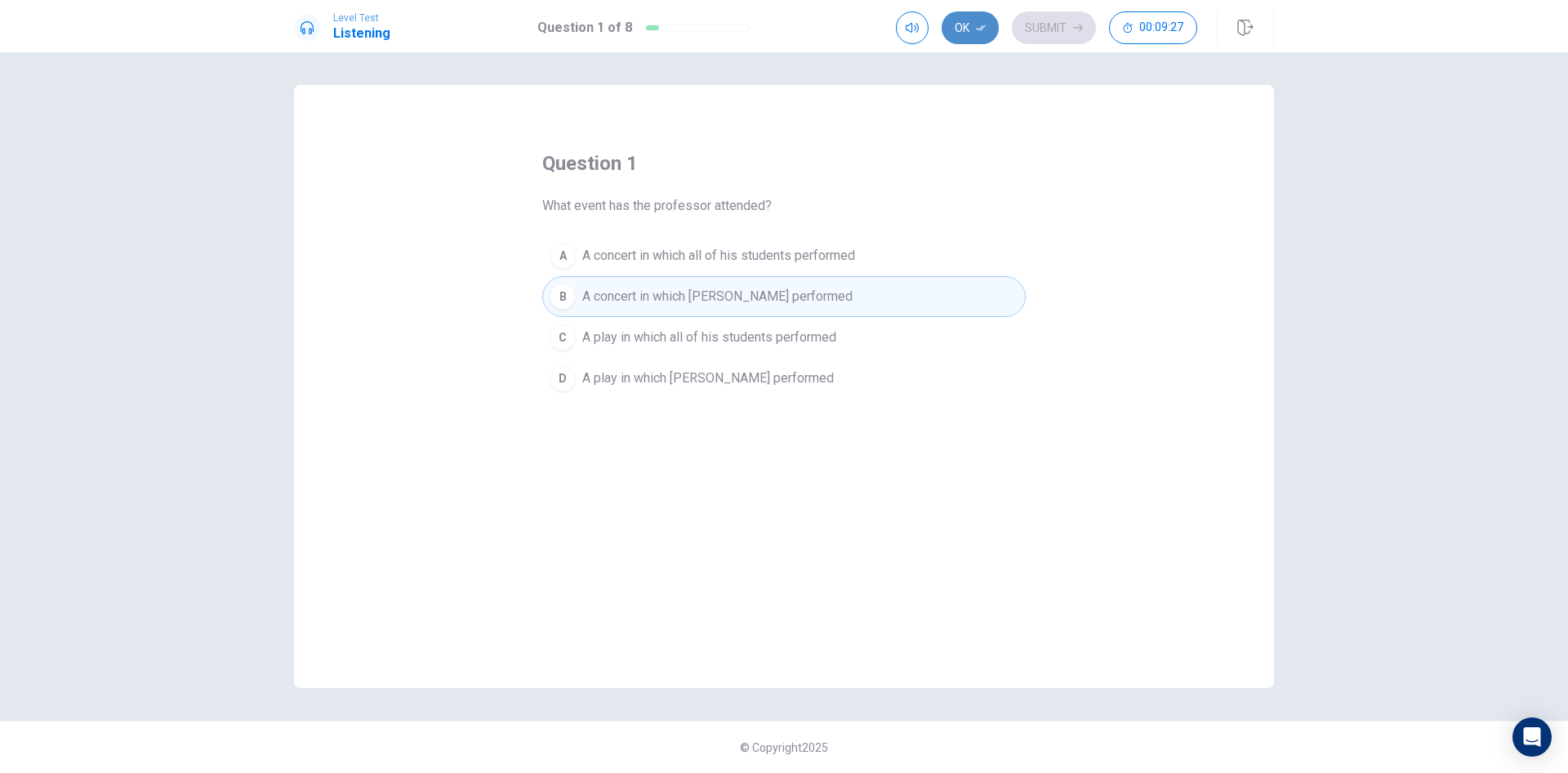
click at [988, 26] on button "Ok" at bounding box center [970, 28] width 57 height 33
click at [1052, 29] on button "Submit" at bounding box center [1053, 28] width 84 height 33
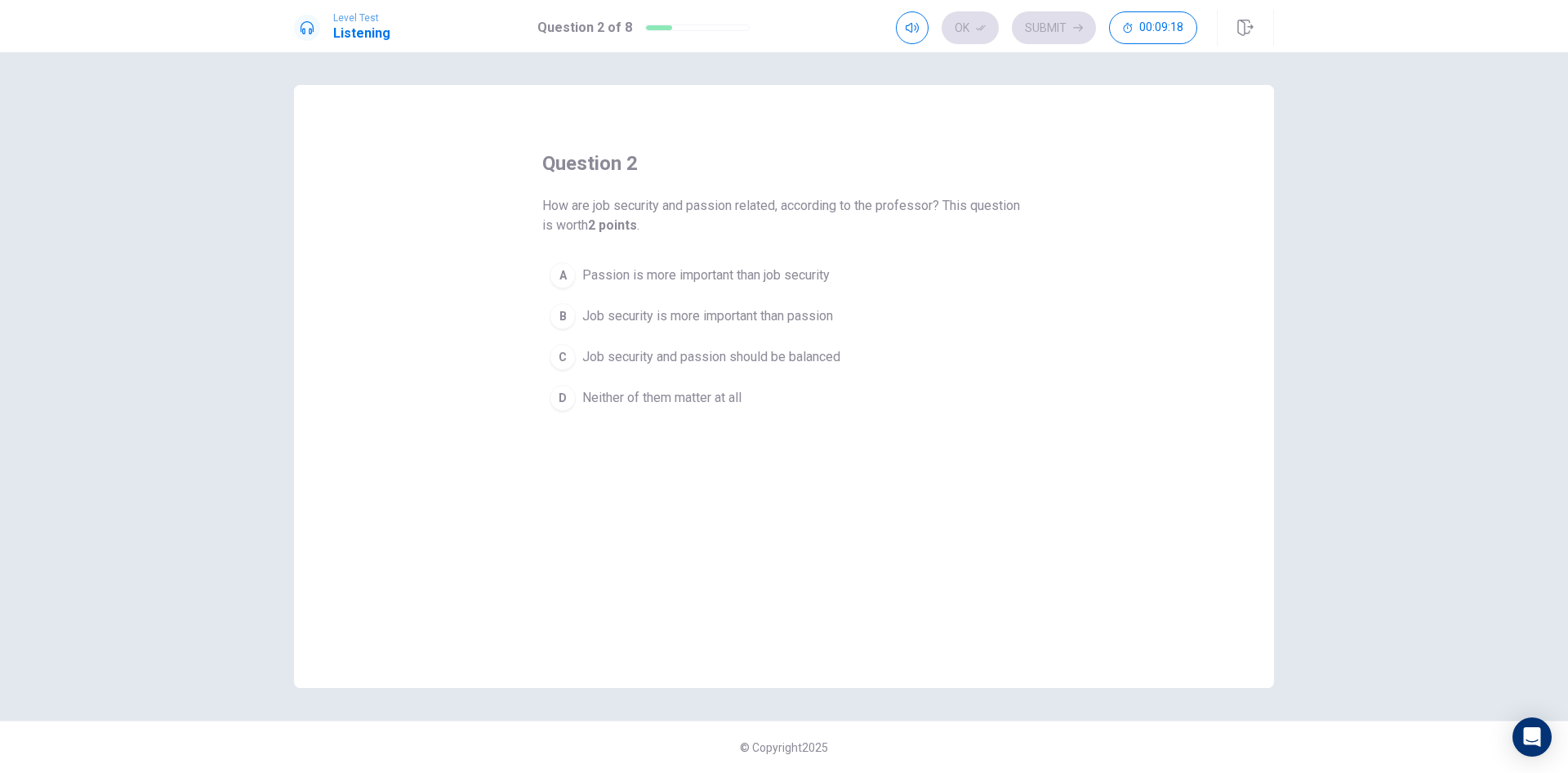
drag, startPoint x: 568, startPoint y: 204, endPoint x: 640, endPoint y: 209, distance: 72.2
click at [640, 209] on span "How are job security and passion related, according to the professor? This ques…" at bounding box center [784, 215] width 484 height 40
click at [765, 357] on span "Job security and passion should be balanced" at bounding box center [711, 357] width 258 height 19
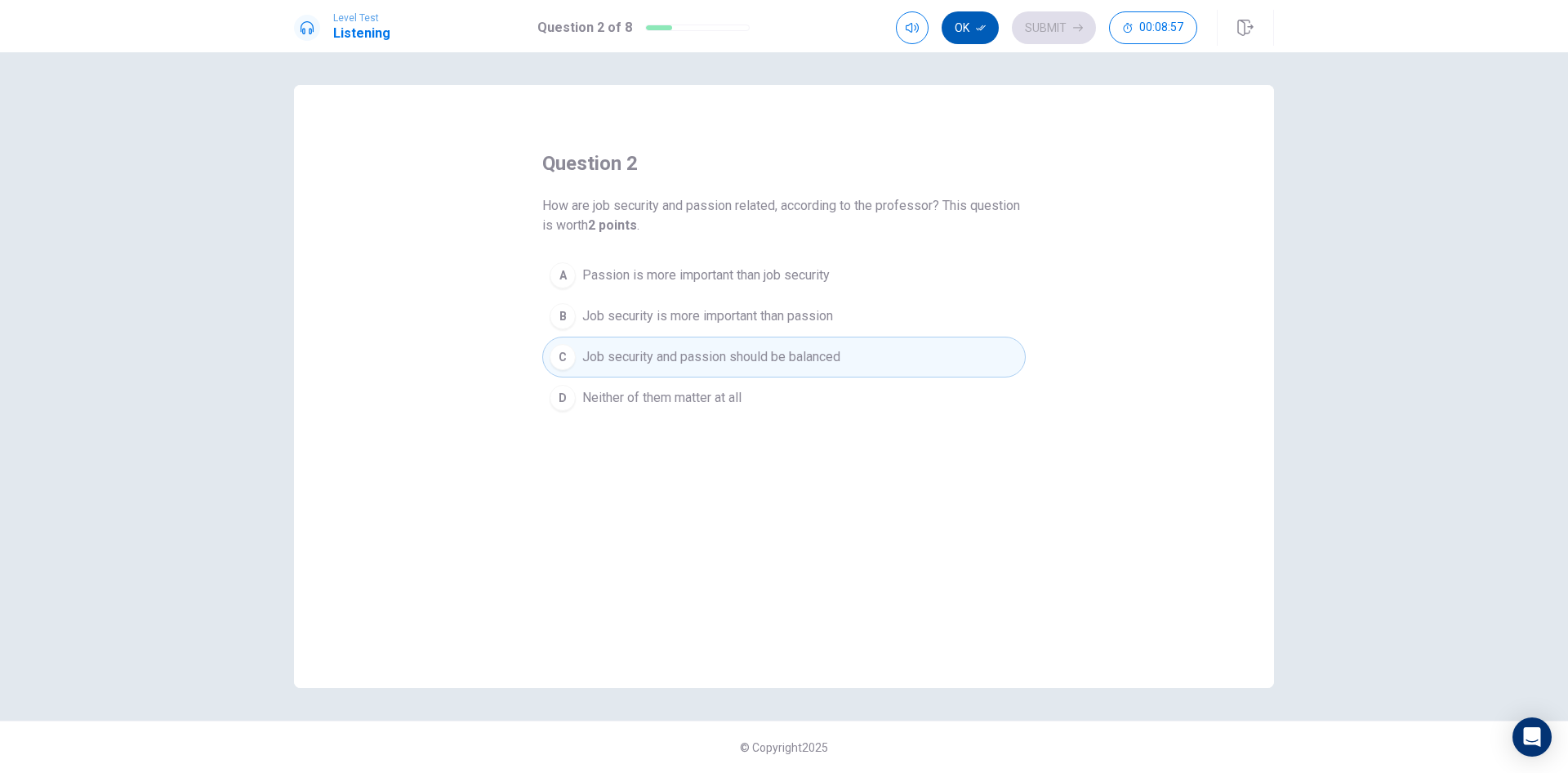
click at [973, 35] on button "Ok" at bounding box center [970, 28] width 57 height 33
click at [1068, 29] on button "Submit" at bounding box center [1053, 28] width 84 height 33
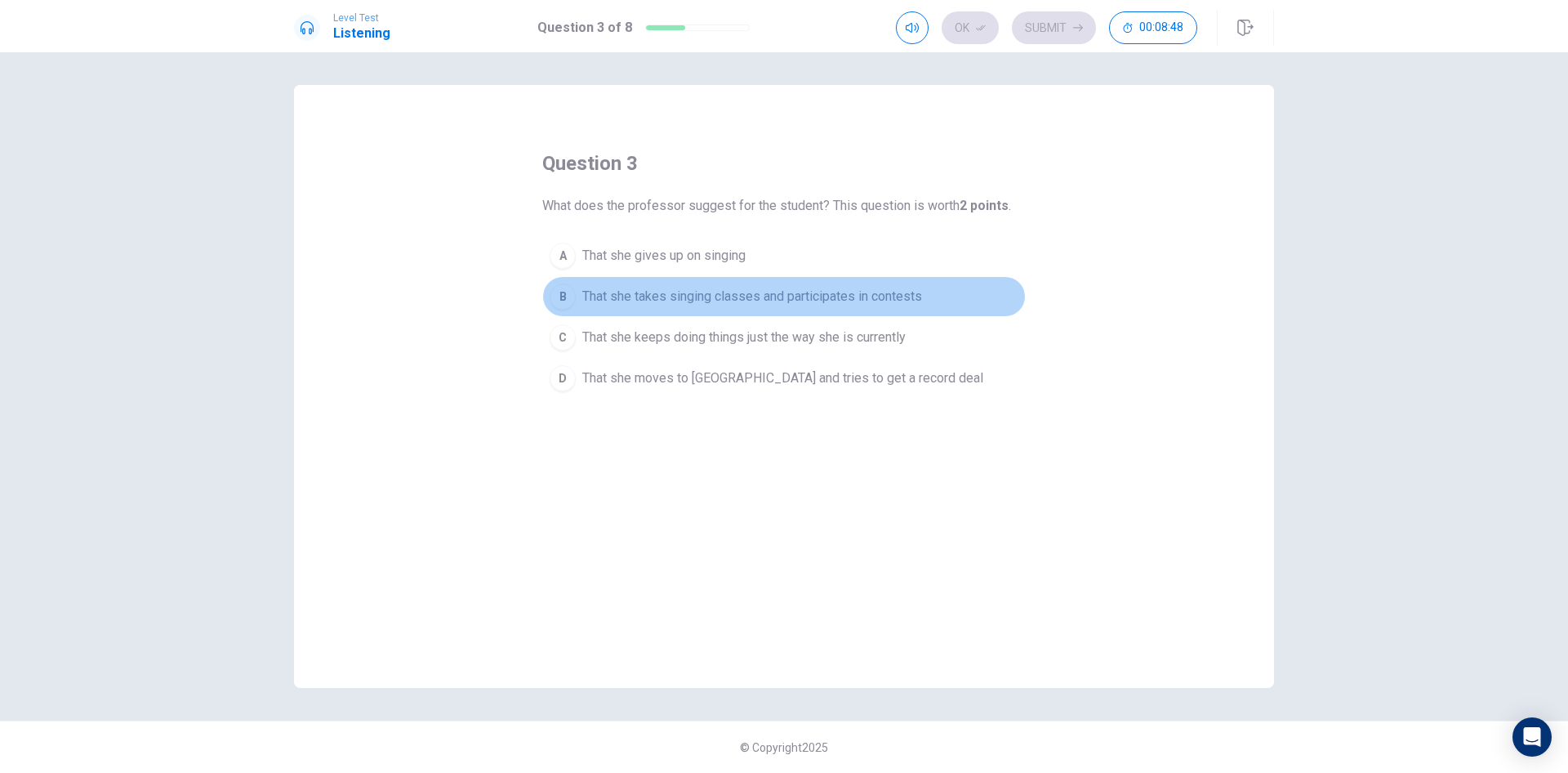
click at [646, 301] on span "That she takes singing classes and participates in contests" at bounding box center [752, 297] width 340 height 19
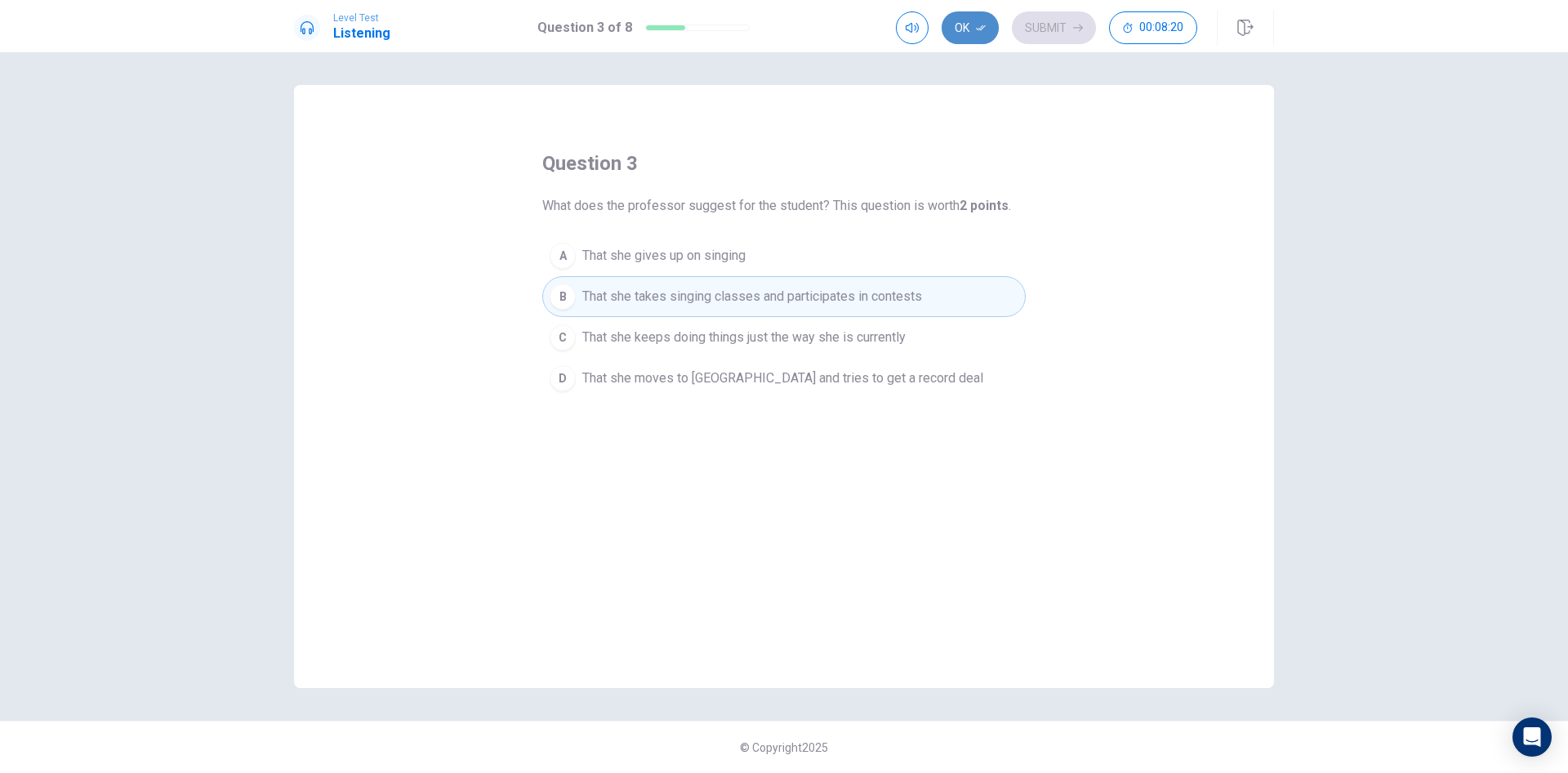
click at [976, 29] on icon "button" at bounding box center [981, 28] width 10 height 10
click at [1043, 28] on button "Submit" at bounding box center [1053, 28] width 84 height 33
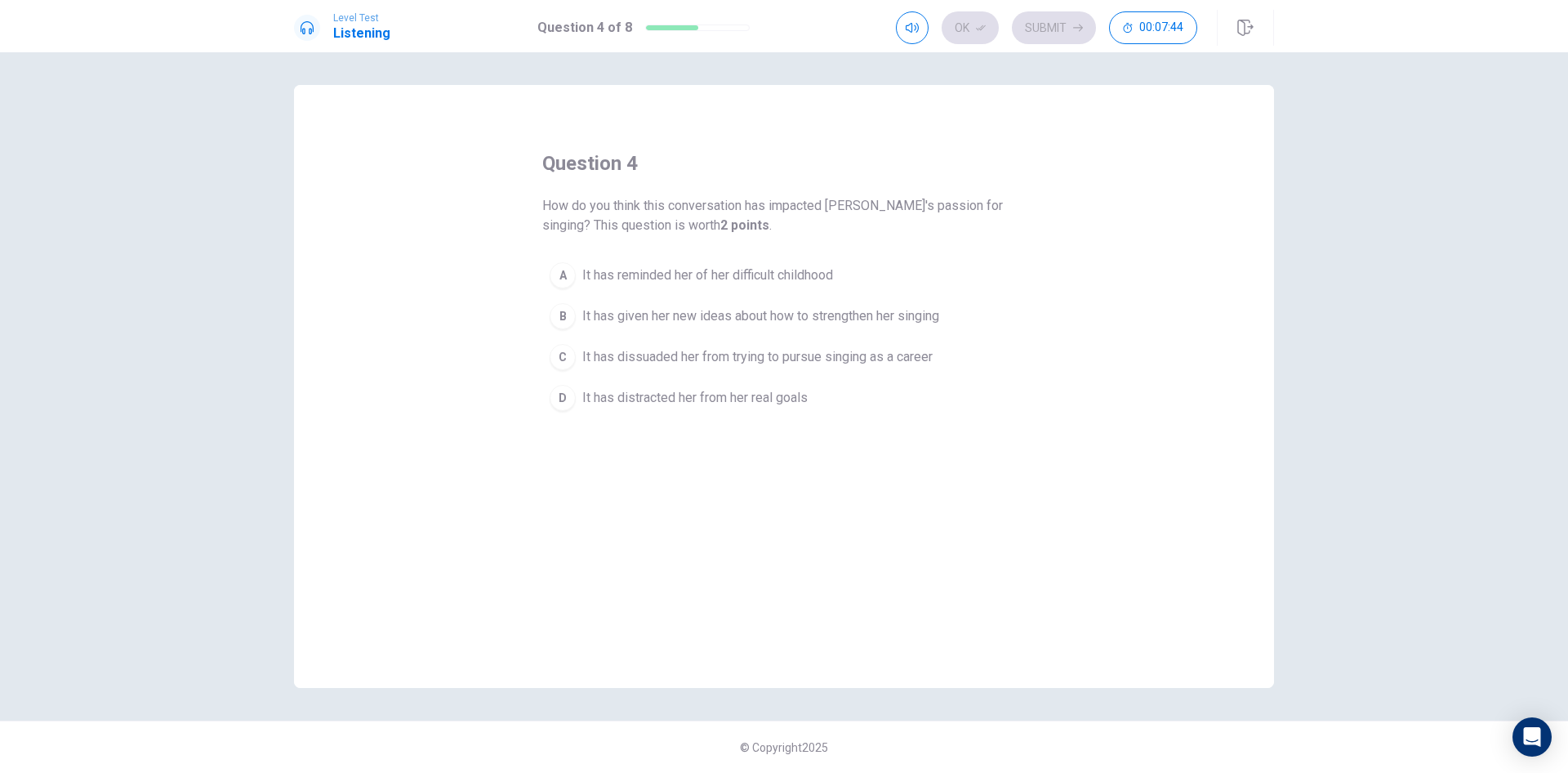
click at [672, 319] on span "It has given her new ideas about how to strengthen her singing" at bounding box center [760, 316] width 357 height 19
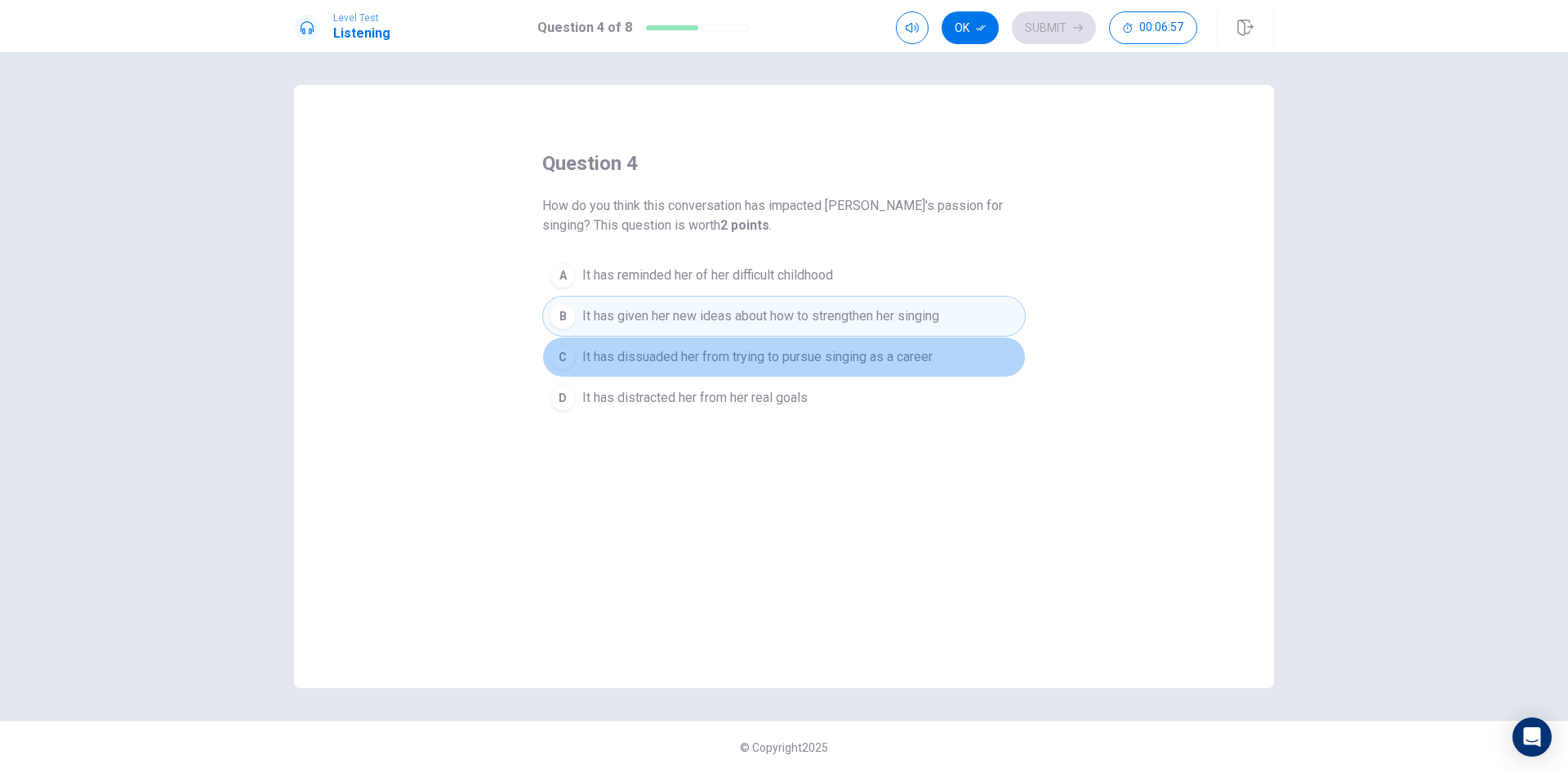
click at [690, 353] on span "It has dissuaded her from trying to pursue singing as a career" at bounding box center [757, 357] width 351 height 19
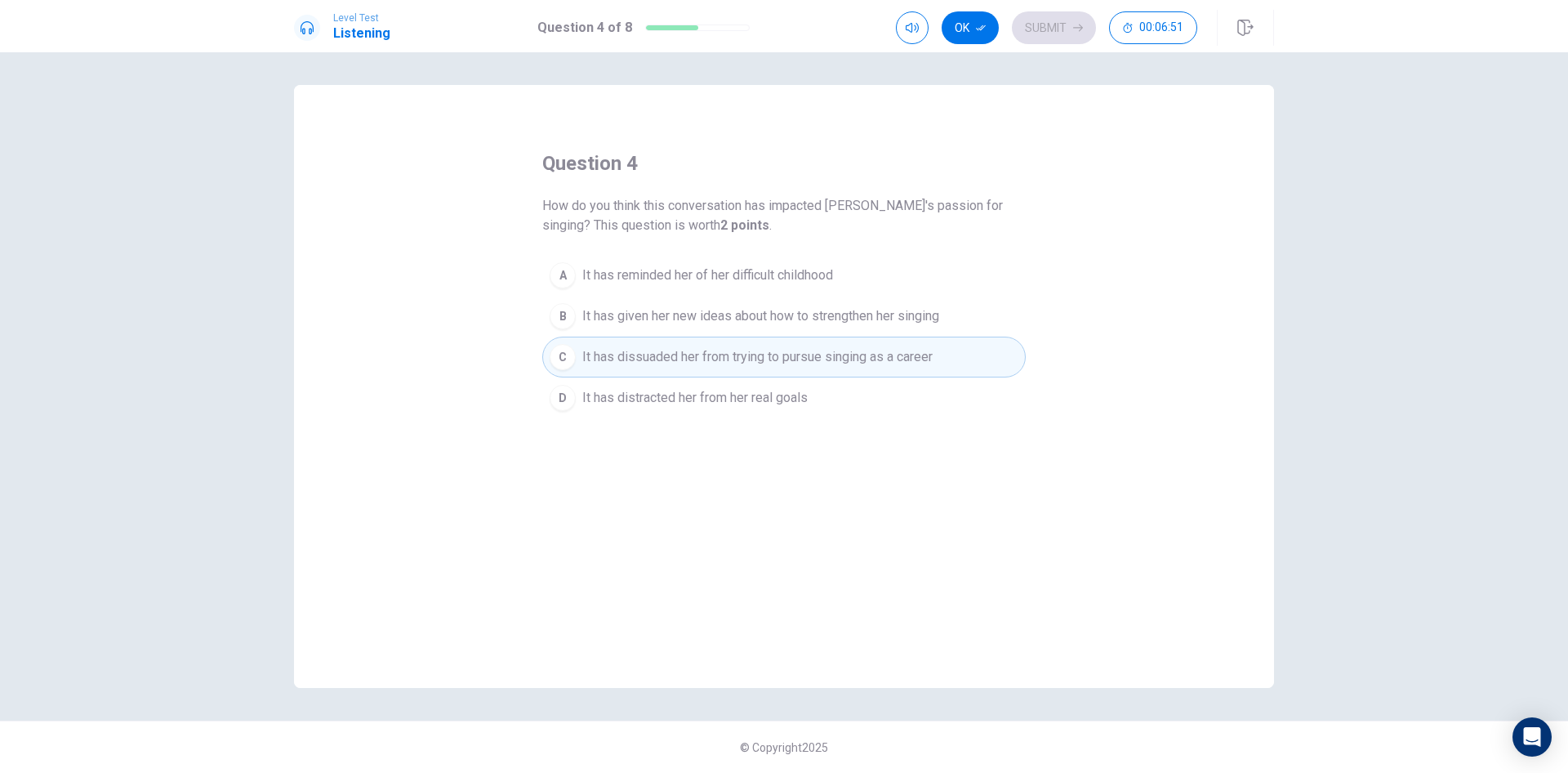
click at [678, 320] on span "It has given her new ideas about how to strengthen her singing" at bounding box center [760, 316] width 357 height 19
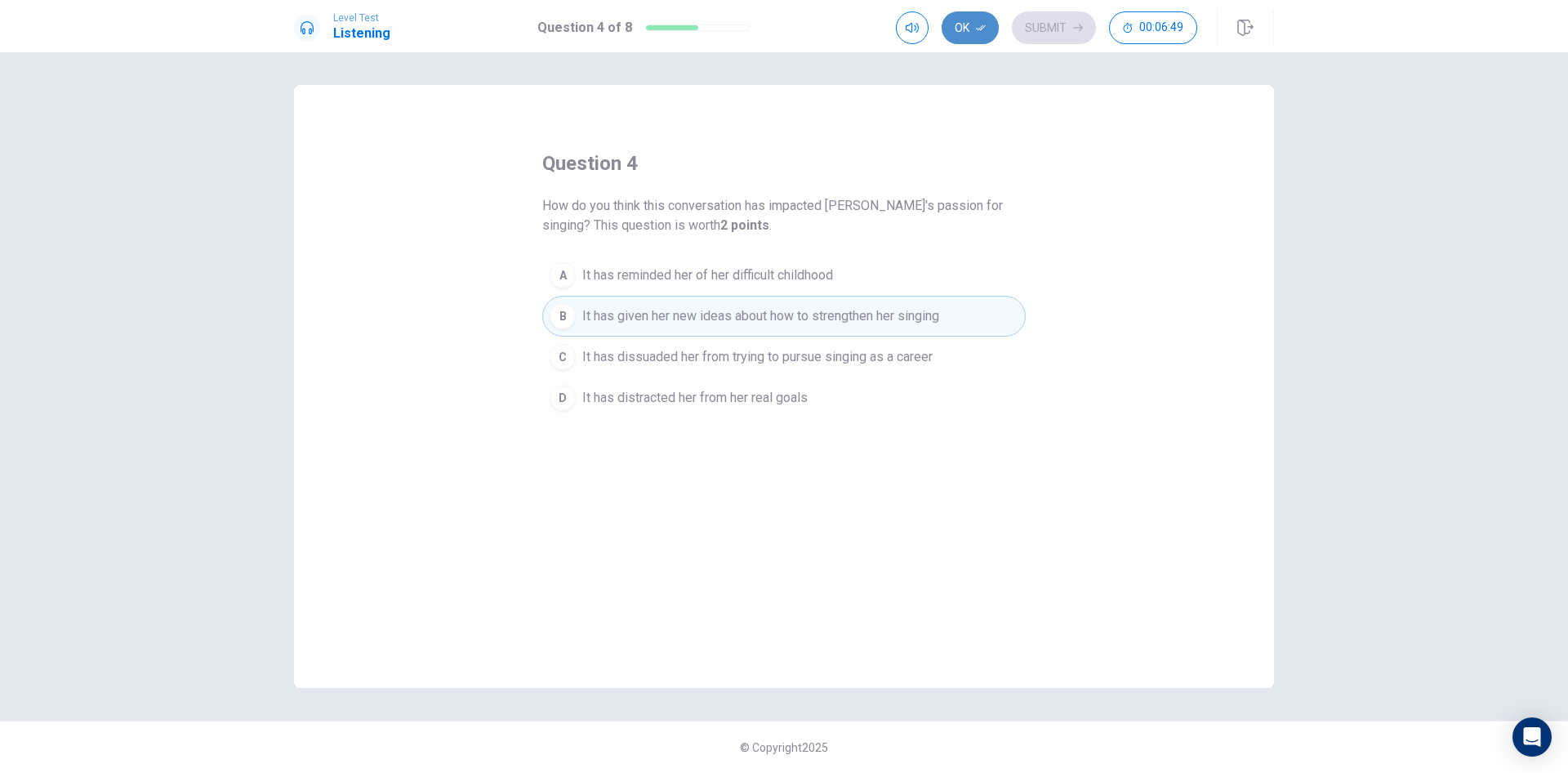
click at [957, 31] on button "Ok" at bounding box center [970, 28] width 57 height 33
click at [1045, 26] on button "Submit" at bounding box center [1053, 28] width 84 height 33
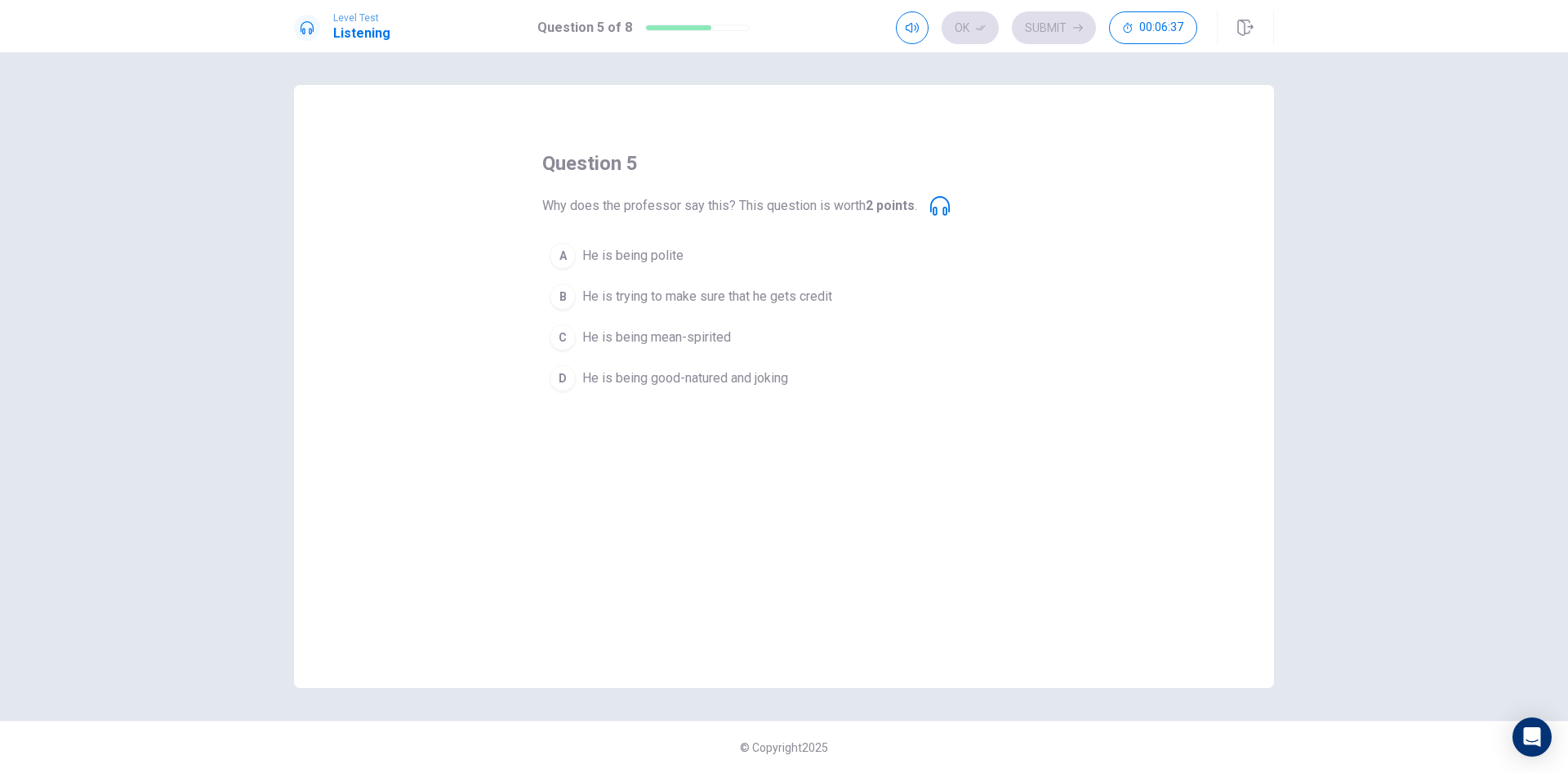
click at [628, 386] on span "He is being good-natured and joking" at bounding box center [685, 378] width 206 height 19
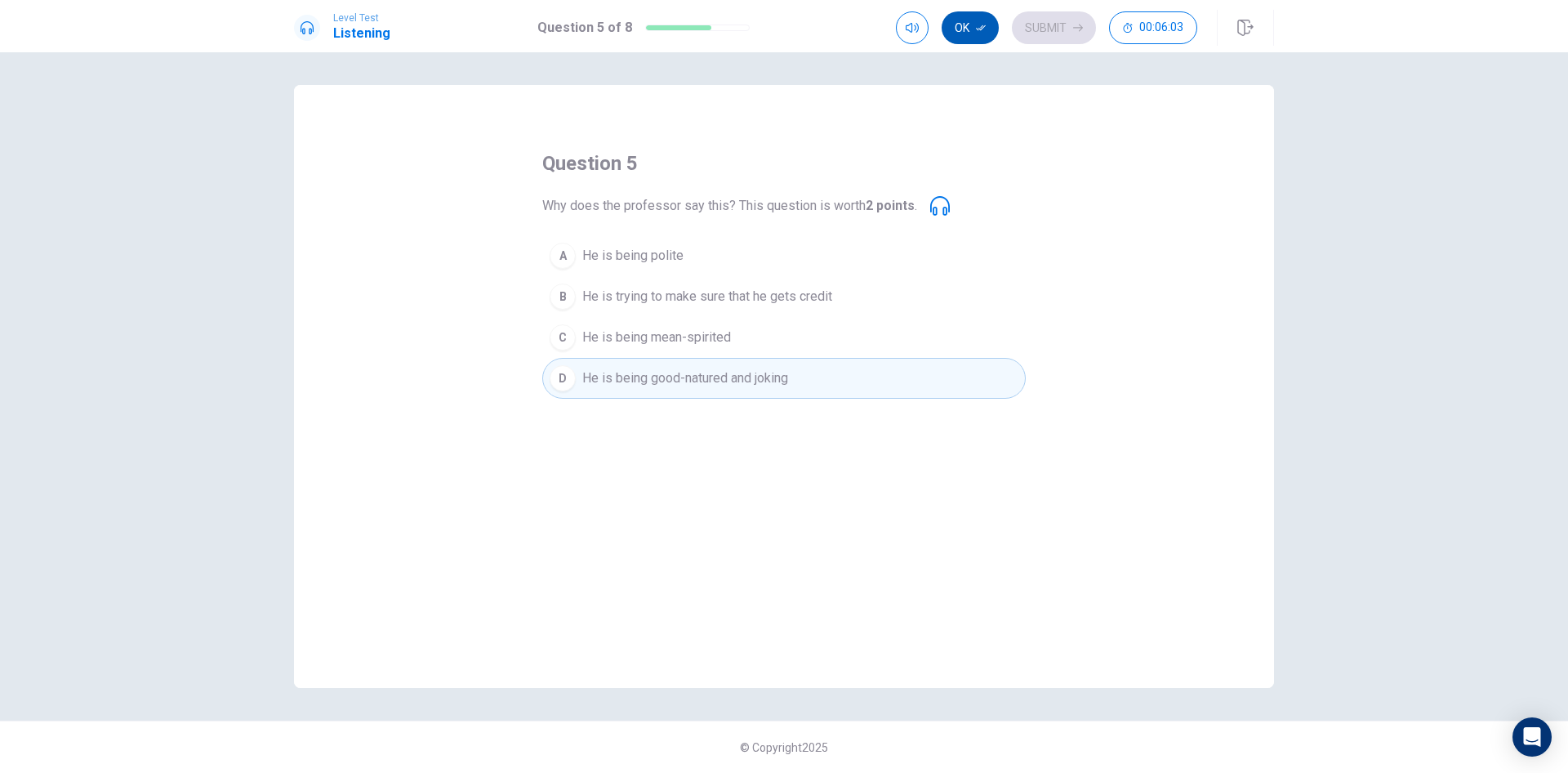
click at [976, 27] on icon "button" at bounding box center [981, 28] width 10 height 10
click at [1042, 21] on button "Submit" at bounding box center [1053, 28] width 84 height 33
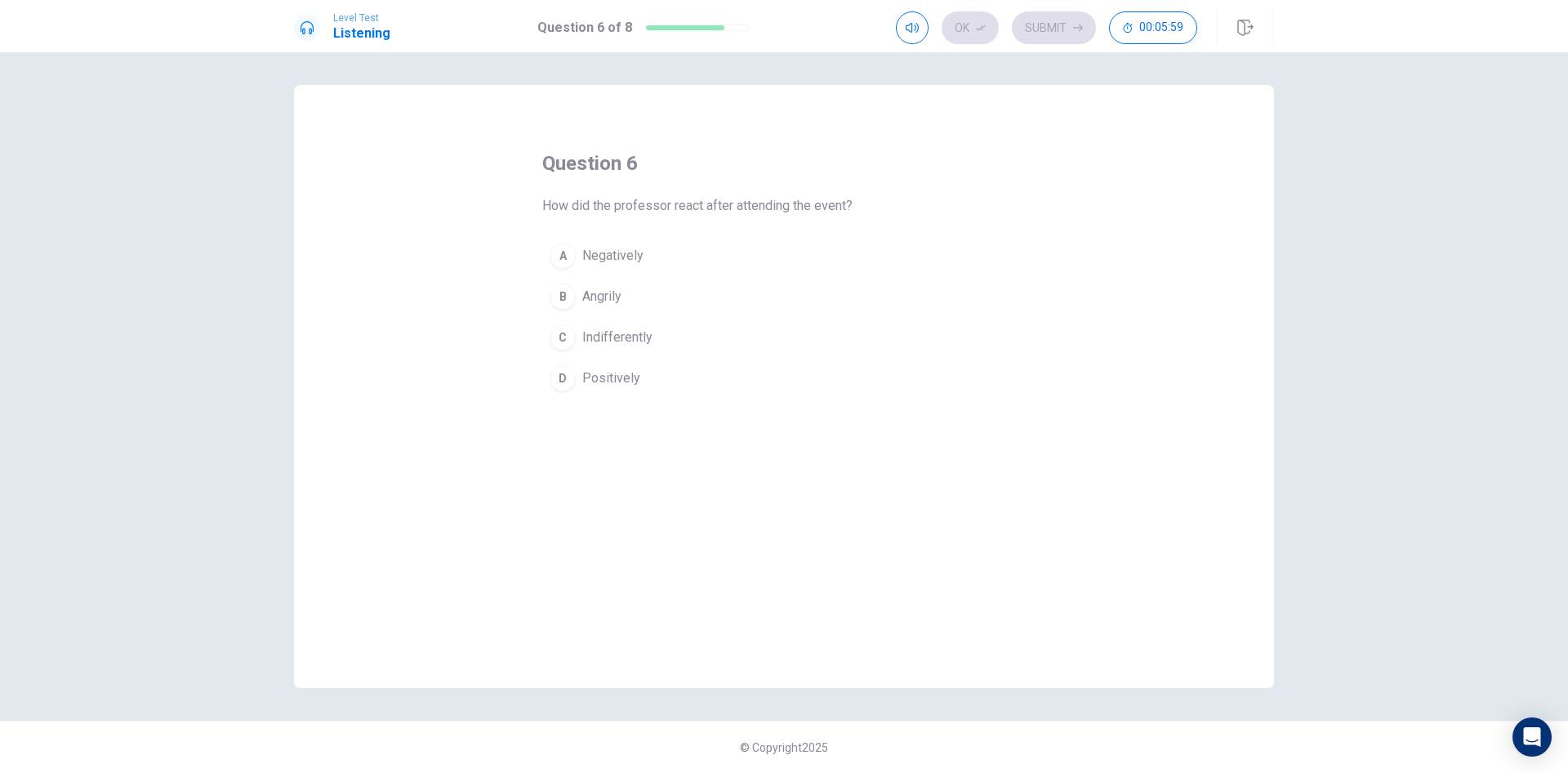
drag, startPoint x: 574, startPoint y: 208, endPoint x: 667, endPoint y: 196, distance: 93.8
click at [667, 196] on span "How did the professor react after attending the event?" at bounding box center [698, 205] width 310 height 19
click at [612, 378] on span "Positively" at bounding box center [611, 378] width 58 height 19
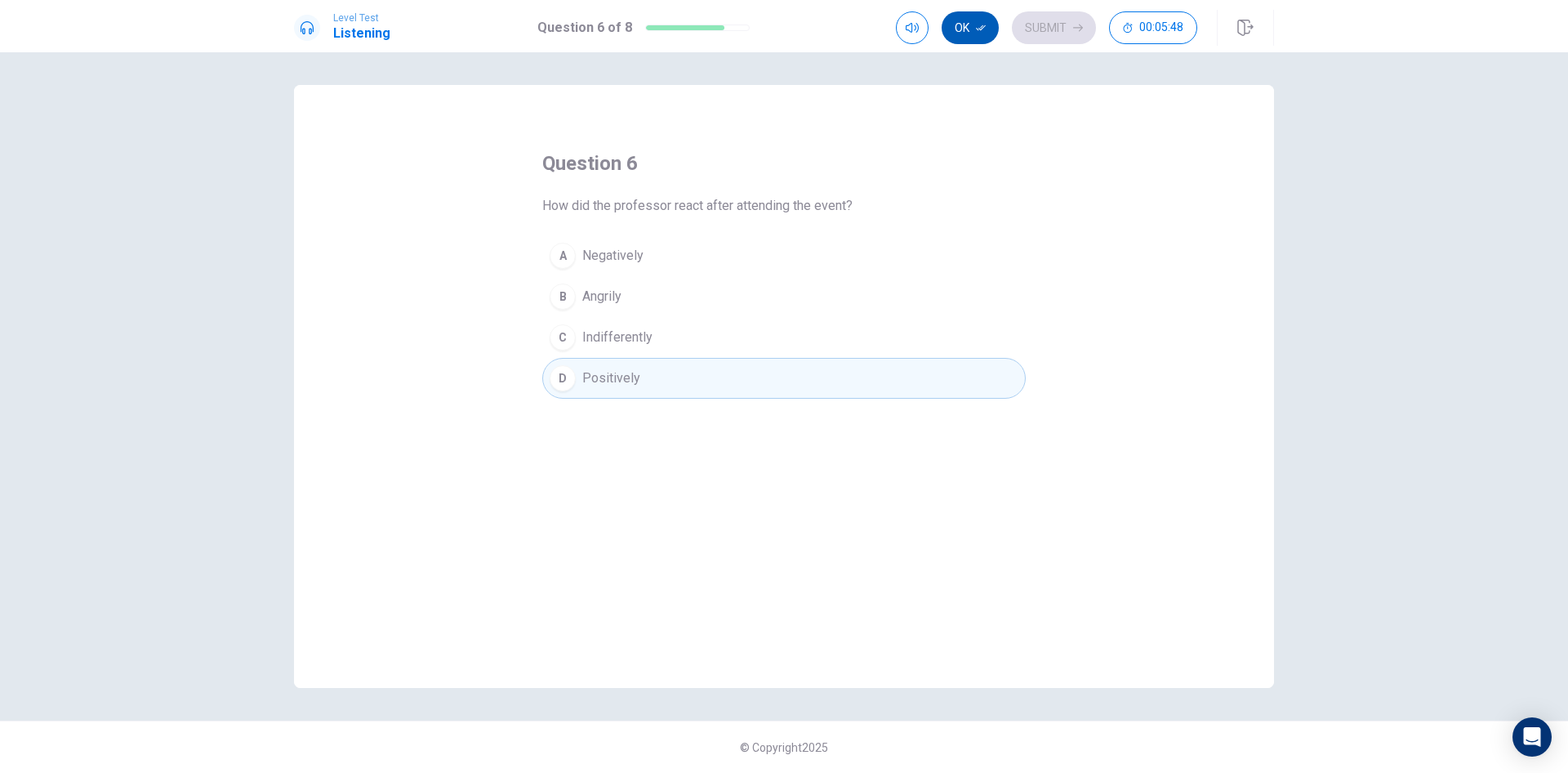
click at [960, 31] on button "Ok" at bounding box center [970, 28] width 57 height 33
click at [1052, 29] on button "Submit" at bounding box center [1053, 28] width 84 height 33
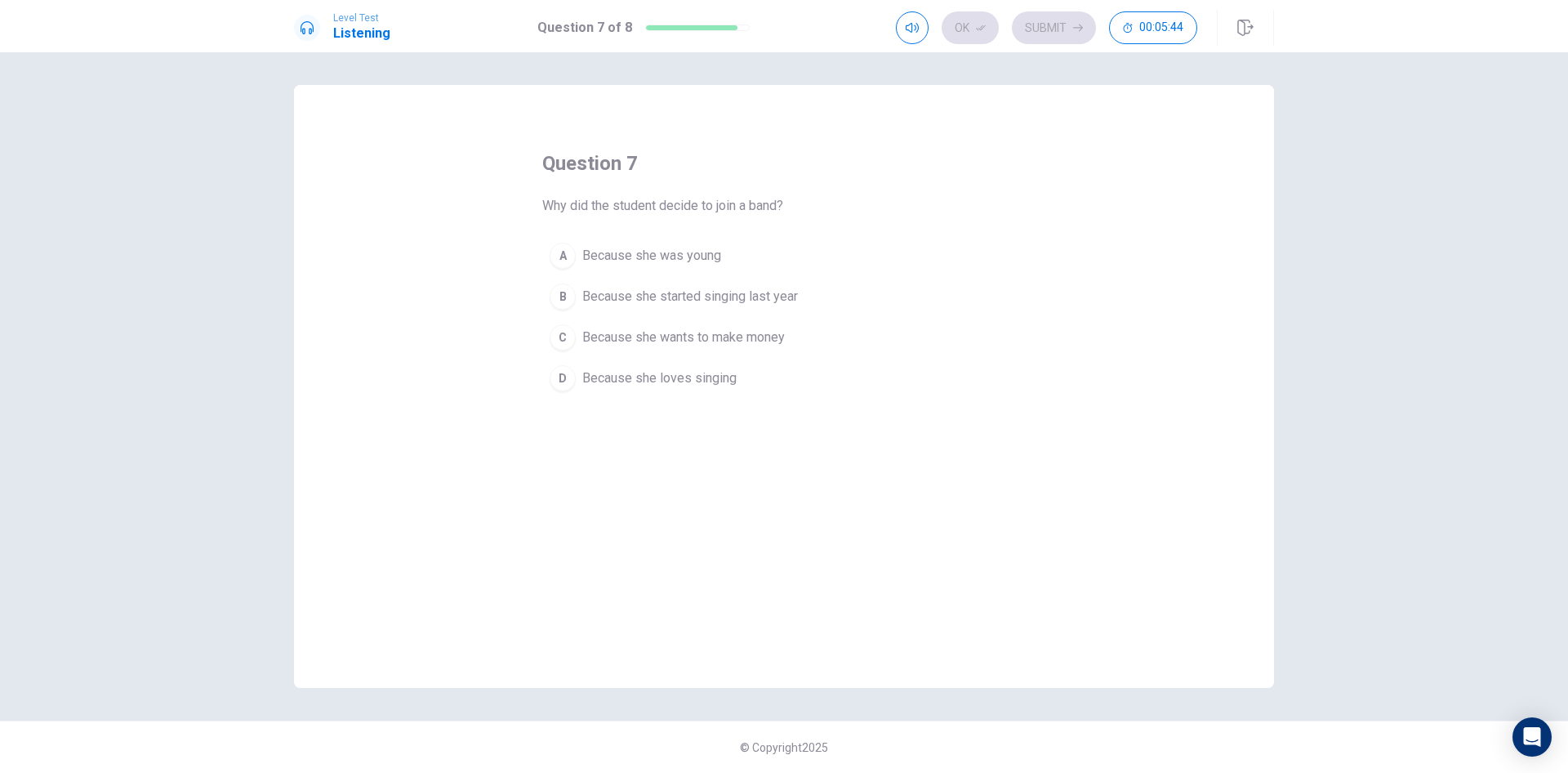
drag, startPoint x: 581, startPoint y: 207, endPoint x: 731, endPoint y: 197, distance: 150.3
click at [731, 197] on span "Why did the student decide to join a band?" at bounding box center [663, 205] width 241 height 19
click at [641, 384] on span "Because she loves singing" at bounding box center [659, 378] width 154 height 19
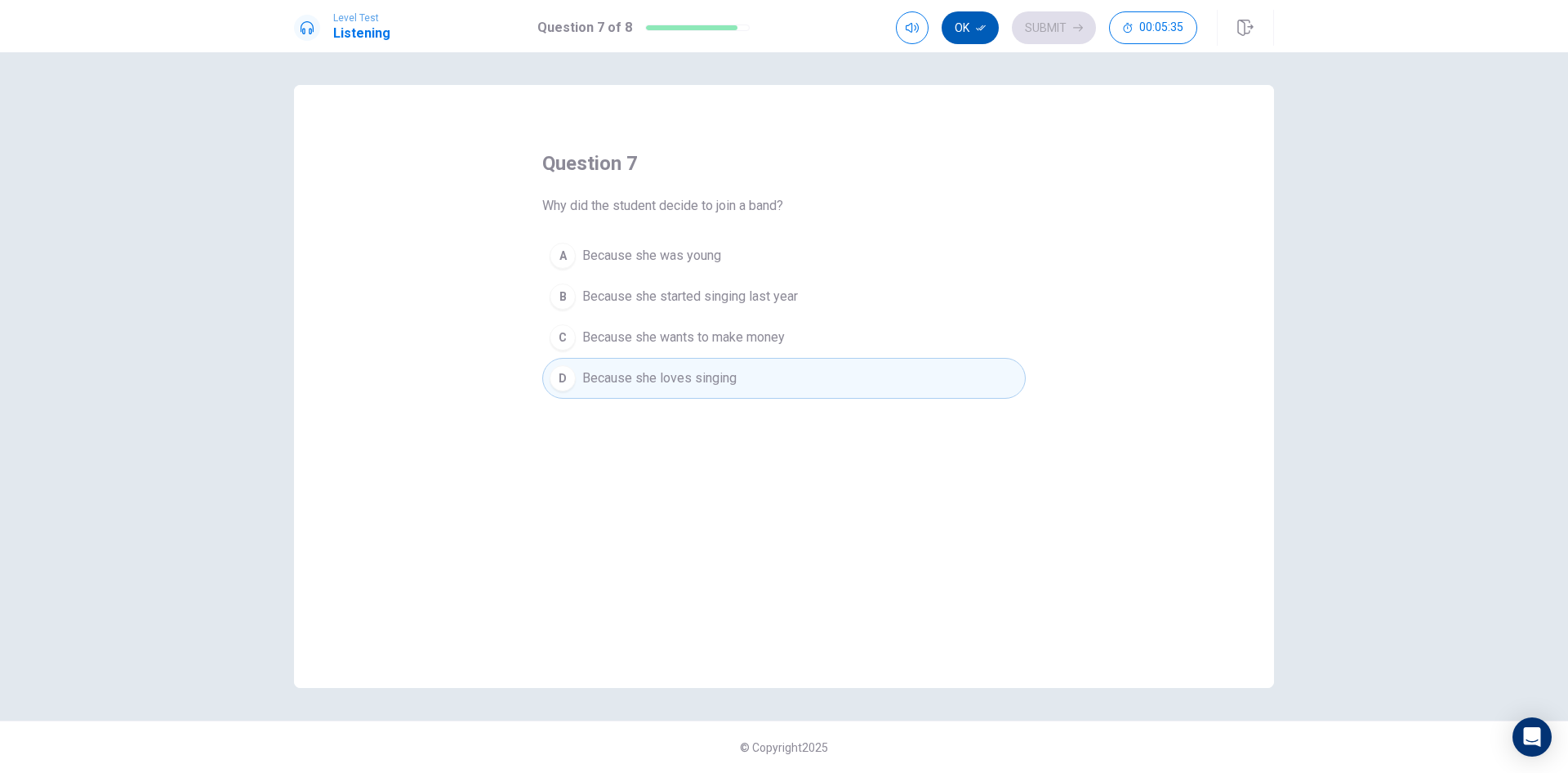
click at [978, 17] on button "Ok" at bounding box center [970, 28] width 57 height 33
click at [1045, 20] on button "Submit" at bounding box center [1053, 28] width 84 height 33
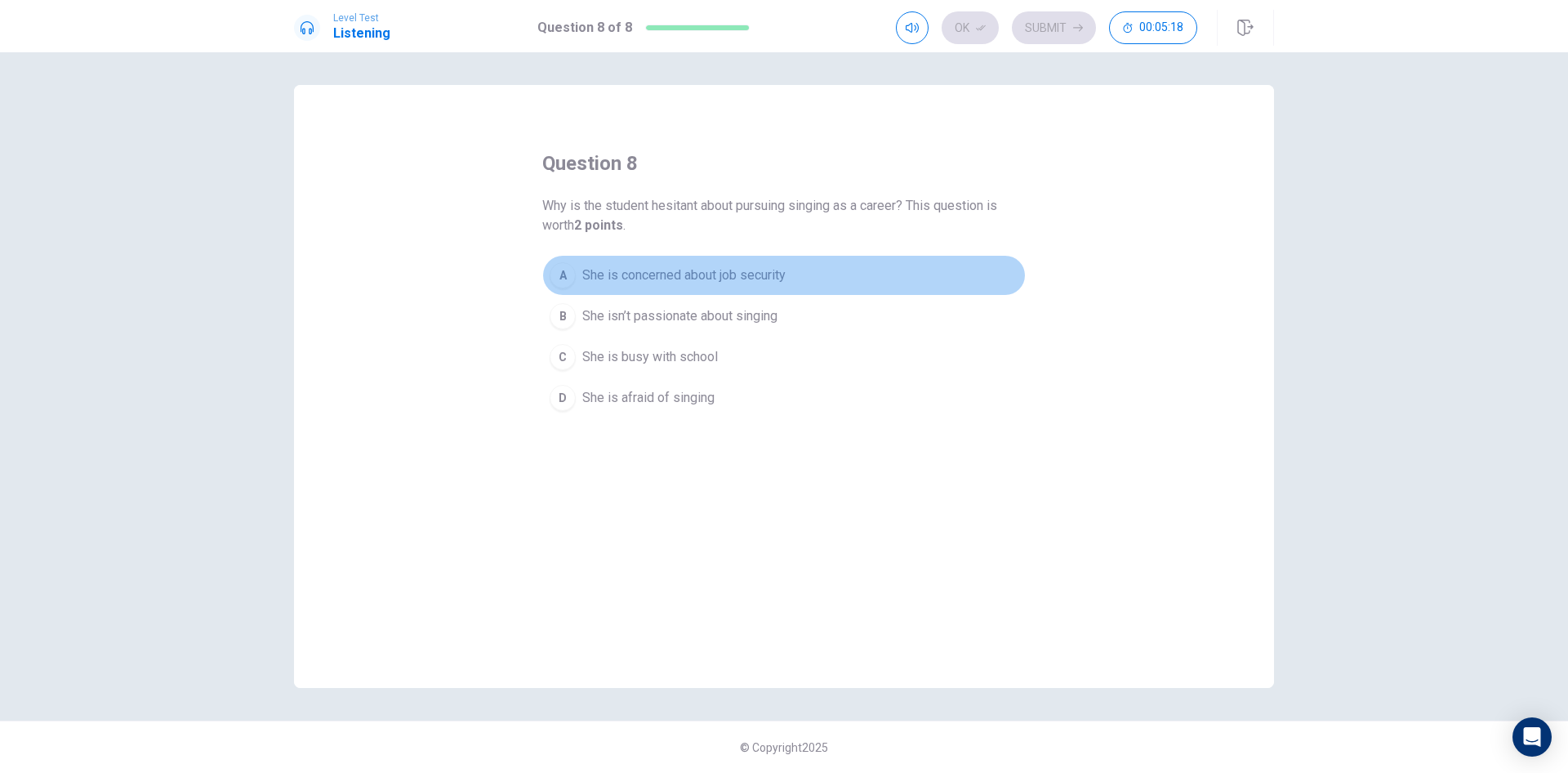
click at [598, 282] on span "She is concerned about job security" at bounding box center [683, 275] width 203 height 19
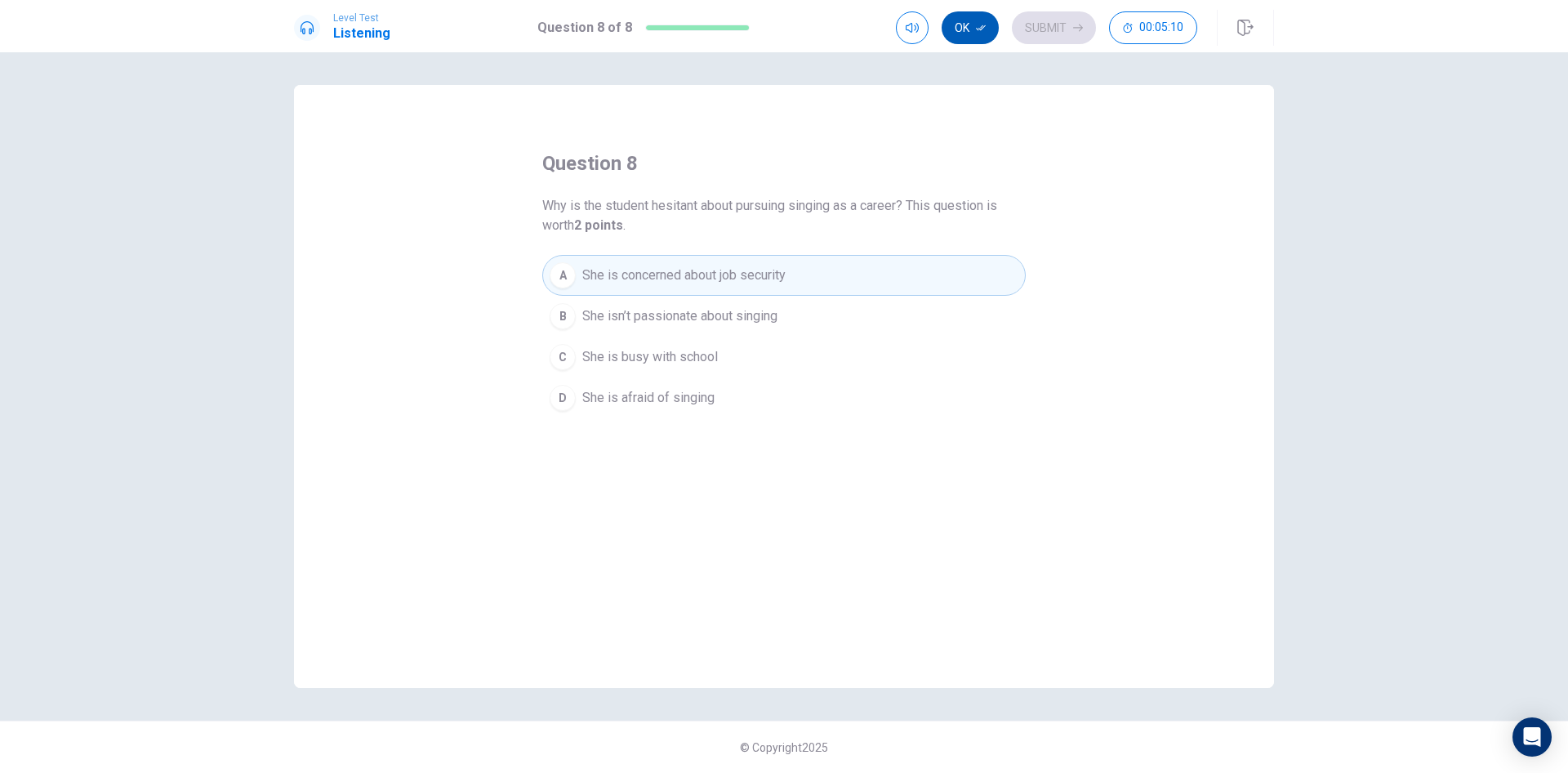
click at [981, 29] on icon "button" at bounding box center [981, 28] width 10 height 10
click at [1042, 27] on button "Submit" at bounding box center [1053, 28] width 84 height 33
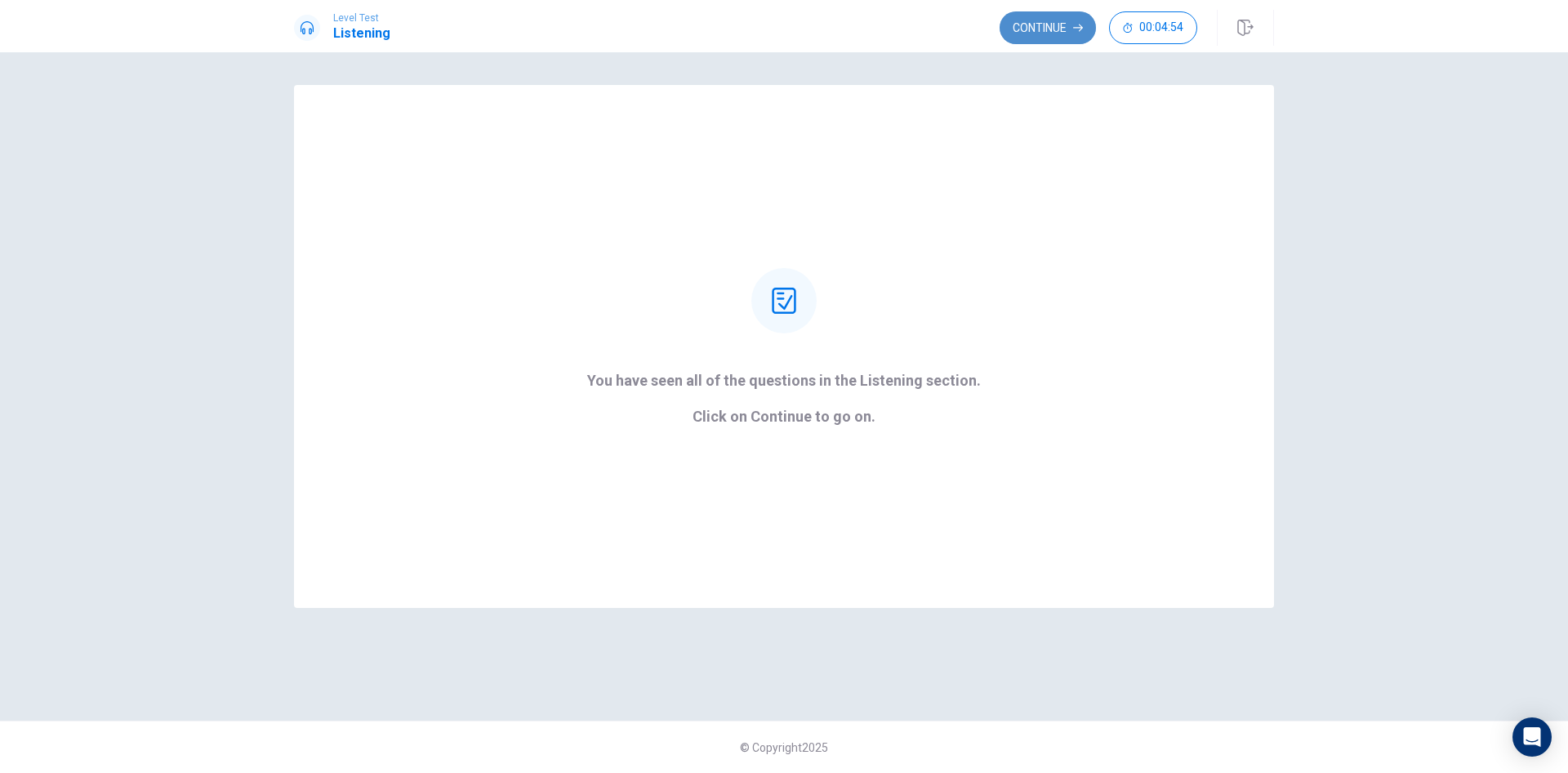
click at [1036, 30] on button "Continue" at bounding box center [1048, 28] width 96 height 33
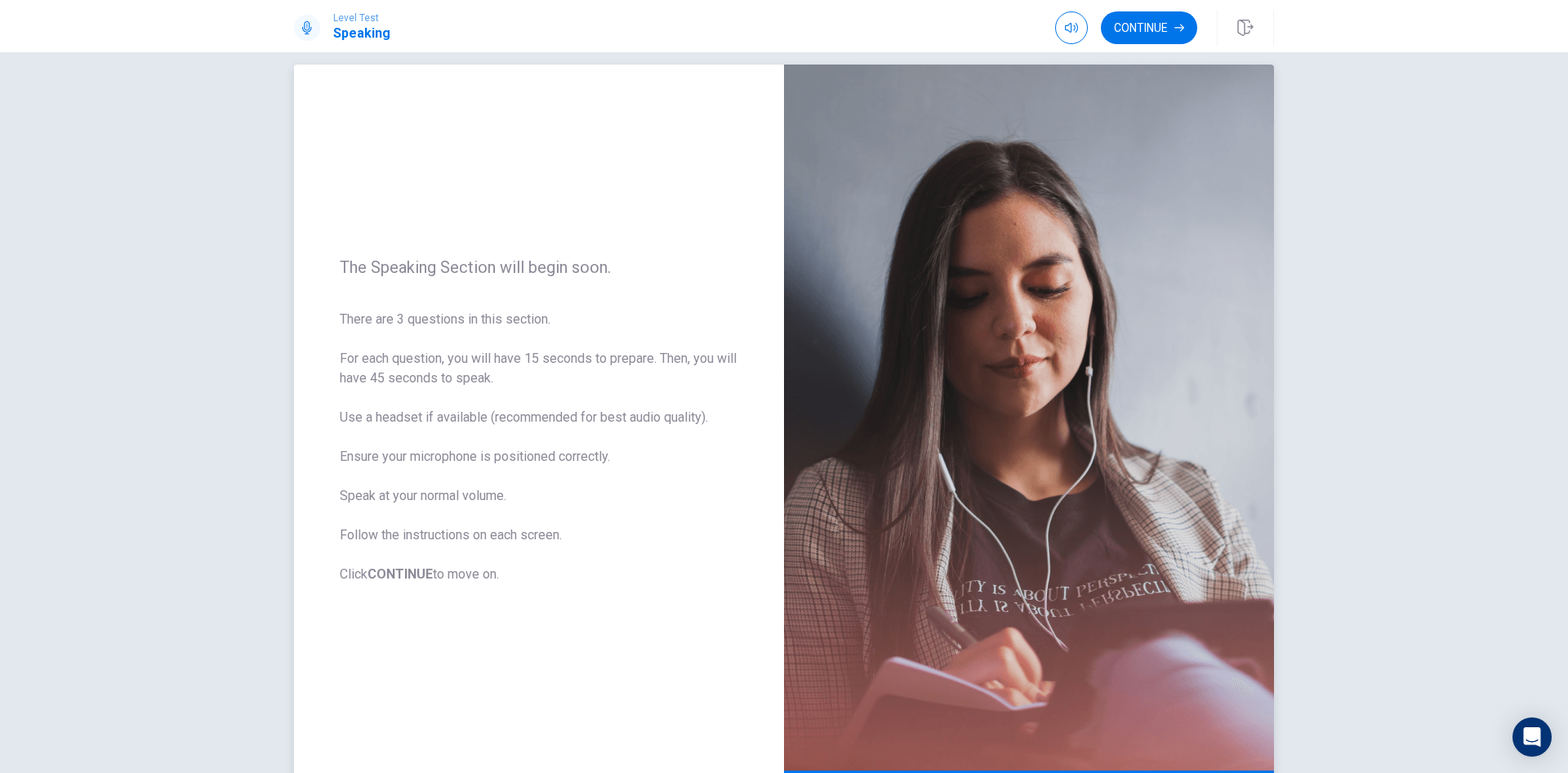
scroll to position [82, 0]
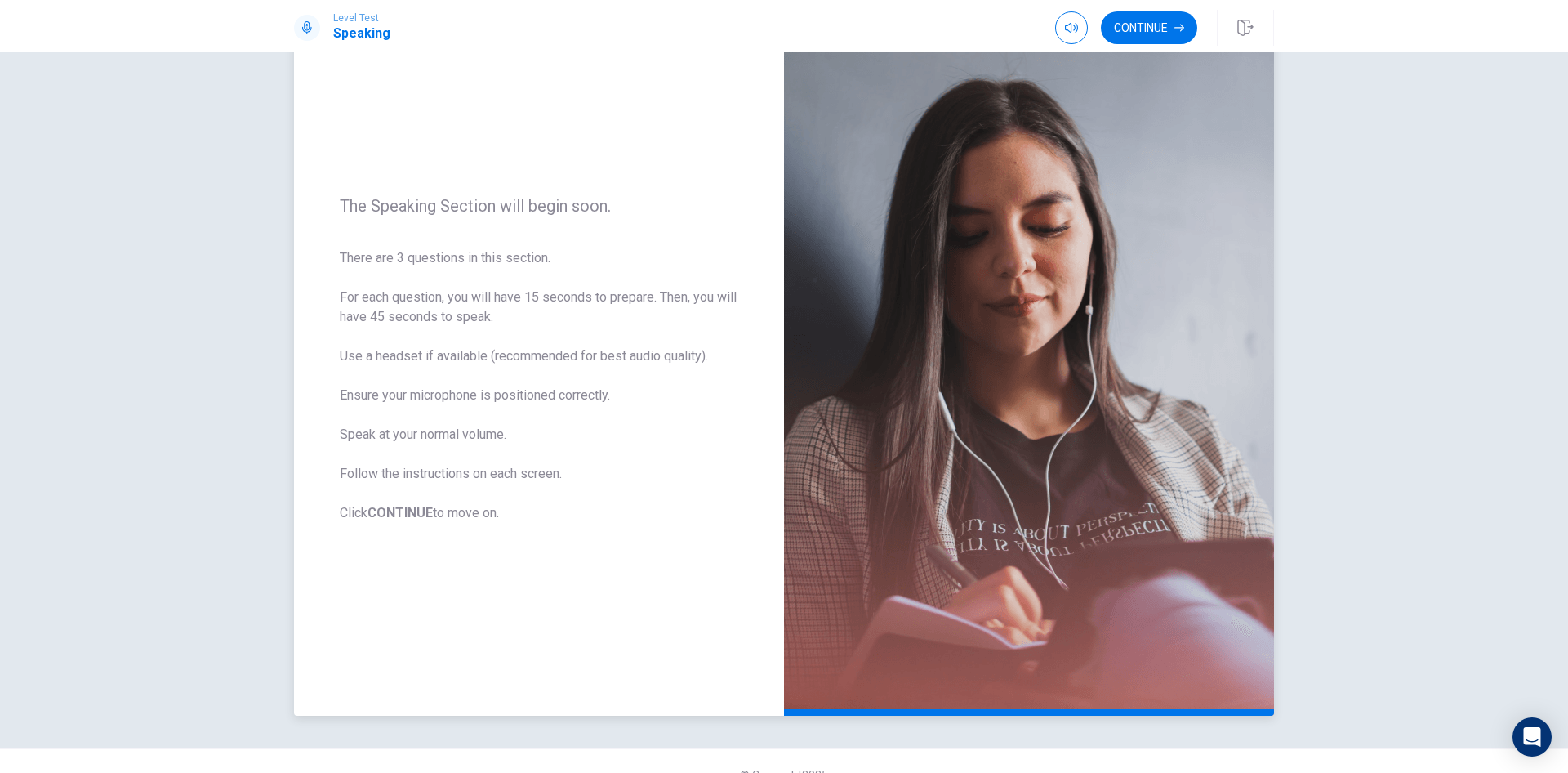
drag, startPoint x: 363, startPoint y: 396, endPoint x: 570, endPoint y: 399, distance: 207.0
click at [570, 399] on span "There are 3 questions in this section. For each question, you will have 15 seco…" at bounding box center [540, 386] width 399 height 275
drag, startPoint x: 372, startPoint y: 437, endPoint x: 485, endPoint y: 441, distance: 113.1
click at [486, 436] on span "There are 3 questions in this section. For each question, you will have 15 seco…" at bounding box center [540, 386] width 399 height 275
drag, startPoint x: 402, startPoint y: 474, endPoint x: 465, endPoint y: 471, distance: 63.1
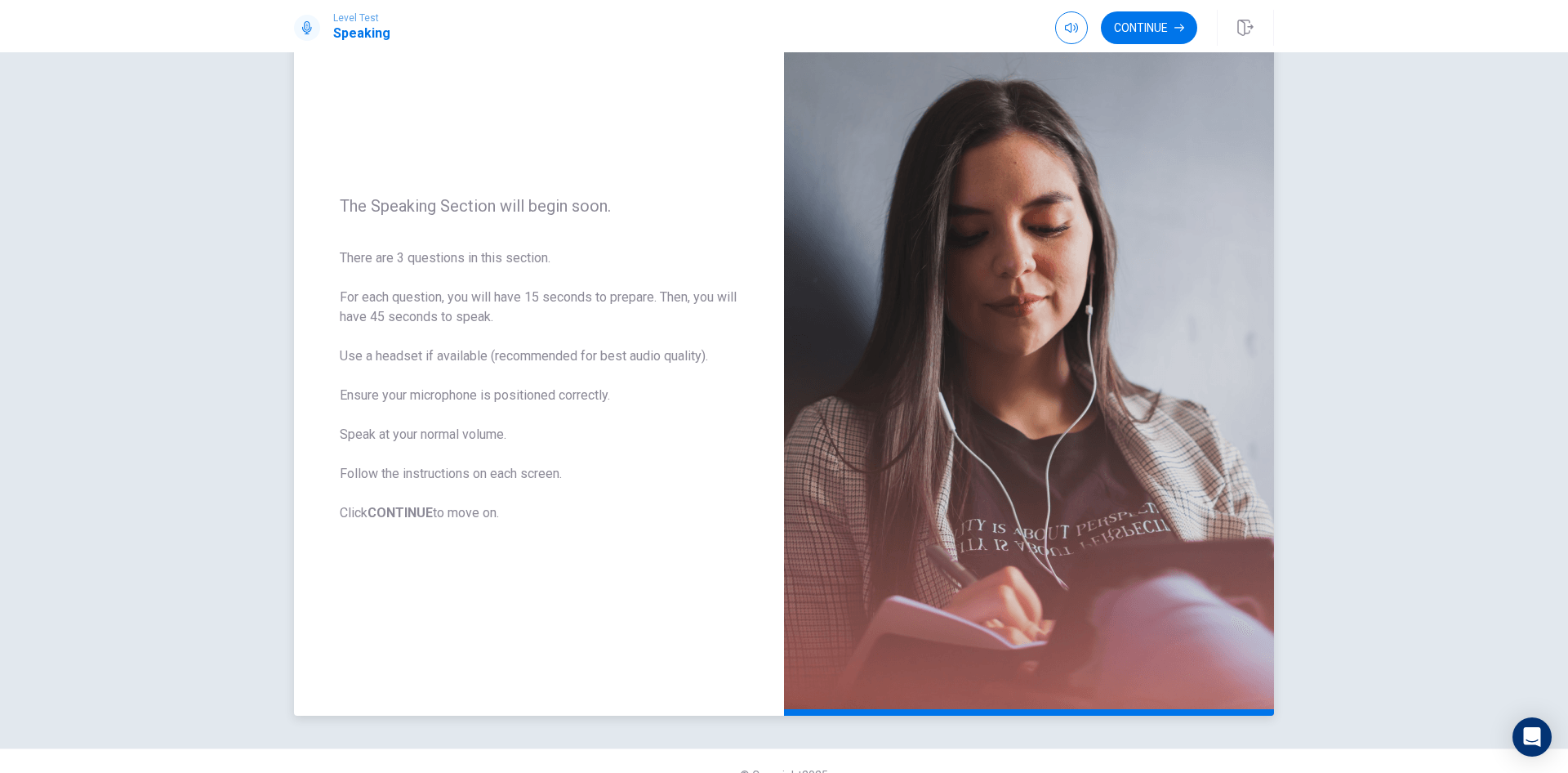
click at [465, 471] on span "There are 3 questions in this section. For each question, you will have 15 seco…" at bounding box center [540, 386] width 399 height 275
drag, startPoint x: 378, startPoint y: 505, endPoint x: 618, endPoint y: 451, distance: 246.0
click at [458, 500] on span "There are 3 questions in this section. For each question, you will have 15 seco…" at bounding box center [540, 386] width 399 height 275
click at [1159, 18] on button "Continue" at bounding box center [1150, 28] width 96 height 33
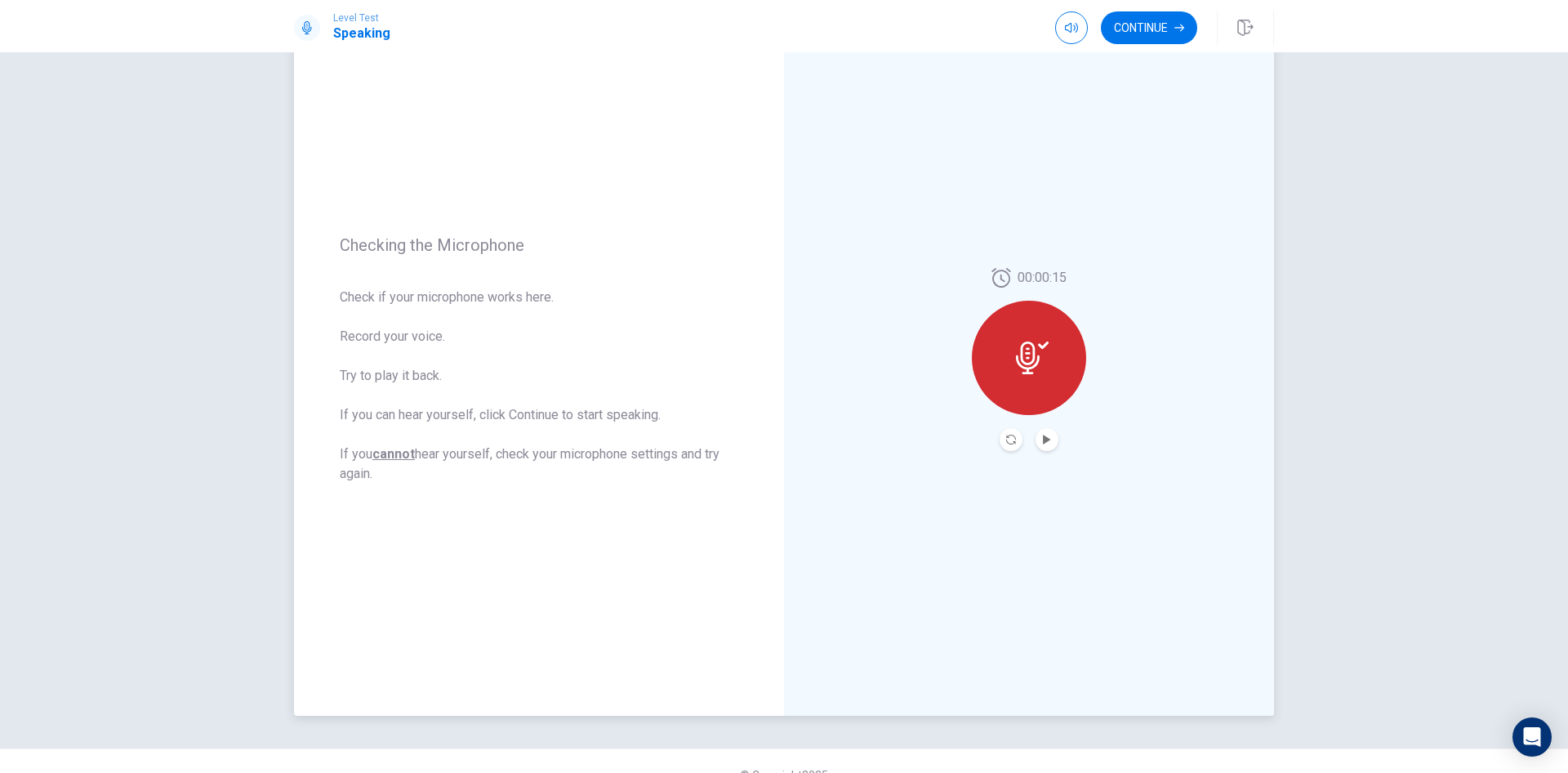
click at [1041, 432] on button "Play Audio" at bounding box center [1048, 440] width 23 height 23
click at [1007, 441] on icon "Record Again" at bounding box center [1011, 440] width 10 height 10
click at [1026, 389] on span "Stop Recording" at bounding box center [1030, 388] width 62 height 26
click at [1039, 381] on div at bounding box center [1029, 358] width 115 height 115
click at [1006, 431] on button "Record Again" at bounding box center [1011, 440] width 23 height 23
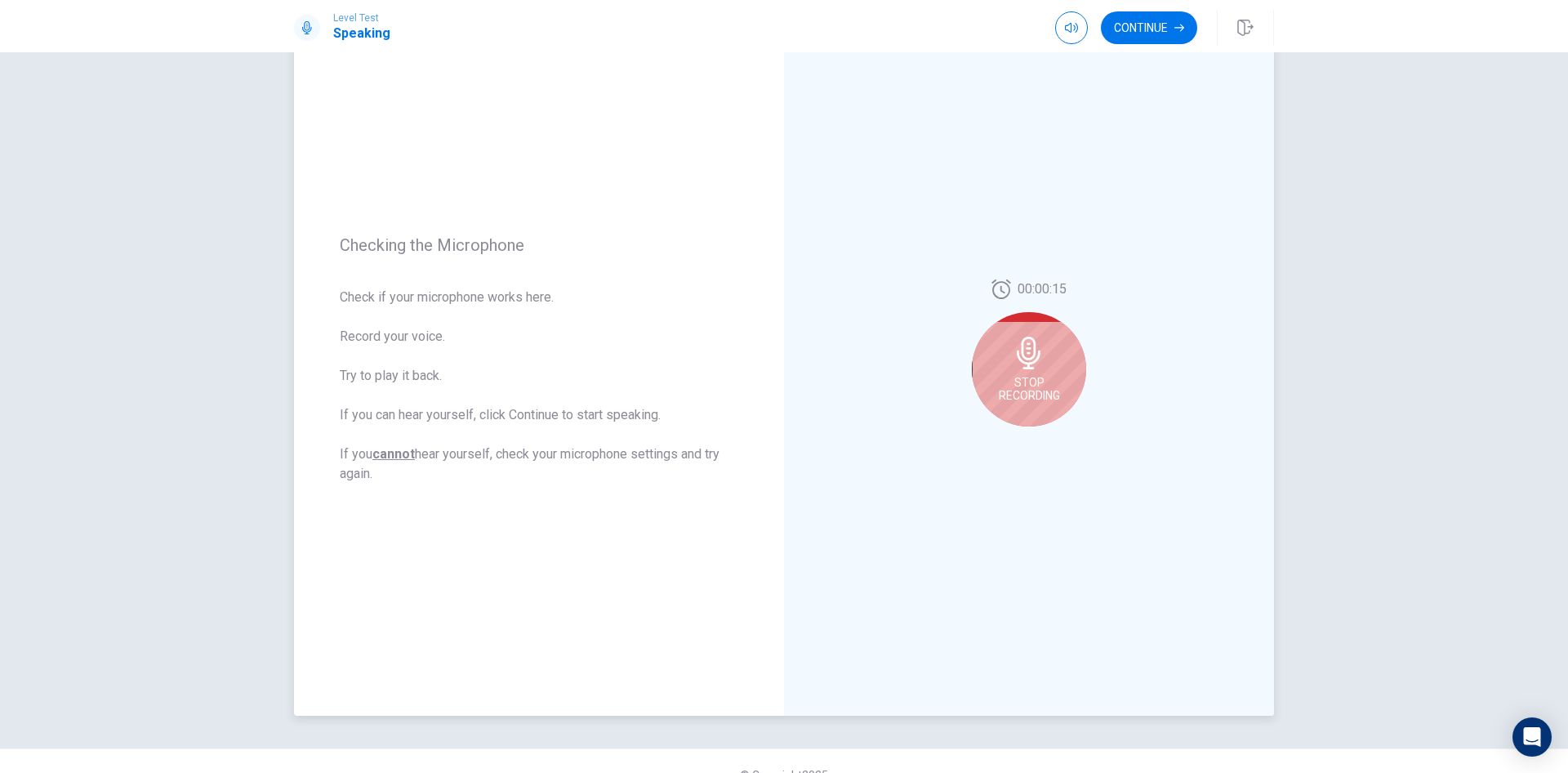
click at [1026, 394] on span "Stop Recording" at bounding box center [1030, 388] width 62 height 26
click at [1006, 437] on icon "Record Again" at bounding box center [1011, 440] width 10 height 10
click at [1028, 385] on span "Stop Recording" at bounding box center [1030, 388] width 62 height 26
click at [1048, 447] on button "Play Audio" at bounding box center [1048, 440] width 23 height 23
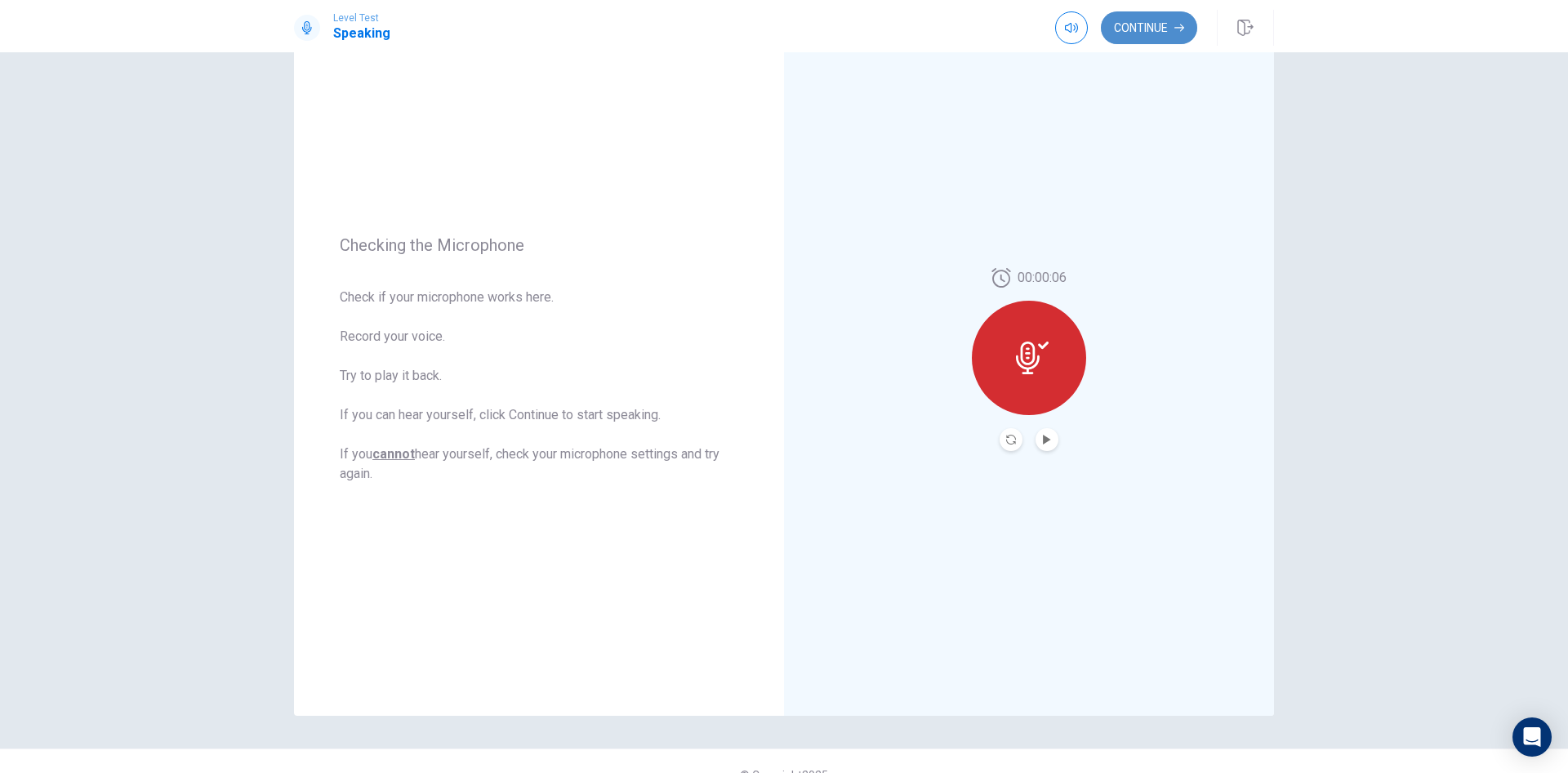
click at [1153, 22] on button "Continue" at bounding box center [1150, 28] width 96 height 33
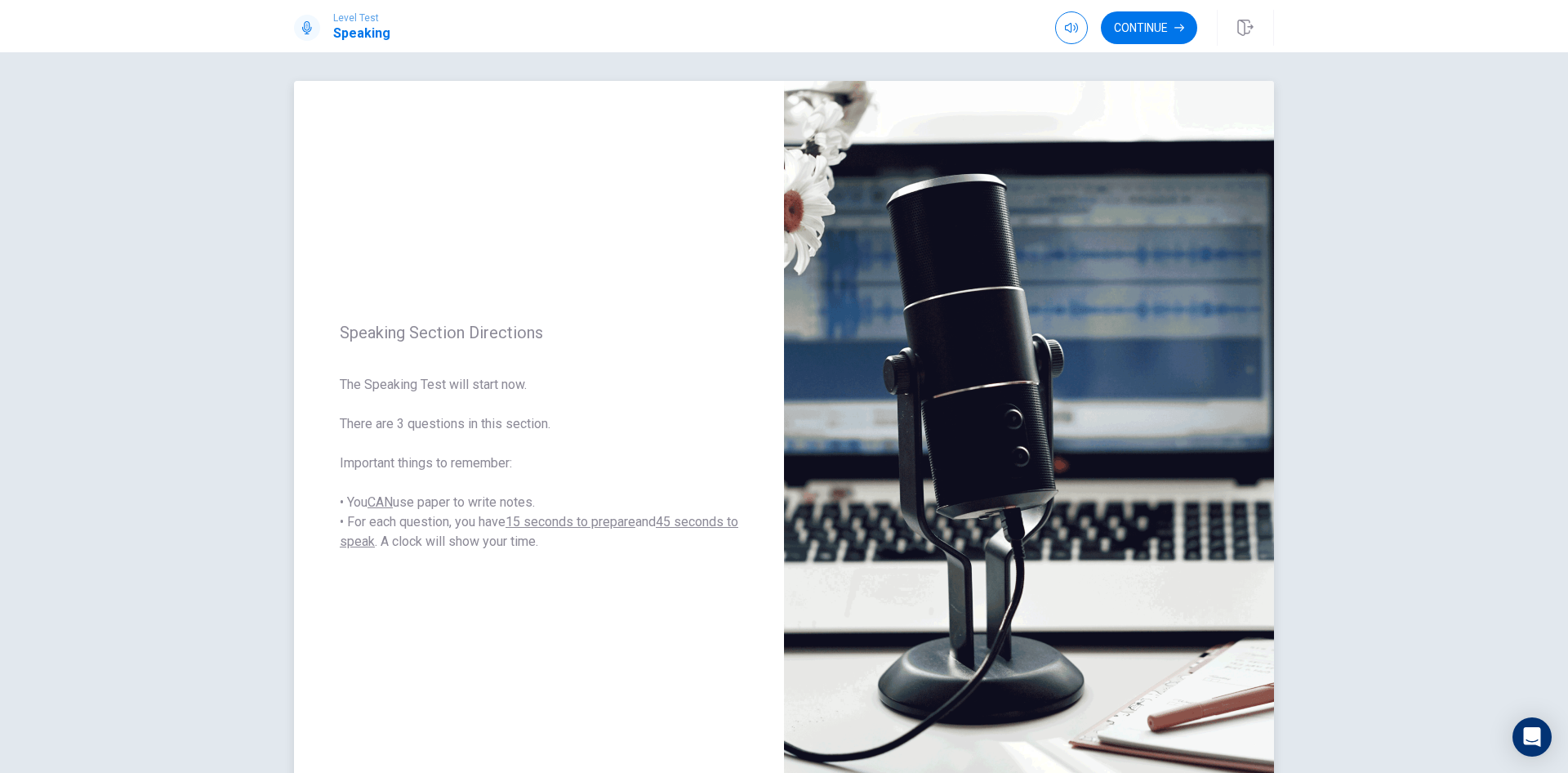
scroll to position [0, 0]
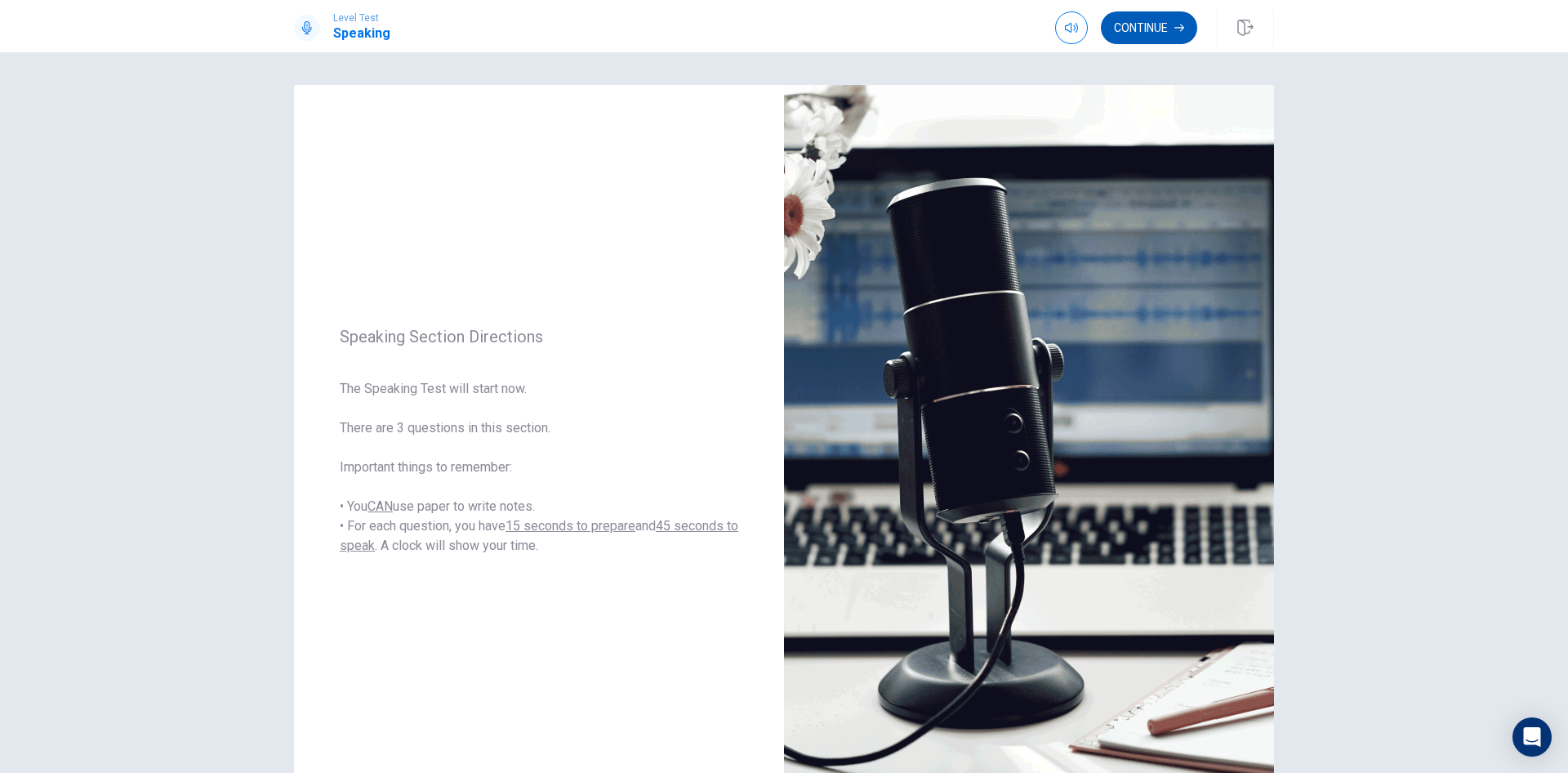
click at [1156, 28] on button "Continue" at bounding box center [1150, 28] width 96 height 33
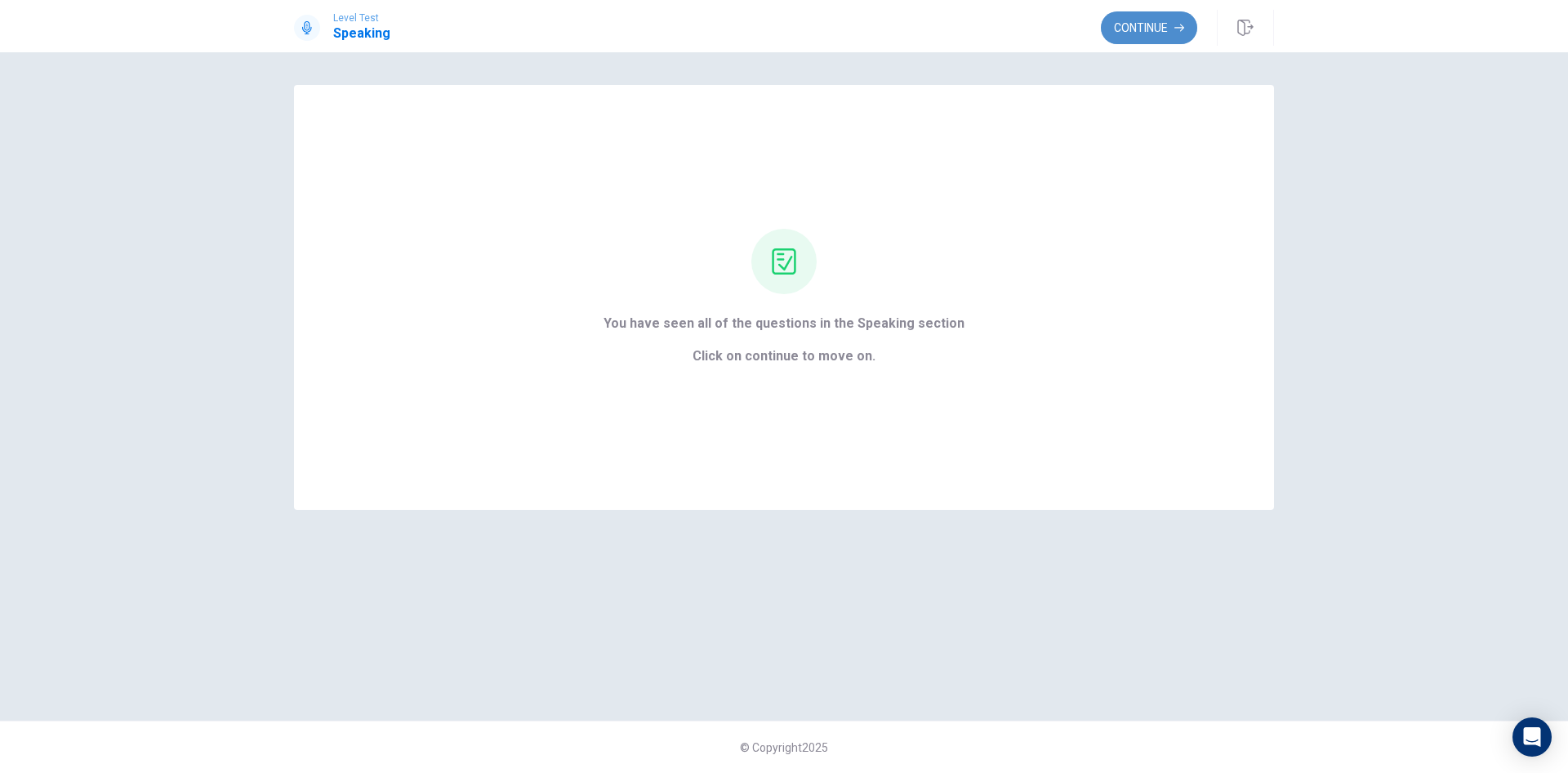
click at [1113, 22] on button "Continue" at bounding box center [1150, 28] width 96 height 33
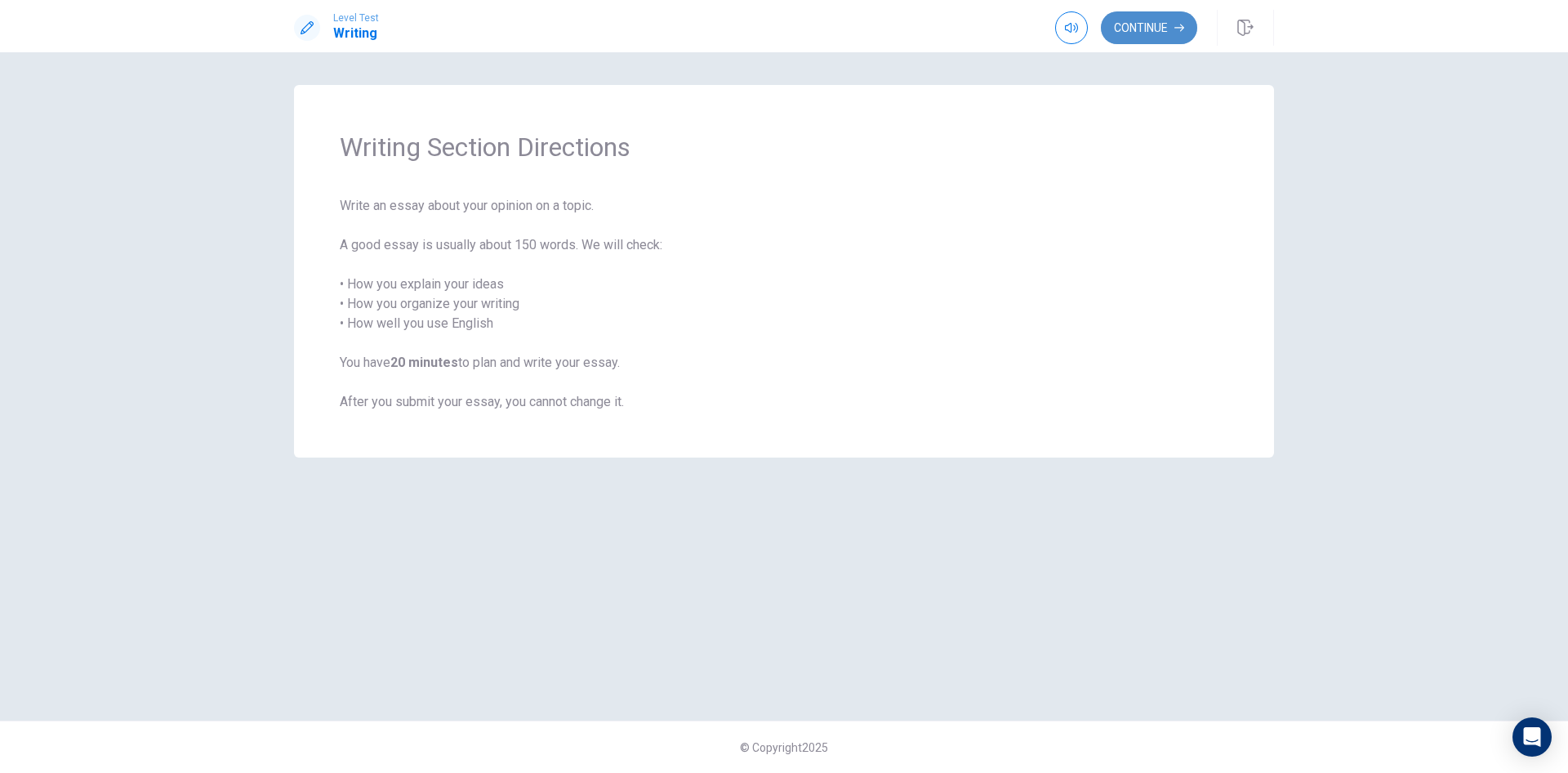
click at [1142, 32] on button "Continue" at bounding box center [1150, 28] width 96 height 33
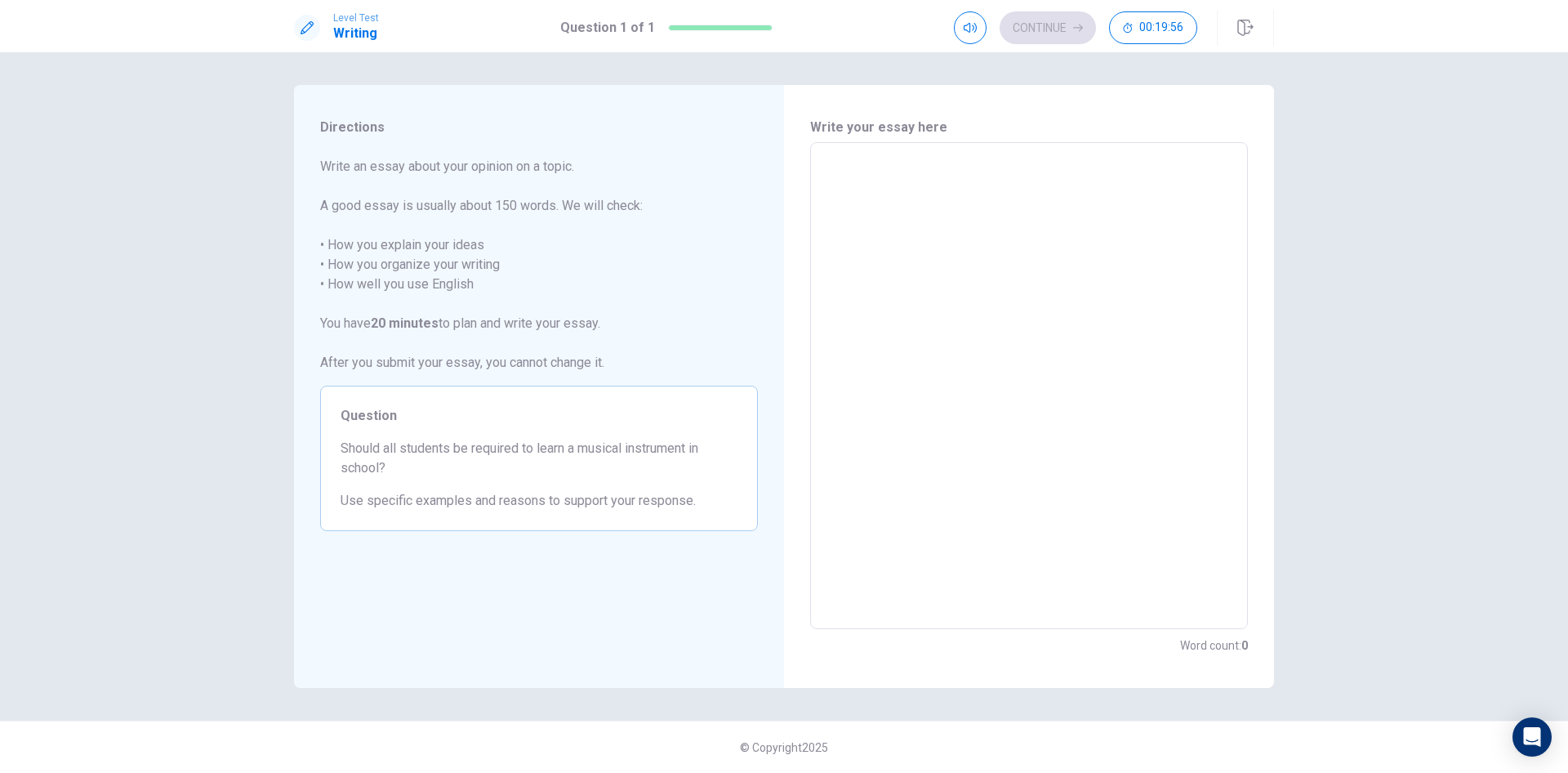
drag, startPoint x: 359, startPoint y: 172, endPoint x: 453, endPoint y: 185, distance: 94.9
click at [453, 185] on span "Write an essay about your opinion on a topic. A good essay is usually about 150…" at bounding box center [539, 265] width 438 height 216
click at [874, 165] on textarea at bounding box center [1029, 386] width 415 height 460
type textarea "*"
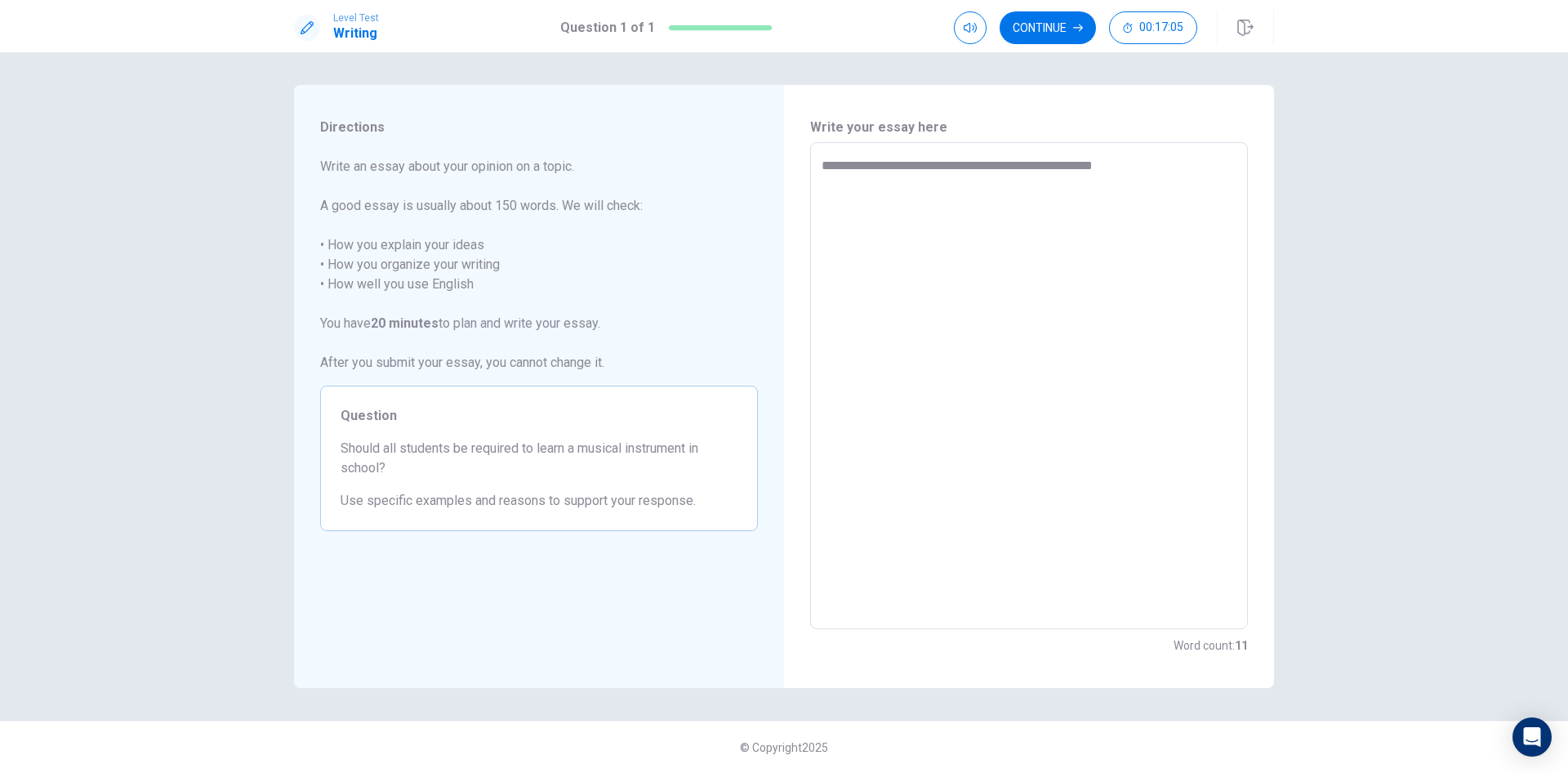
click at [1156, 171] on textarea "**********" at bounding box center [1029, 386] width 415 height 460
drag, startPoint x: 1223, startPoint y: 167, endPoint x: 1188, endPoint y: 170, distance: 35.1
click at [1188, 170] on textarea "**********" at bounding box center [1029, 386] width 415 height 460
click at [916, 185] on textarea "**********" at bounding box center [1029, 386] width 415 height 460
drag, startPoint x: 916, startPoint y: 185, endPoint x: 1177, endPoint y: 159, distance: 262.3
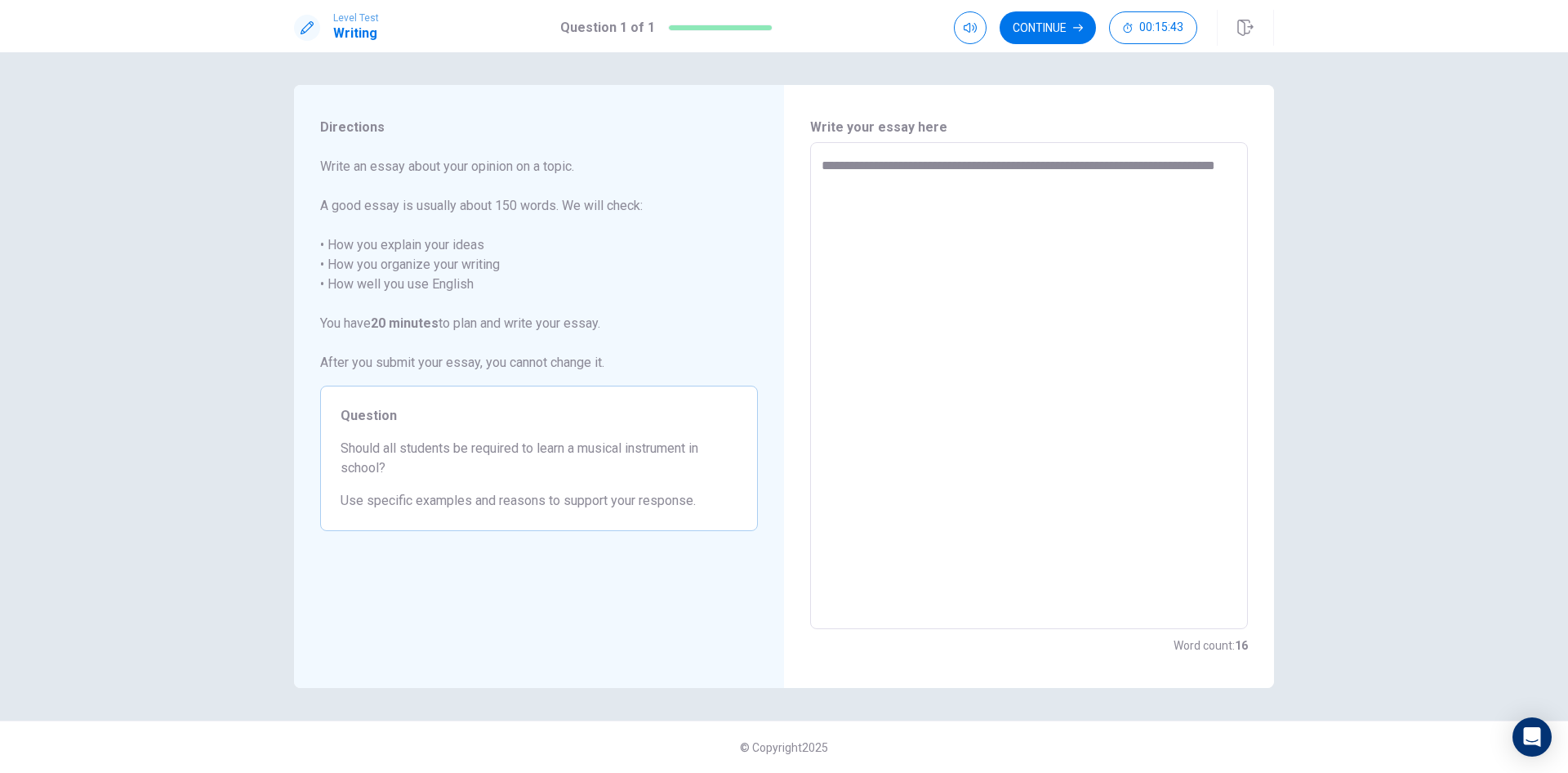
click at [1177, 159] on textarea "**********" at bounding box center [1029, 386] width 415 height 460
click at [1058, 195] on textarea "**********" at bounding box center [1029, 386] width 415 height 460
click at [988, 195] on textarea "**********" at bounding box center [1029, 386] width 415 height 460
click at [945, 179] on textarea "**********" at bounding box center [1029, 386] width 415 height 460
drag, startPoint x: 1220, startPoint y: 165, endPoint x: 1174, endPoint y: 170, distance: 46.3
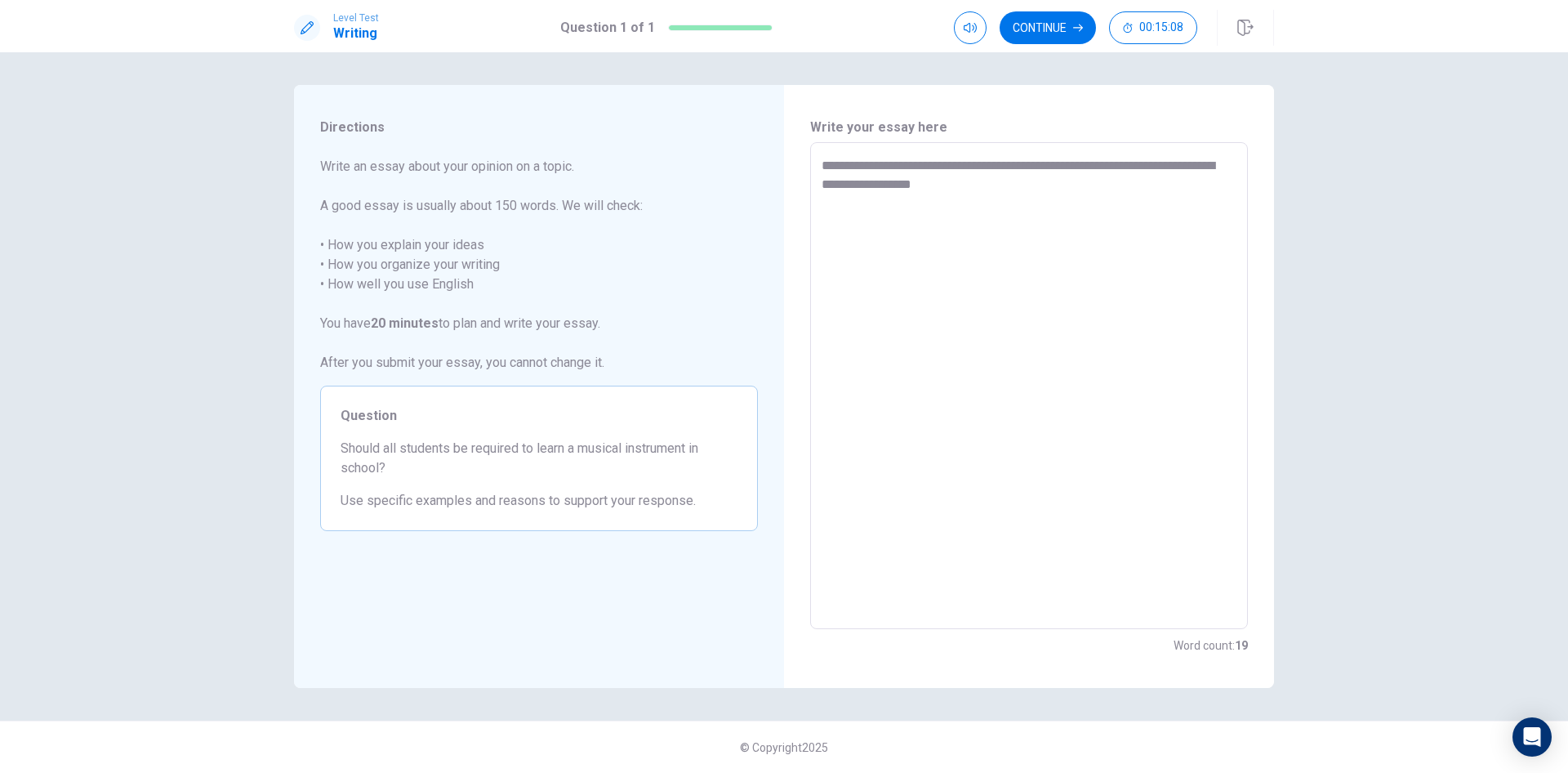
click at [1174, 170] on textarea "**********" at bounding box center [1029, 386] width 415 height 460
click at [953, 163] on textarea "**********" at bounding box center [1029, 386] width 415 height 460
click at [1023, 186] on textarea "**********" at bounding box center [1029, 386] width 415 height 460
click at [1209, 172] on textarea "**********" at bounding box center [1029, 386] width 415 height 460
click at [1194, 195] on textarea "**********" at bounding box center [1029, 386] width 415 height 460
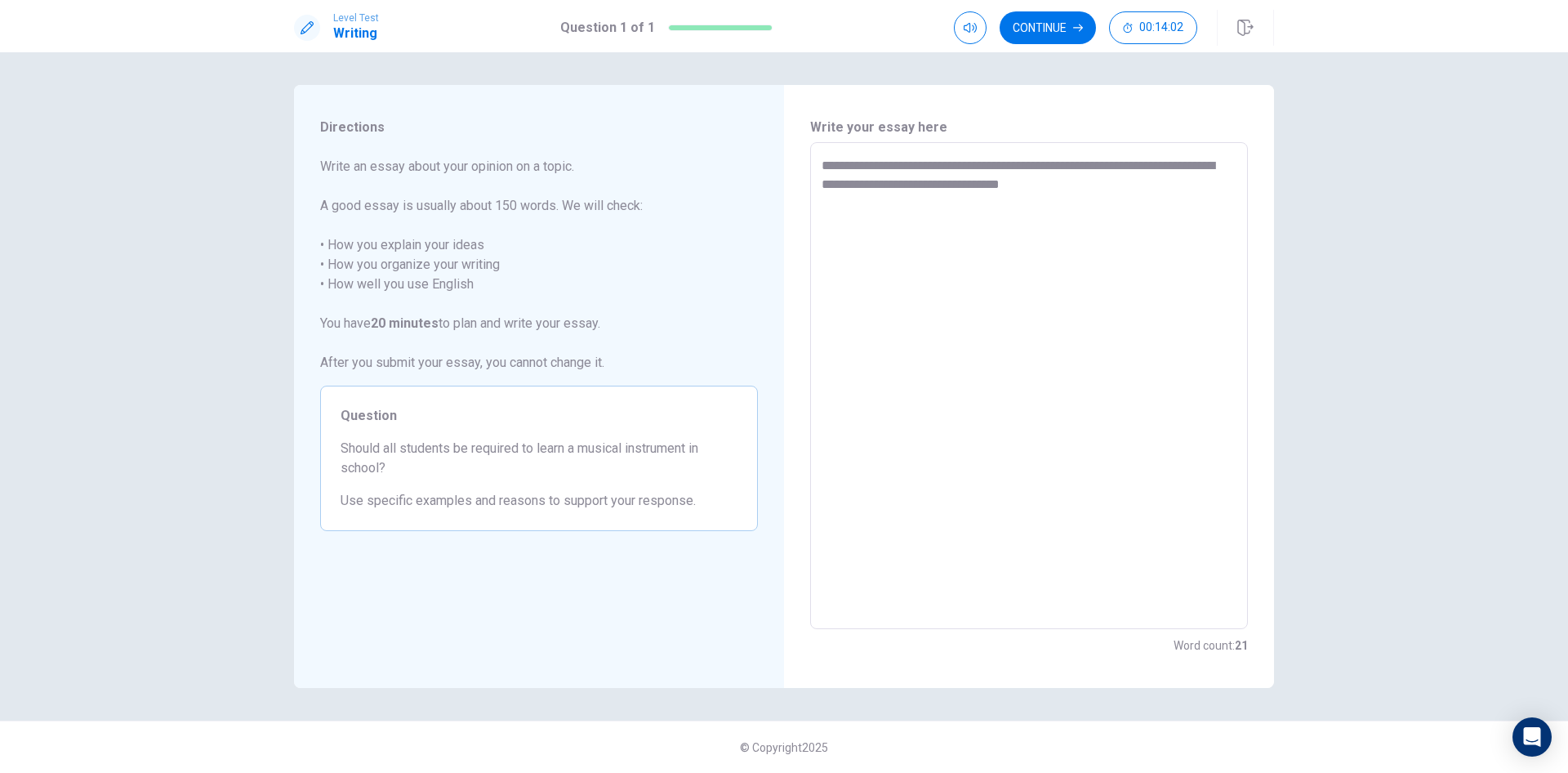
click at [1196, 179] on textarea "**********" at bounding box center [1029, 386] width 415 height 460
click at [1157, 206] on textarea "**********" at bounding box center [1029, 386] width 415 height 460
click at [885, 228] on textarea "**********" at bounding box center [1029, 386] width 415 height 460
click at [925, 227] on textarea "**********" at bounding box center [1029, 386] width 415 height 460
click at [925, 234] on textarea "**********" at bounding box center [1029, 386] width 415 height 460
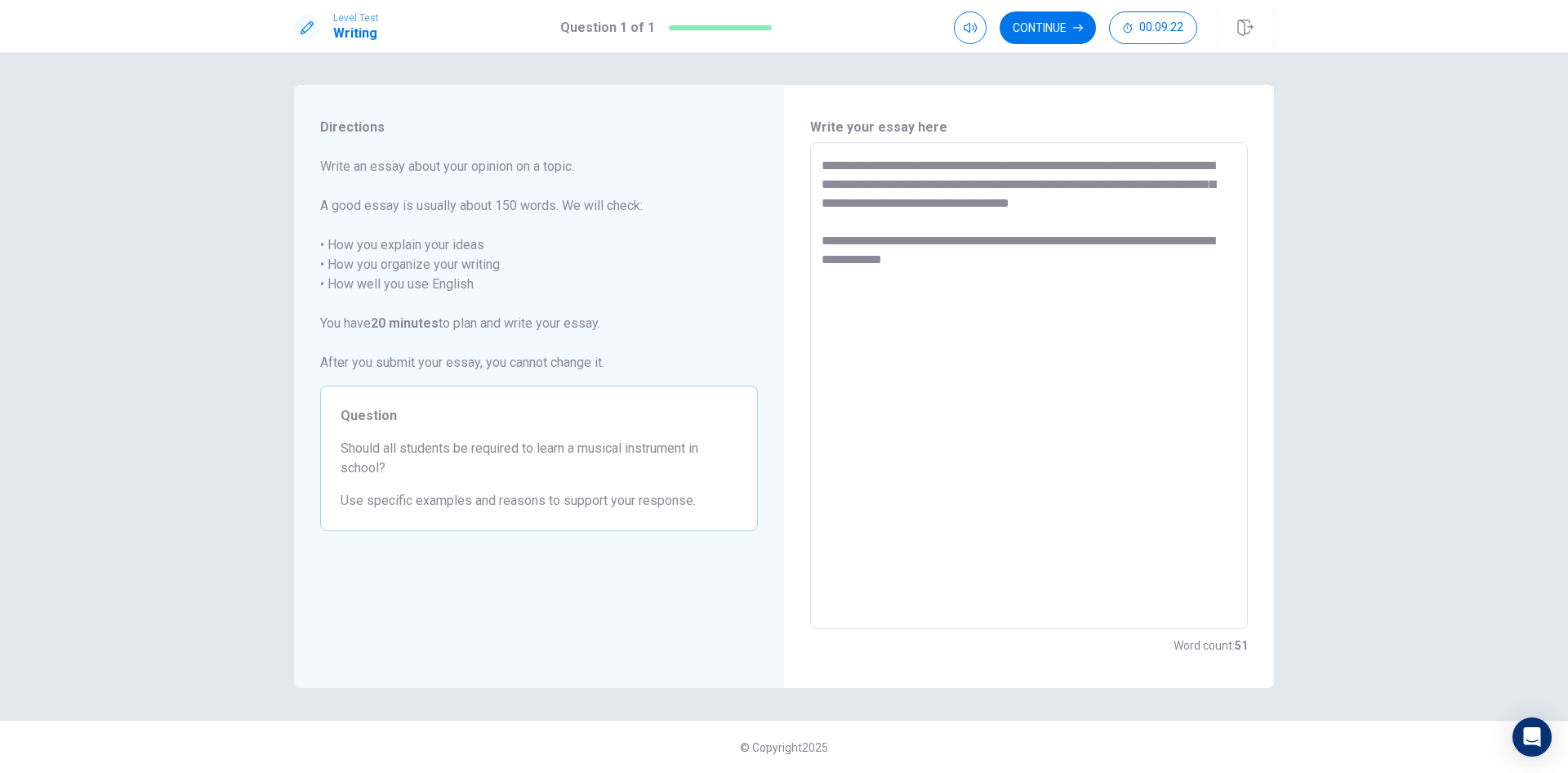
click at [1016, 265] on textarea "**********" at bounding box center [1029, 386] width 415 height 460
click at [890, 278] on textarea "**********" at bounding box center [1029, 386] width 415 height 460
click at [1072, 280] on textarea "**********" at bounding box center [1029, 386] width 415 height 460
click at [1048, 280] on textarea "**********" at bounding box center [1029, 386] width 415 height 460
drag, startPoint x: 877, startPoint y: 274, endPoint x: 850, endPoint y: 277, distance: 27.2
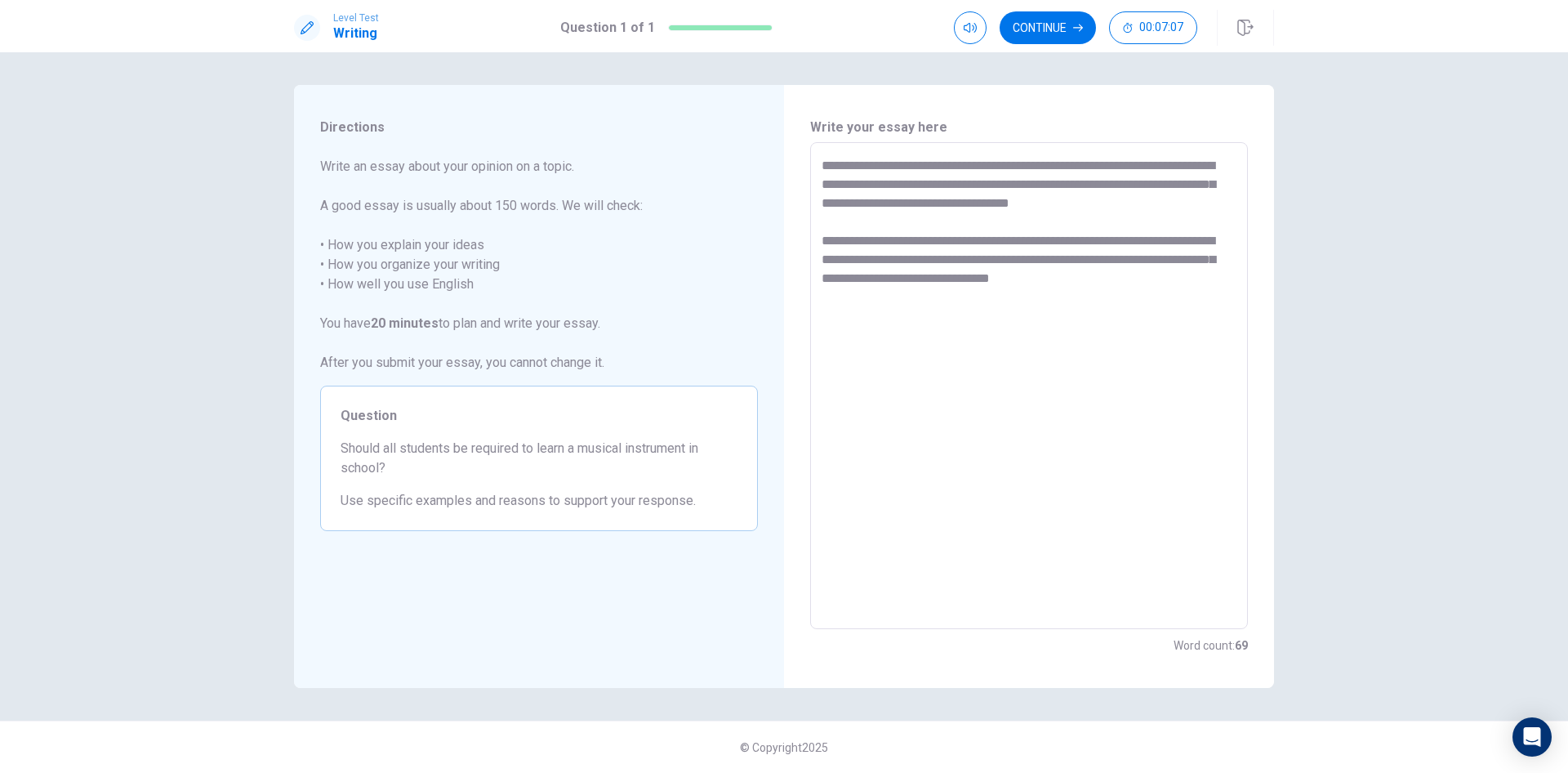
click at [850, 277] on textarea "**********" at bounding box center [1029, 386] width 415 height 460
click at [1182, 281] on textarea "**********" at bounding box center [1029, 386] width 415 height 460
click at [1168, 280] on textarea "**********" at bounding box center [1029, 386] width 415 height 460
click at [921, 309] on textarea "**********" at bounding box center [1029, 386] width 415 height 460
click at [888, 298] on textarea "**********" at bounding box center [1029, 386] width 415 height 460
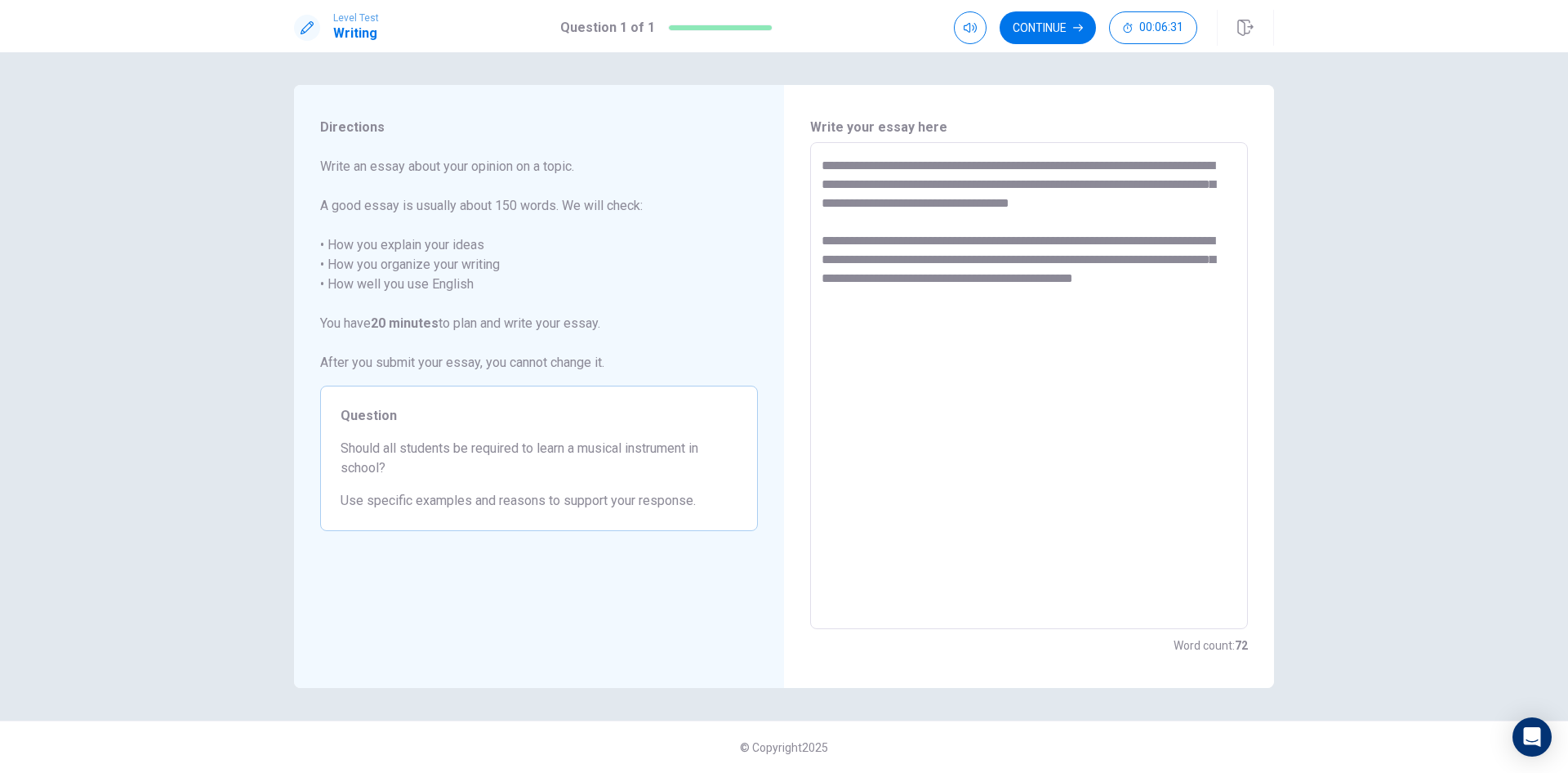
click at [864, 313] on textarea "**********" at bounding box center [1029, 386] width 415 height 460
click at [1080, 281] on textarea "**********" at bounding box center [1029, 386] width 415 height 460
click at [1091, 297] on textarea "**********" at bounding box center [1029, 386] width 415 height 460
click at [1195, 276] on textarea "**********" at bounding box center [1029, 386] width 415 height 460
click at [1148, 281] on textarea "**********" at bounding box center [1029, 386] width 415 height 460
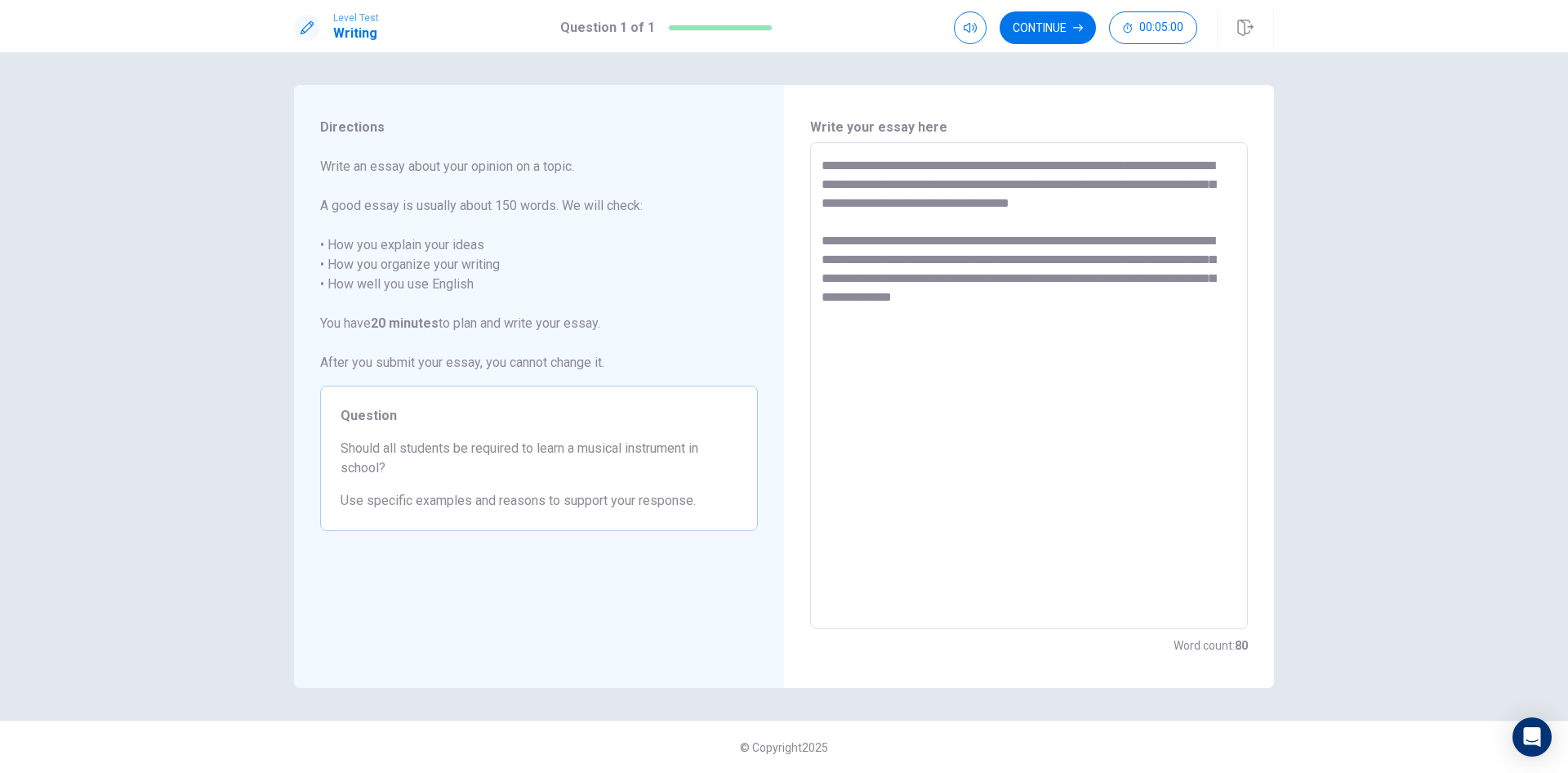
click at [857, 298] on textarea "**********" at bounding box center [1029, 386] width 415 height 460
click at [1081, 298] on textarea "**********" at bounding box center [1029, 386] width 415 height 460
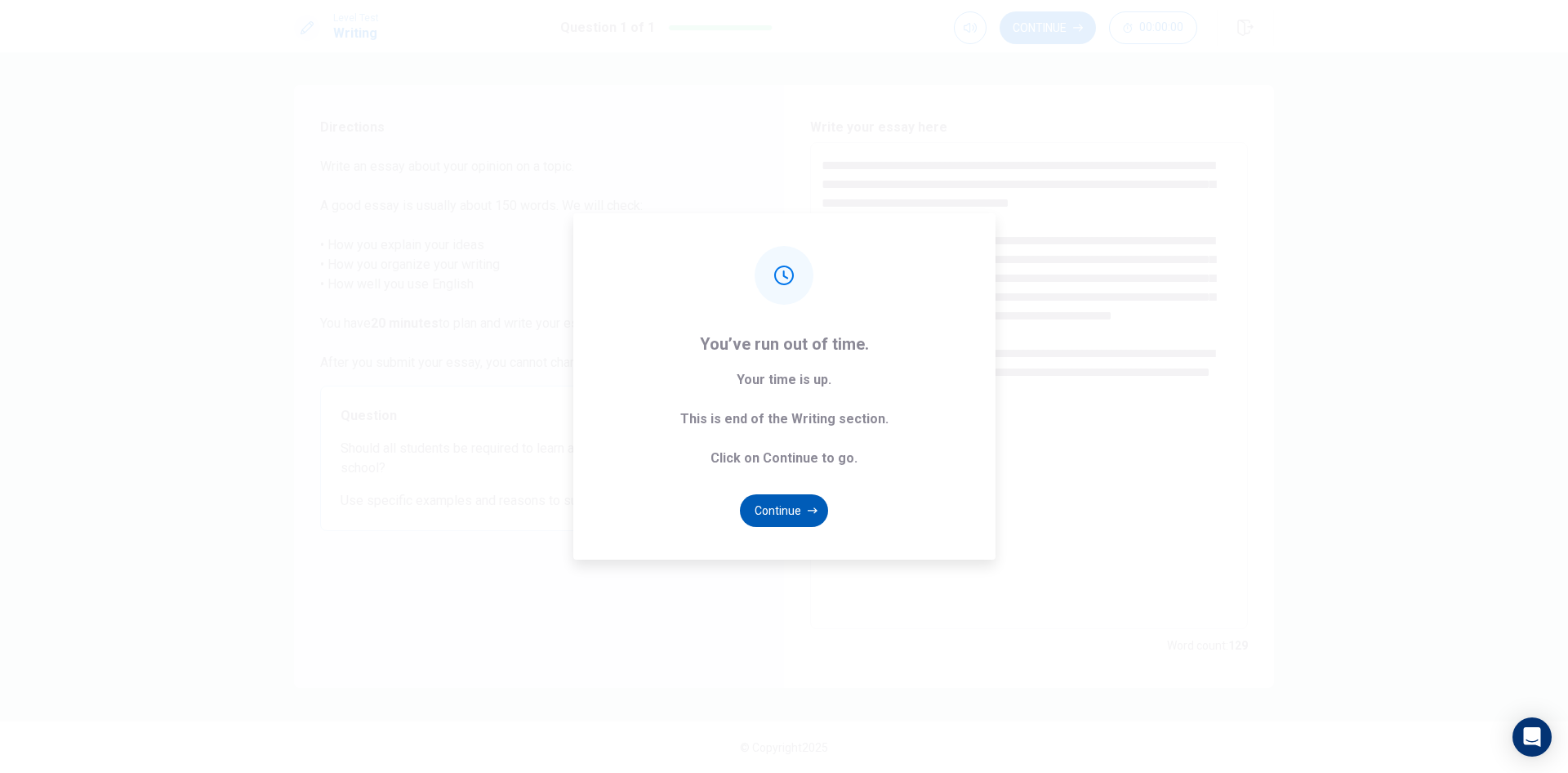
type textarea "**********"
click at [800, 501] on button "Continue" at bounding box center [784, 511] width 89 height 33
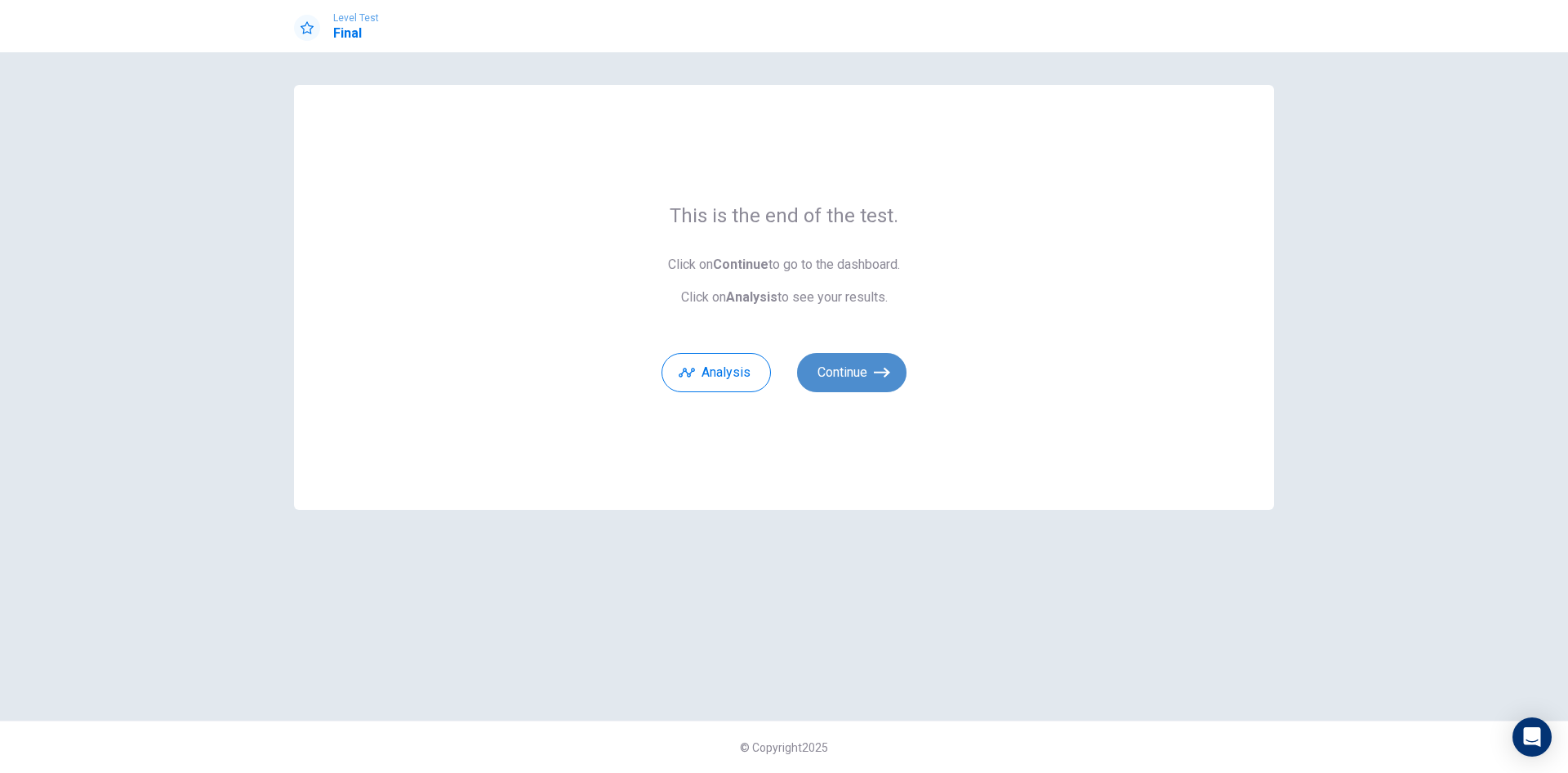
click at [846, 382] on button "Continue" at bounding box center [852, 372] width 110 height 40
